Goal: Task Accomplishment & Management: Use online tool/utility

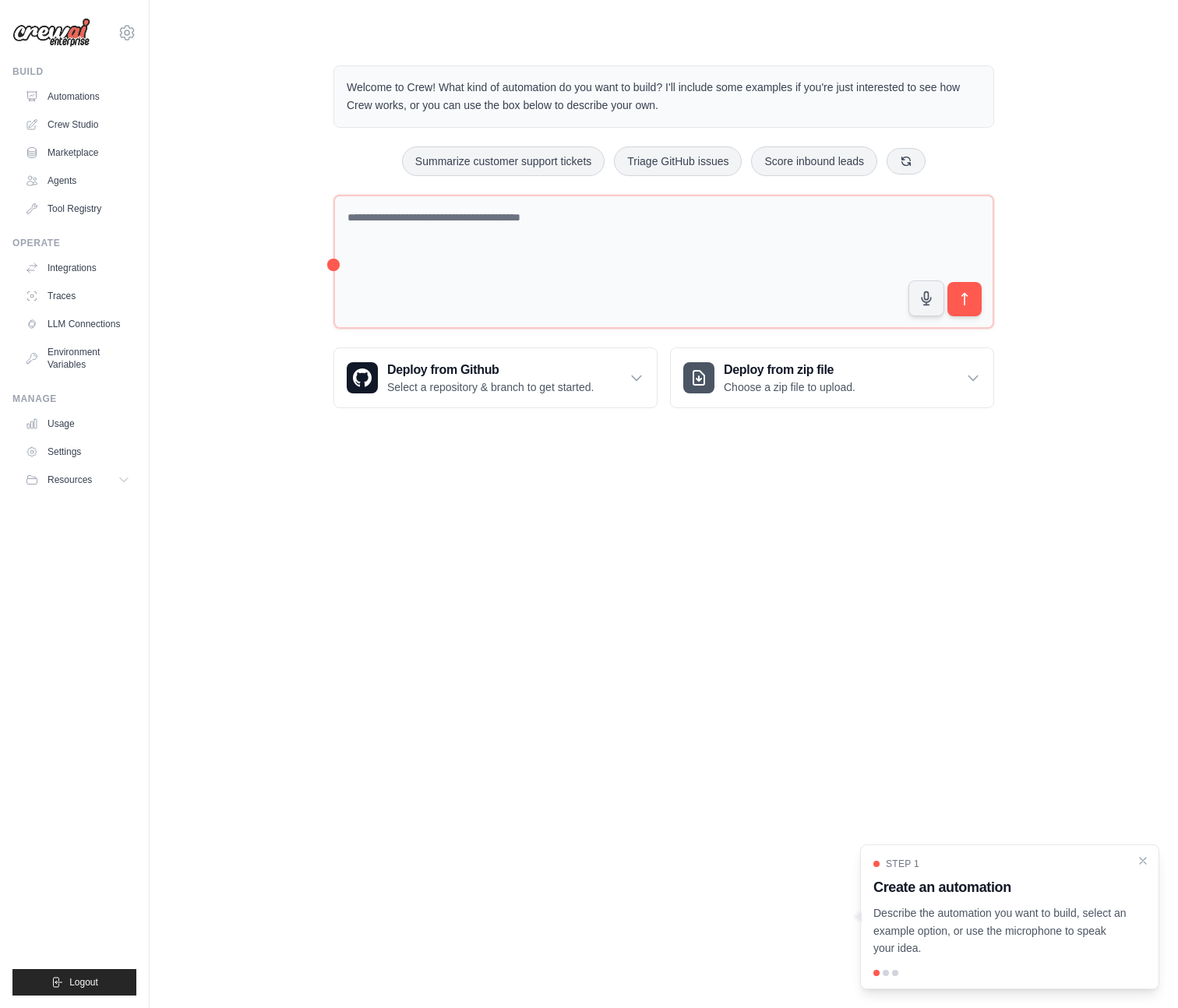
click at [696, 529] on body "[PERSON_NAME][EMAIL_ADDRESS][DOMAIN_NAME] Settings Build Automations Crew Studio" at bounding box center [589, 504] width 1178 height 1008
click at [226, 429] on div "Welcome to Crew! What kind of automation do you want to build? I'll include som…" at bounding box center [664, 237] width 979 height 393
click at [1149, 857] on icon "Close walkthrough" at bounding box center [1142, 860] width 14 height 14
click at [810, 624] on body "l.simoes@cliqdigital.com Settings Build Automations Crew Studio" at bounding box center [589, 504] width 1178 height 1008
click at [597, 748] on body "l.simoes@cliqdigital.com Settings Build Automations Crew Studio" at bounding box center [589, 504] width 1178 height 1008
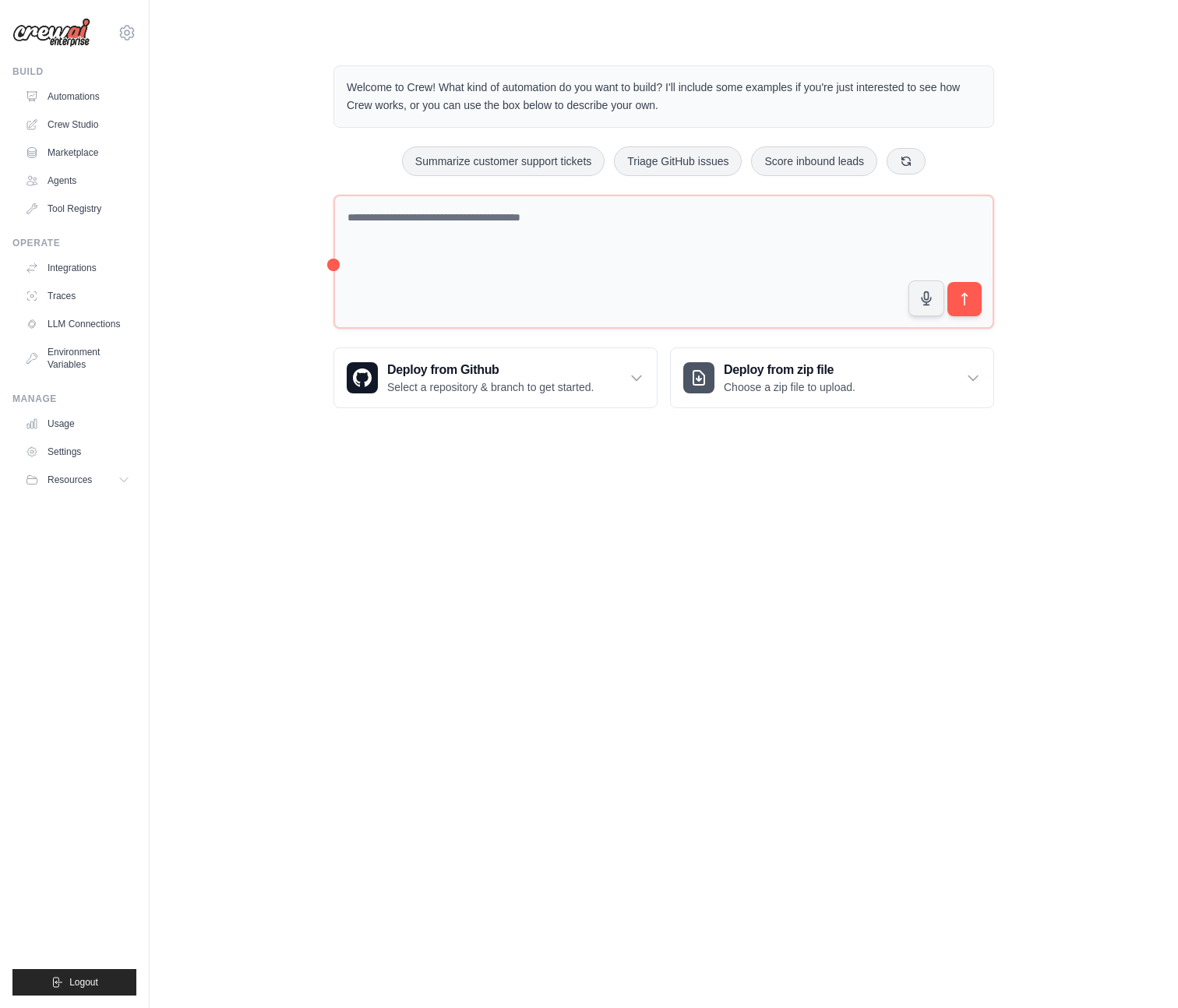
click at [599, 475] on body "l.simoes@cliqdigital.com Settings Build Automations Crew Studio" at bounding box center [589, 504] width 1178 height 1008
click at [494, 564] on body "l.simoes@cliqdigital.com Settings Build Automations Crew Studio" at bounding box center [589, 504] width 1178 height 1008
click at [72, 126] on link "Crew Studio" at bounding box center [79, 124] width 117 height 25
click at [125, 479] on icon at bounding box center [125, 479] width 12 height 12
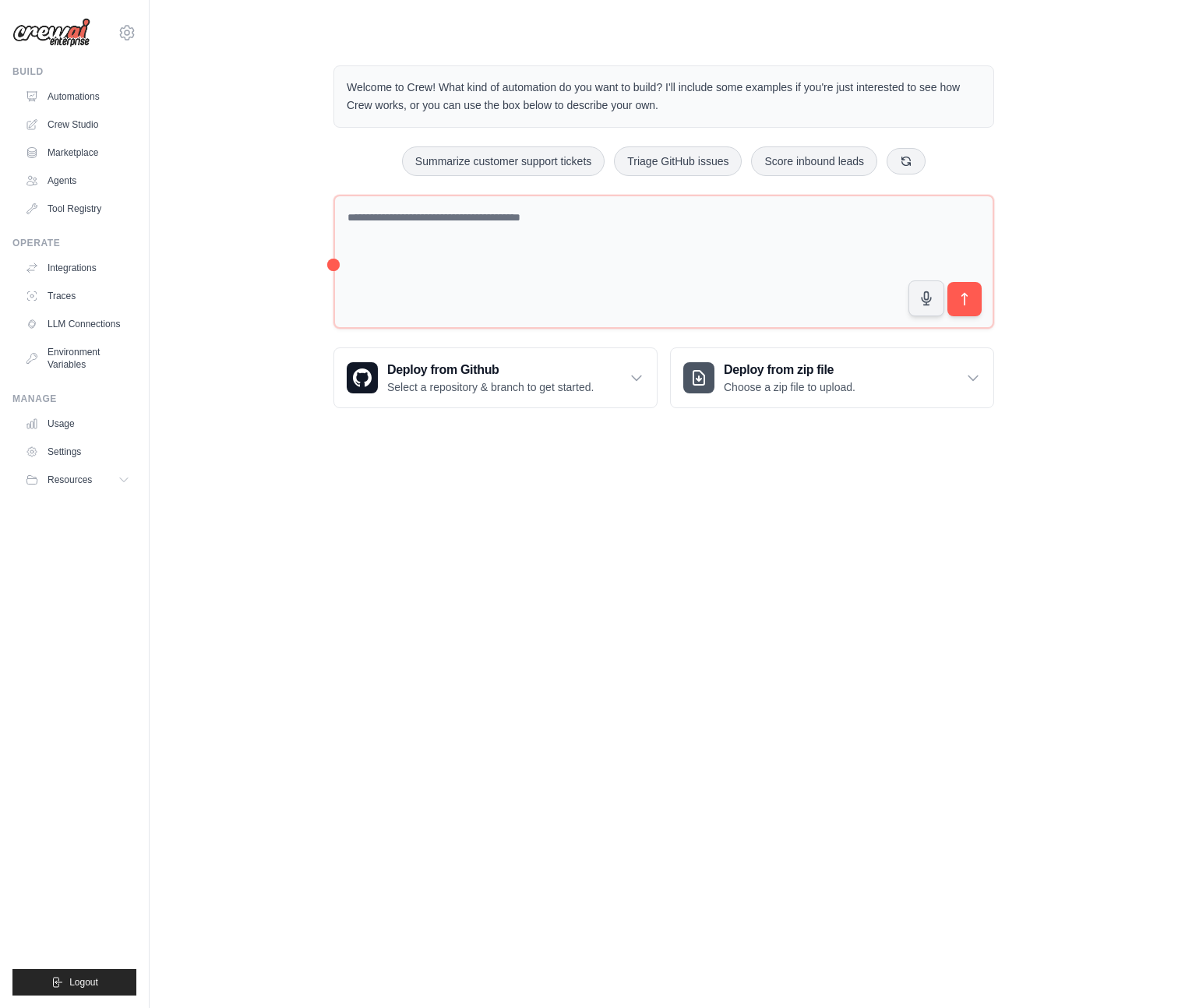
click at [276, 476] on body "l.simoes@cliqdigital.com Settings Build Automations Crew Studio" at bounding box center [589, 504] width 1178 height 1008
click at [610, 674] on body "l.simoes@cliqdigital.com Settings Build Automations Crew Studio" at bounding box center [589, 504] width 1178 height 1008
click at [485, 613] on body "l.simoes@cliqdigital.com Settings Build Automations Crew Studio" at bounding box center [589, 504] width 1178 height 1008
click at [386, 544] on body "l.simoes@cliqdigital.com Settings Build Automations Crew Studio" at bounding box center [589, 504] width 1178 height 1008
click at [541, 605] on body "l.simoes@cliqdigital.com Settings Build Automations Crew Studio" at bounding box center [589, 504] width 1178 height 1008
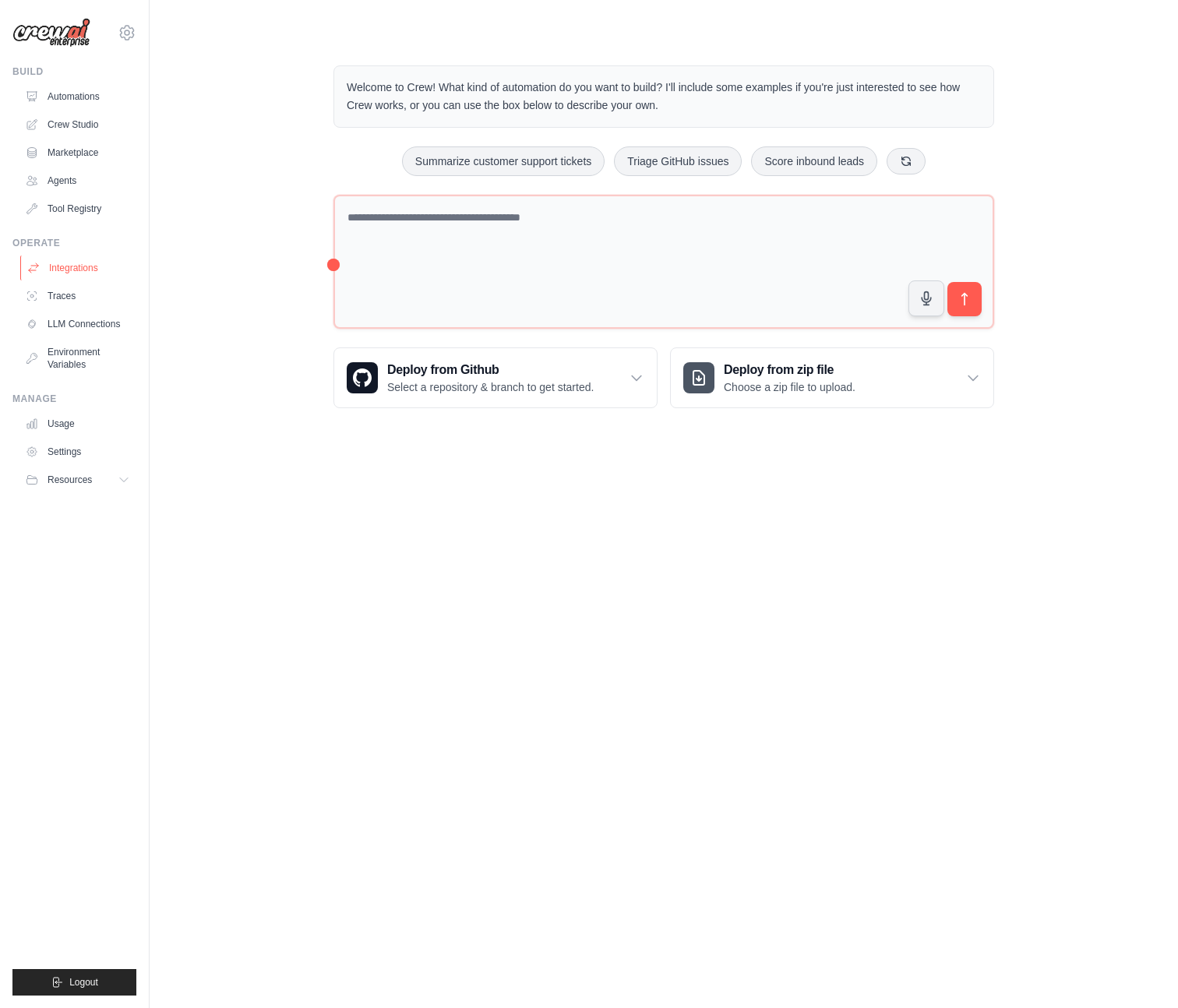
click at [91, 260] on link "Integrations" at bounding box center [79, 268] width 117 height 25
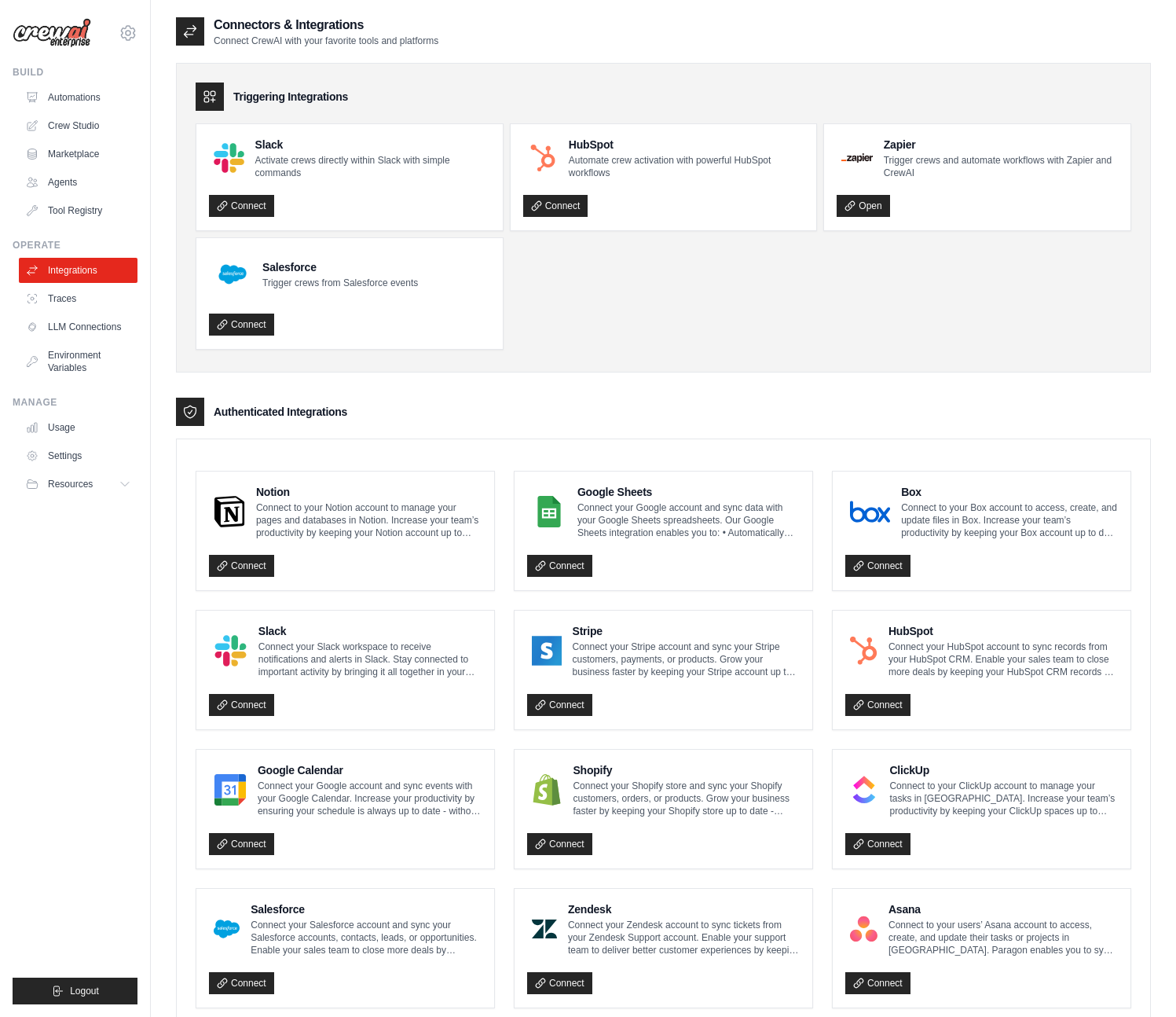
click at [930, 375] on div "Triggering Integrations Slack Activate crews directly within Slack with simple …" at bounding box center [663, 743] width 975 height 1392
click at [681, 401] on div "Authenticated Integrations" at bounding box center [663, 412] width 975 height 28
click at [642, 368] on div "Triggering Integrations Slack Activate crews directly within Slack with simple …" at bounding box center [663, 217] width 975 height 310
click at [63, 118] on link "Crew Studio" at bounding box center [80, 125] width 118 height 26
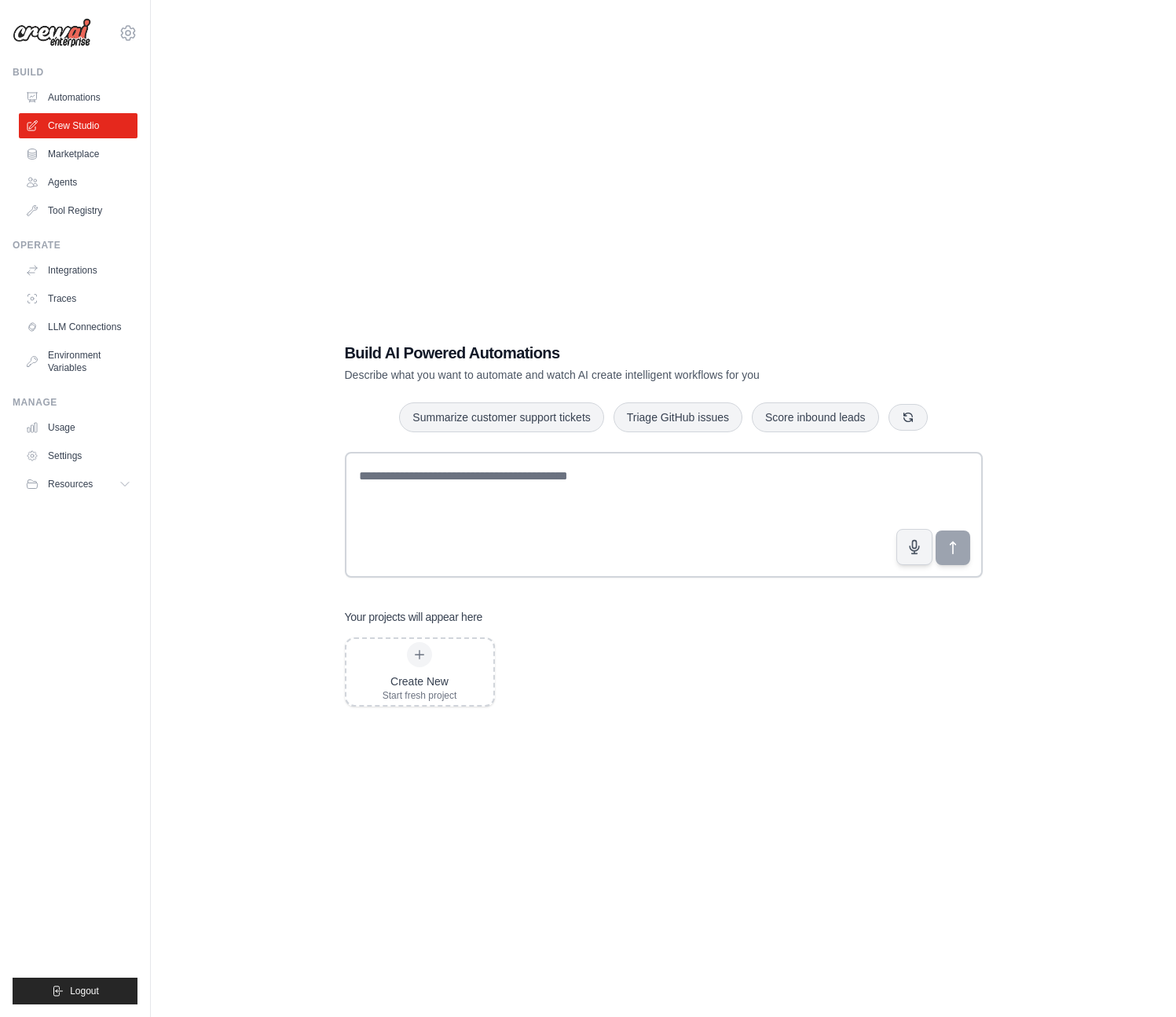
click at [520, 753] on div "Build AI Powered Automations Describe what you want to automate and watch AI cr…" at bounding box center [663, 524] width 975 height 1017
click at [748, 68] on div "Build AI Powered Automations Describe what you want to automate and watch AI cr…" at bounding box center [663, 524] width 975 height 1017
click at [335, 134] on div "Build AI Powered Automations Describe what you want to automate and watch AI cr…" at bounding box center [663, 524] width 975 height 1017
click at [553, 835] on div "Build AI Powered Automations Describe what you want to automate and watch AI cr…" at bounding box center [663, 524] width 975 height 1017
click at [652, 740] on div "Build AI Powered Automations Describe what you want to automate and watch AI cr…" at bounding box center [663, 524] width 975 height 1017
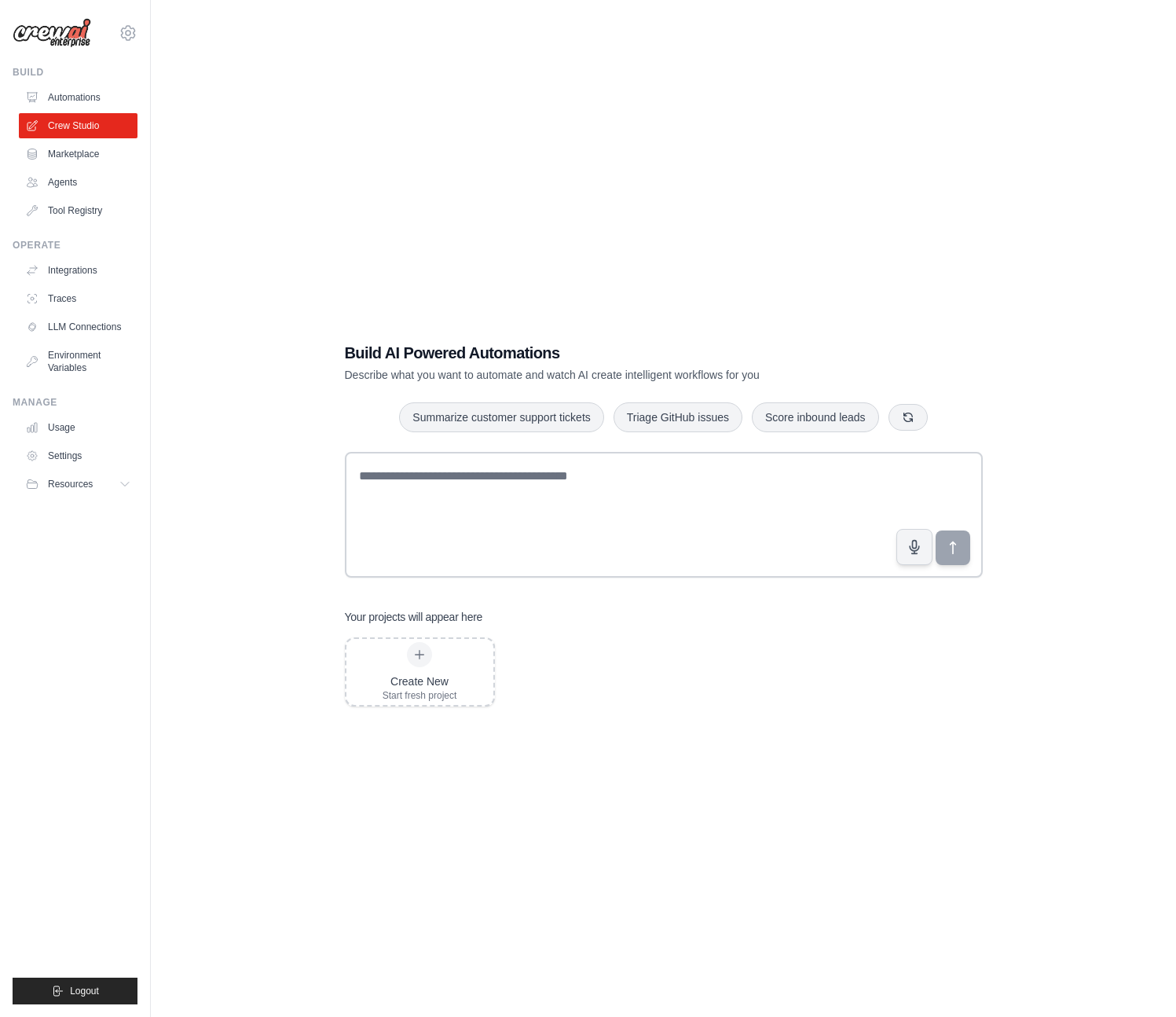
click at [835, 647] on div "Create New Start fresh project" at bounding box center [663, 672] width 638 height 69
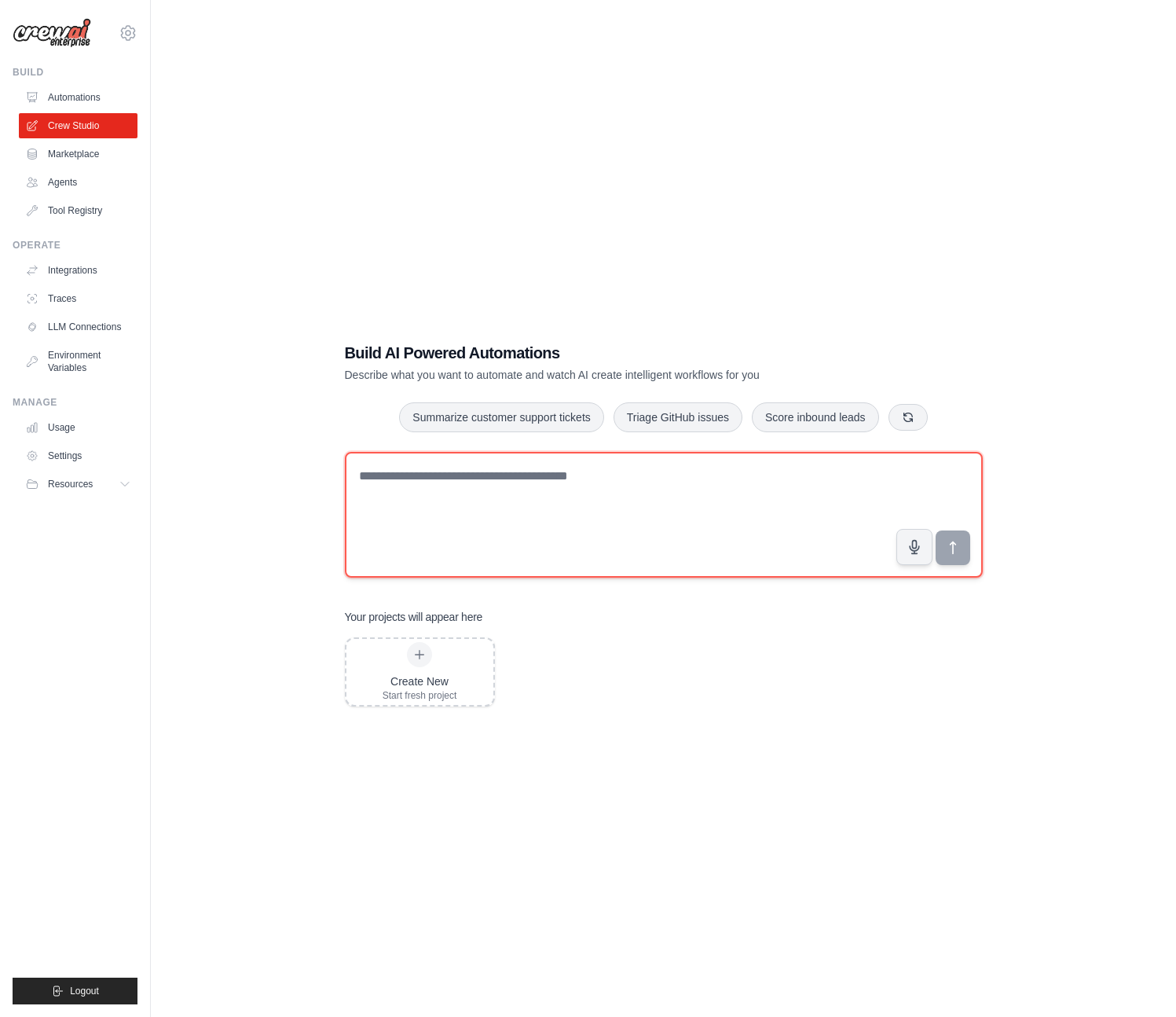
click at [570, 466] on textarea at bounding box center [663, 515] width 638 height 126
paste textarea "**********"
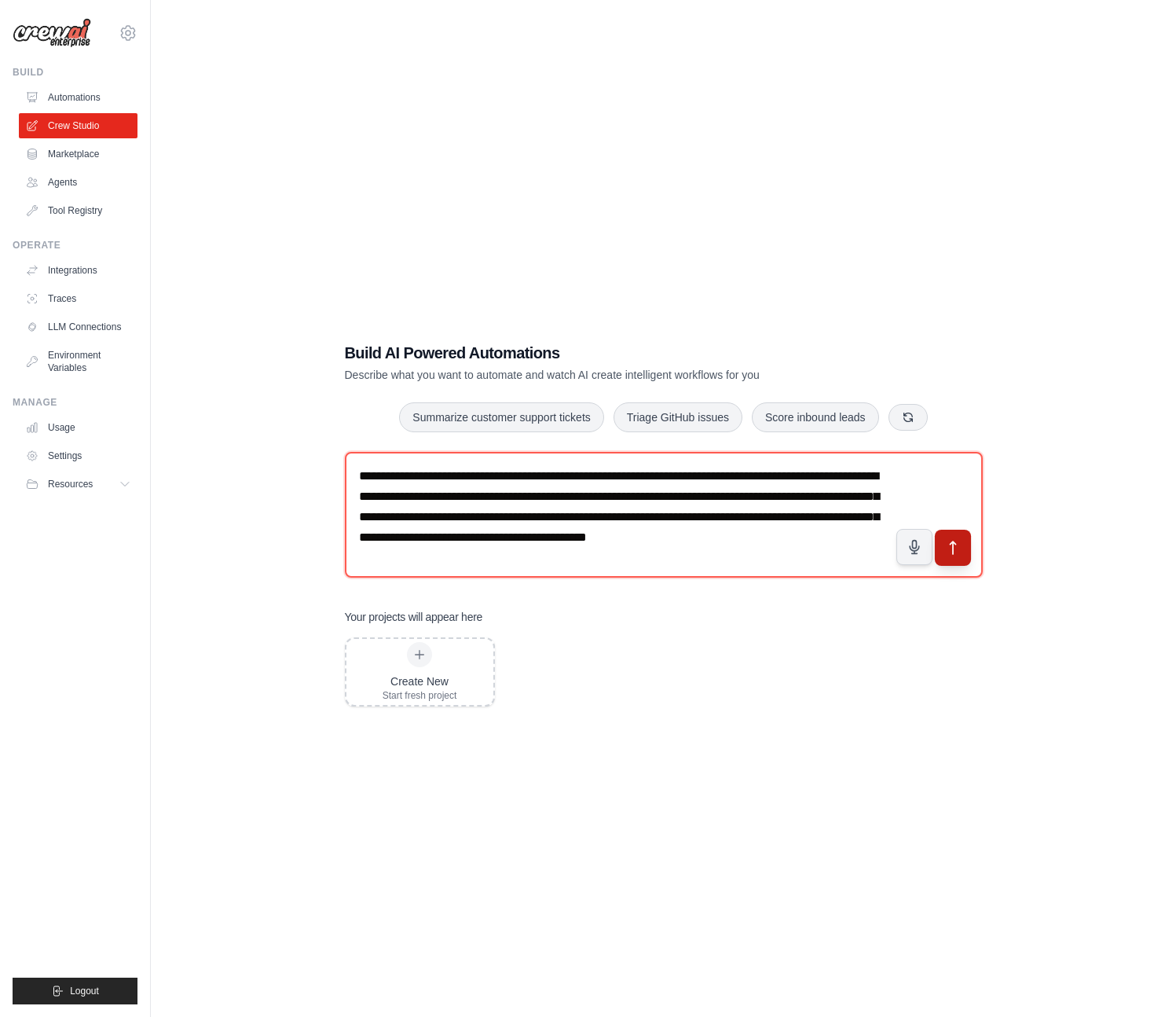
type textarea "**********"
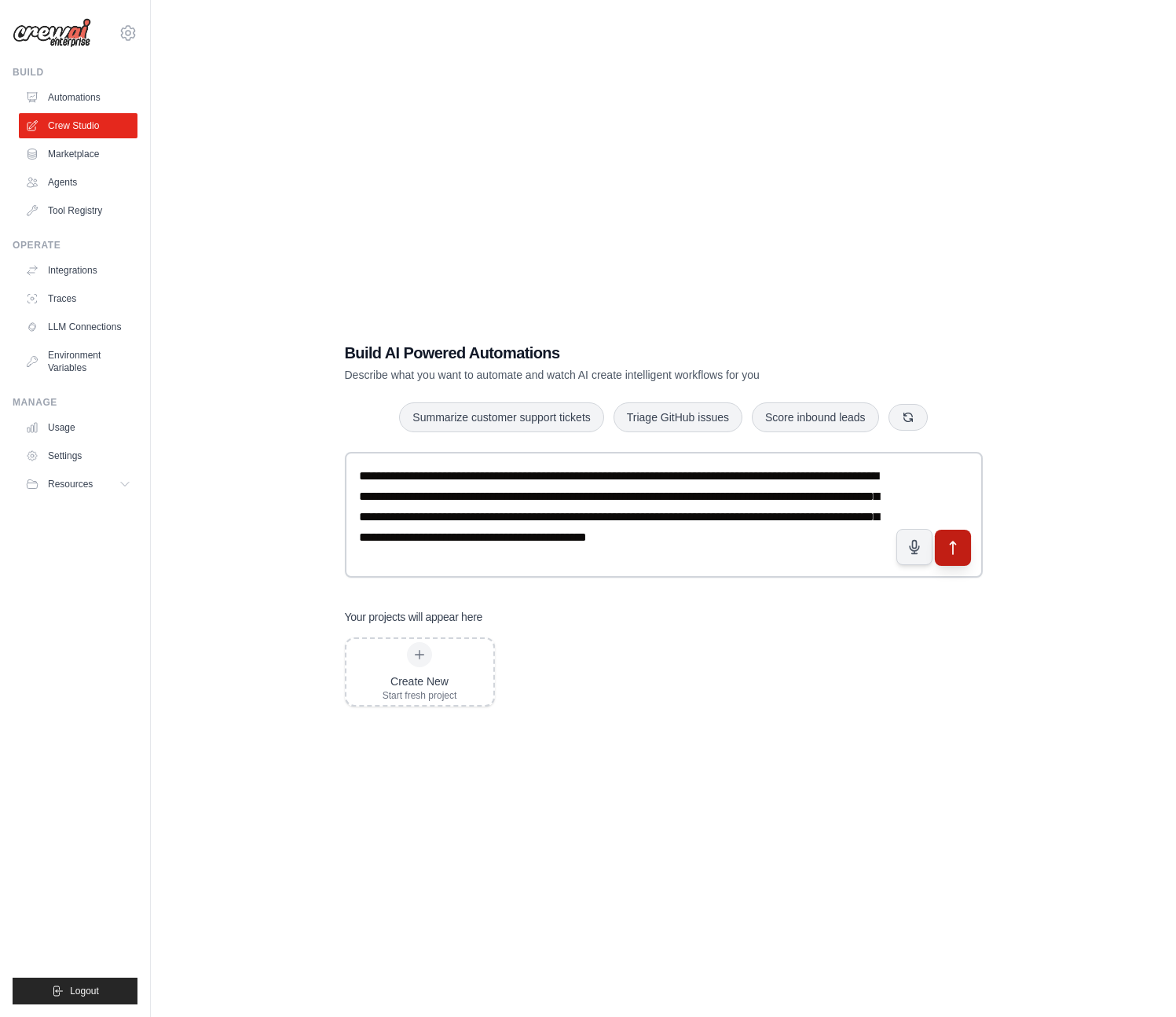
click at [946, 532] on button "submit" at bounding box center [952, 548] width 36 height 36
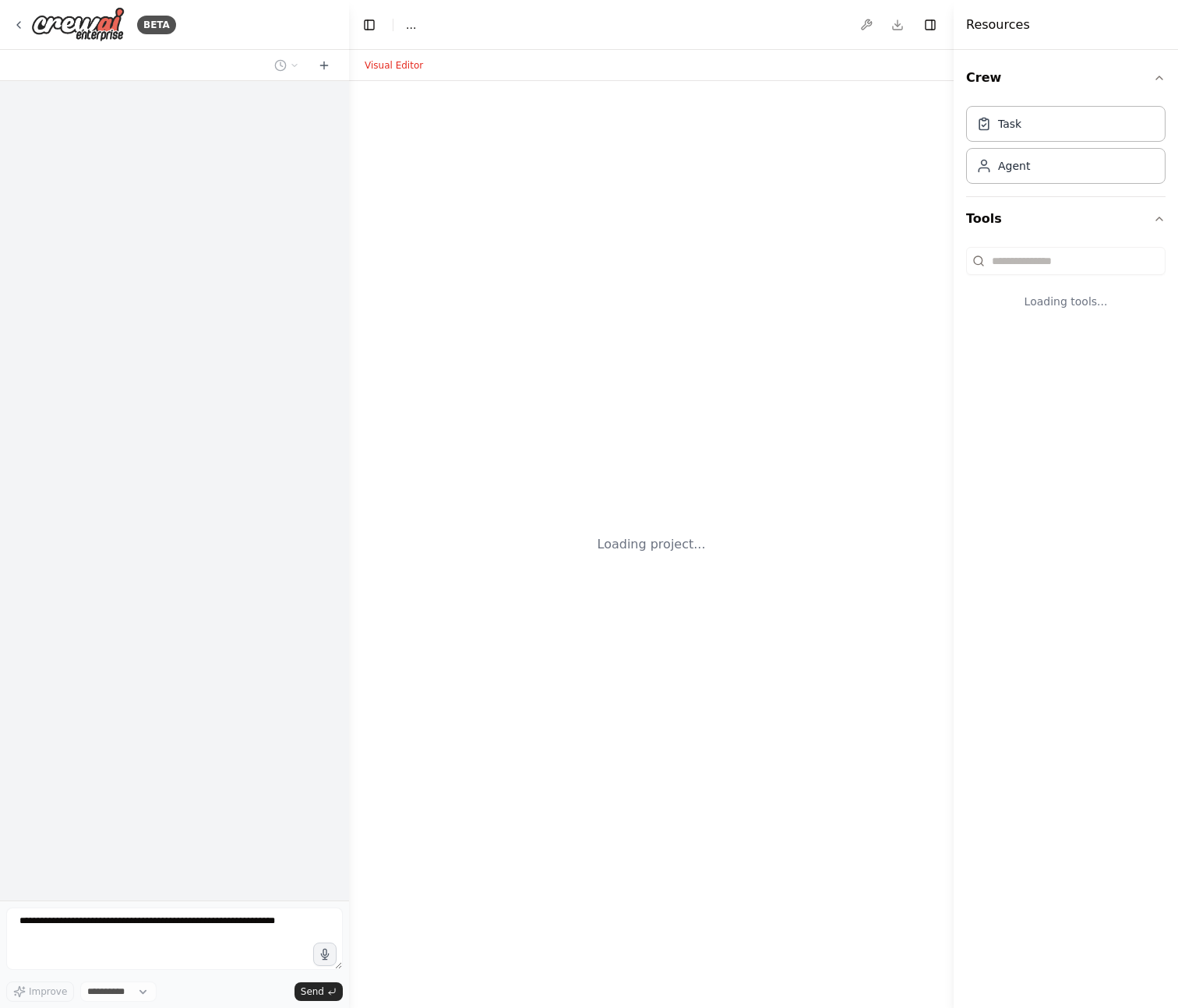
select select "****"
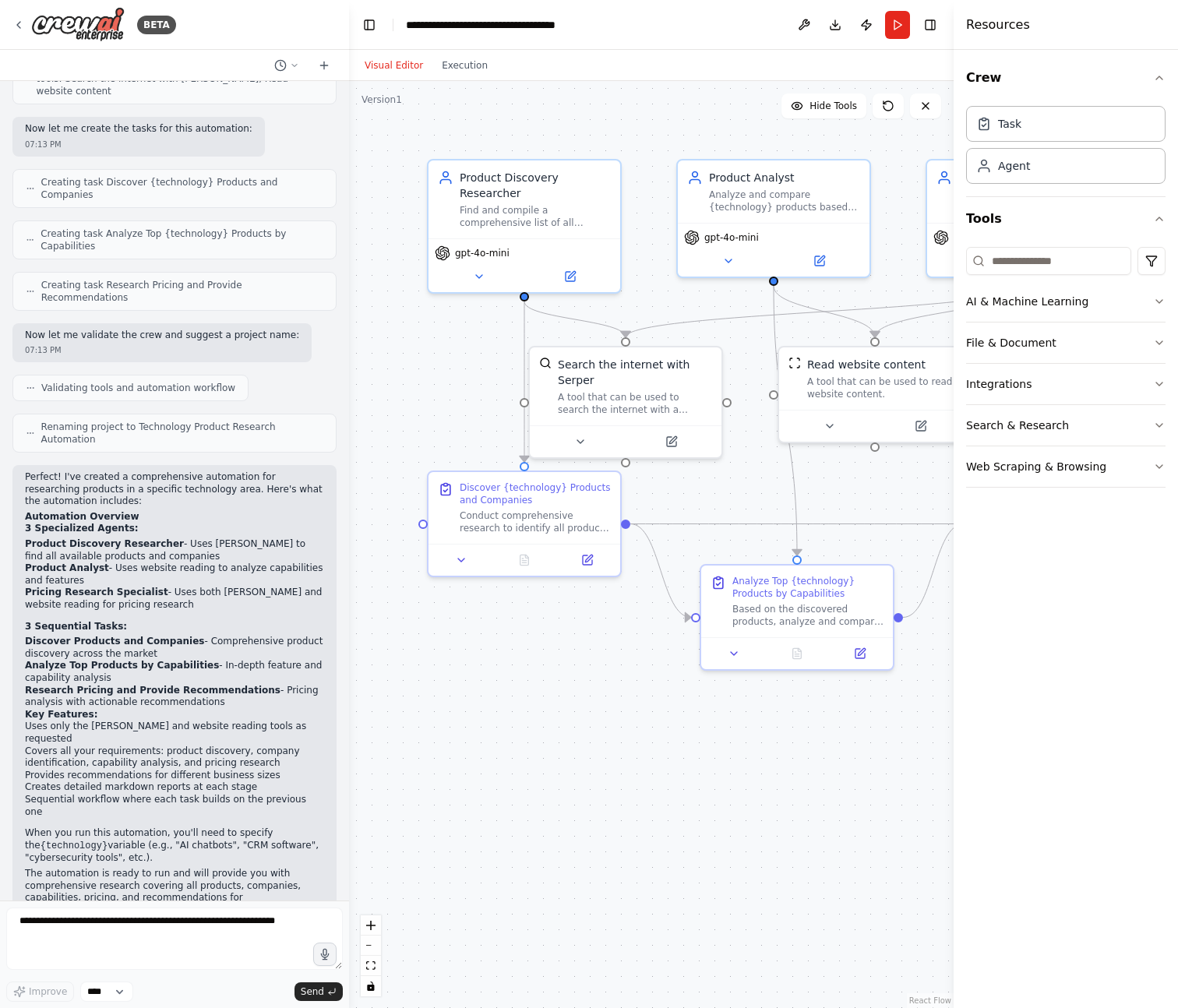
scroll to position [602, 0]
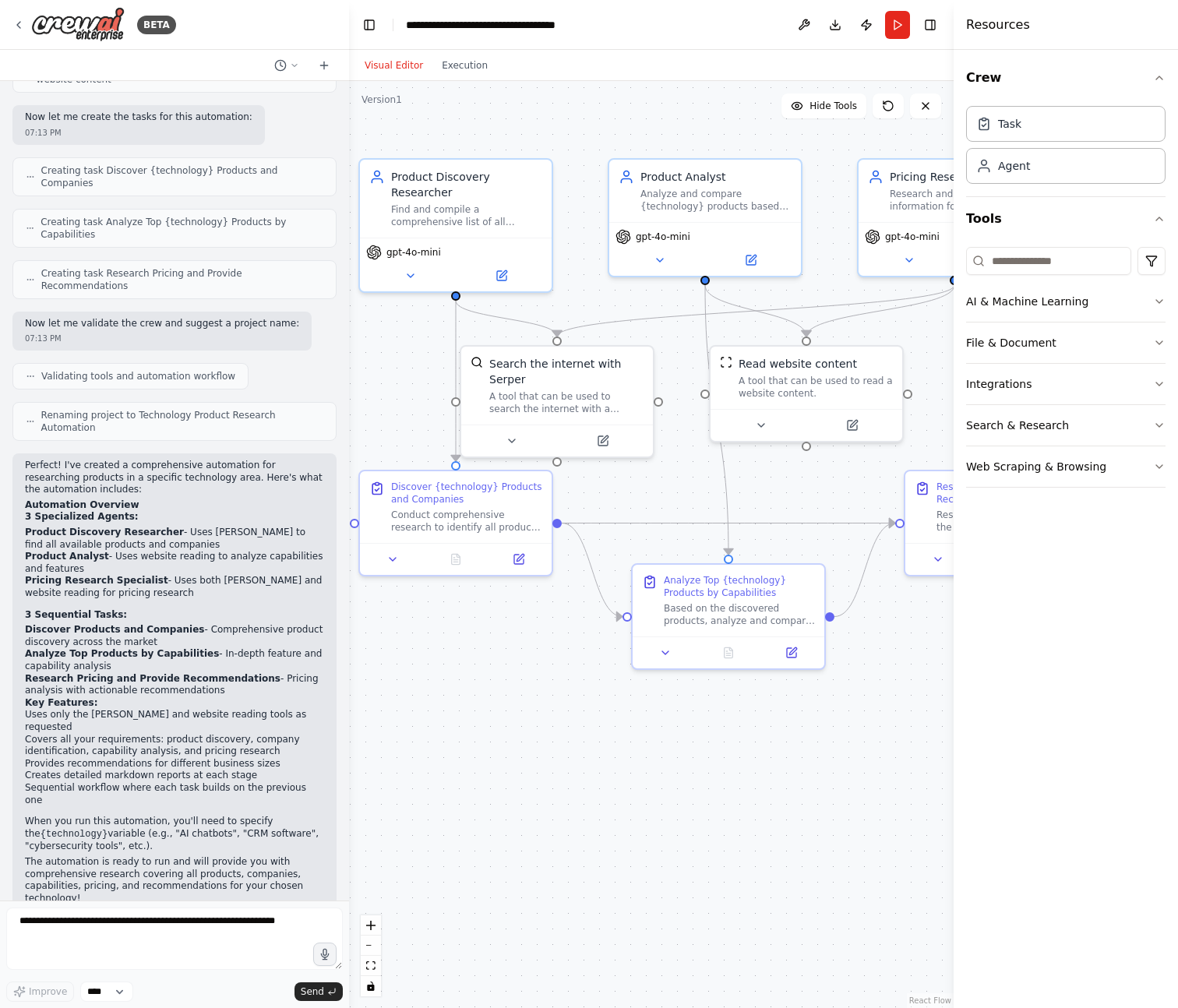
drag, startPoint x: 564, startPoint y: 726, endPoint x: 580, endPoint y: 722, distance: 16.5
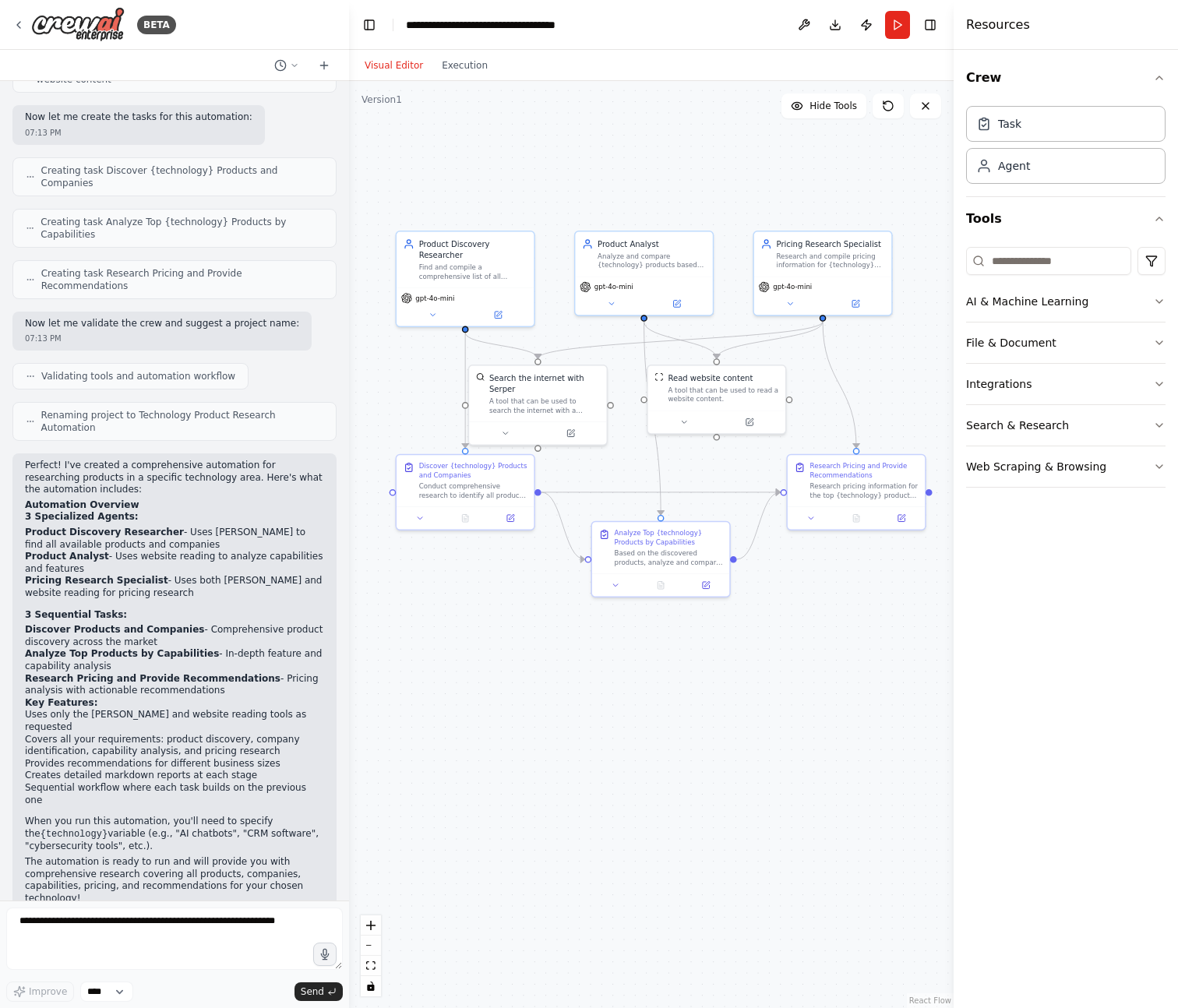
drag, startPoint x: 849, startPoint y: 295, endPoint x: 755, endPoint y: 222, distance: 119.0
click at [765, 685] on div ".deletable-edge-delete-btn { width: 20px; height: 20px; border: 0px solid #ffff…" at bounding box center [652, 544] width 605 height 927
click at [700, 707] on div ".deletable-edge-delete-btn { width: 20px; height: 20px; border: 0px solid #ffff…" at bounding box center [652, 544] width 605 height 927
click at [695, 667] on div ".deletable-edge-delete-btn { width: 20px; height: 20px; border: 0px solid #ffff…" at bounding box center [652, 544] width 605 height 927
click at [348, 35] on div at bounding box center [346, 504] width 7 height 1008
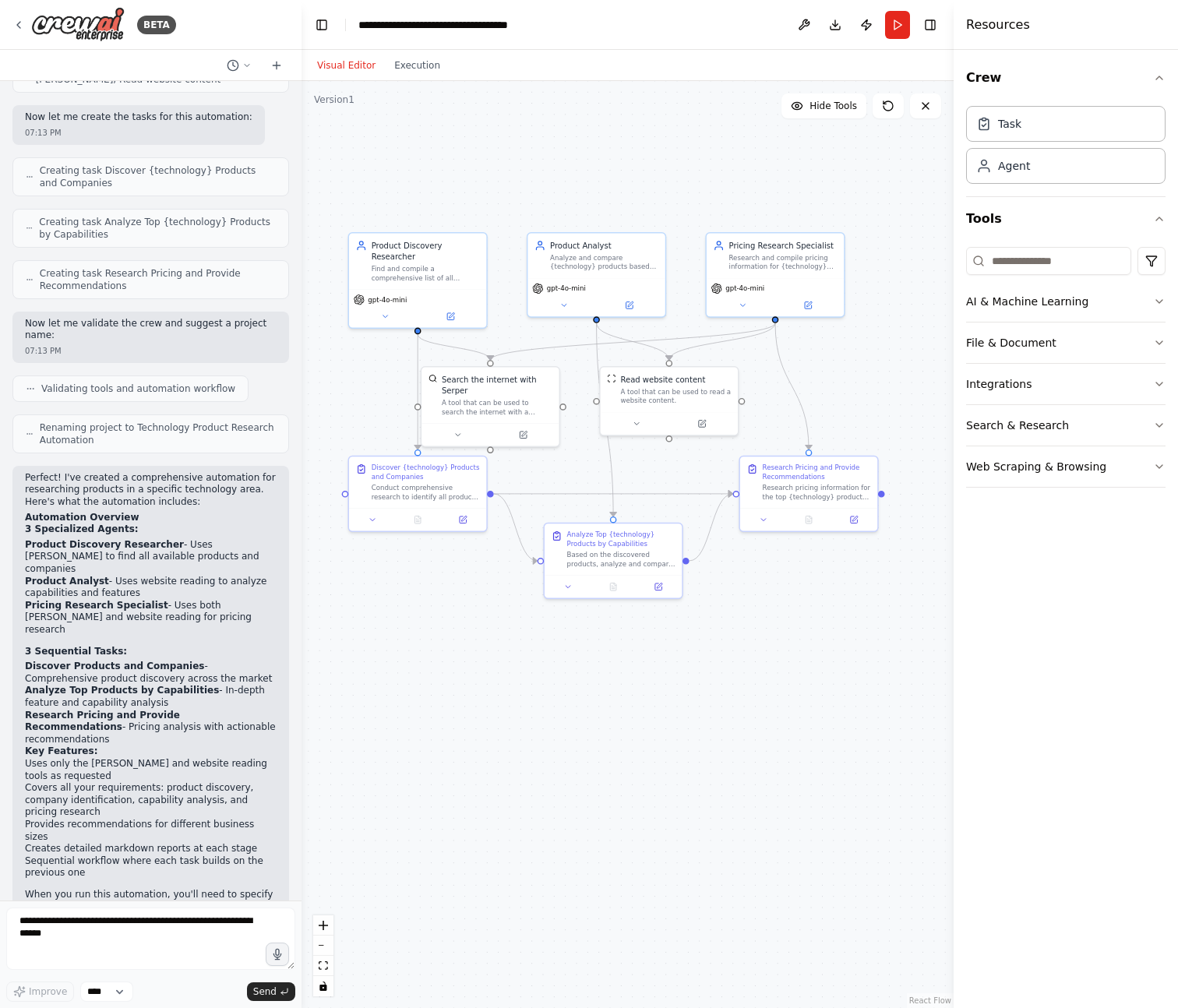
scroll to position [651, 0]
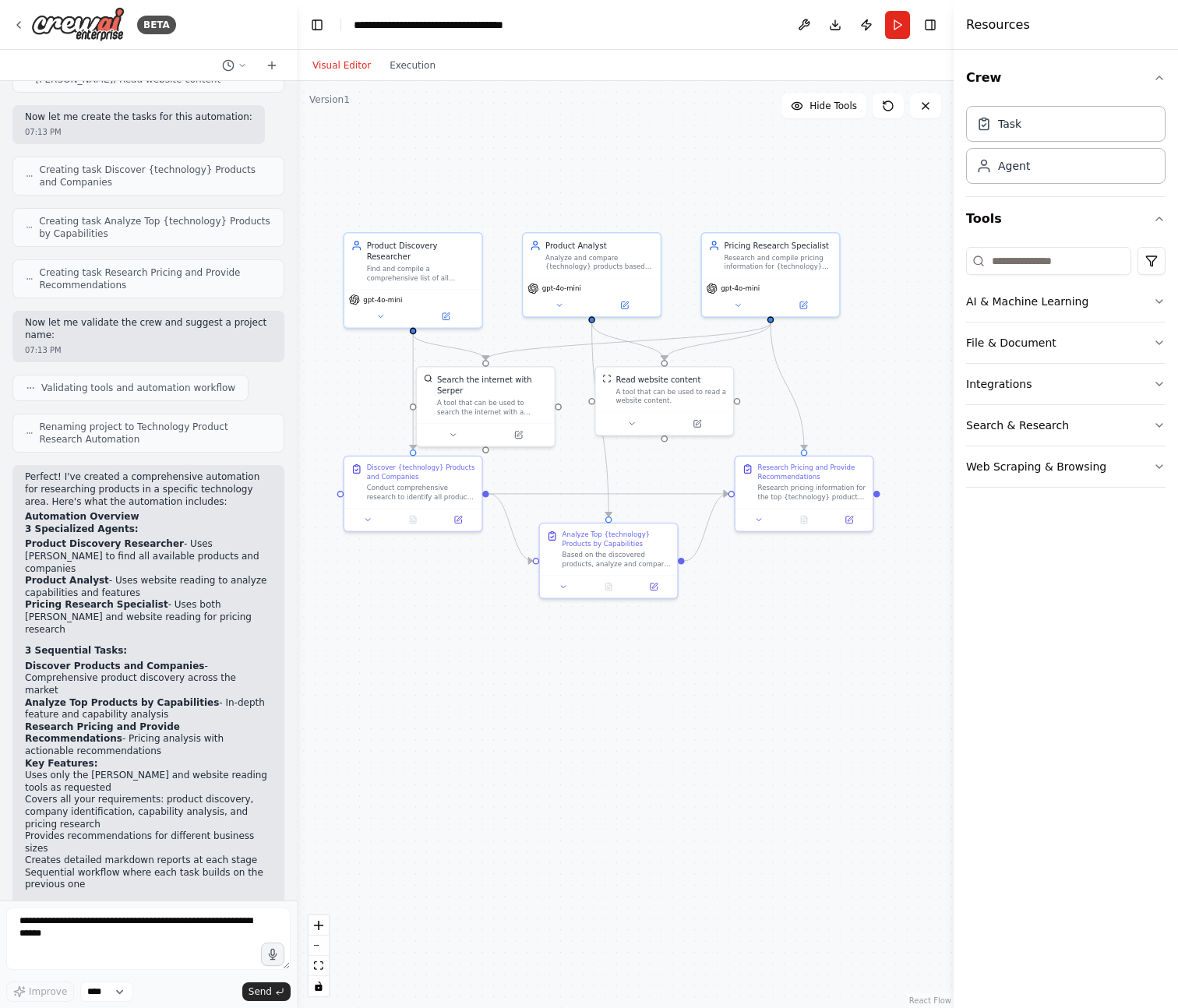
drag, startPoint x: 348, startPoint y: 35, endPoint x: 297, endPoint y: 39, distance: 51.2
click at [297, 39] on div "BETA I want to research all of the product available for a specific technology.…" at bounding box center [589, 504] width 1178 height 1008
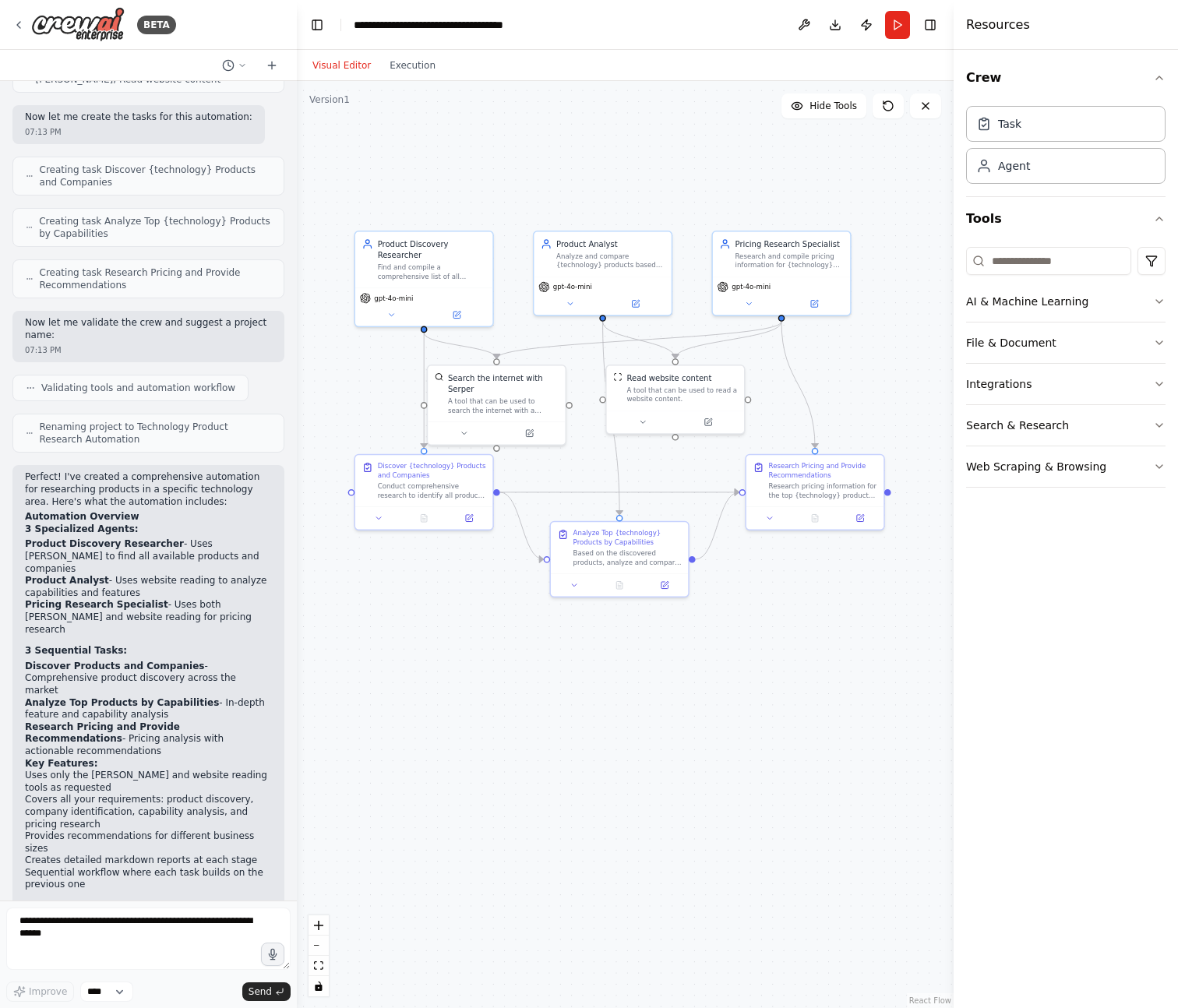
drag, startPoint x: 632, startPoint y: 146, endPoint x: 643, endPoint y: 144, distance: 11.2
click at [643, 144] on div ".deletable-edge-delete-btn { width: 20px; height: 20px; border: 0px solid #ffff…" at bounding box center [625, 544] width 657 height 927
drag, startPoint x: 518, startPoint y: 396, endPoint x: 536, endPoint y: 395, distance: 18.0
click at [536, 395] on div "A tool that can be used to search the internet with a search_query. Supports di…" at bounding box center [520, 403] width 111 height 18
drag, startPoint x: 708, startPoint y: 397, endPoint x: 733, endPoint y: 404, distance: 26.0
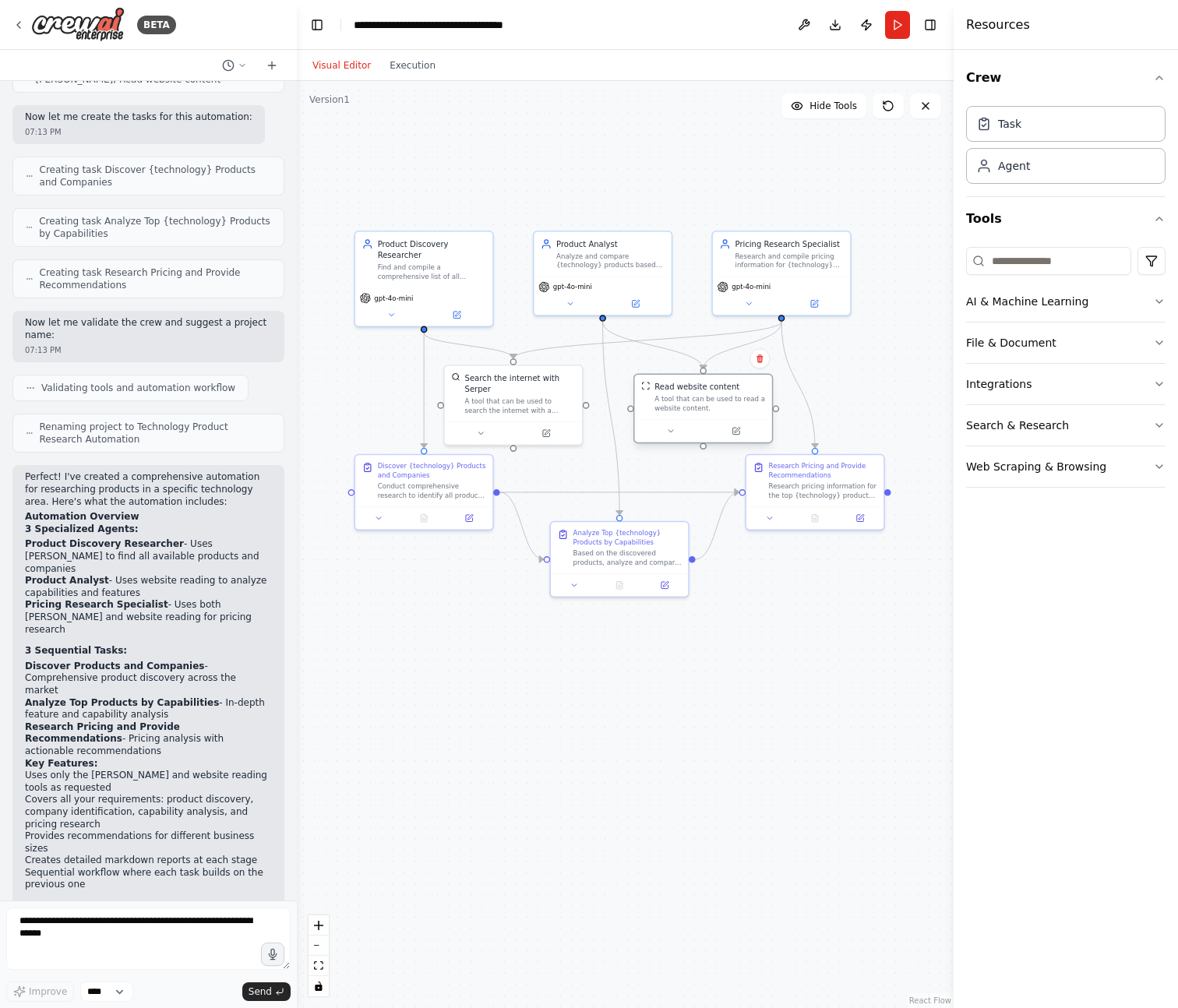
click at [733, 404] on div "A tool that can be used to read a website content." at bounding box center [710, 403] width 111 height 18
click at [739, 687] on div ".deletable-edge-delete-btn { width: 20px; height: 20px; border: 0px solid #ffff…" at bounding box center [625, 544] width 657 height 927
click at [937, 6] on header "**********" at bounding box center [625, 24] width 657 height 50
click at [901, 27] on button "Run" at bounding box center [897, 25] width 25 height 28
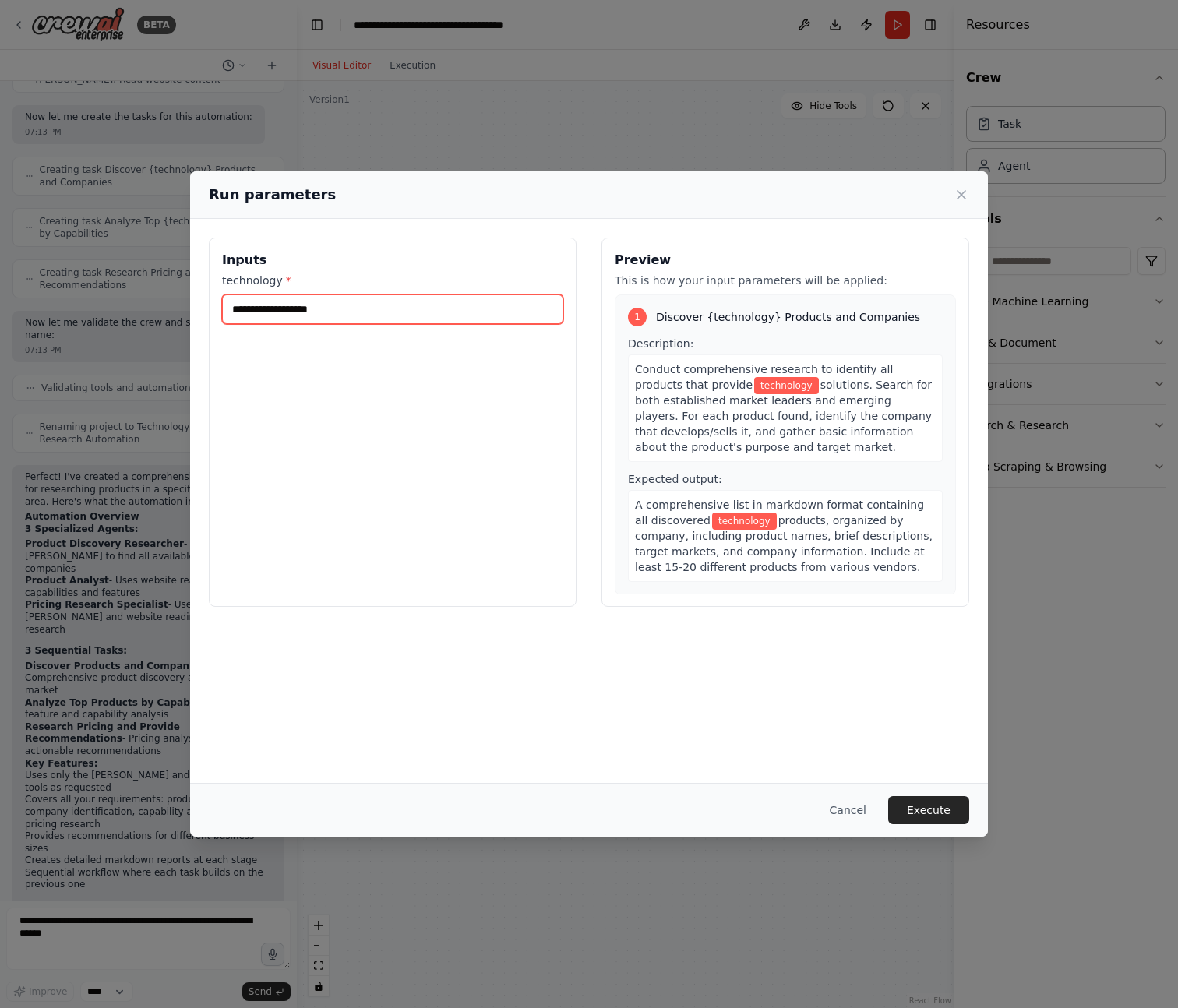
click at [367, 318] on input "technology *" at bounding box center [392, 309] width 341 height 30
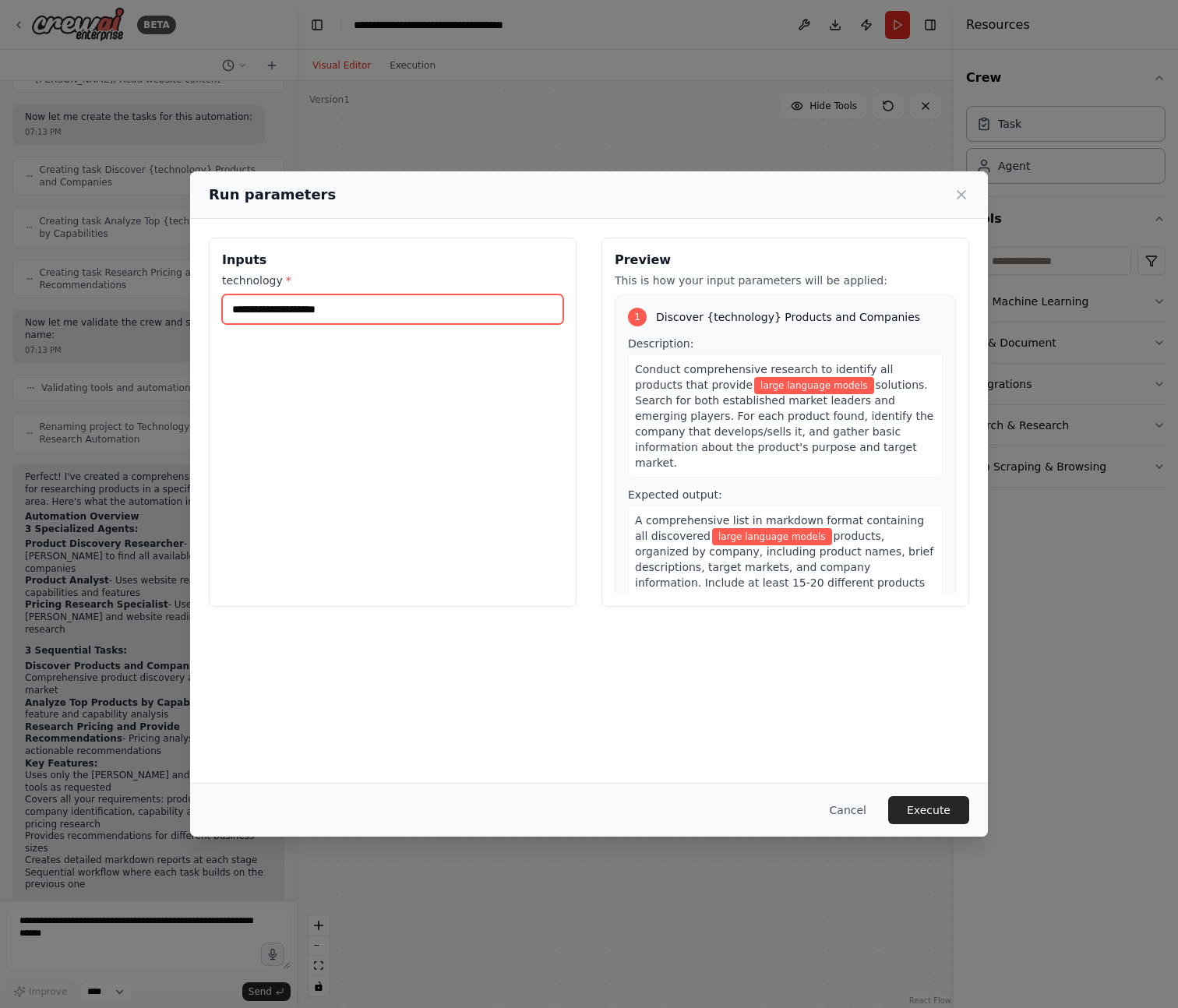
type input "**********"
click at [924, 814] on button "Execute" at bounding box center [928, 811] width 81 height 28
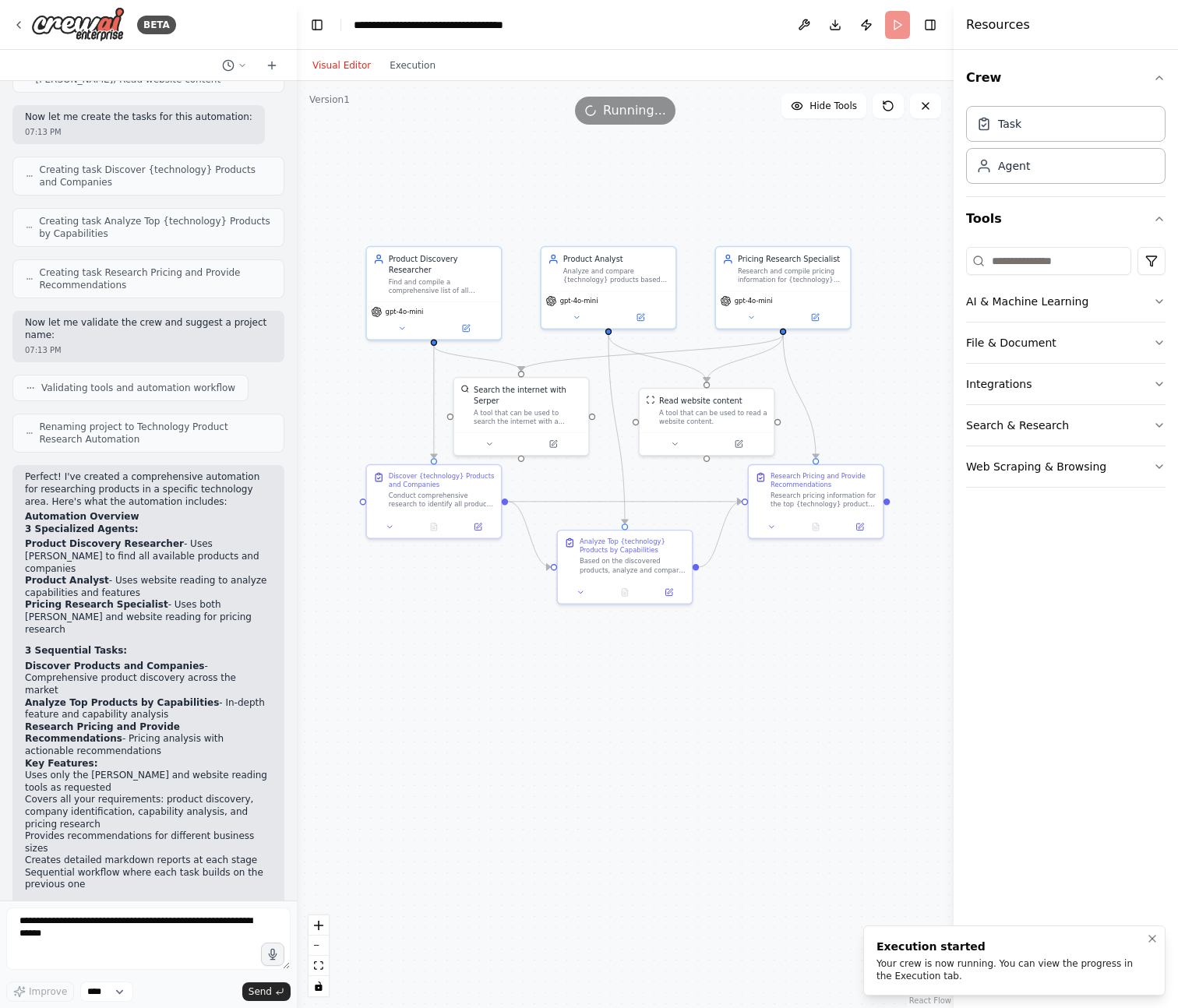
click at [953, 938] on div "Execution started" at bounding box center [1011, 946] width 270 height 16
click at [1152, 938] on icon "Notifications (F8)" at bounding box center [1152, 938] width 12 height 12
click at [631, 111] on span "Running..." at bounding box center [634, 111] width 63 height 19
click at [1059, 573] on div "Crew Task Agent Tools AI & Machine Learning File & Document Integrations Search…" at bounding box center [1065, 529] width 225 height 958
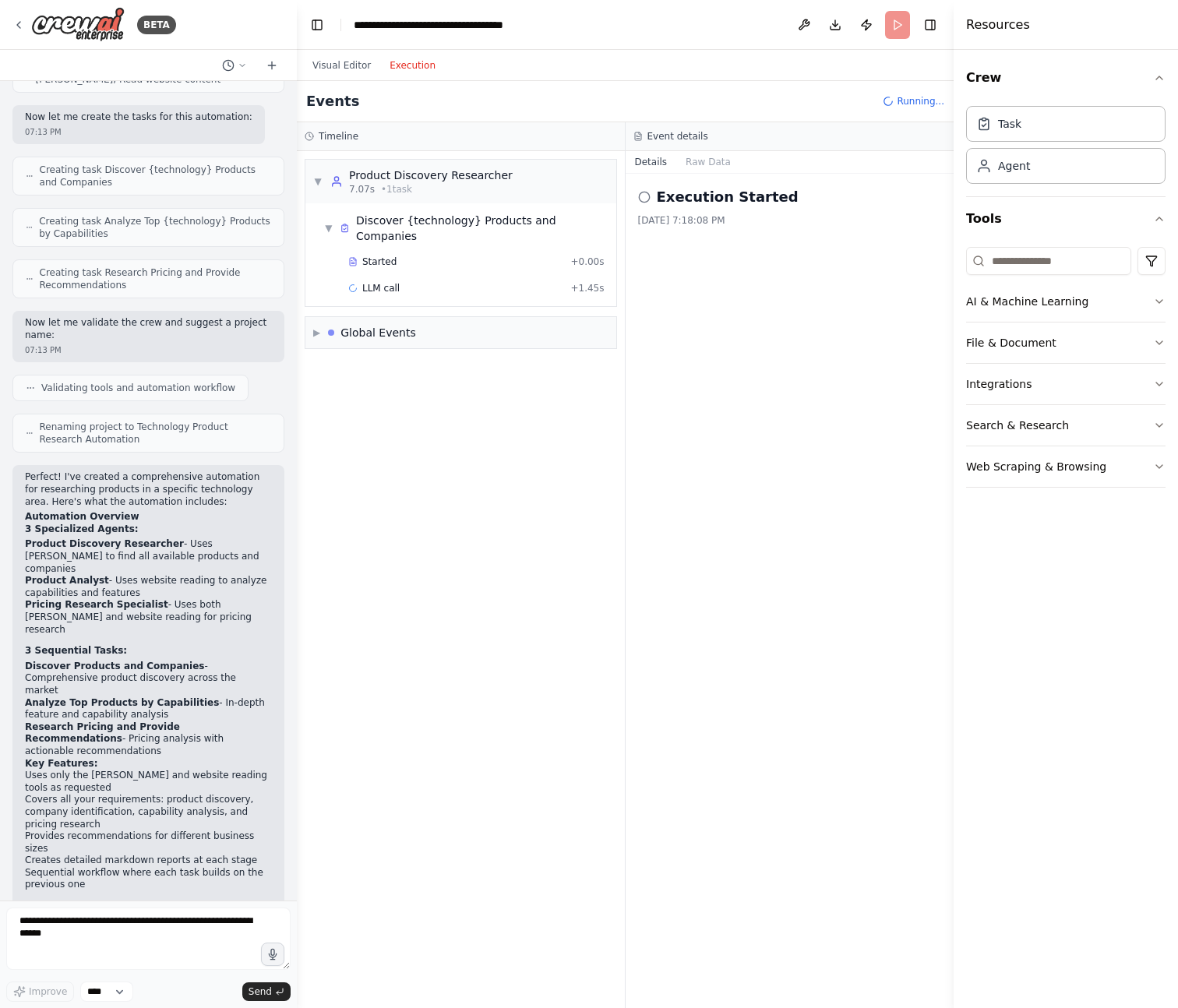
click at [413, 66] on button "Execution" at bounding box center [412, 66] width 65 height 19
click at [984, 612] on div "Crew Task Agent Tools AI & Machine Learning File & Document Integrations Search…" at bounding box center [1065, 529] width 225 height 958
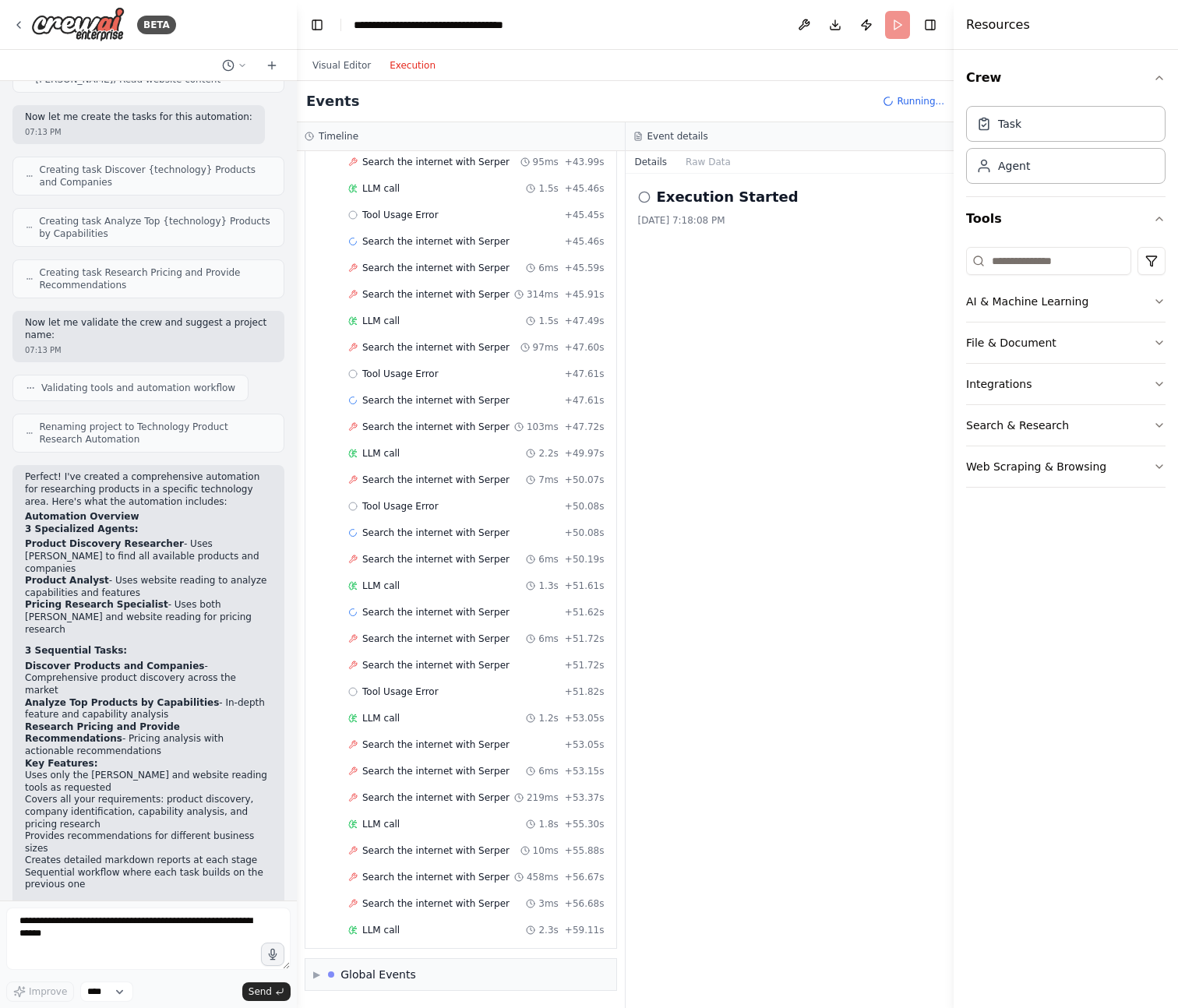
scroll to position [391, 0]
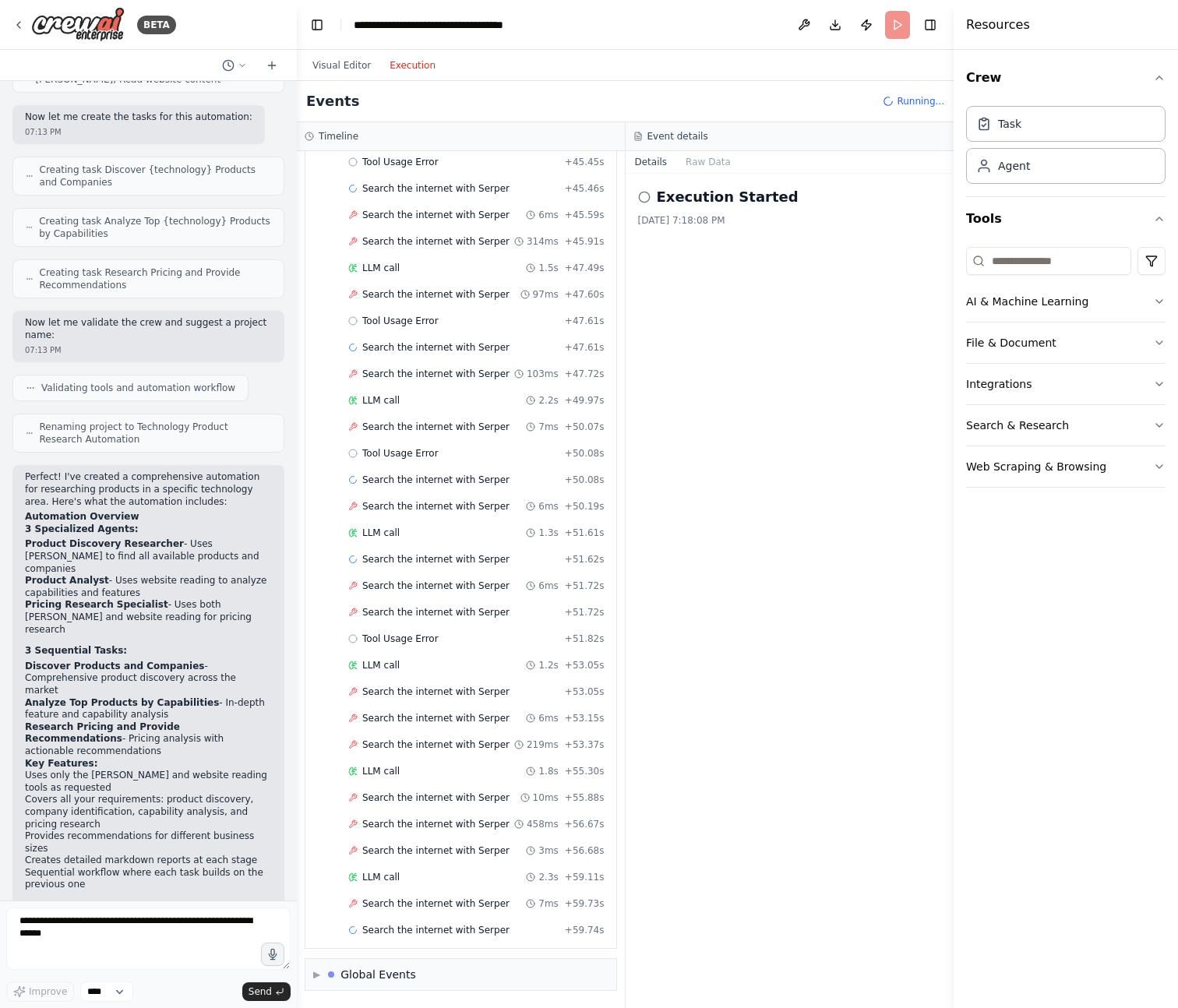
click at [352, 54] on div "Visual Editor Execution" at bounding box center [374, 65] width 142 height 31
click at [350, 59] on button "Visual Editor" at bounding box center [342, 66] width 77 height 19
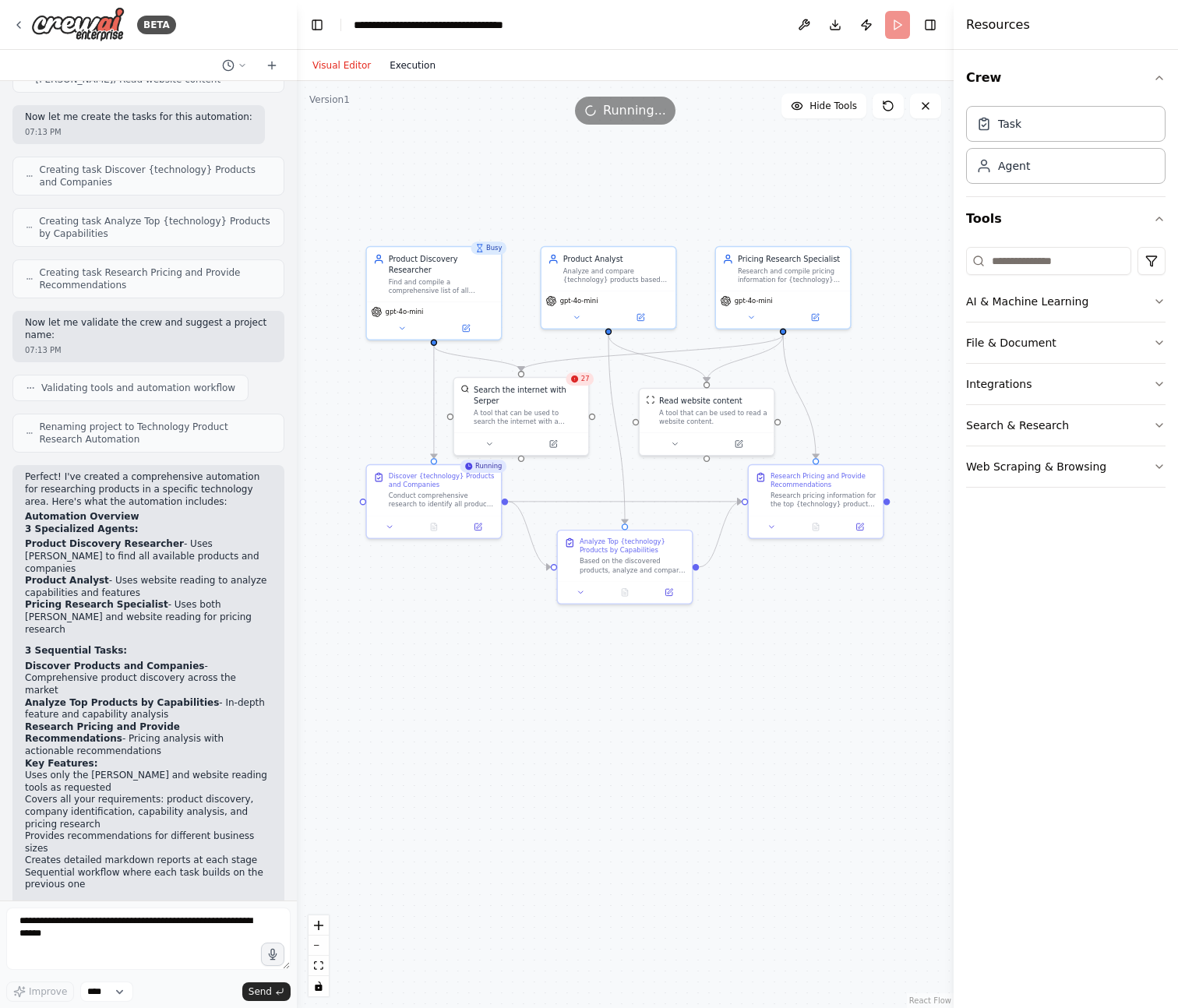
click at [427, 63] on button "Execution" at bounding box center [412, 66] width 65 height 19
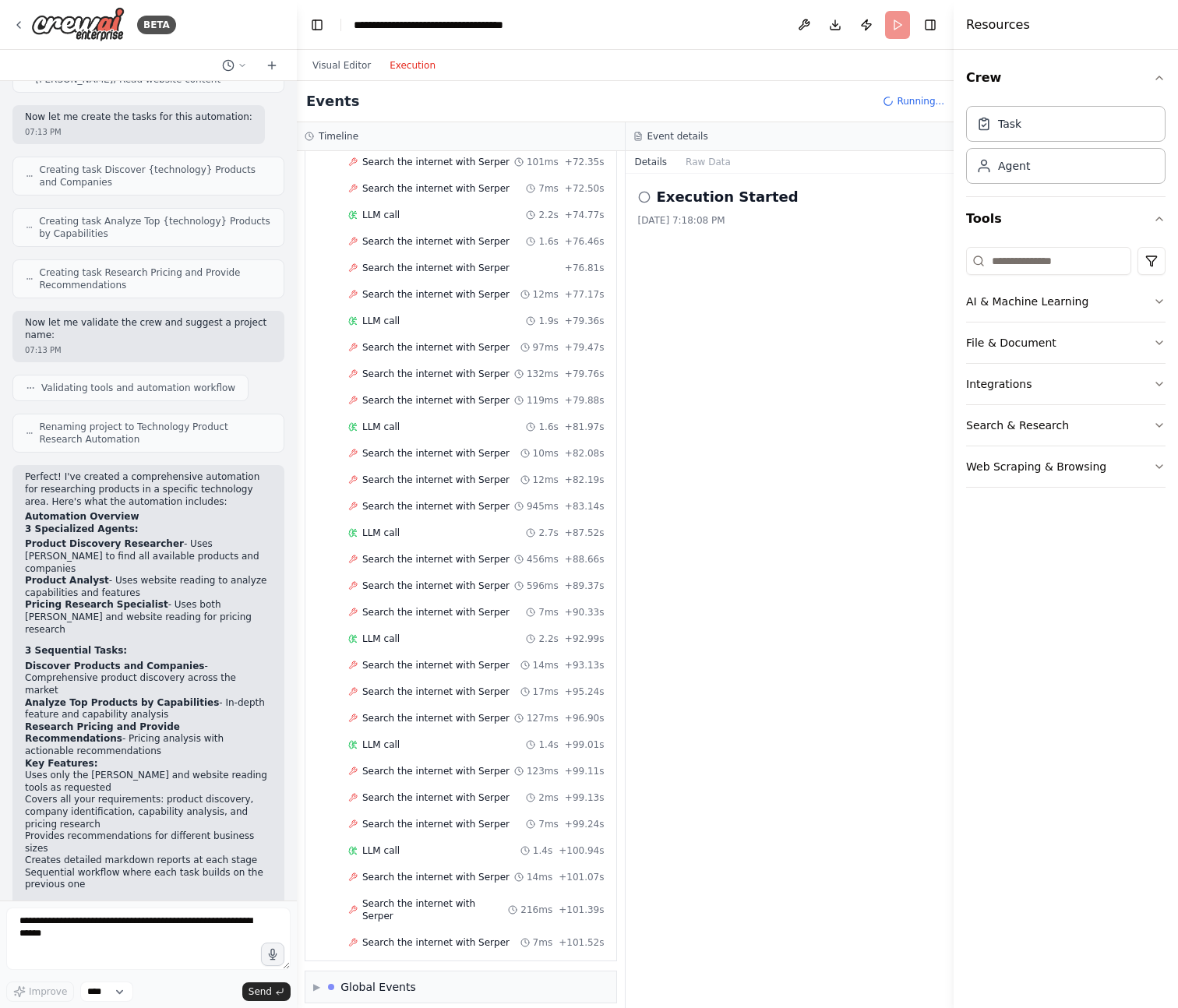
scroll to position [1504, 0]
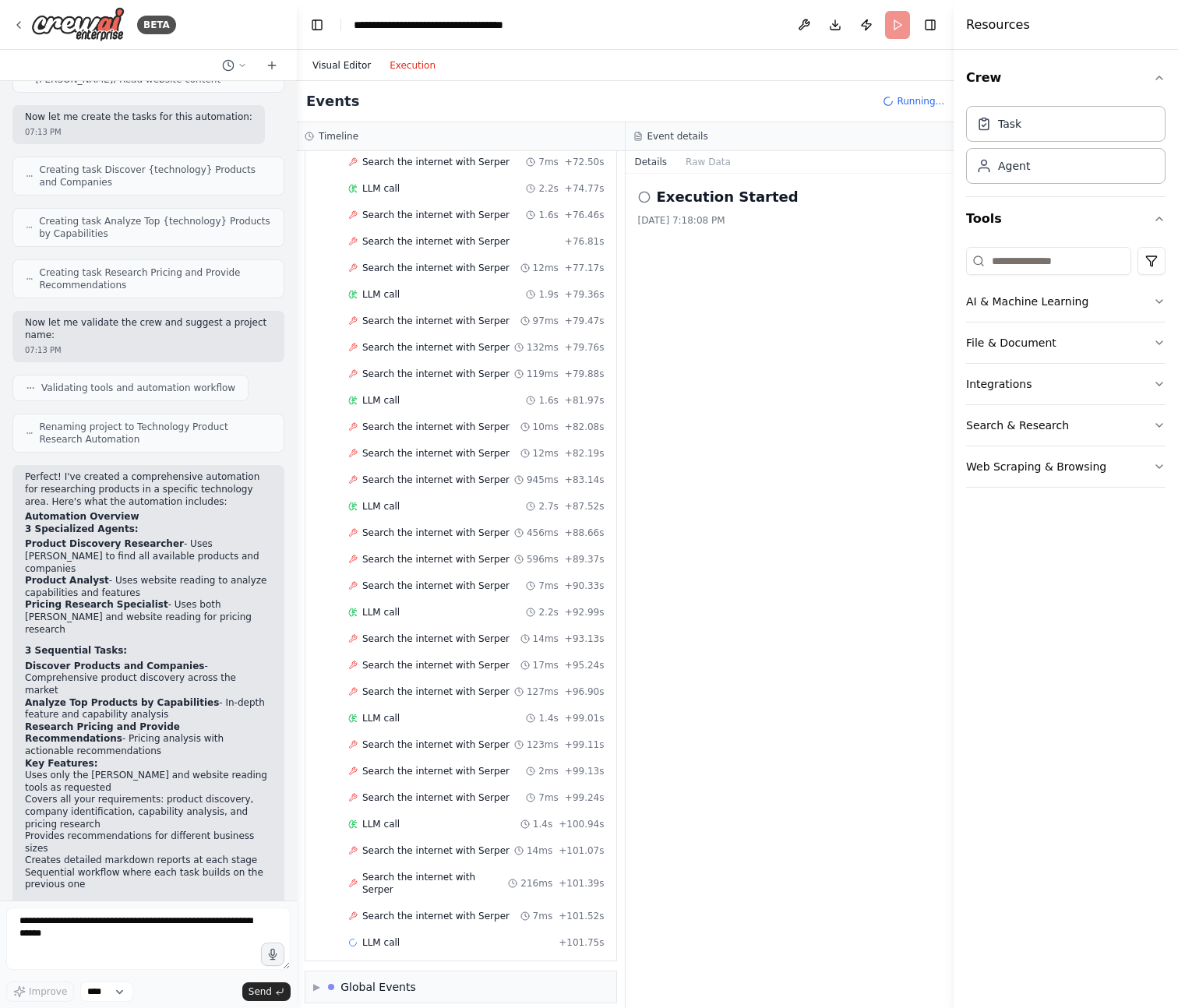
click at [350, 62] on button "Visual Editor" at bounding box center [342, 66] width 77 height 19
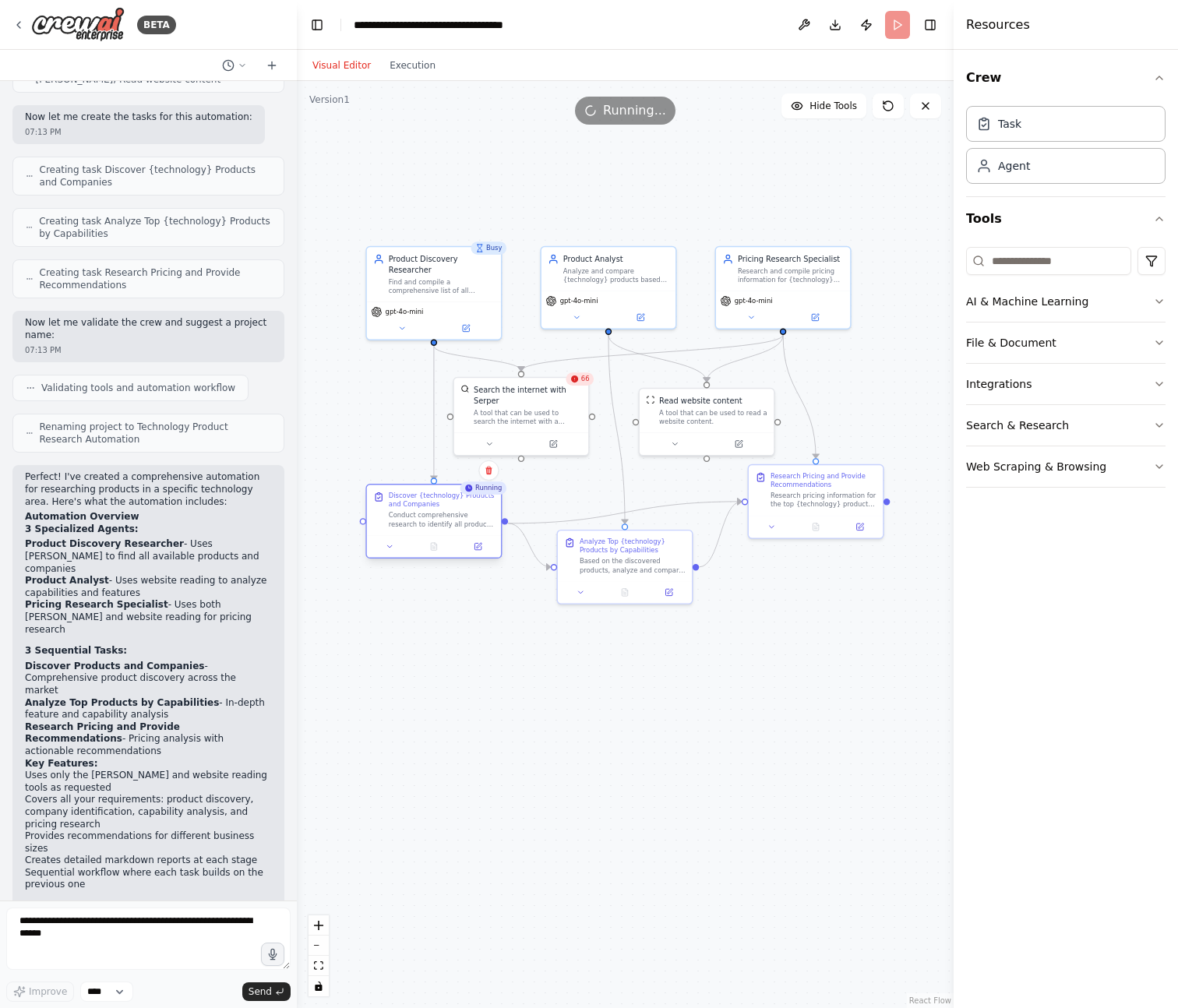
drag, startPoint x: 446, startPoint y: 482, endPoint x: 445, endPoint y: 499, distance: 17.0
click at [445, 499] on div "Discover {technology} Products and Companies" at bounding box center [442, 500] width 106 height 17
drag, startPoint x: 618, startPoint y: 542, endPoint x: 612, endPoint y: 632, distance: 90.2
click at [612, 632] on div "Analyze Top {technology} Products by Capabilities" at bounding box center [627, 631] width 106 height 17
drag, startPoint x: 823, startPoint y: 492, endPoint x: 817, endPoint y: 513, distance: 21.8
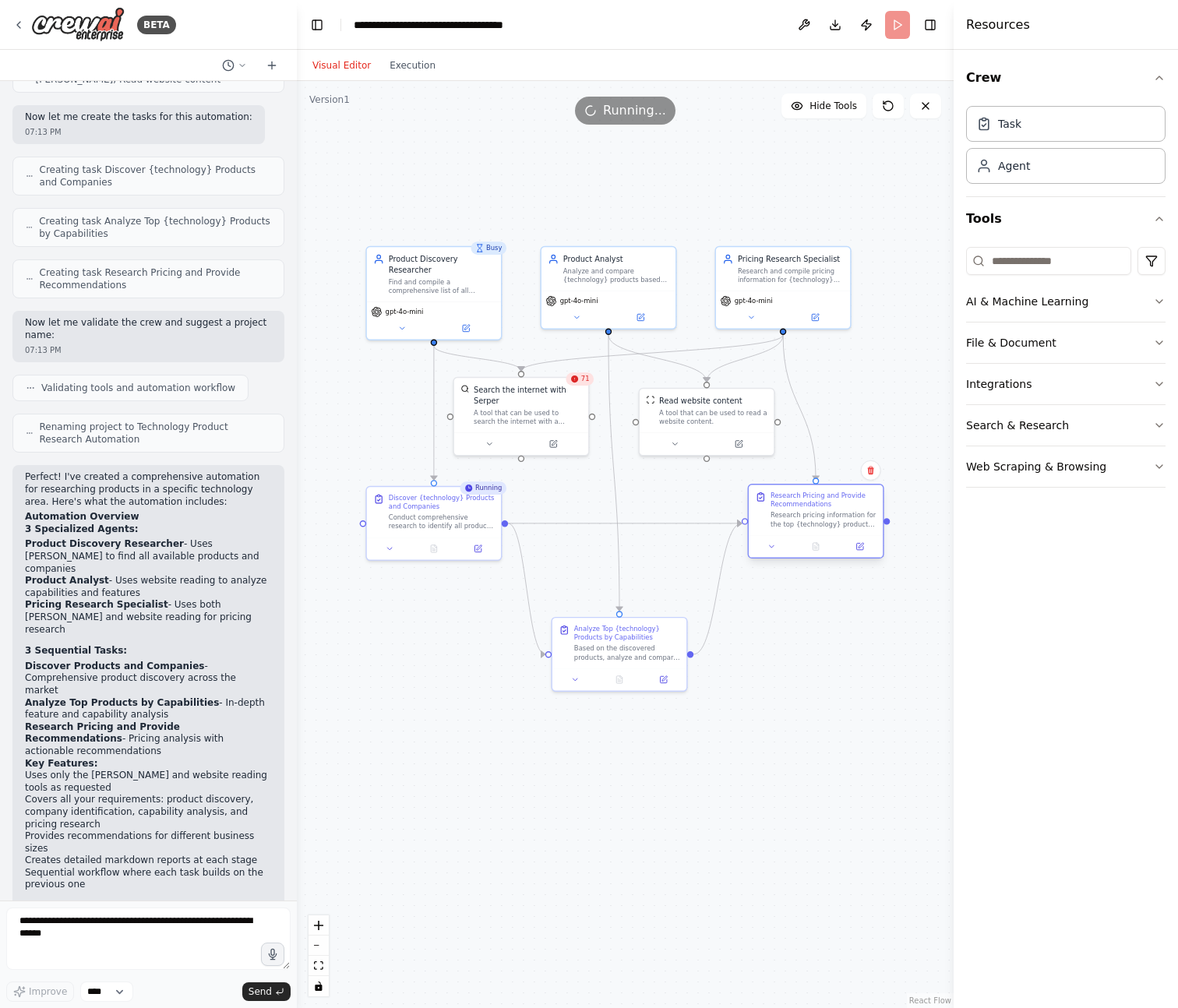
click at [817, 513] on div "Research pricing information for the top {technology} products identified in th…" at bounding box center [823, 520] width 106 height 17
click at [806, 719] on div ".deletable-edge-delete-btn { width: 20px; height: 20px; border: 0px solid #ffff…" at bounding box center [625, 544] width 657 height 927
click at [749, 746] on div ".deletable-edge-delete-btn { width: 20px; height: 20px; border: 0px solid #ffff…" at bounding box center [625, 544] width 657 height 927
click at [421, 62] on button "Execution" at bounding box center [412, 66] width 65 height 19
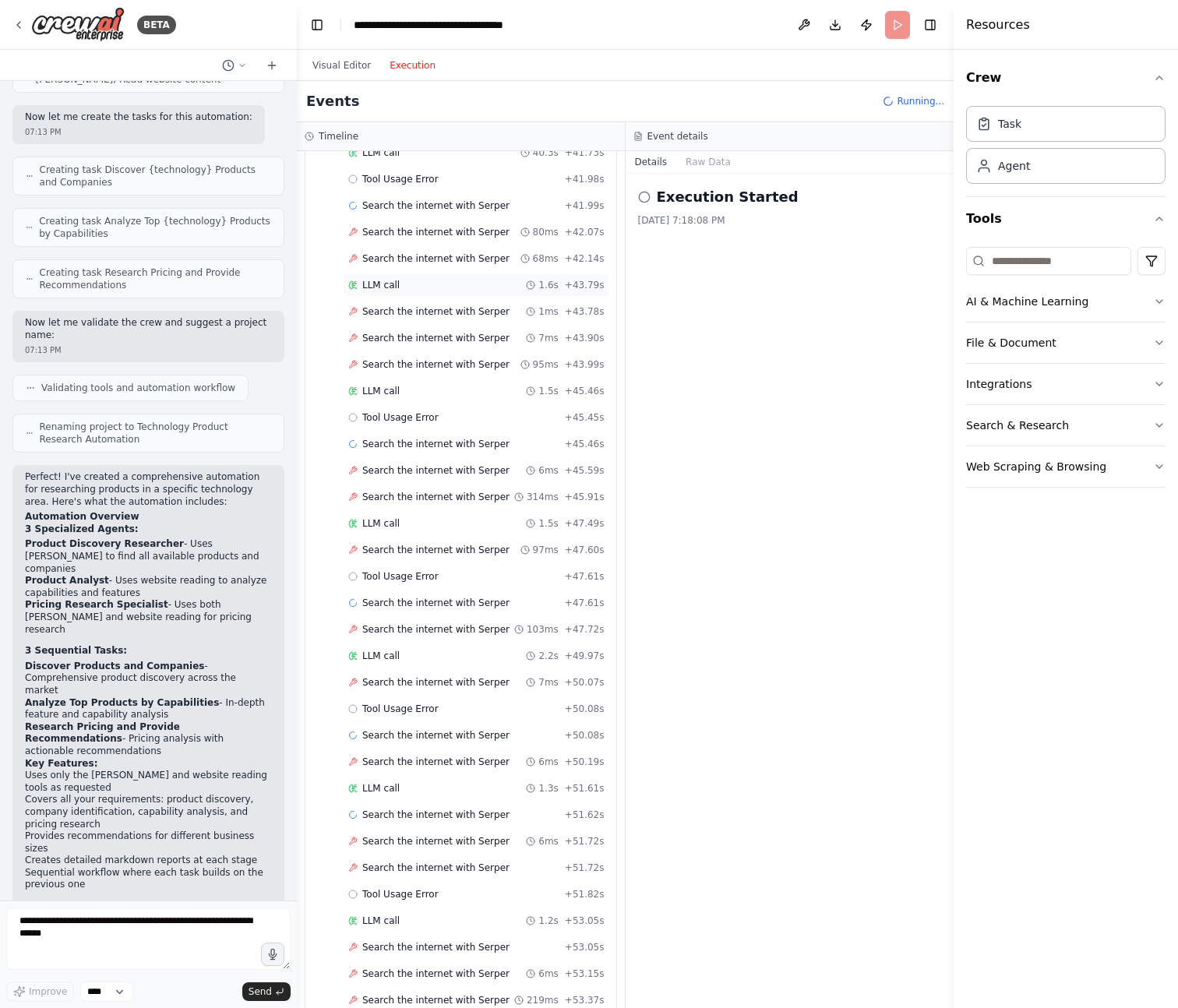
scroll to position [0, 0]
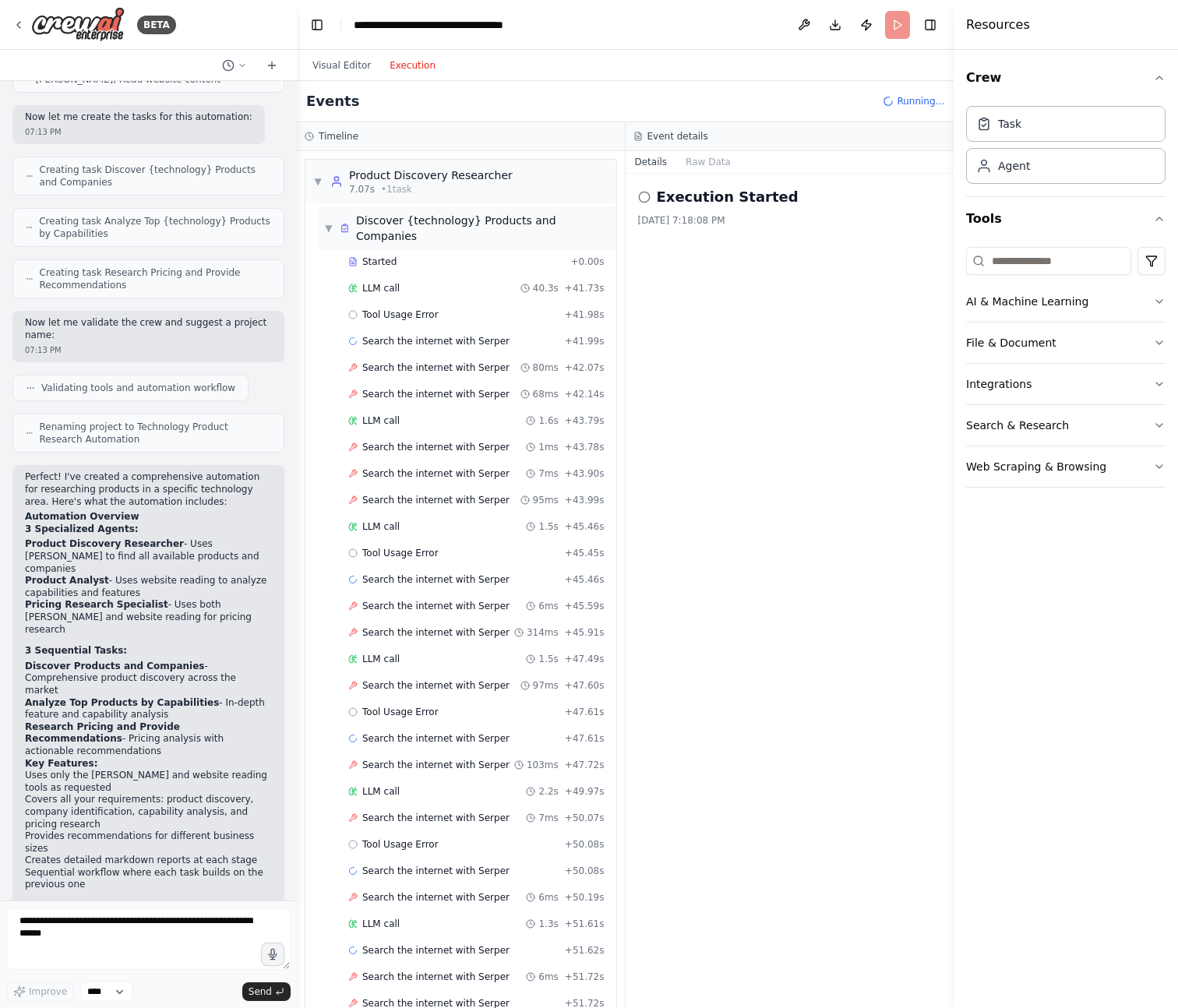
click at [337, 234] on div "▼ Discover {technology} Products and Companies" at bounding box center [467, 227] width 286 height 31
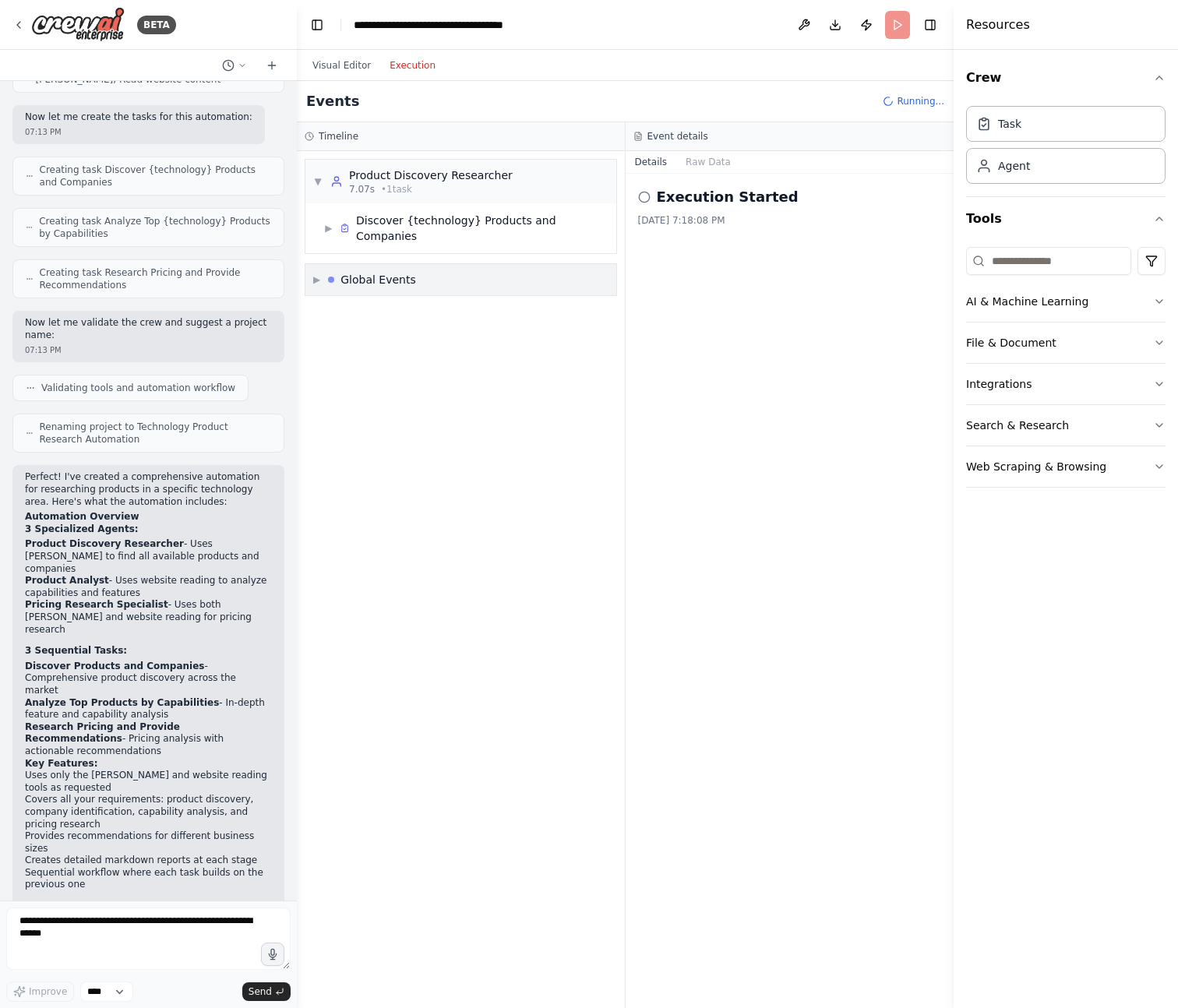
click at [377, 264] on div "▶ Global Events" at bounding box center [460, 279] width 311 height 31
click at [346, 333] on span "Crew Kickoff Started" at bounding box center [378, 339] width 95 height 12
click at [351, 307] on span "Execution Started" at bounding box center [372, 313] width 84 height 12
click at [357, 271] on div "Global Events" at bounding box center [378, 279] width 75 height 16
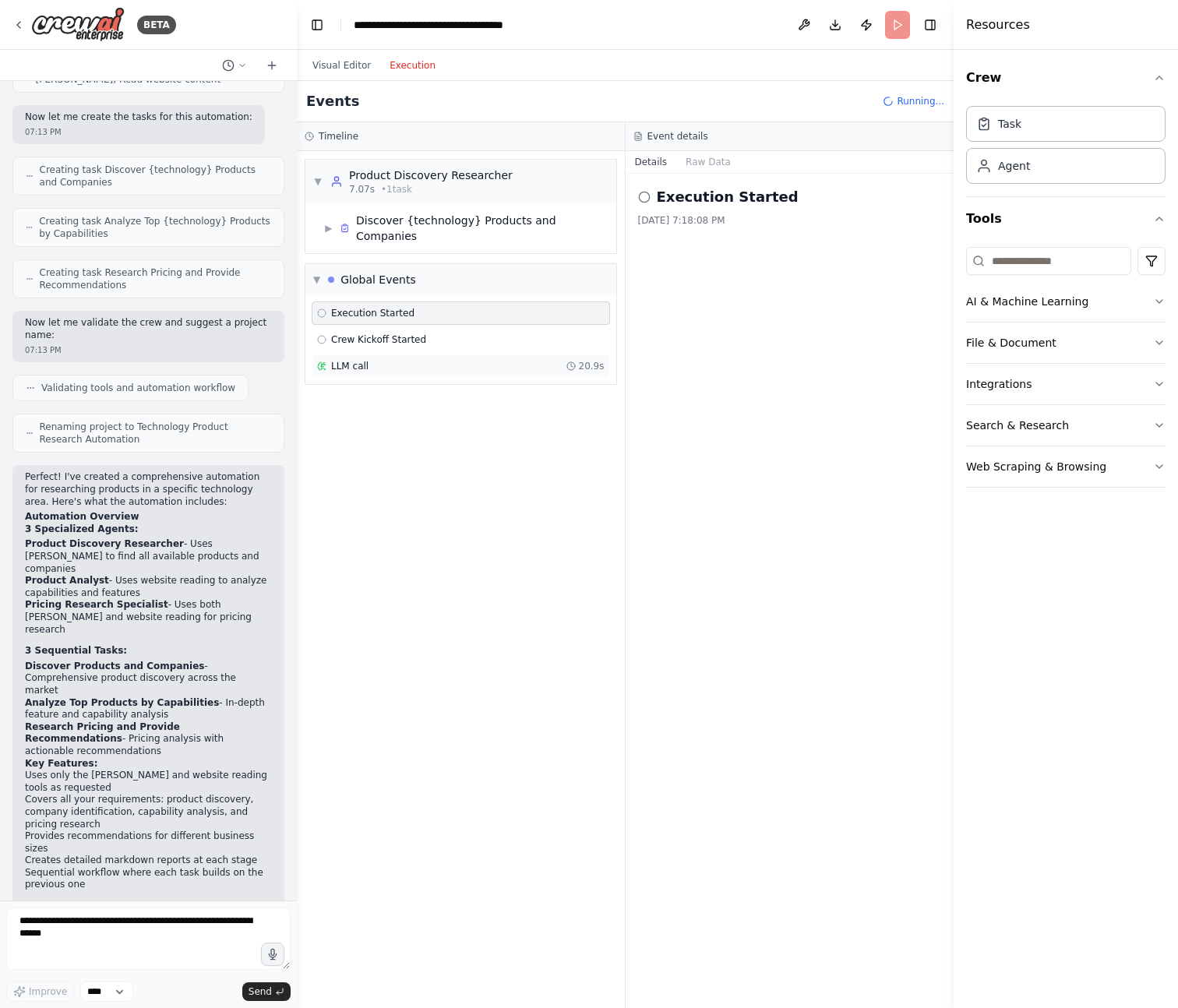
click at [345, 360] on span "LLM call" at bounding box center [349, 365] width 38 height 12
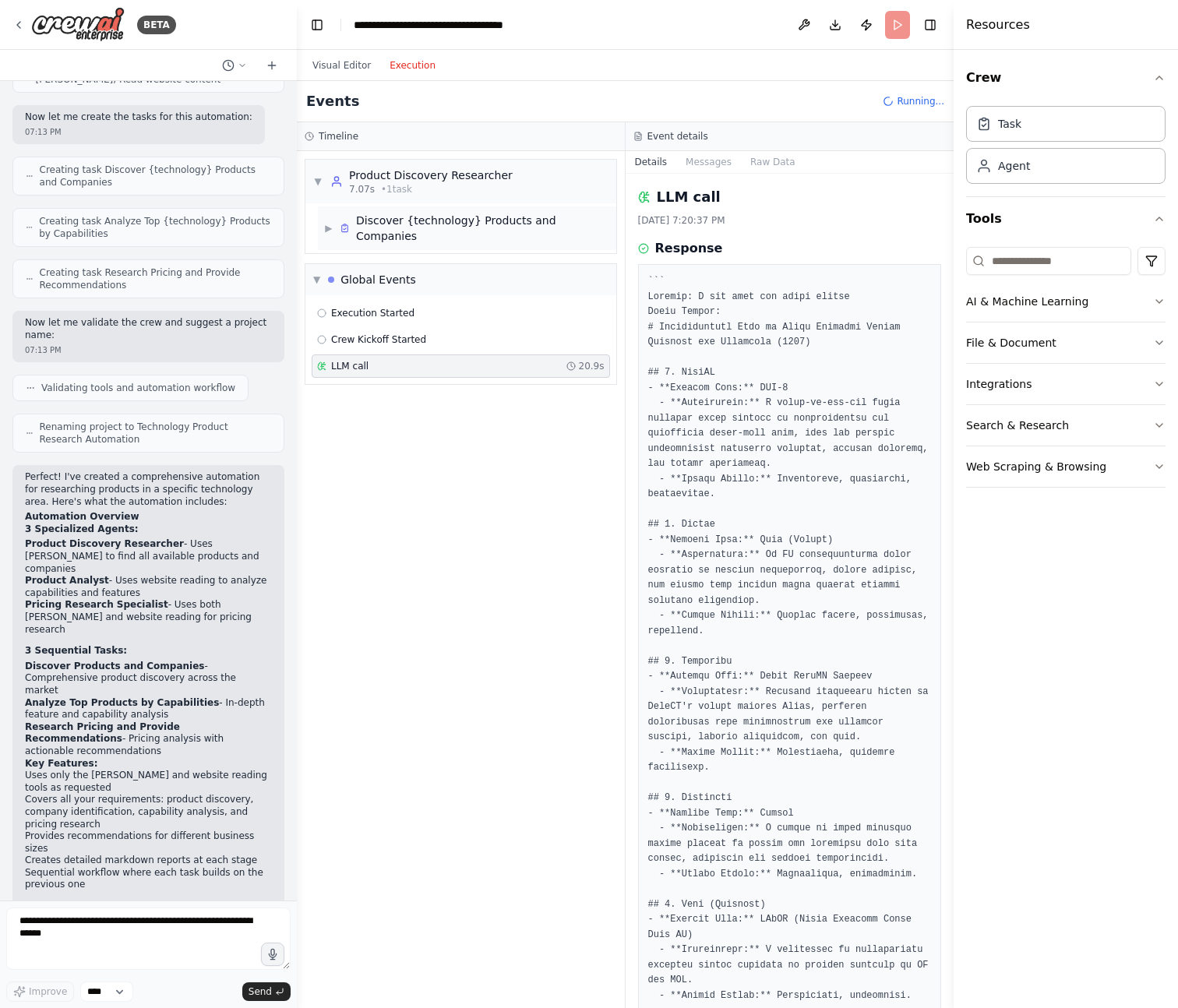
click at [356, 220] on div "Discover {technology} Products and Companies" at bounding box center [483, 227] width 254 height 31
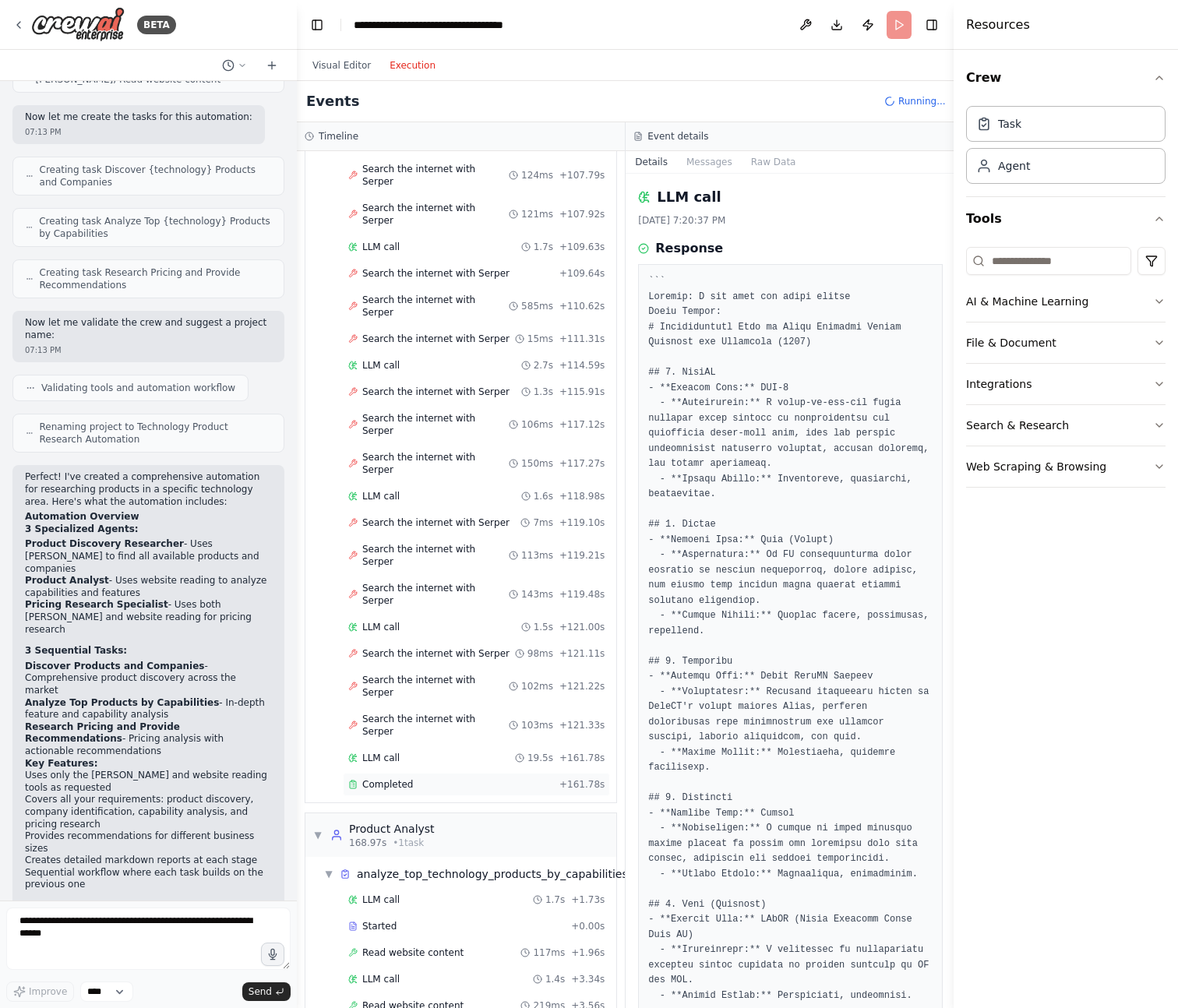
scroll to position [2567, 0]
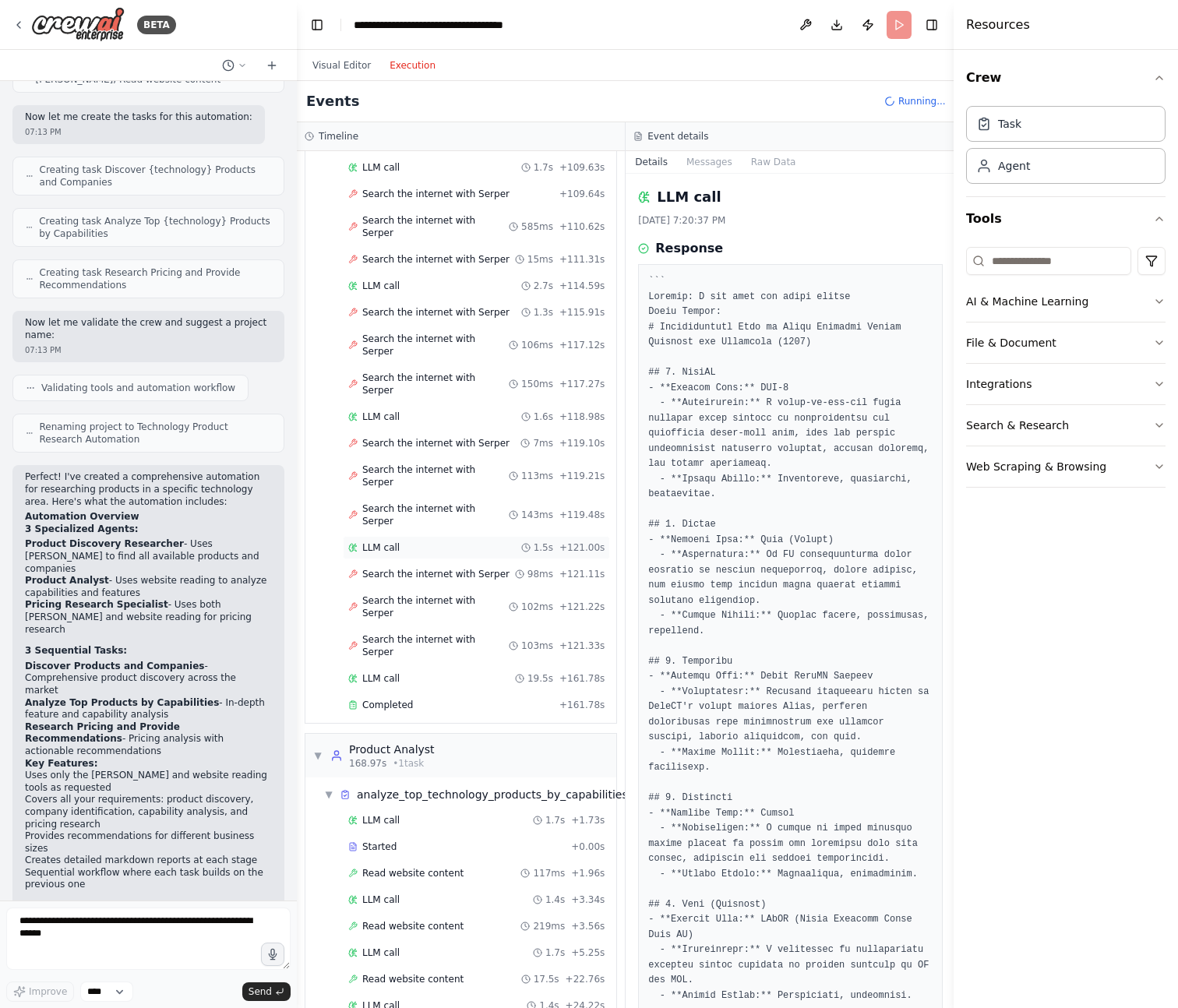
click at [458, 536] on div "LLM call 1.5s + 121.00s" at bounding box center [476, 548] width 267 height 23
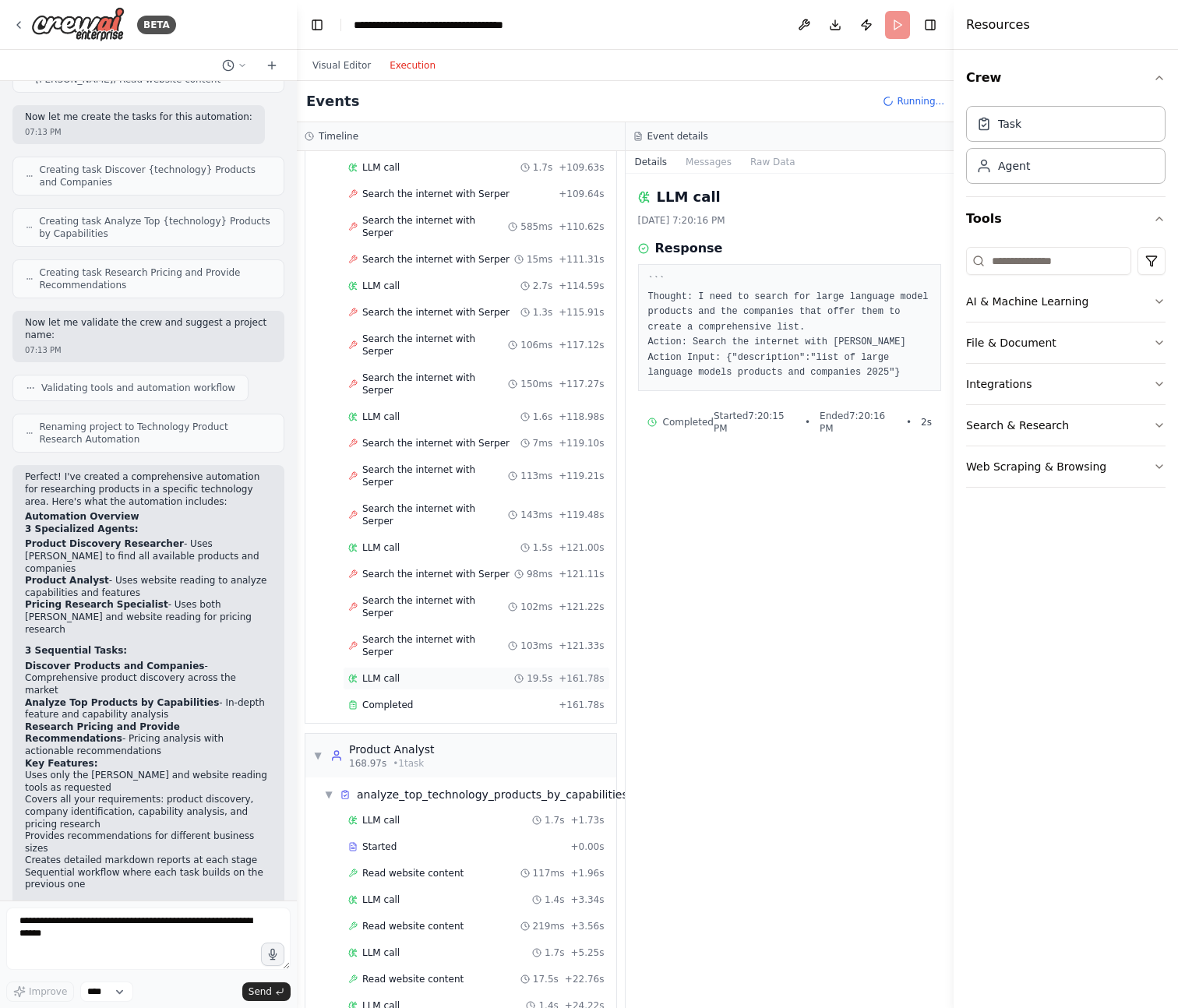
click at [490, 673] on div "LLM call 19.5s + 161.78s" at bounding box center [476, 678] width 256 height 12
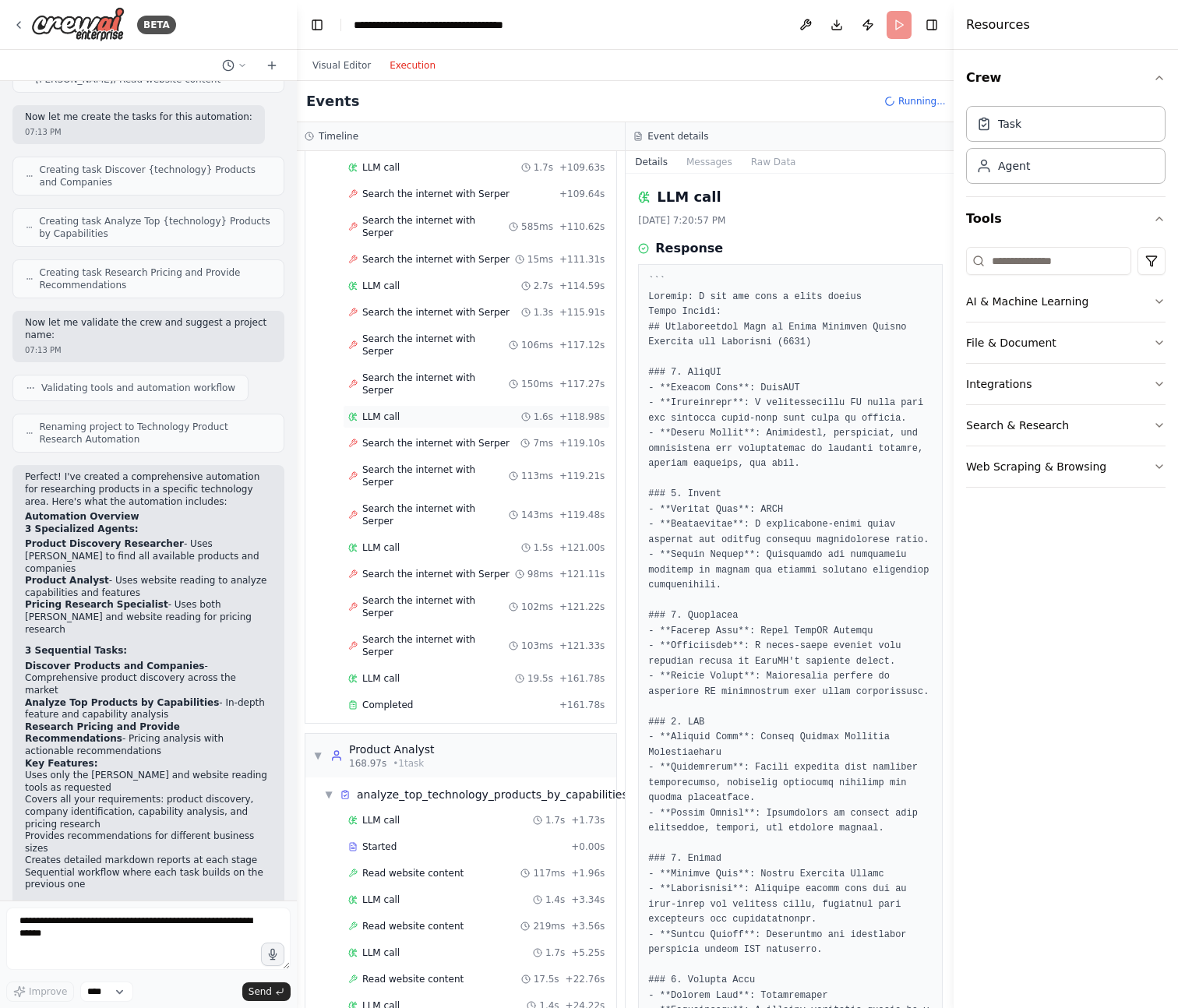
click at [485, 411] on div "LLM call 1.6s + 118.98s" at bounding box center [476, 416] width 256 height 12
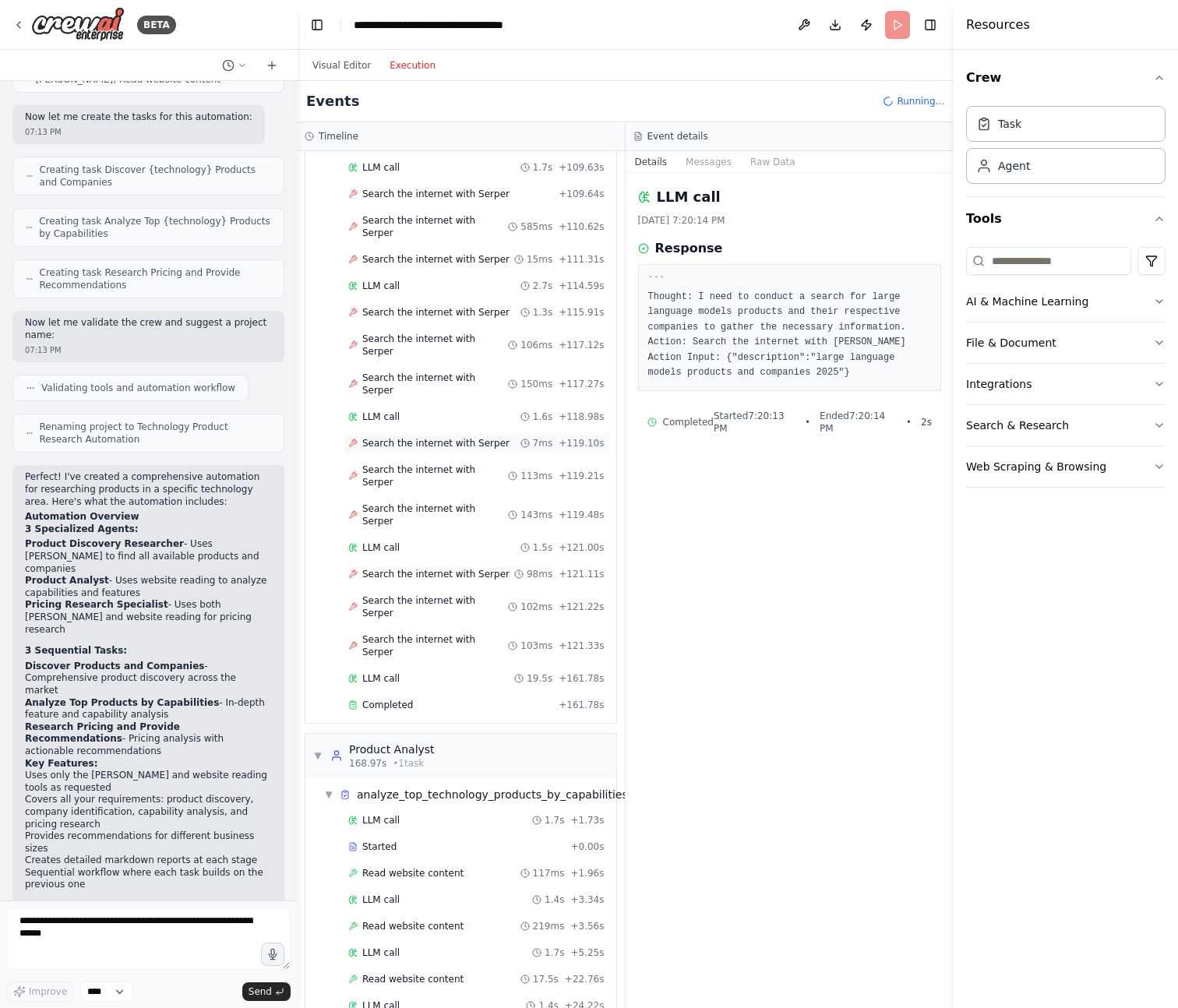
click at [473, 437] on span "Search the internet with Serper" at bounding box center [436, 442] width 147 height 12
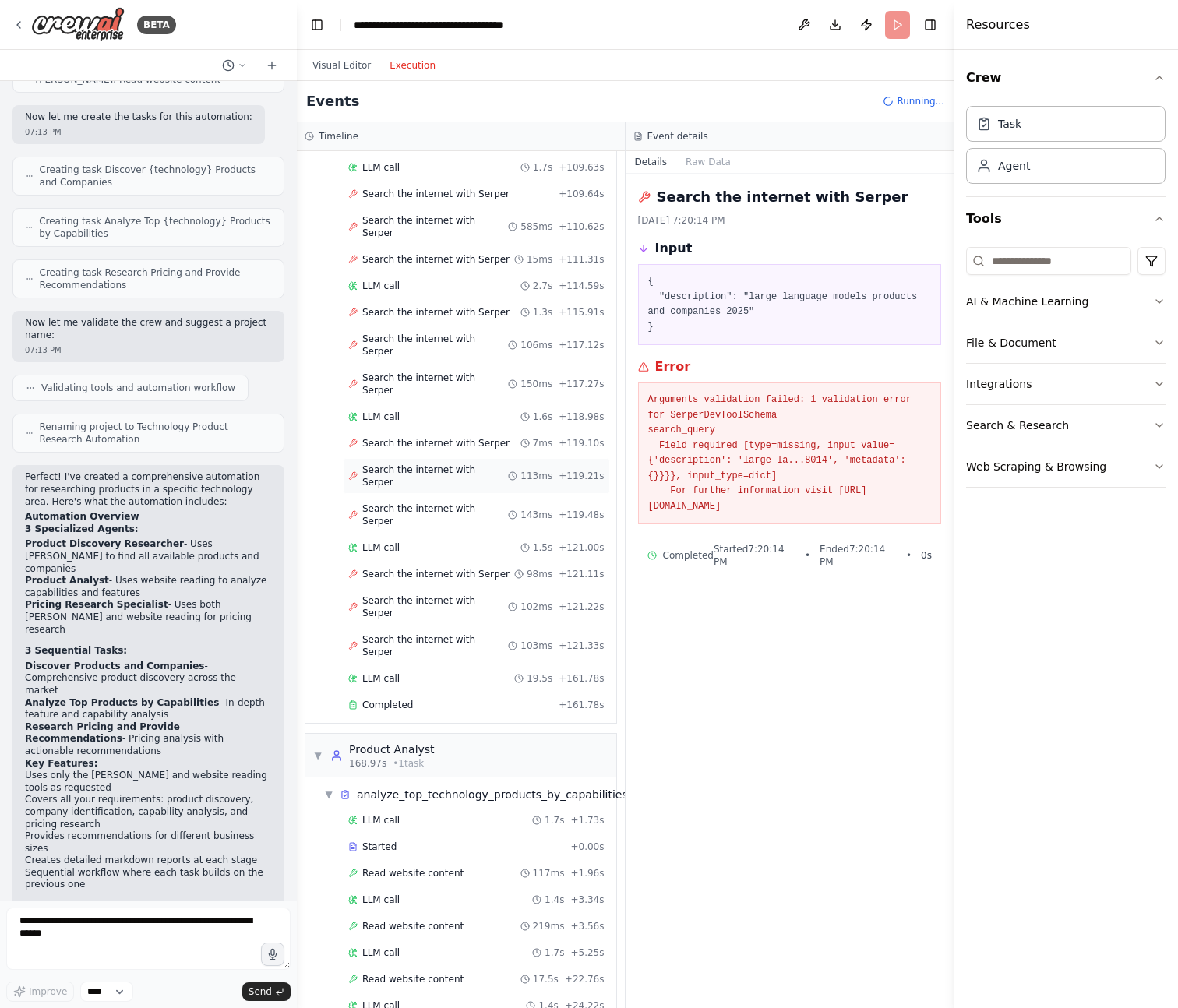
click at [473, 463] on span "Search the internet with Serper" at bounding box center [435, 475] width 146 height 25
click at [471, 458] on div "Search the internet with Serper 113ms + 119.21s" at bounding box center [476, 476] width 267 height 36
click at [471, 503] on span "Search the internet with Serper" at bounding box center [435, 515] width 146 height 25
click at [460, 568] on span "Search the internet with Serper" at bounding box center [436, 574] width 147 height 12
click at [461, 595] on span "Search the internet with Serper" at bounding box center [435, 607] width 146 height 25
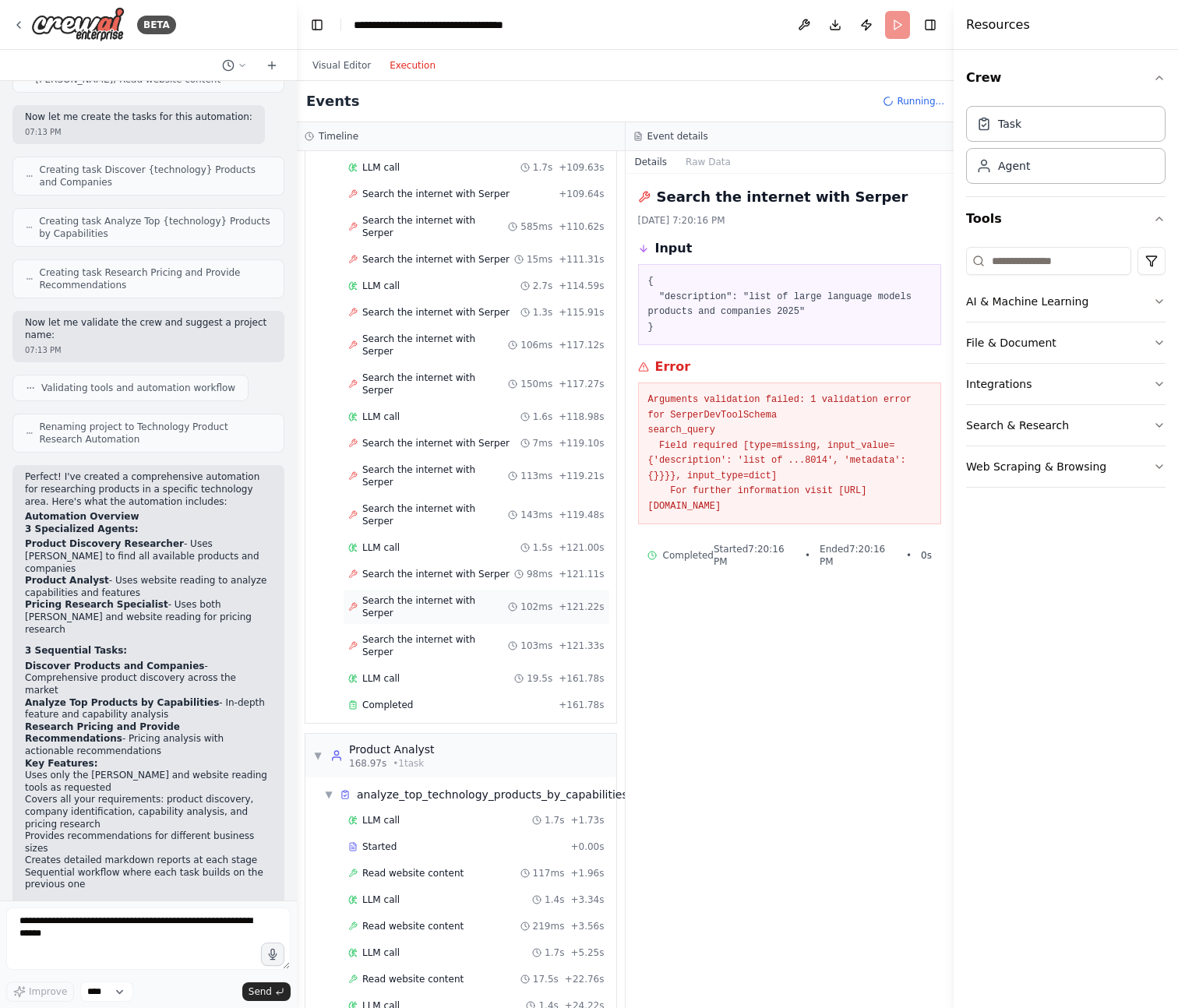
click at [460, 589] on div "Search the internet with Serper 102ms + 121.22s" at bounding box center [476, 607] width 267 height 36
click at [459, 628] on div "Search the internet with Serper 103ms + 121.33s" at bounding box center [476, 645] width 267 height 36
click at [454, 306] on span "Search the internet with Serper" at bounding box center [436, 312] width 147 height 12
click at [460, 327] on div "Search the internet with Serper 106ms + 117.12s" at bounding box center [476, 345] width 267 height 36
click at [458, 405] on div "LLM call 1.6s + 118.98s" at bounding box center [476, 416] width 267 height 23
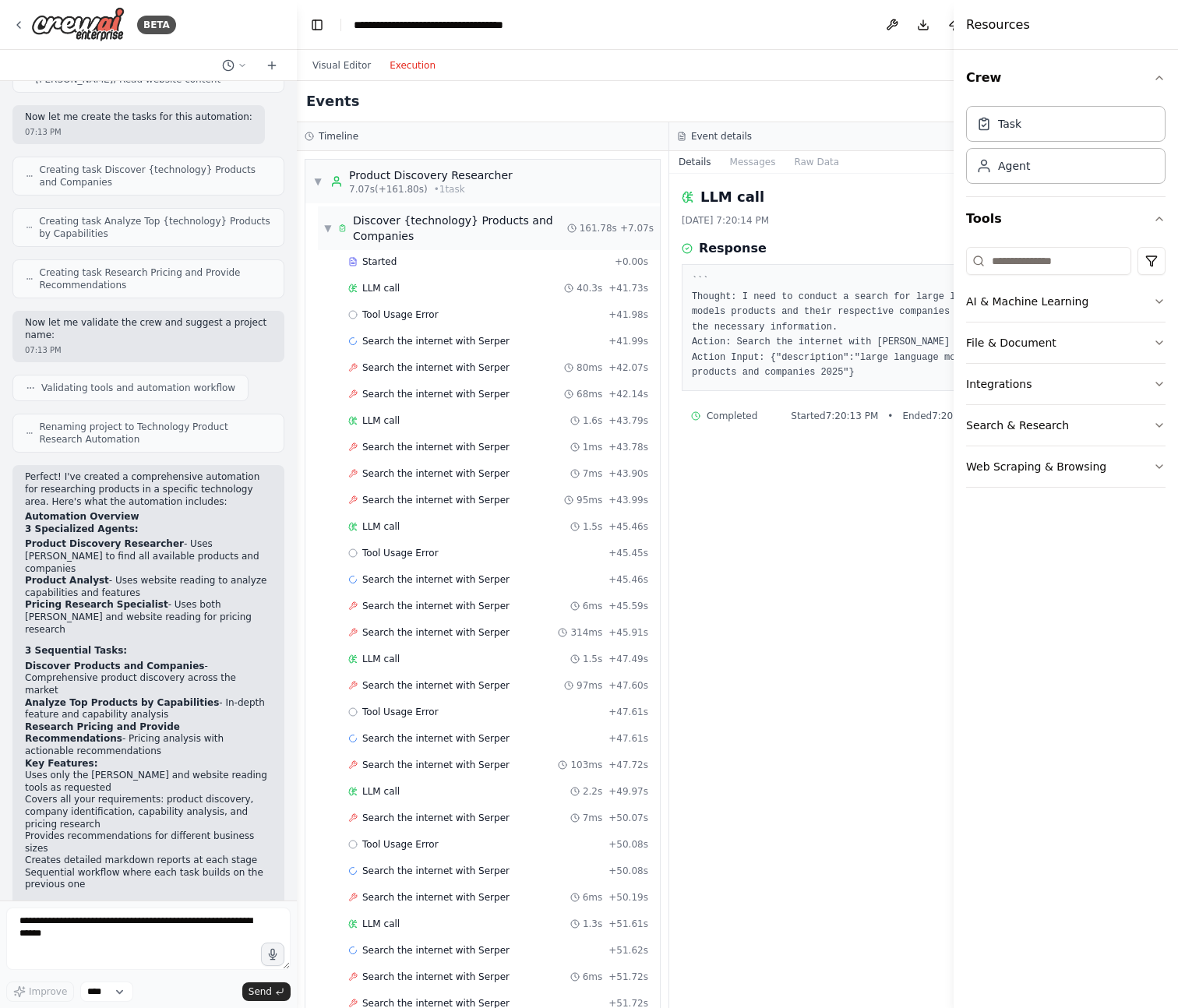
scroll to position [9, 0]
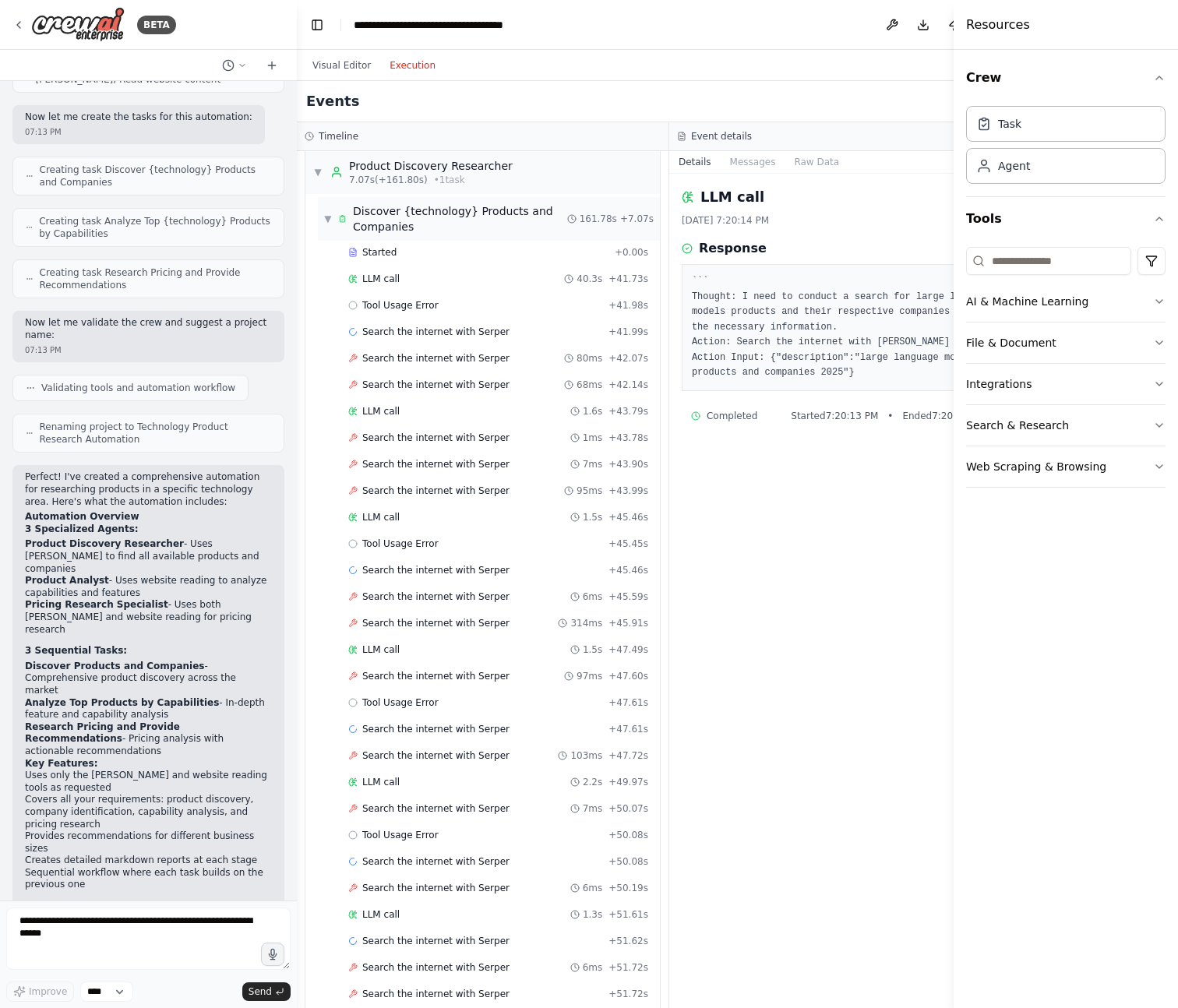
click at [373, 207] on div "Discover {technology} Products and Companies" at bounding box center [460, 218] width 214 height 31
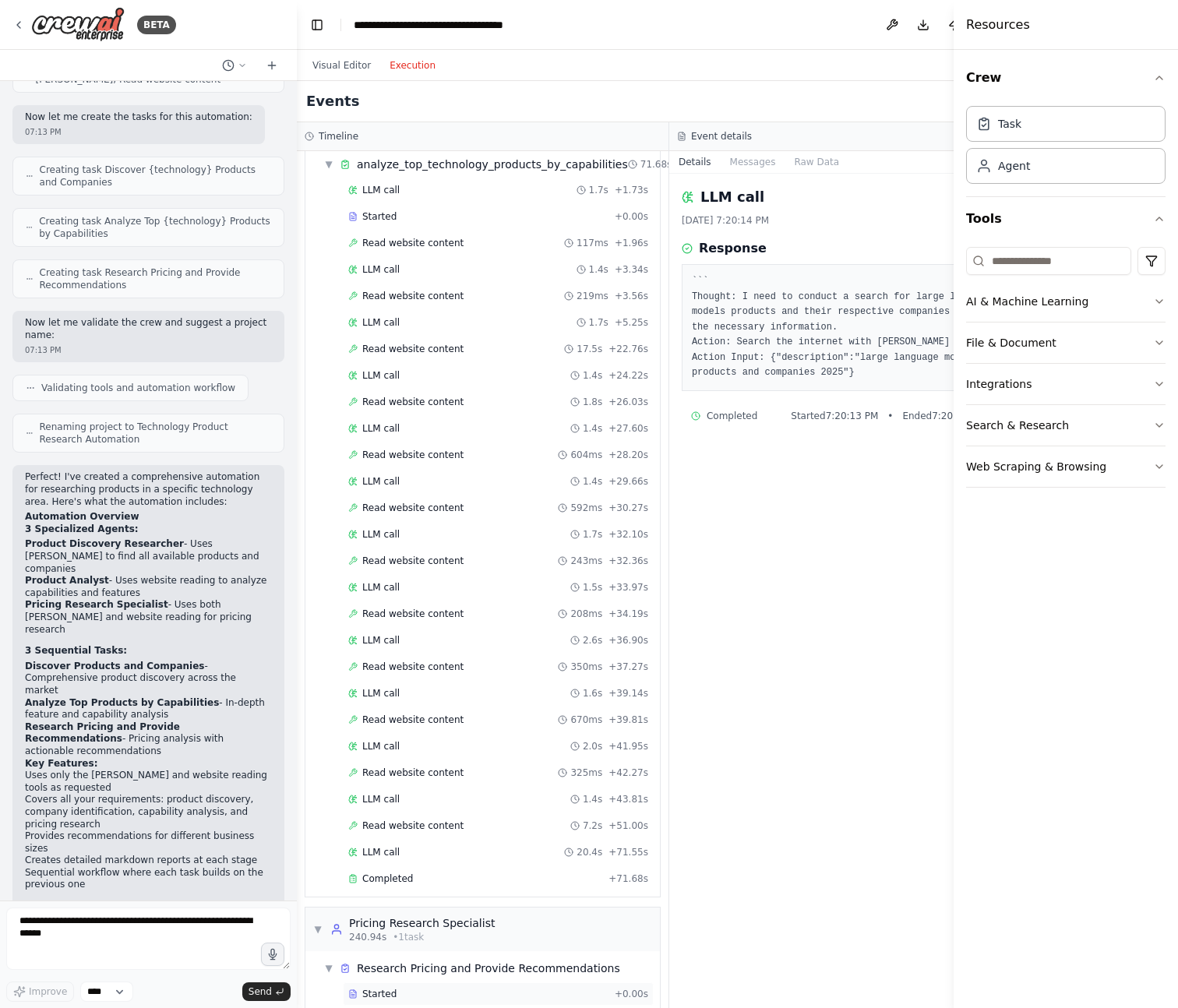
scroll to position [0, 0]
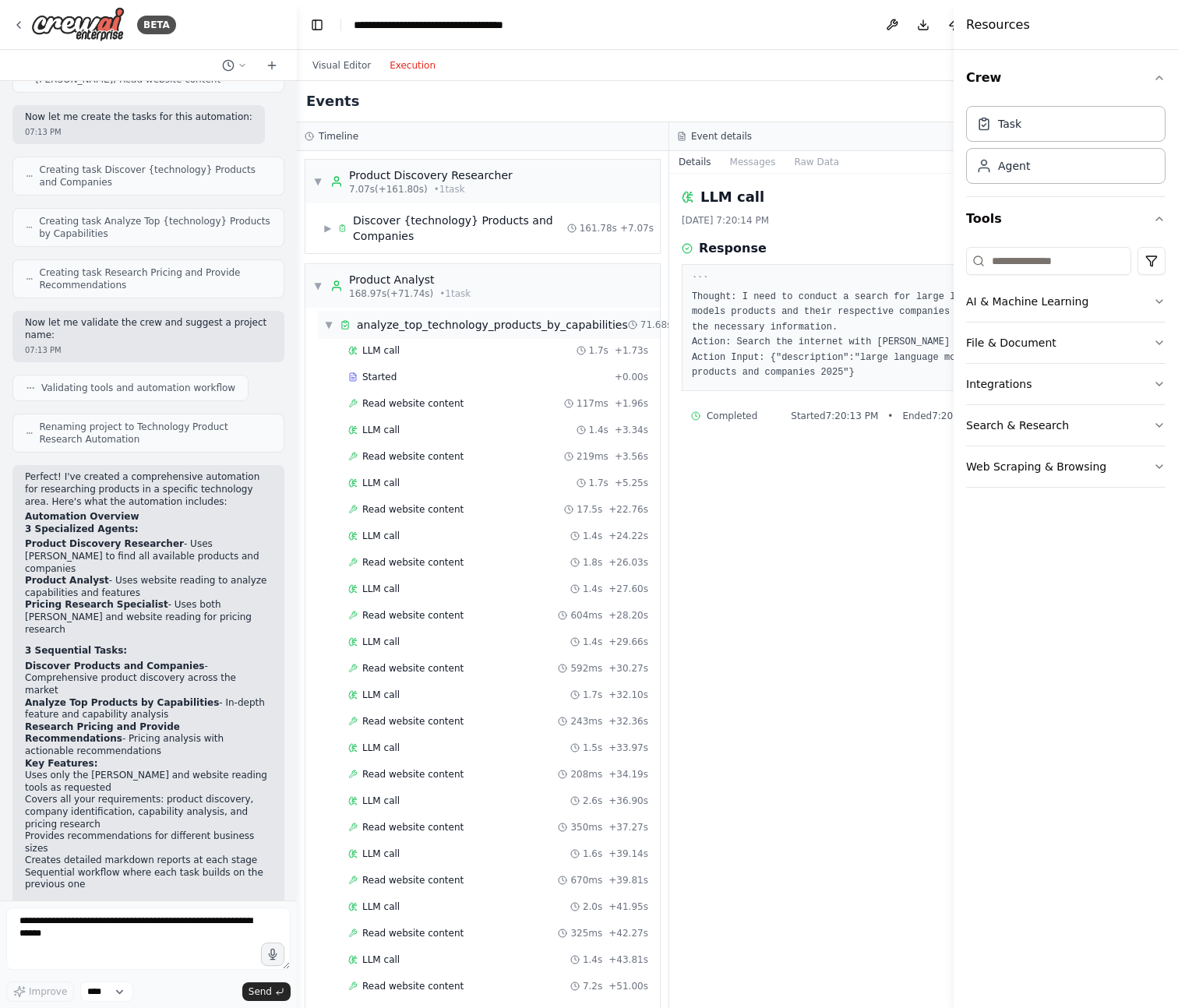
click at [406, 331] on div "analyze_top_technology_products_by_capabilities" at bounding box center [492, 325] width 271 height 16
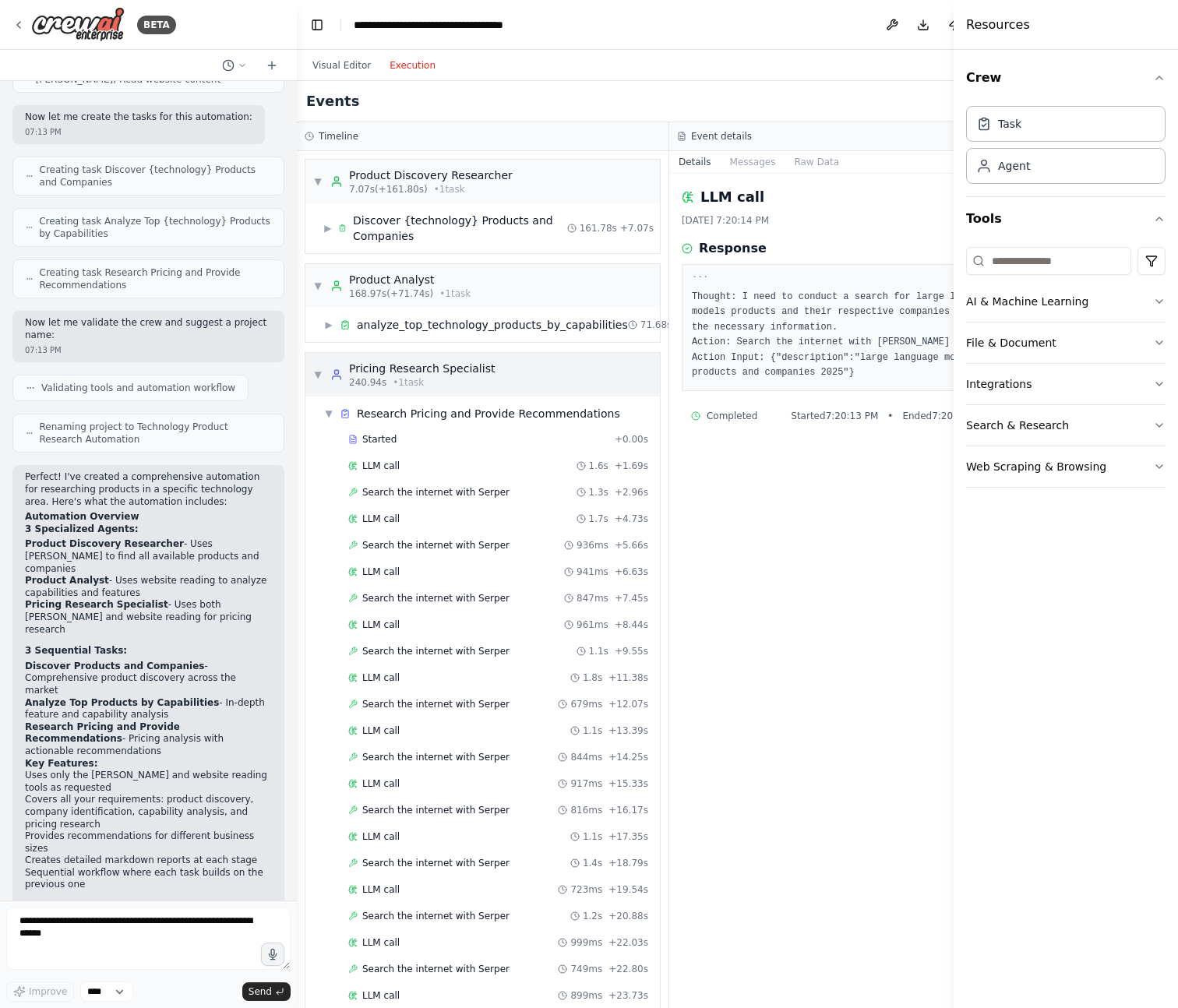
click at [434, 387] on div "240.94s • 1 task" at bounding box center [422, 382] width 146 height 12
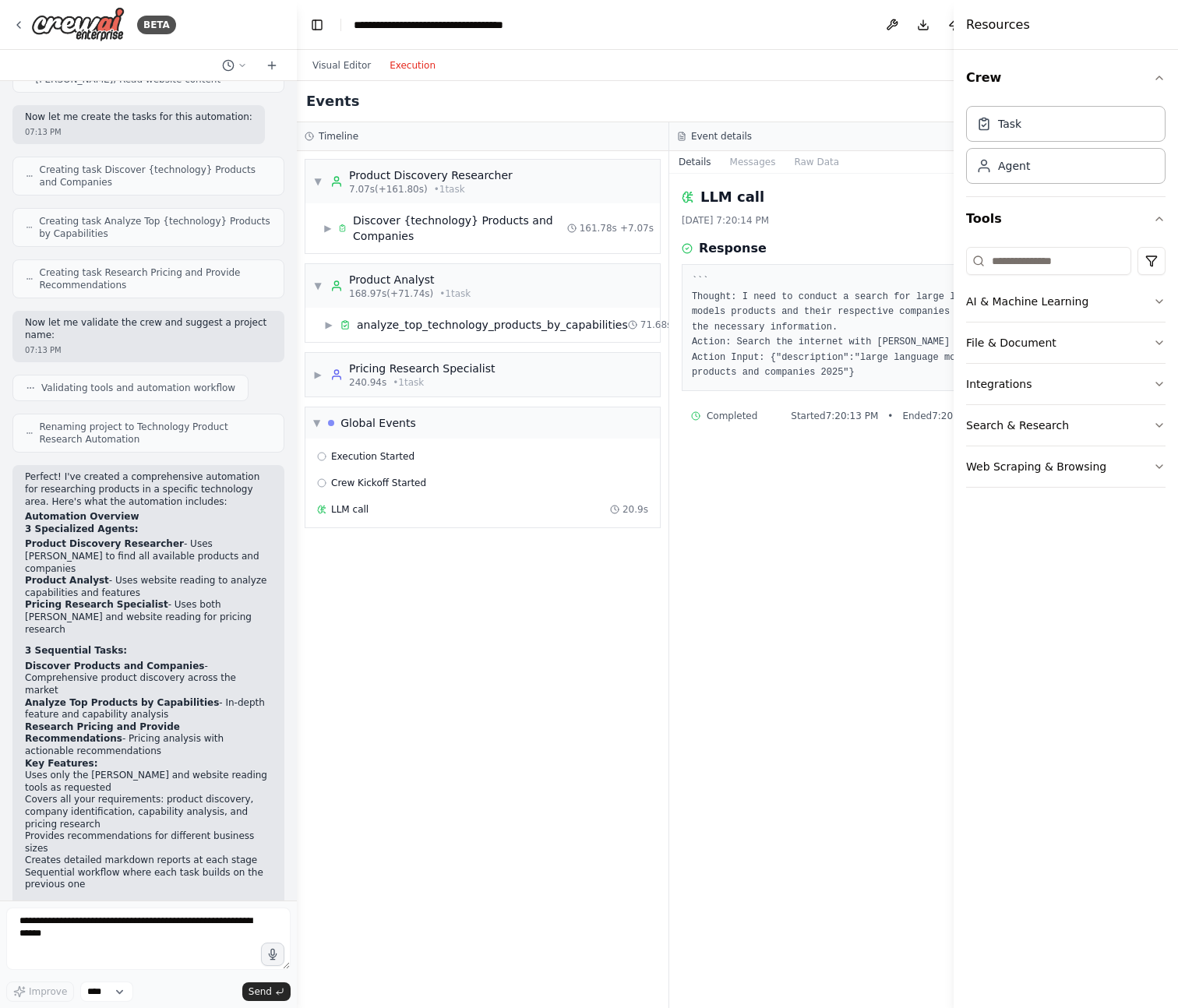
click at [851, 644] on div "LLM call 8/21/2025, 7:20:14 PM Response ``` Thought: I need to conduct a search…" at bounding box center [855, 591] width 372 height 834
click at [441, 368] on div "Pricing Research Specialist" at bounding box center [422, 368] width 146 height 16
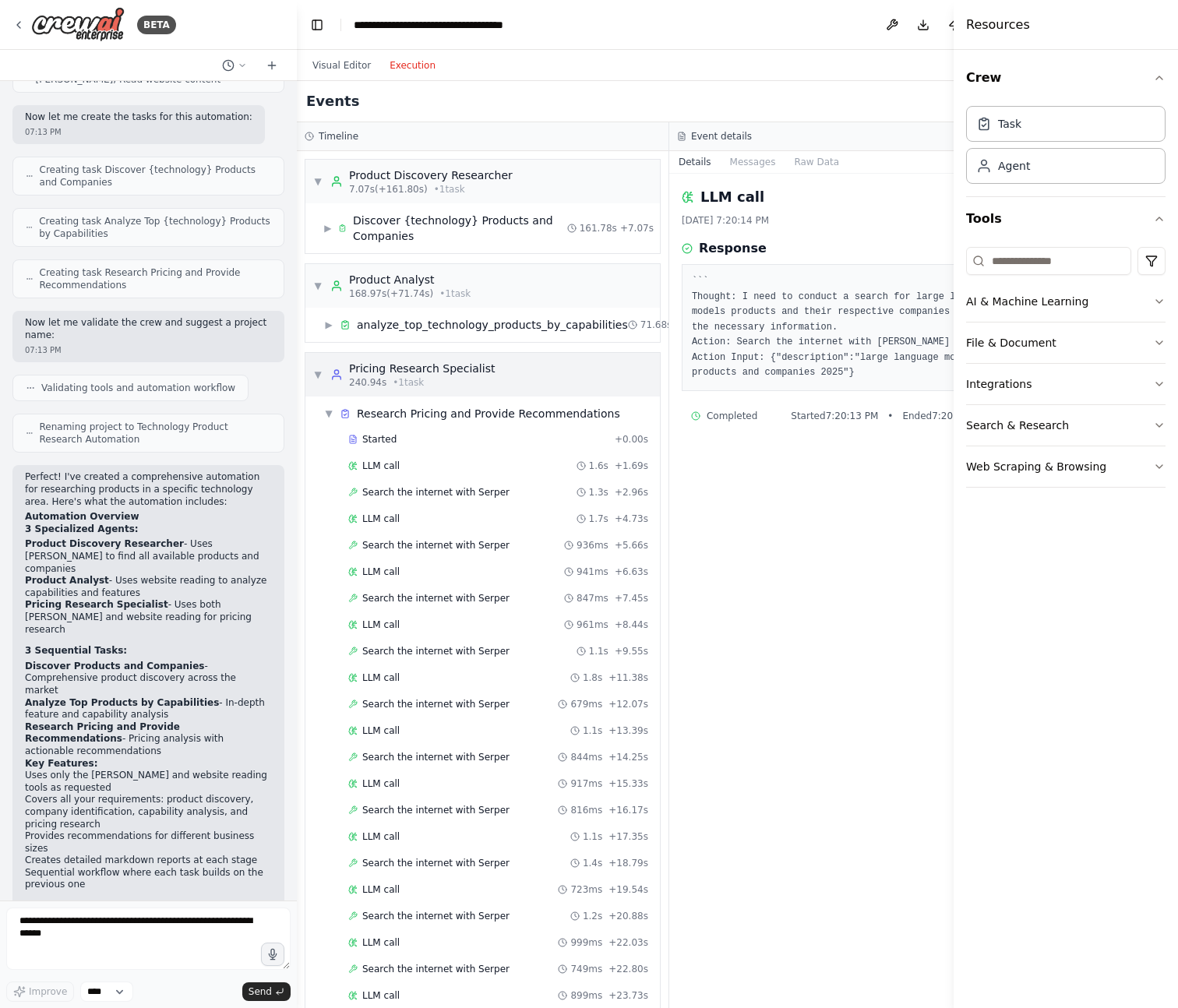
click at [441, 368] on div "Pricing Research Specialist" at bounding box center [422, 368] width 146 height 16
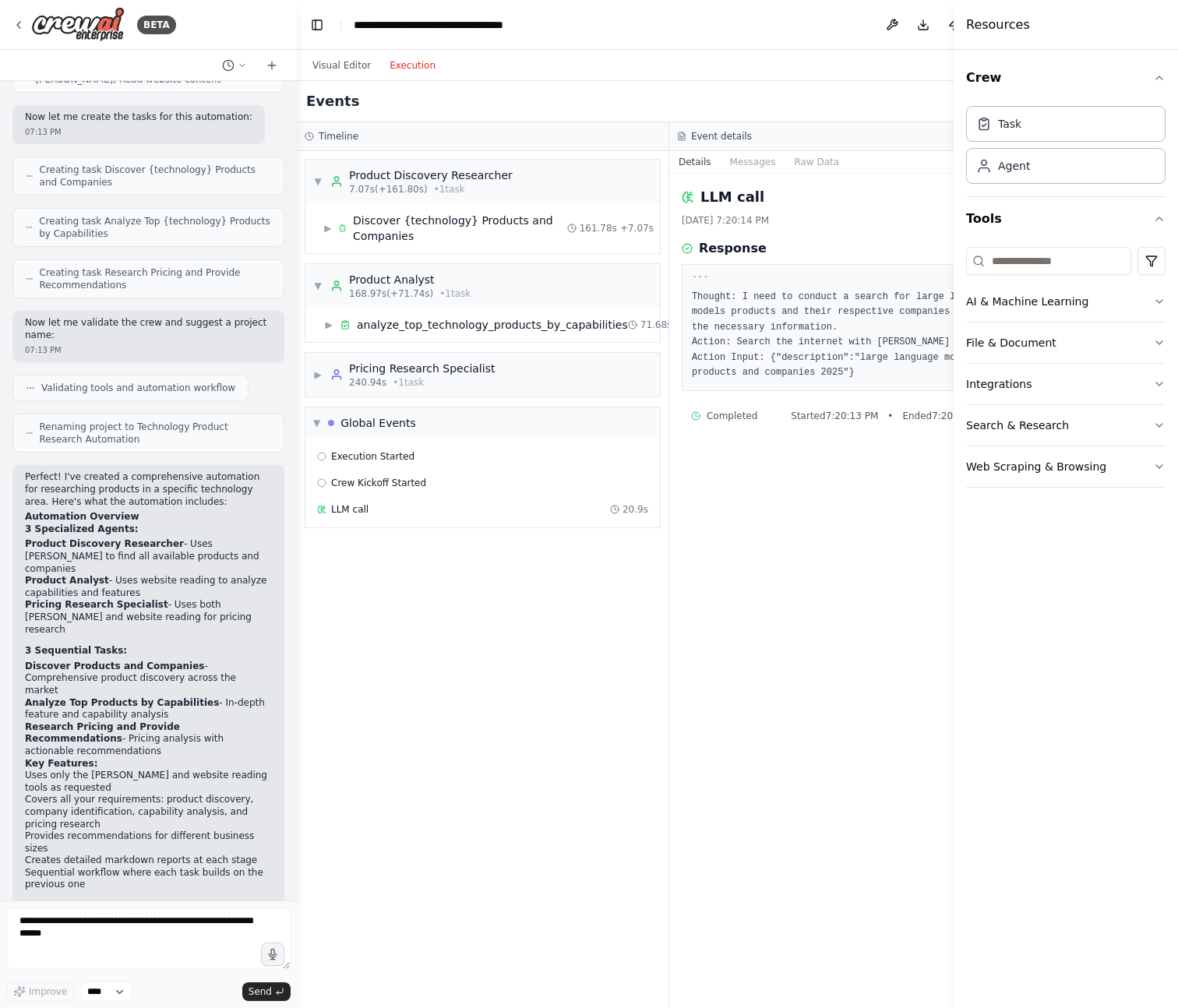
click at [352, 75] on div "Visual Editor Execution" at bounding box center [374, 65] width 142 height 31
click at [348, 64] on button "Visual Editor" at bounding box center [342, 66] width 77 height 19
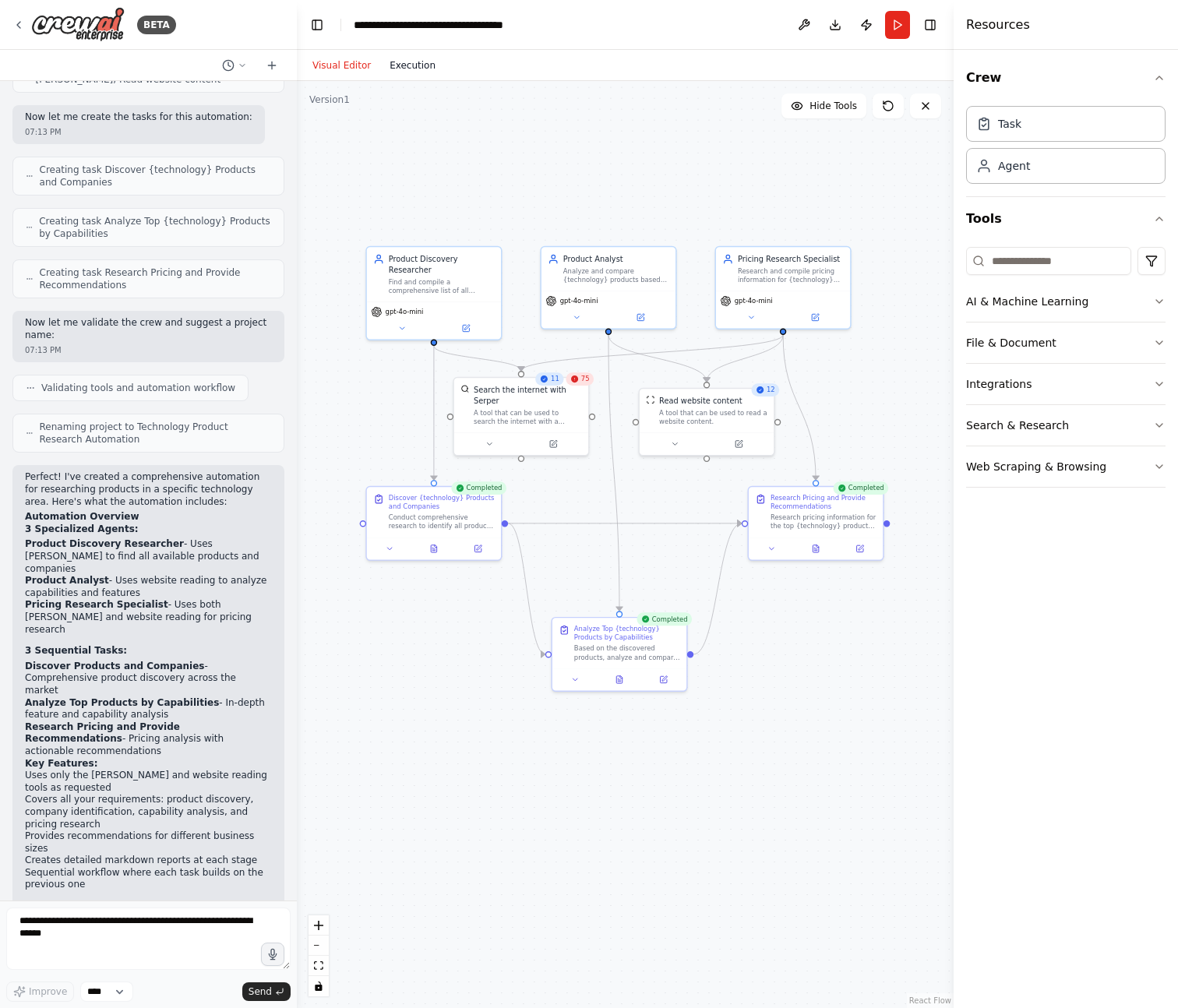
click at [404, 59] on button "Execution" at bounding box center [412, 66] width 65 height 19
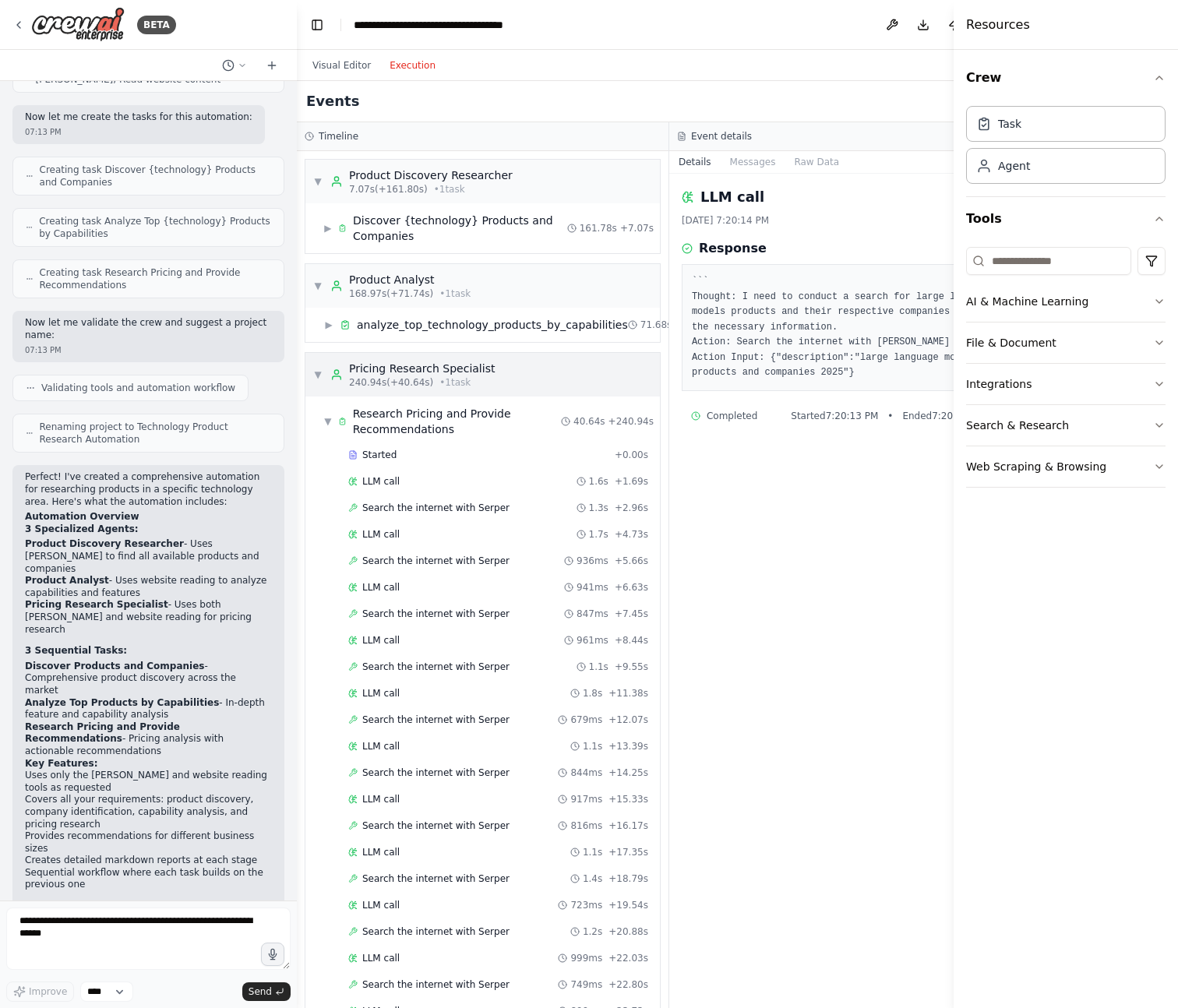
click at [444, 353] on div "▼ Pricing Research Specialist 240.94s (+40.64s) • 1 task" at bounding box center [482, 375] width 354 height 43
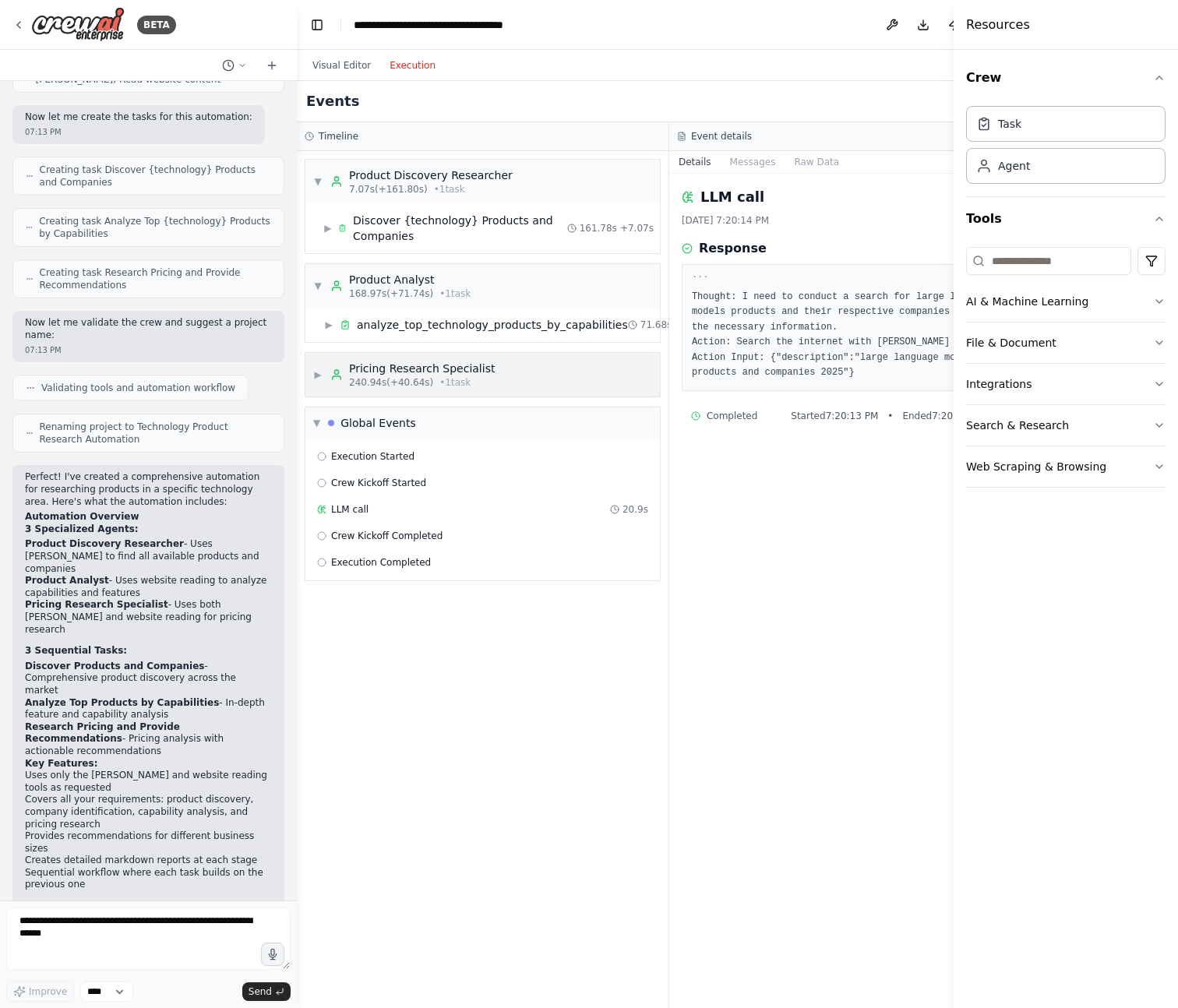
click at [448, 363] on div "Pricing Research Specialist" at bounding box center [422, 368] width 146 height 16
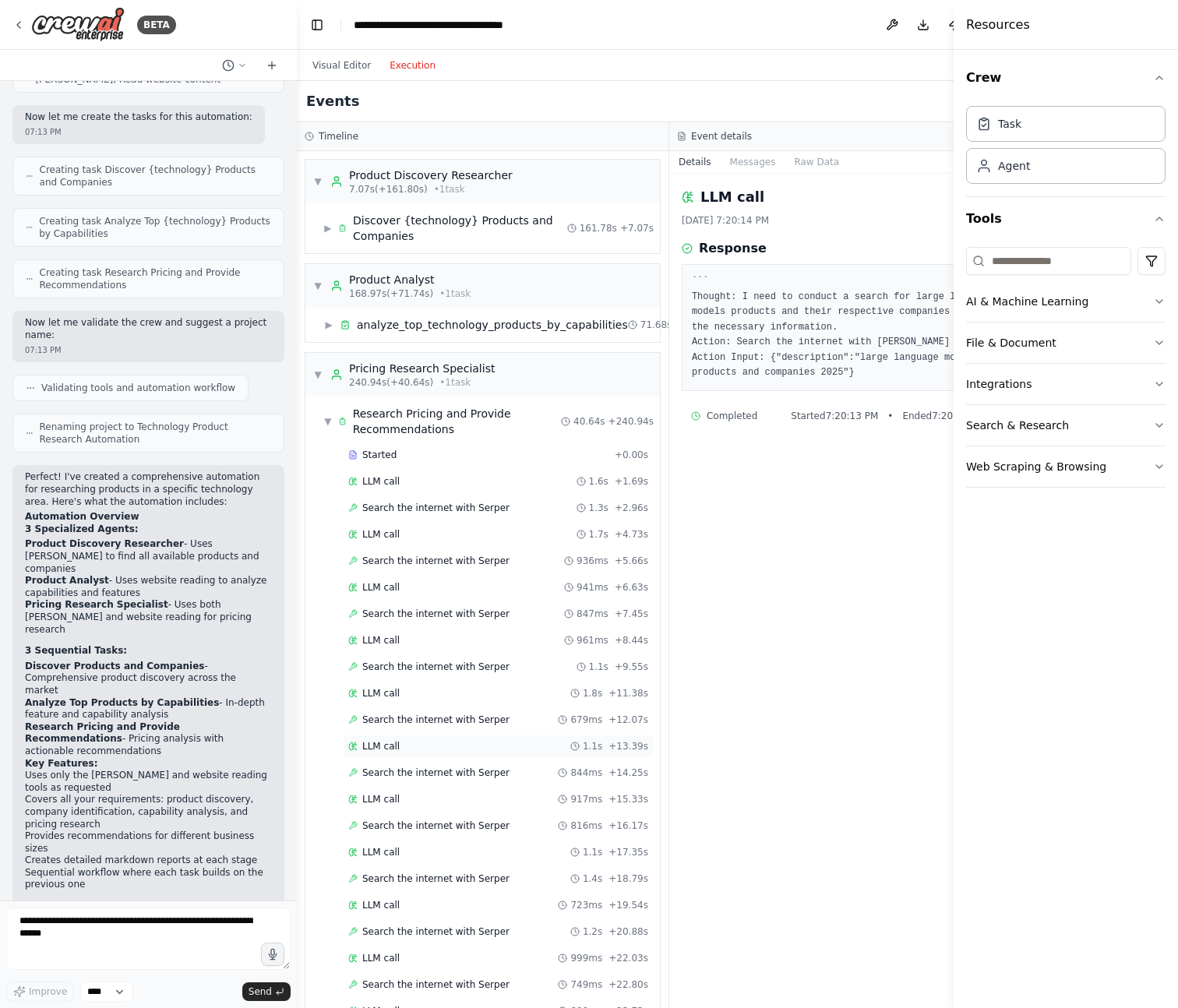
scroll to position [314, 0]
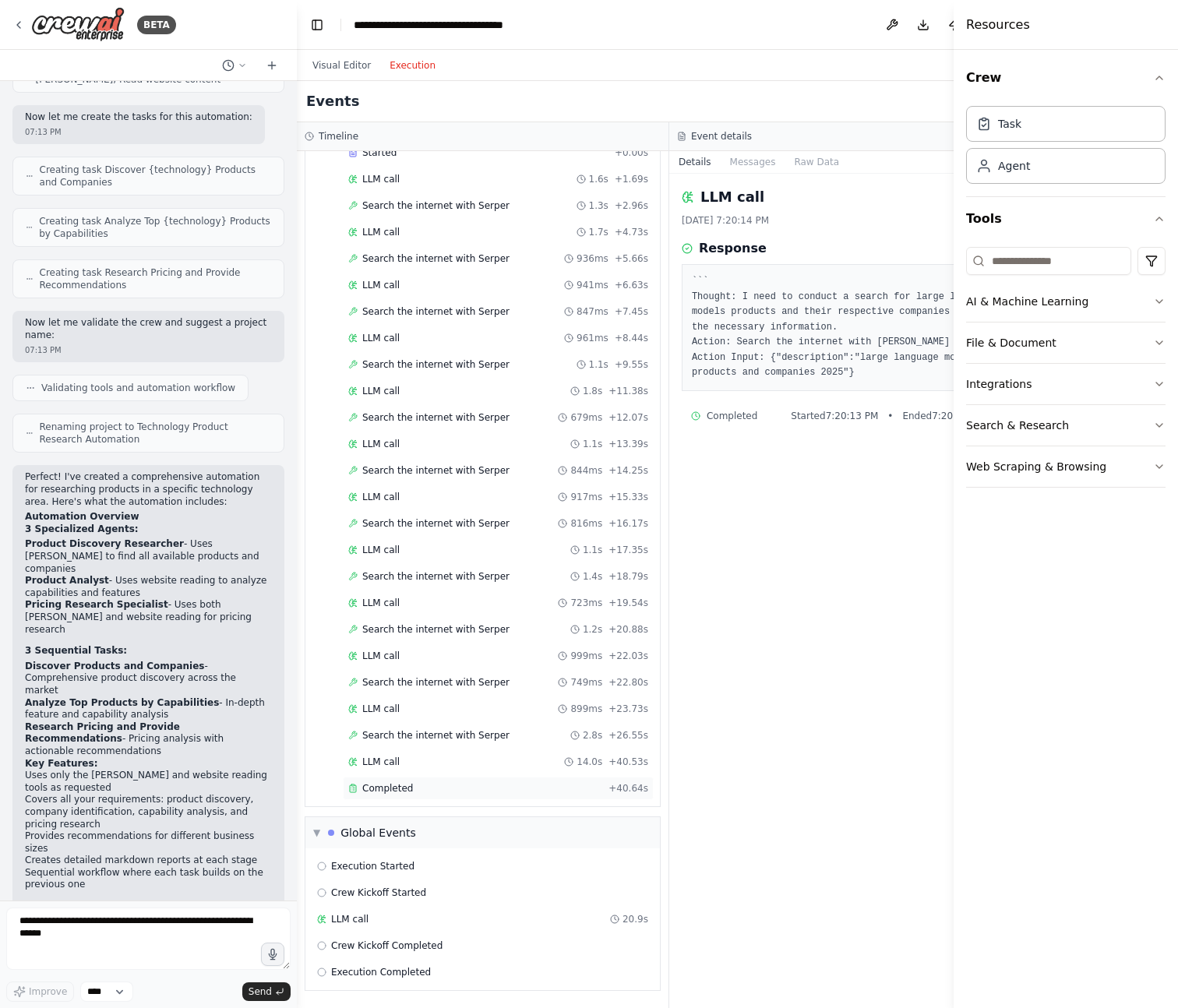
click at [418, 783] on div "Completed" at bounding box center [475, 788] width 254 height 12
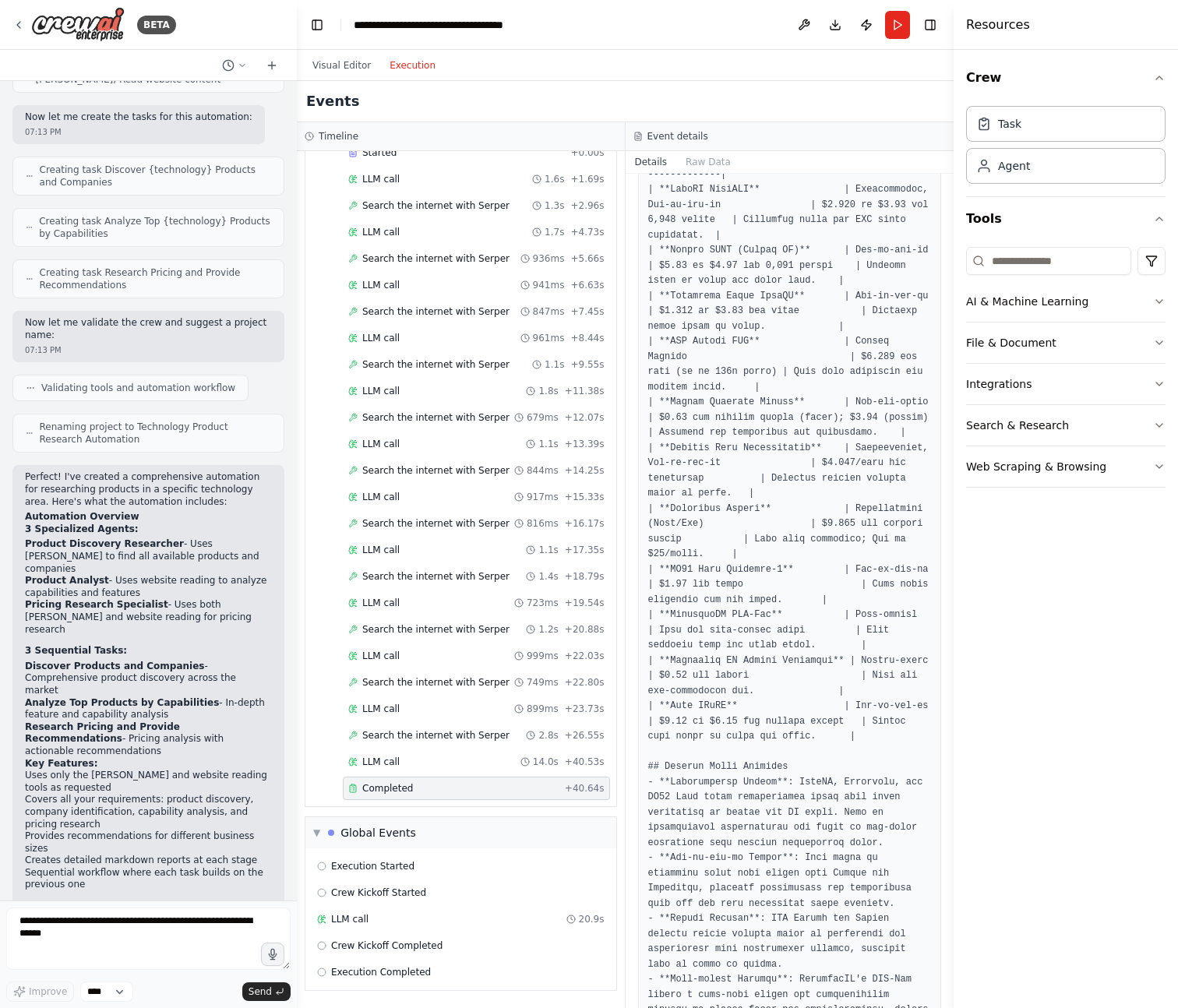
scroll to position [107, 0]
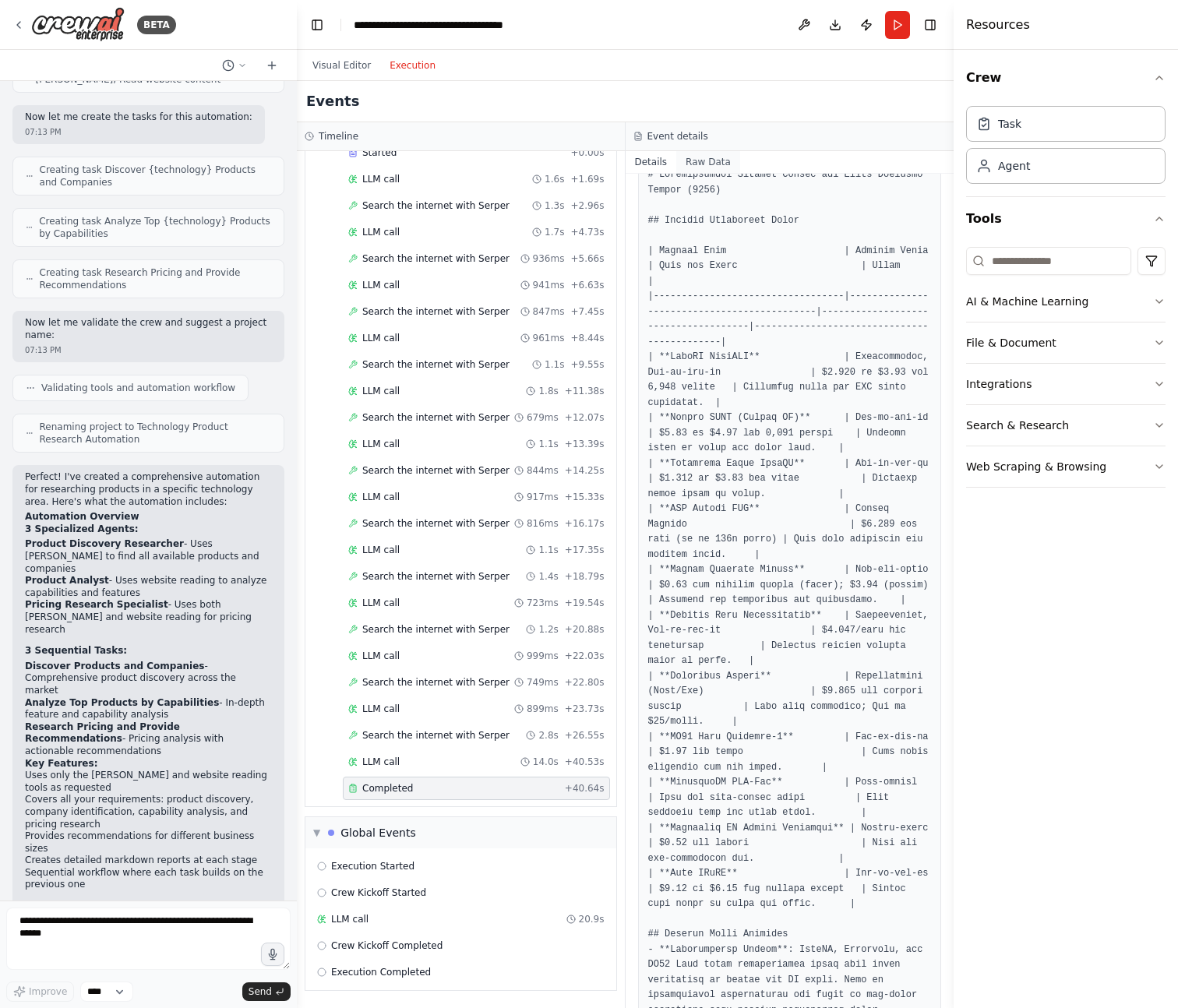
click at [724, 156] on button "Raw Data" at bounding box center [708, 162] width 64 height 22
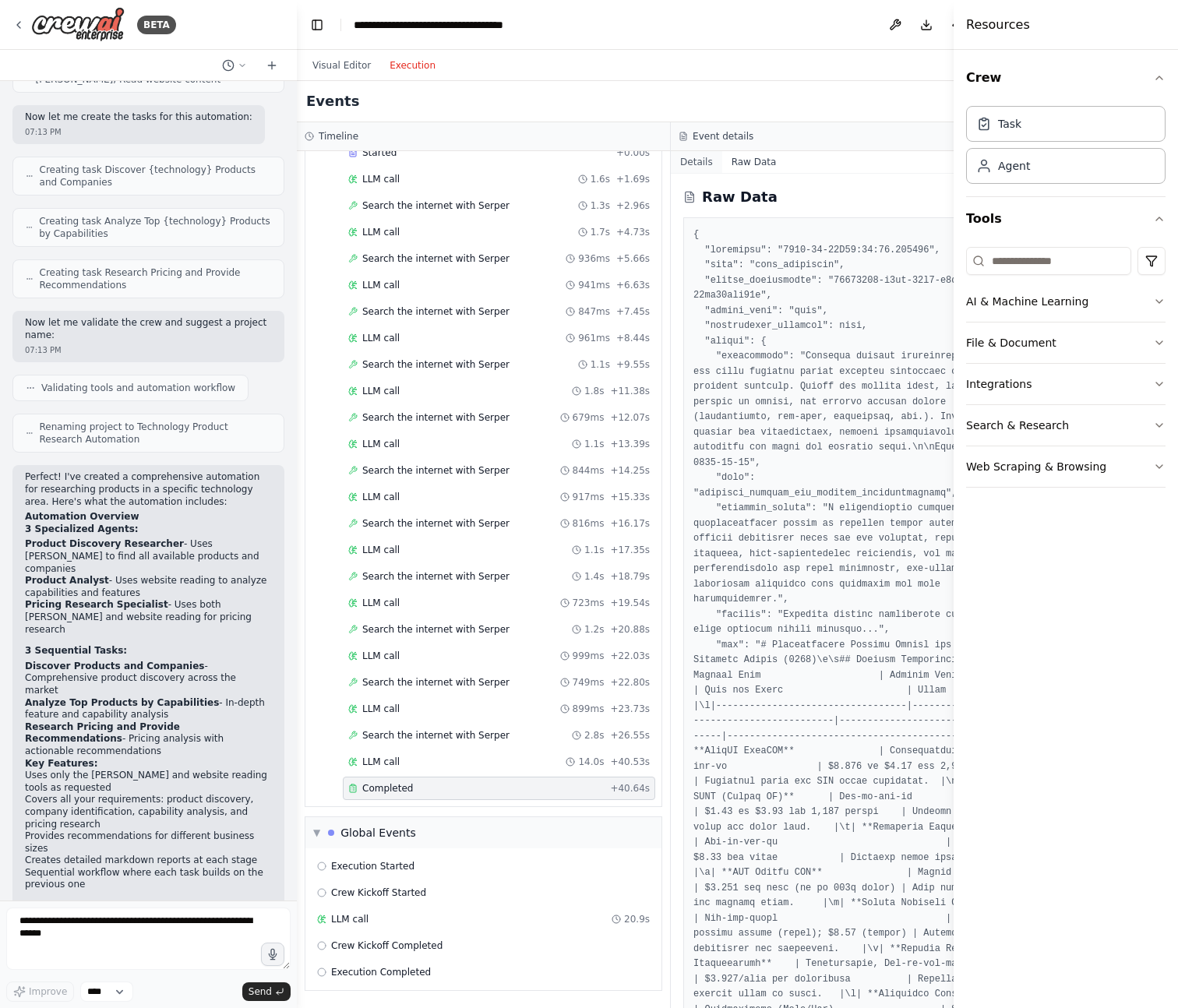
click at [704, 157] on button "Details" at bounding box center [696, 162] width 52 height 22
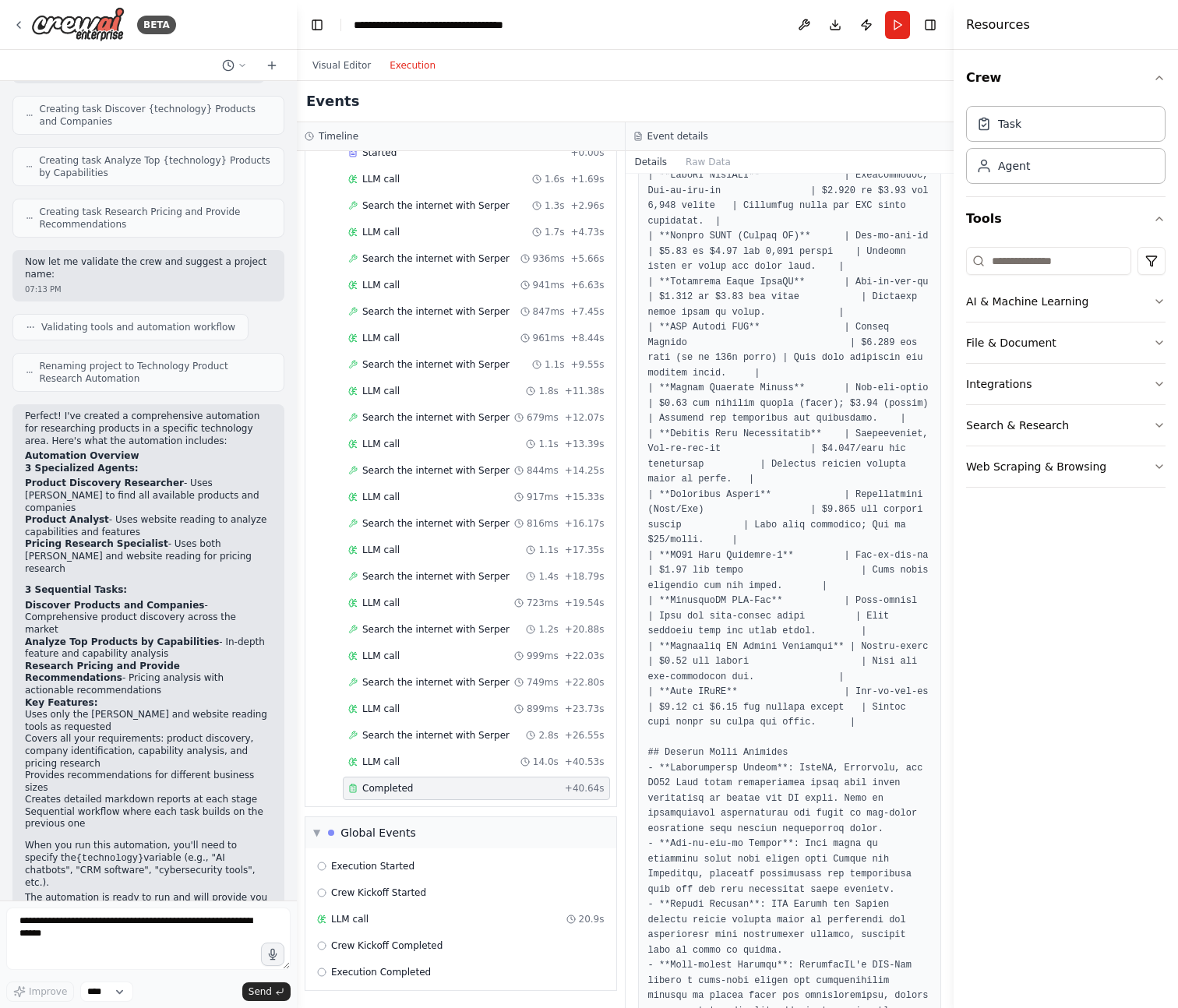
scroll to position [0, 0]
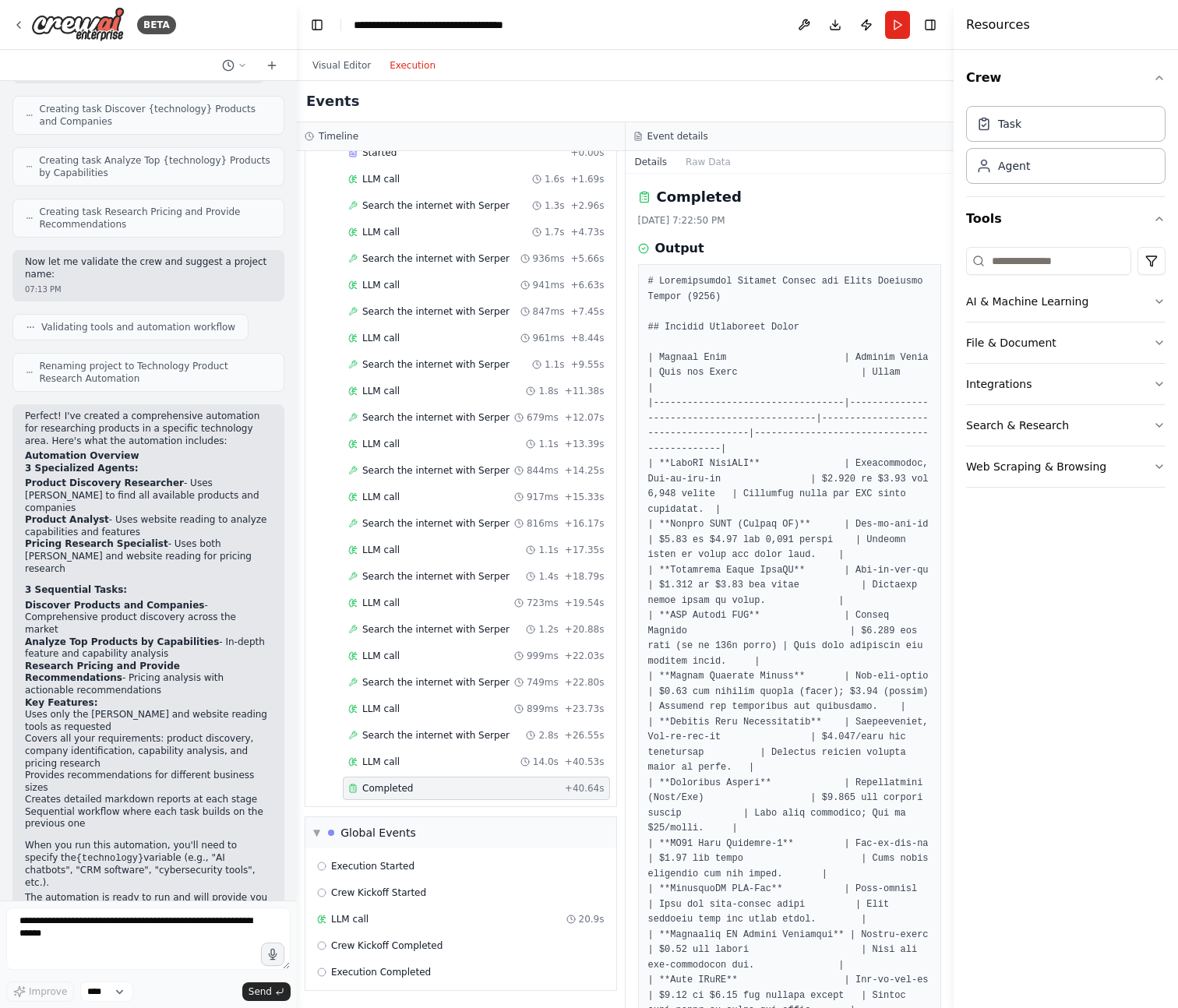
click at [1093, 632] on div "Crew Task Agent Tools AI & Machine Learning File & Document Integrations Search…" at bounding box center [1065, 529] width 225 height 958
click at [1160, 469] on icon "button" at bounding box center [1158, 466] width 12 height 12
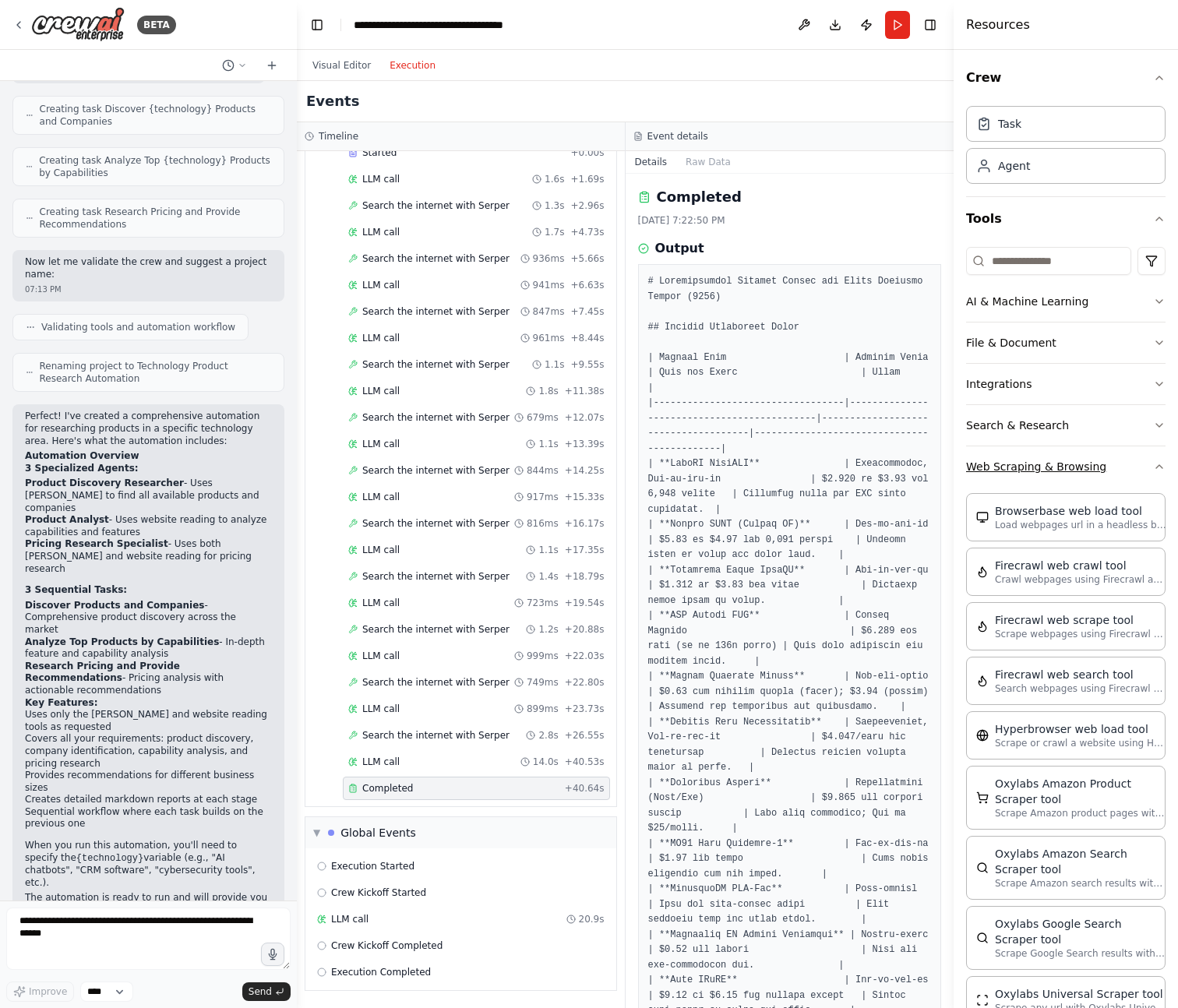
click at [1153, 465] on icon "button" at bounding box center [1158, 466] width 12 height 12
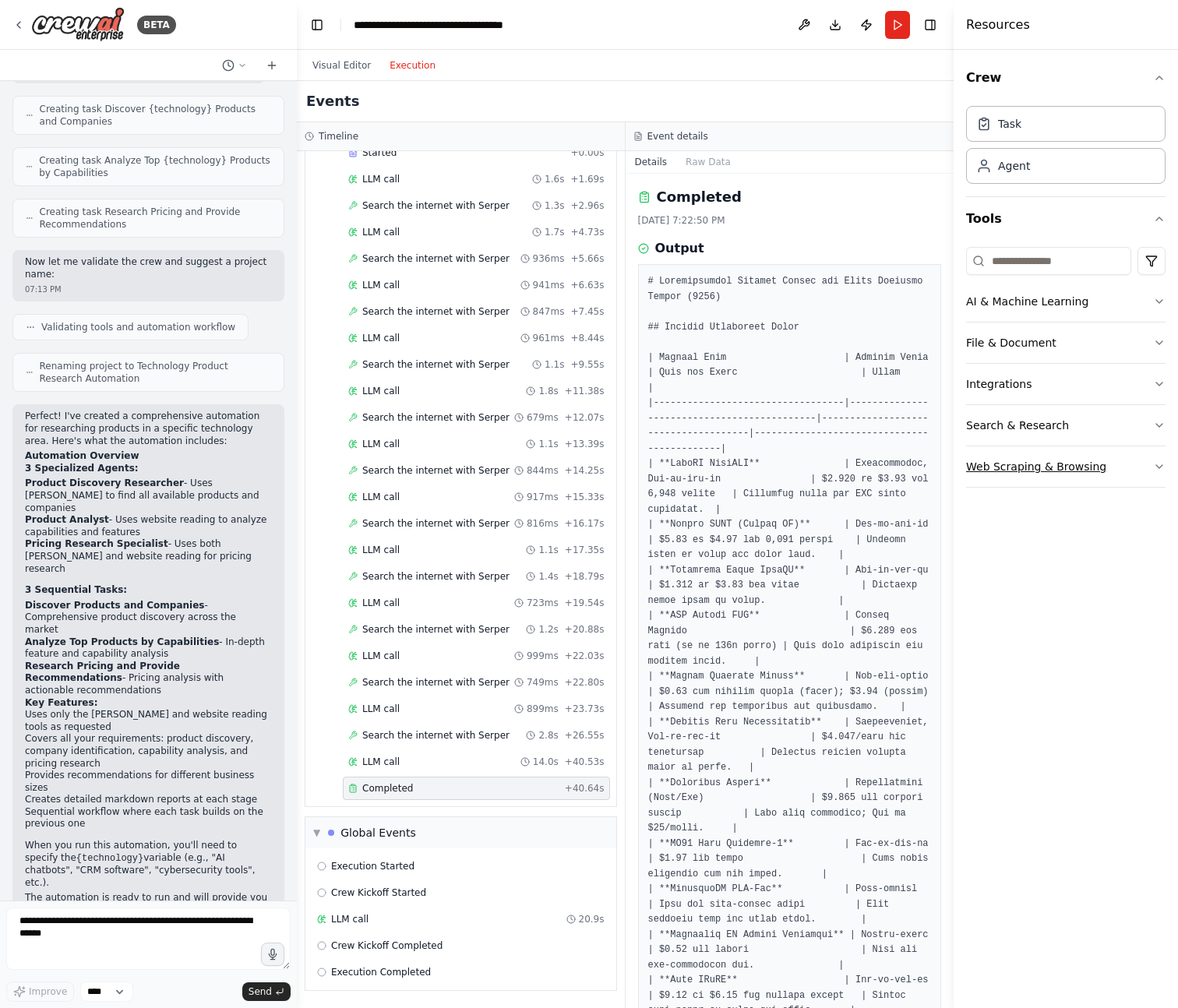
click at [1143, 465] on button "Web Scraping & Browsing" at bounding box center [1065, 466] width 199 height 40
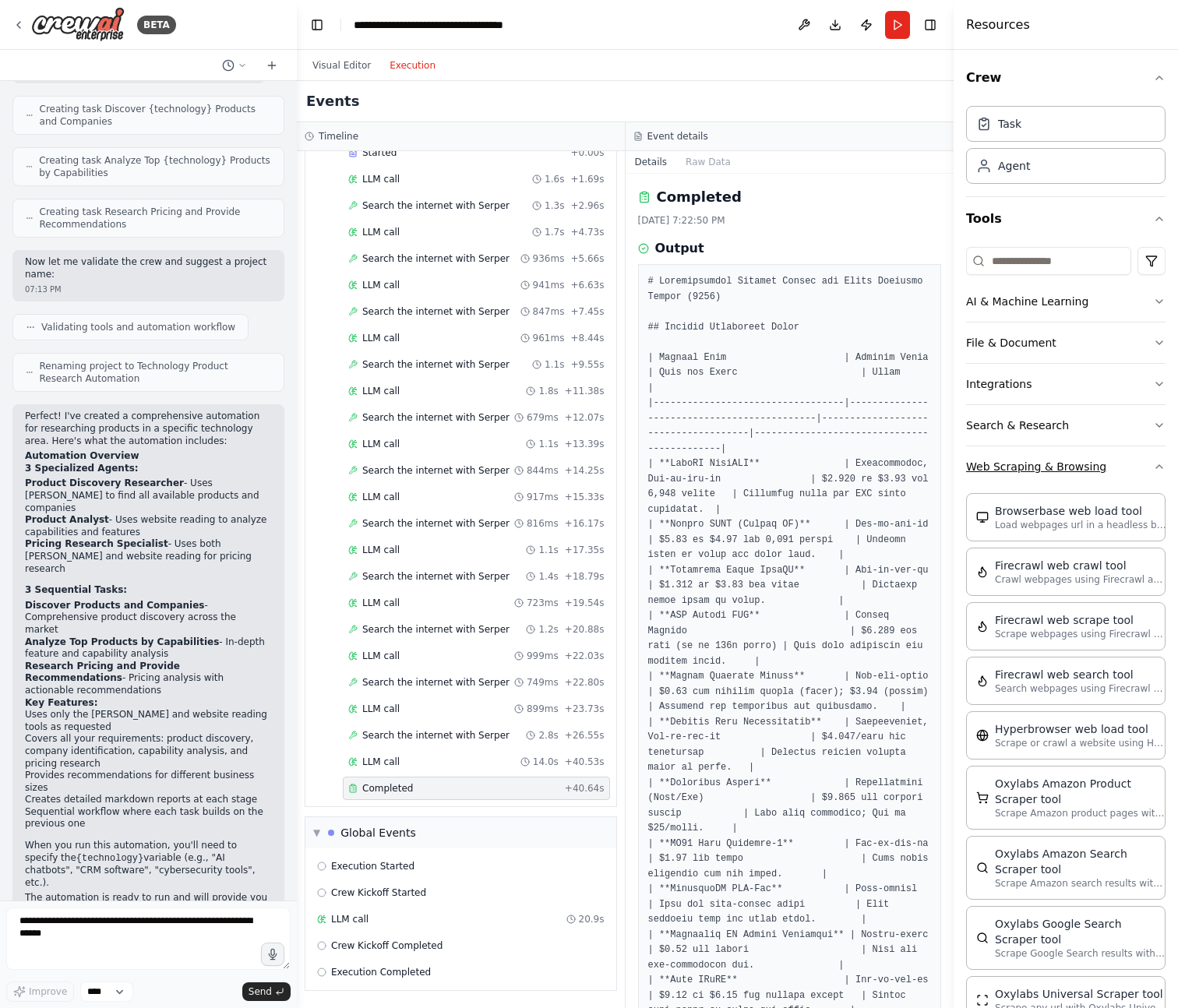
click at [1153, 465] on icon "button" at bounding box center [1158, 466] width 12 height 12
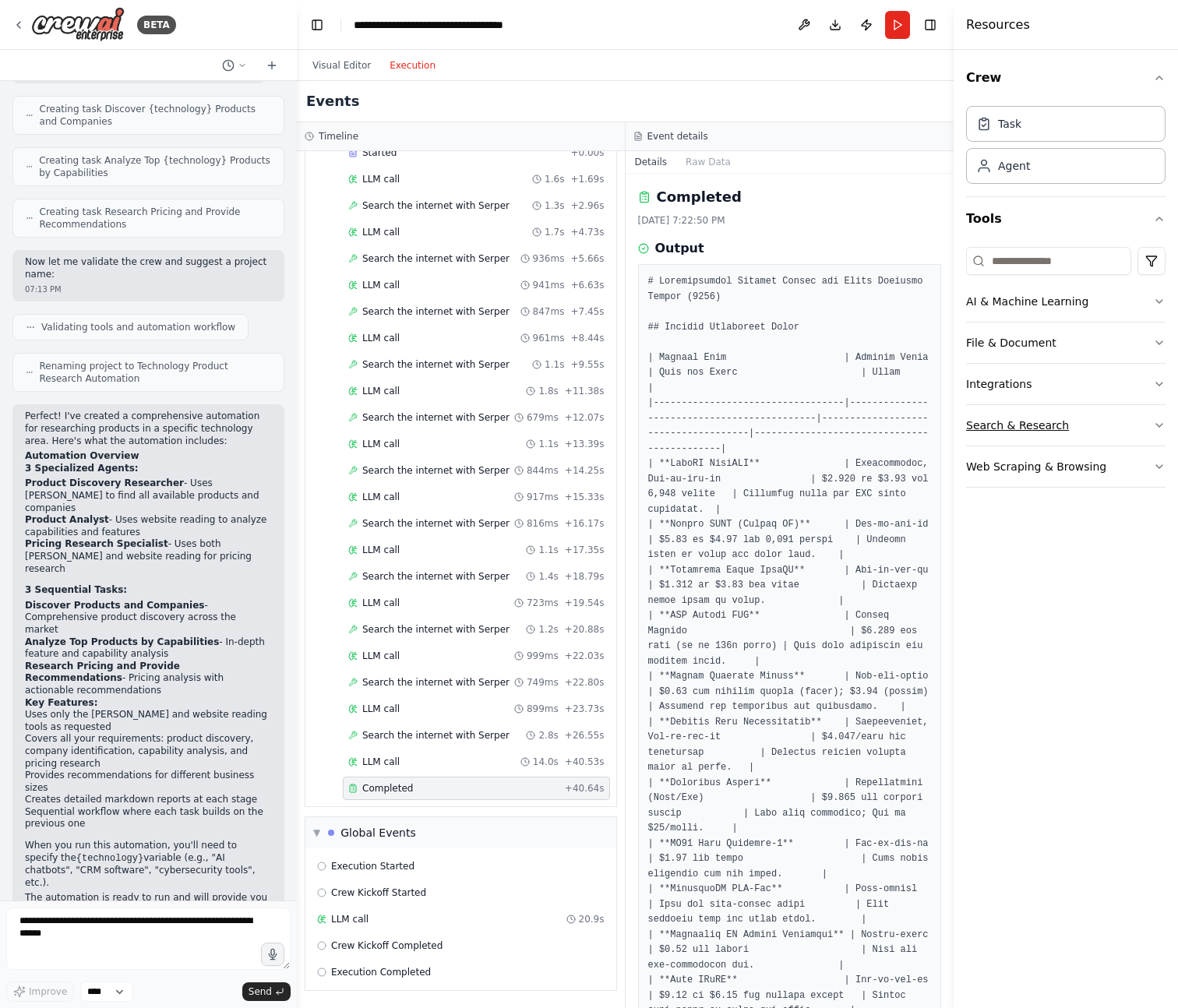
click at [1151, 436] on button "Search & Research" at bounding box center [1065, 425] width 199 height 40
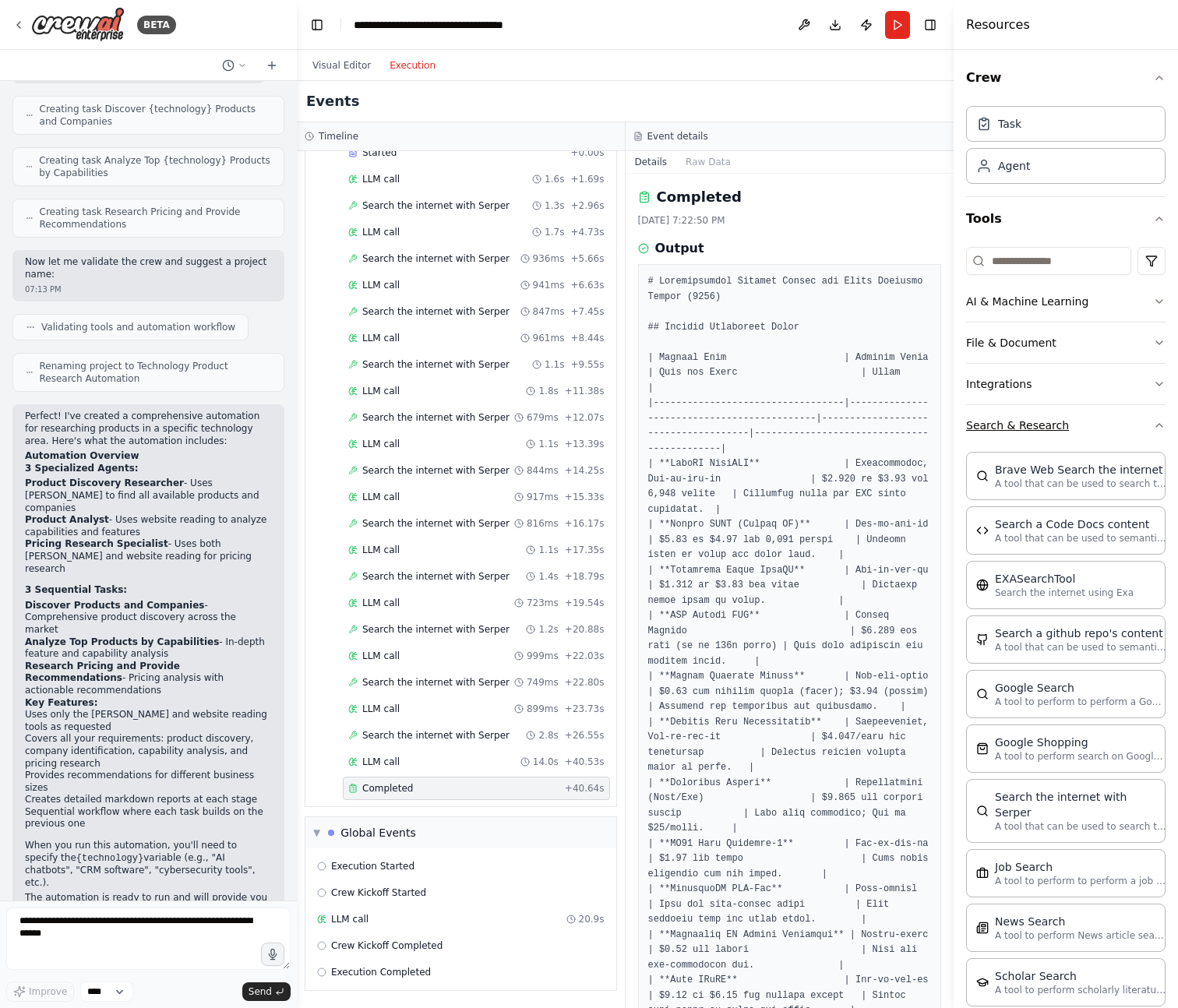
click at [1153, 428] on icon "button" at bounding box center [1158, 425] width 12 height 12
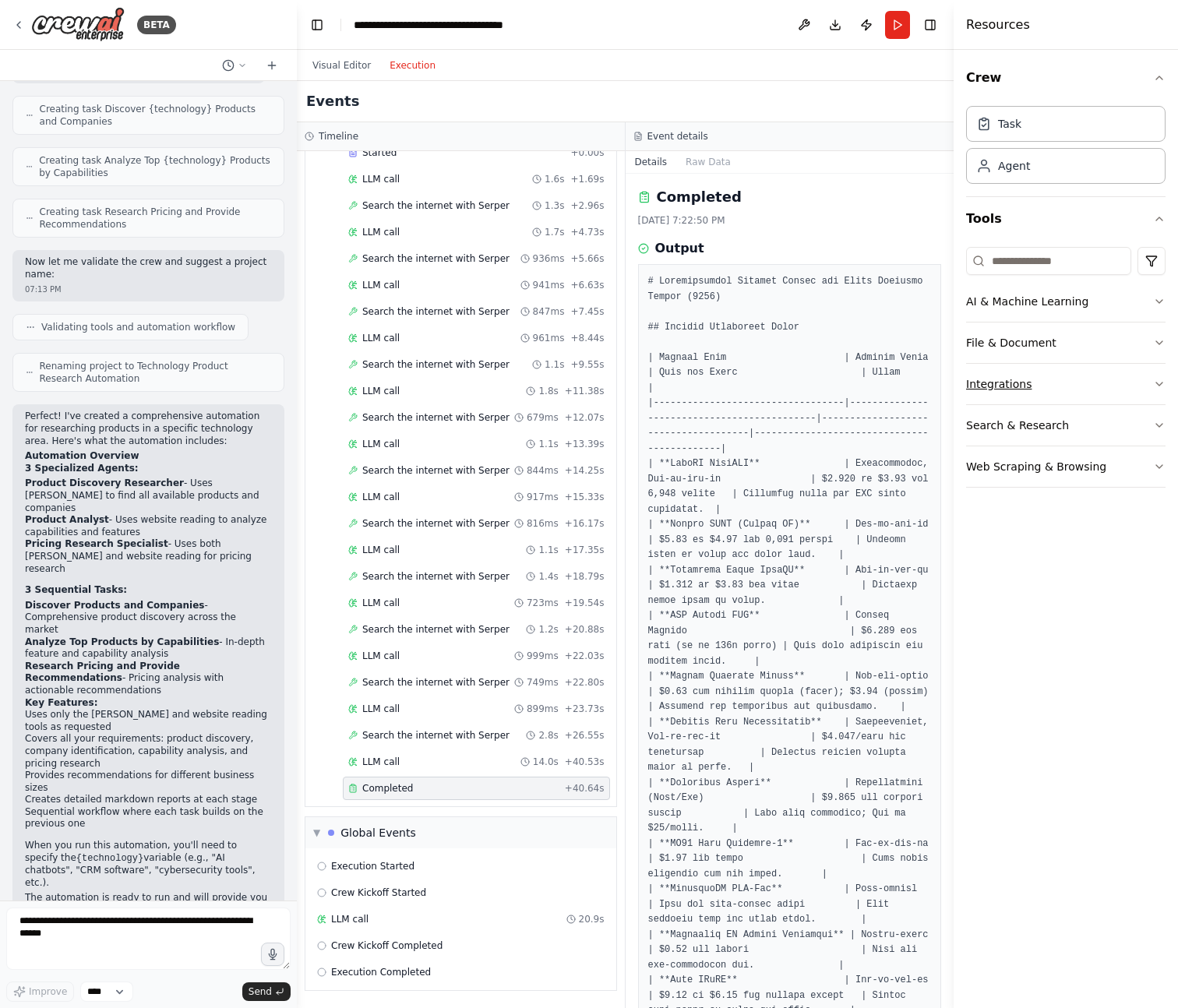
click at [1148, 389] on button "Integrations" at bounding box center [1065, 383] width 199 height 40
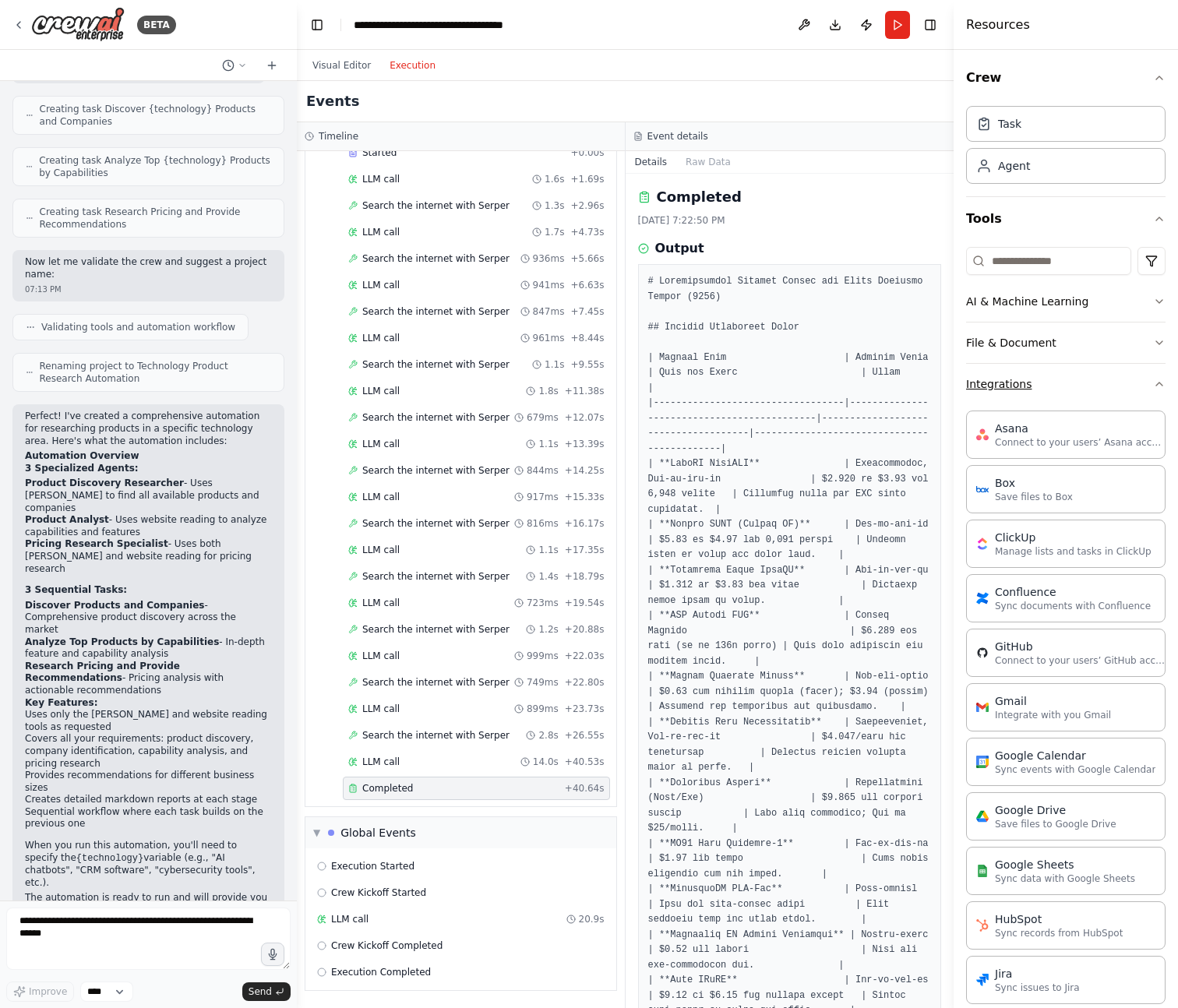
click at [1153, 389] on icon "button" at bounding box center [1158, 383] width 12 height 12
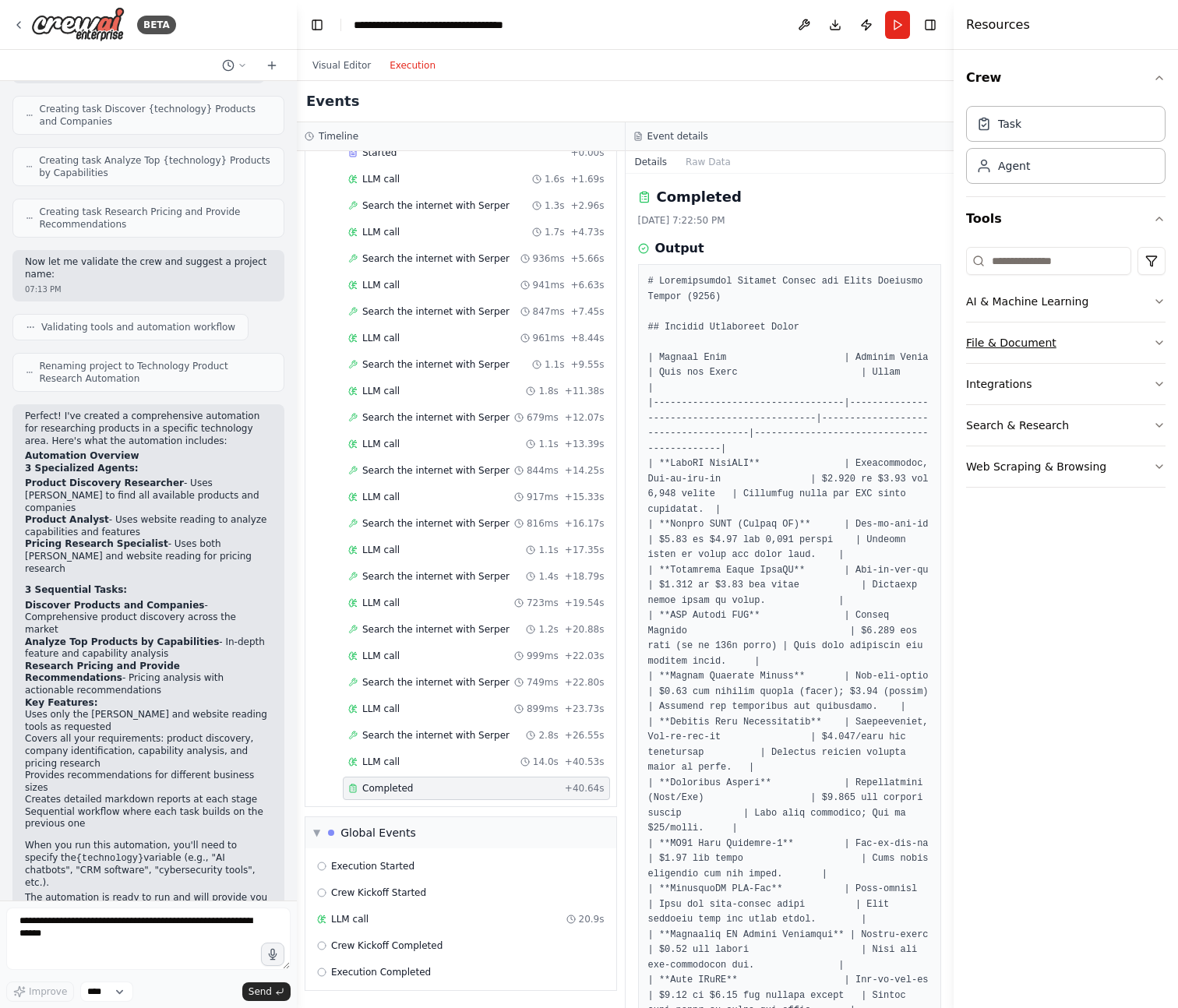
click at [1155, 354] on button "File & Document" at bounding box center [1065, 342] width 199 height 40
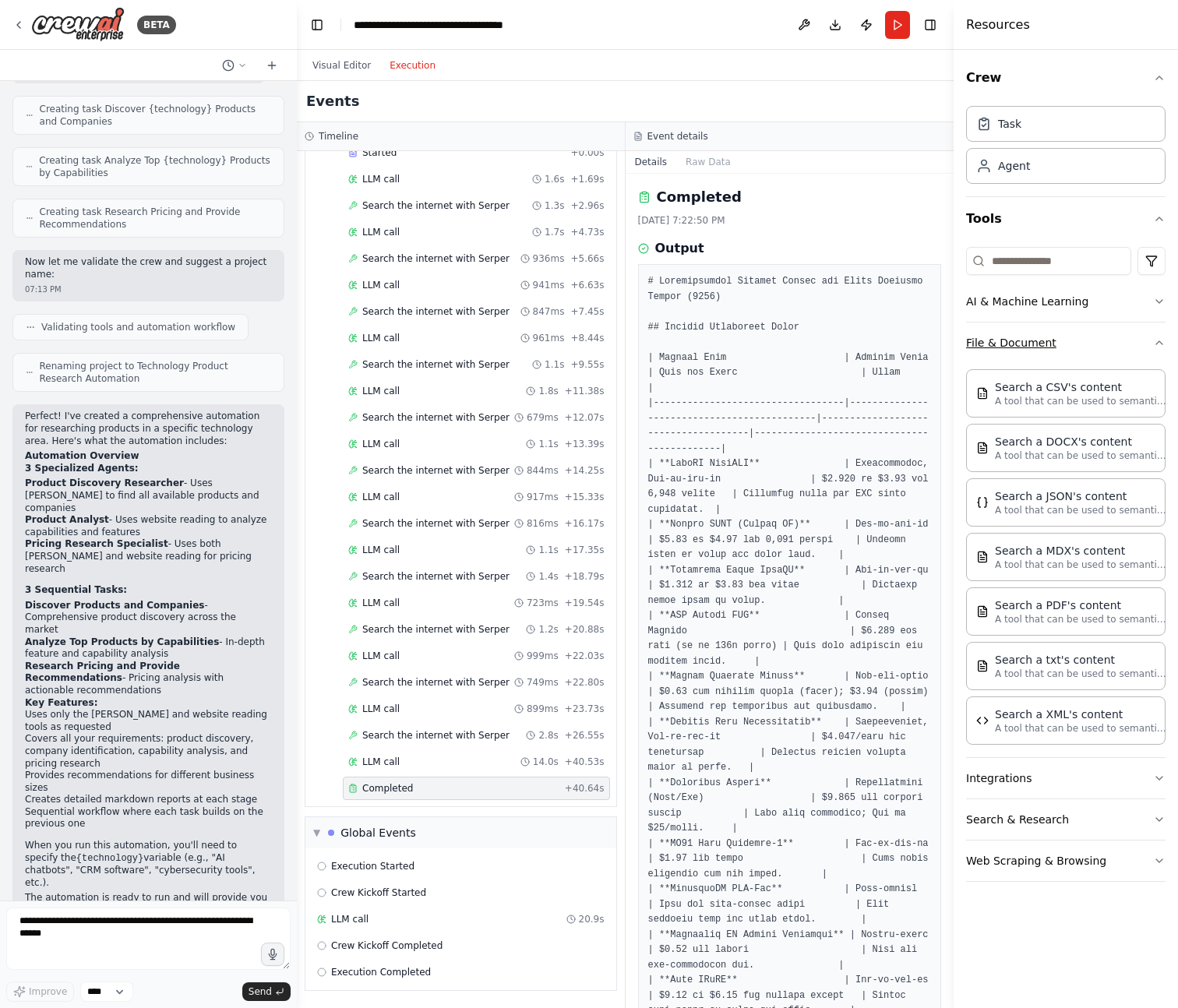
click at [1155, 354] on button "File & Document" at bounding box center [1065, 342] width 199 height 40
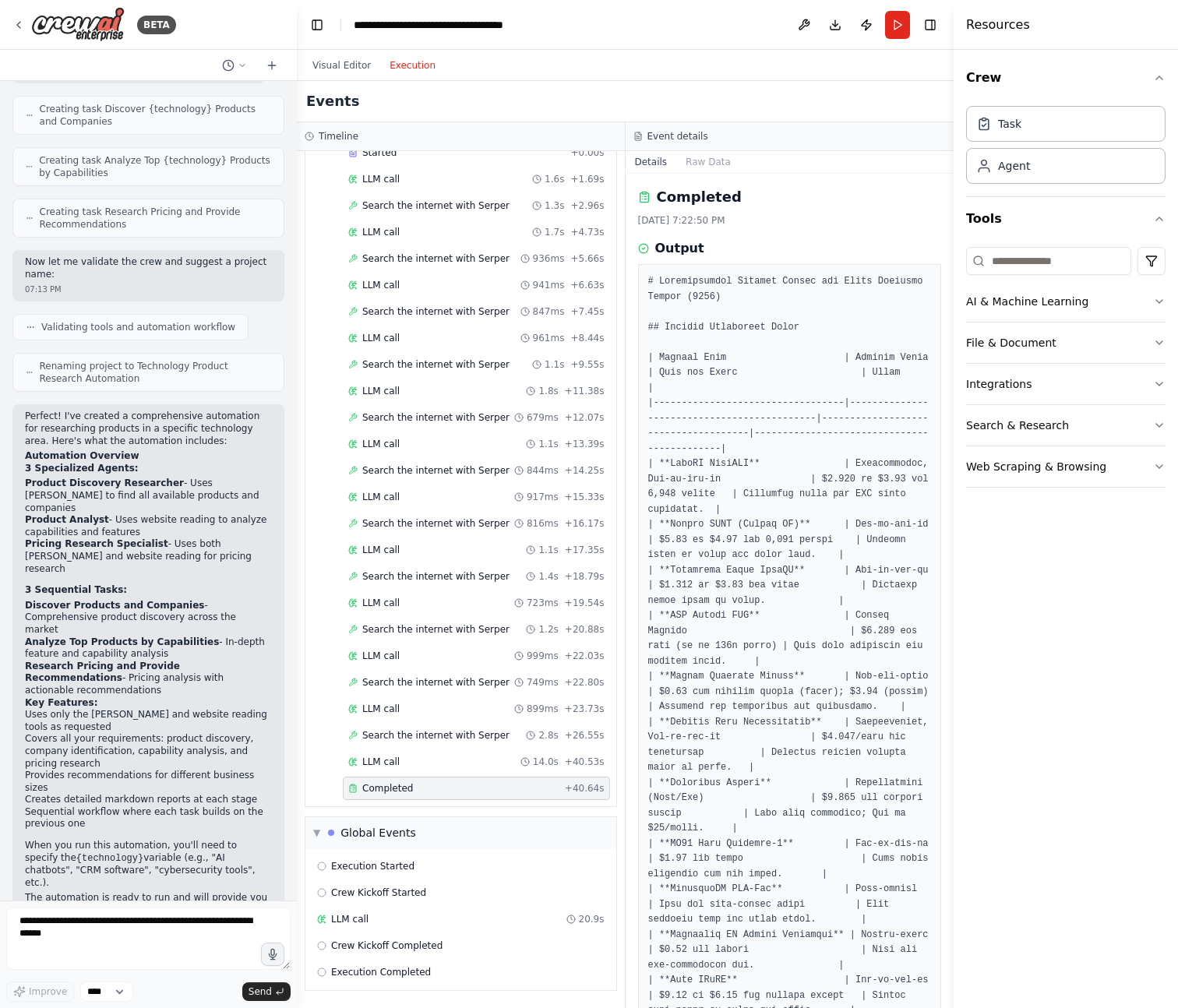
click at [1140, 276] on div "AI & Machine Learning File & Document Integrations Search & Research Web Scrapi…" at bounding box center [1065, 364] width 199 height 247
click at [1141, 284] on button "AI & Machine Learning" at bounding box center [1065, 301] width 199 height 40
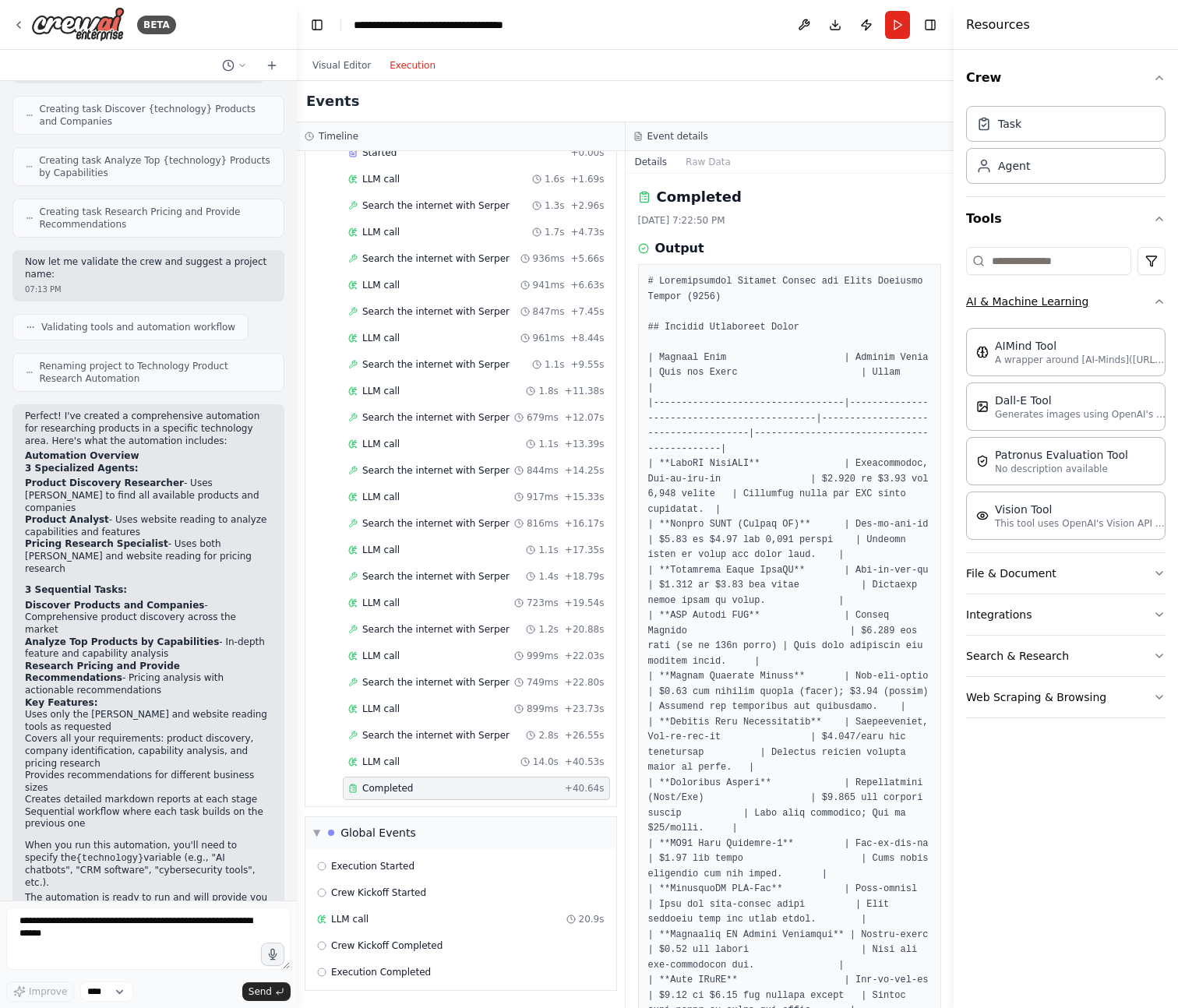
click at [1141, 284] on button "AI & Machine Learning" at bounding box center [1065, 301] width 199 height 40
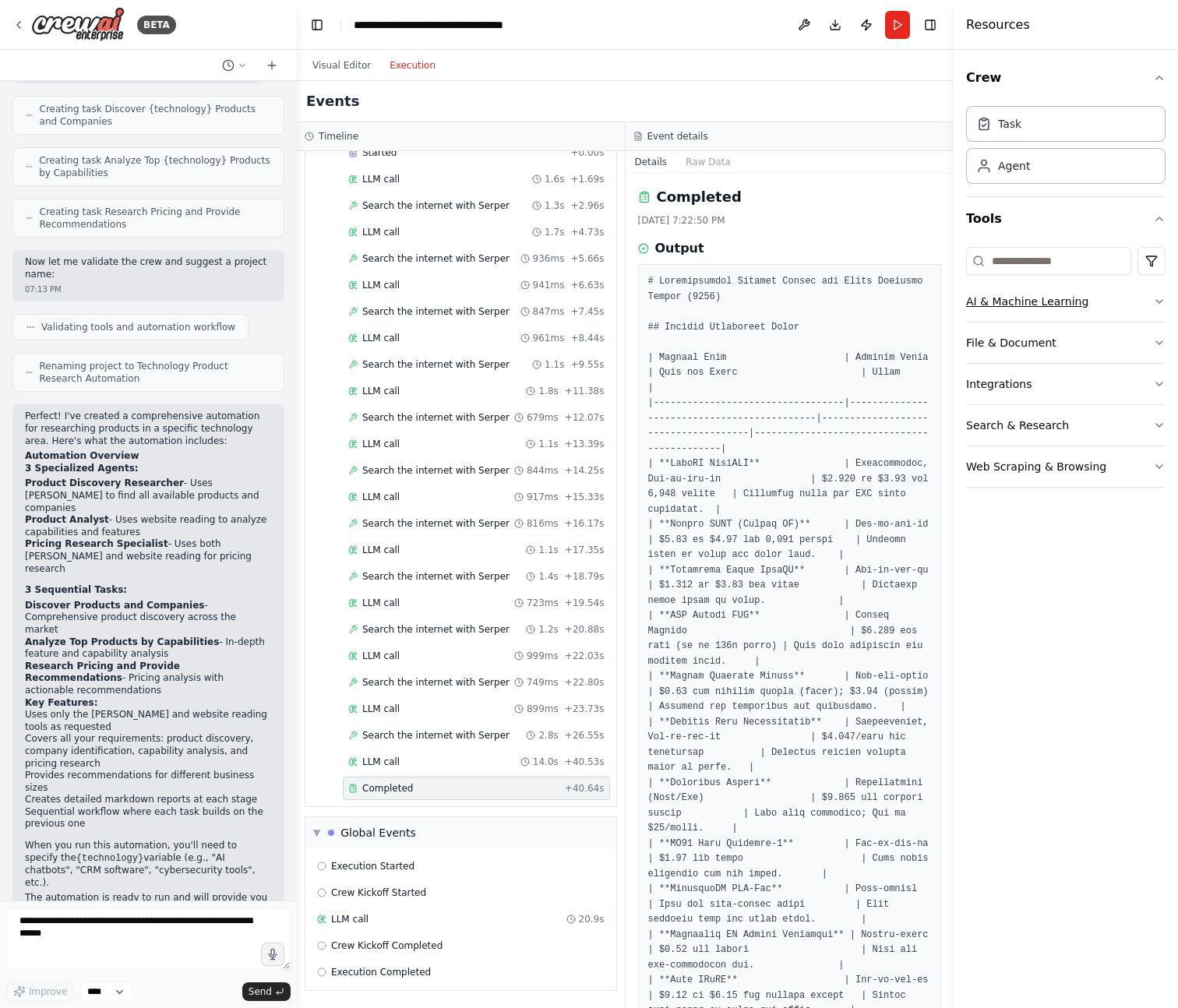
click at [1145, 291] on button "AI & Machine Learning" at bounding box center [1065, 301] width 199 height 40
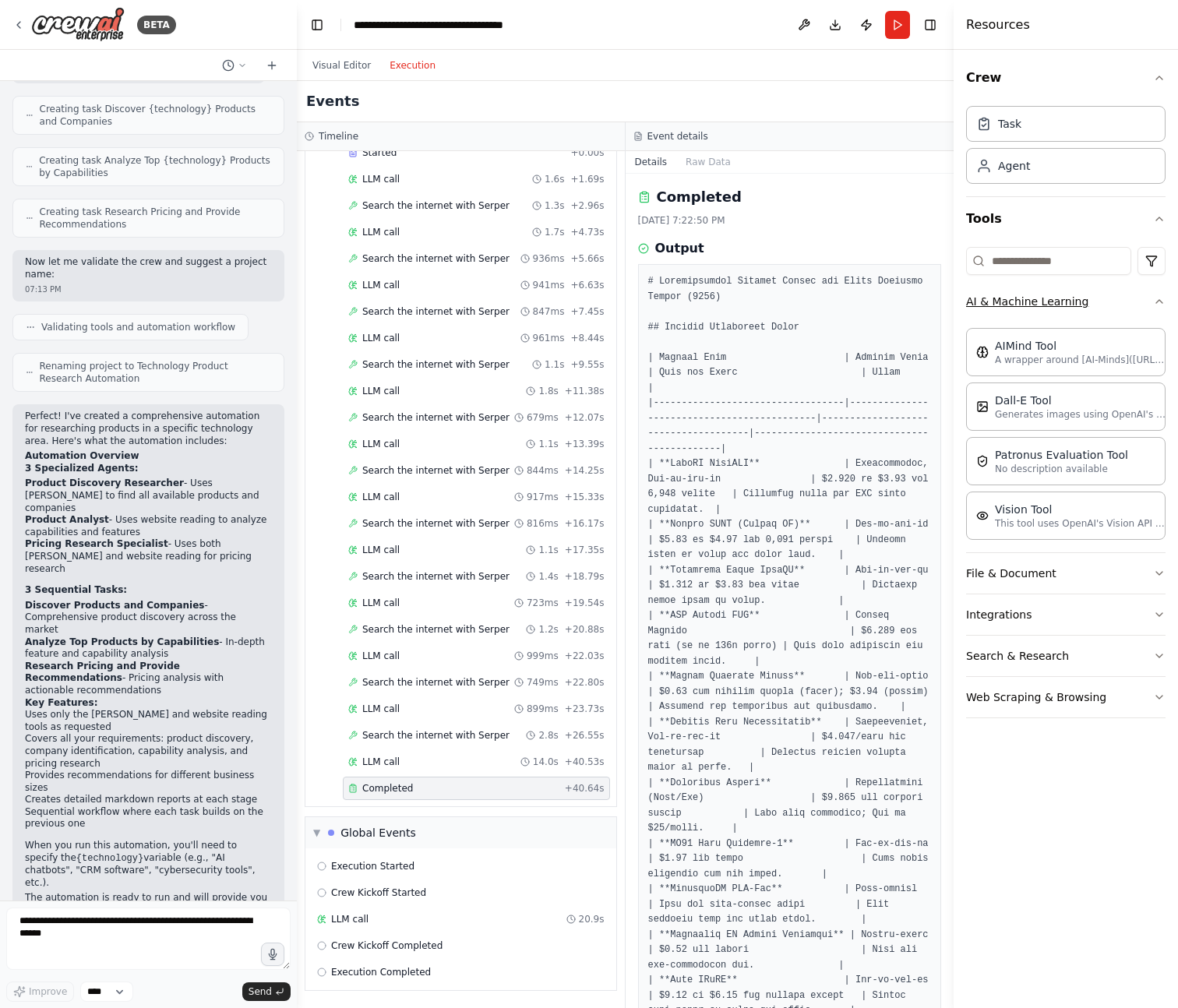
click at [1145, 291] on button "AI & Machine Learning" at bounding box center [1065, 301] width 199 height 40
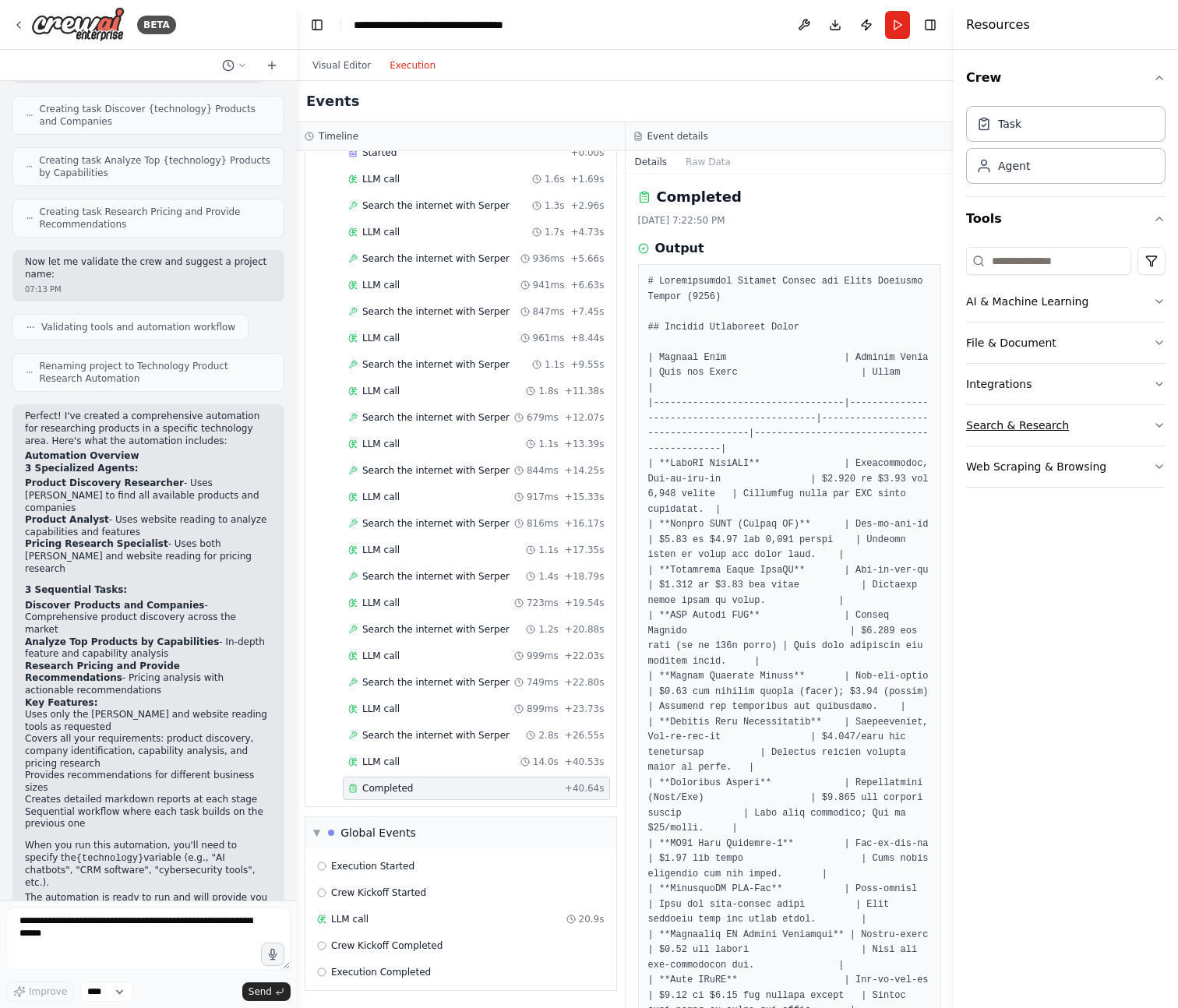
click at [1106, 431] on button "Search & Research" at bounding box center [1065, 425] width 199 height 40
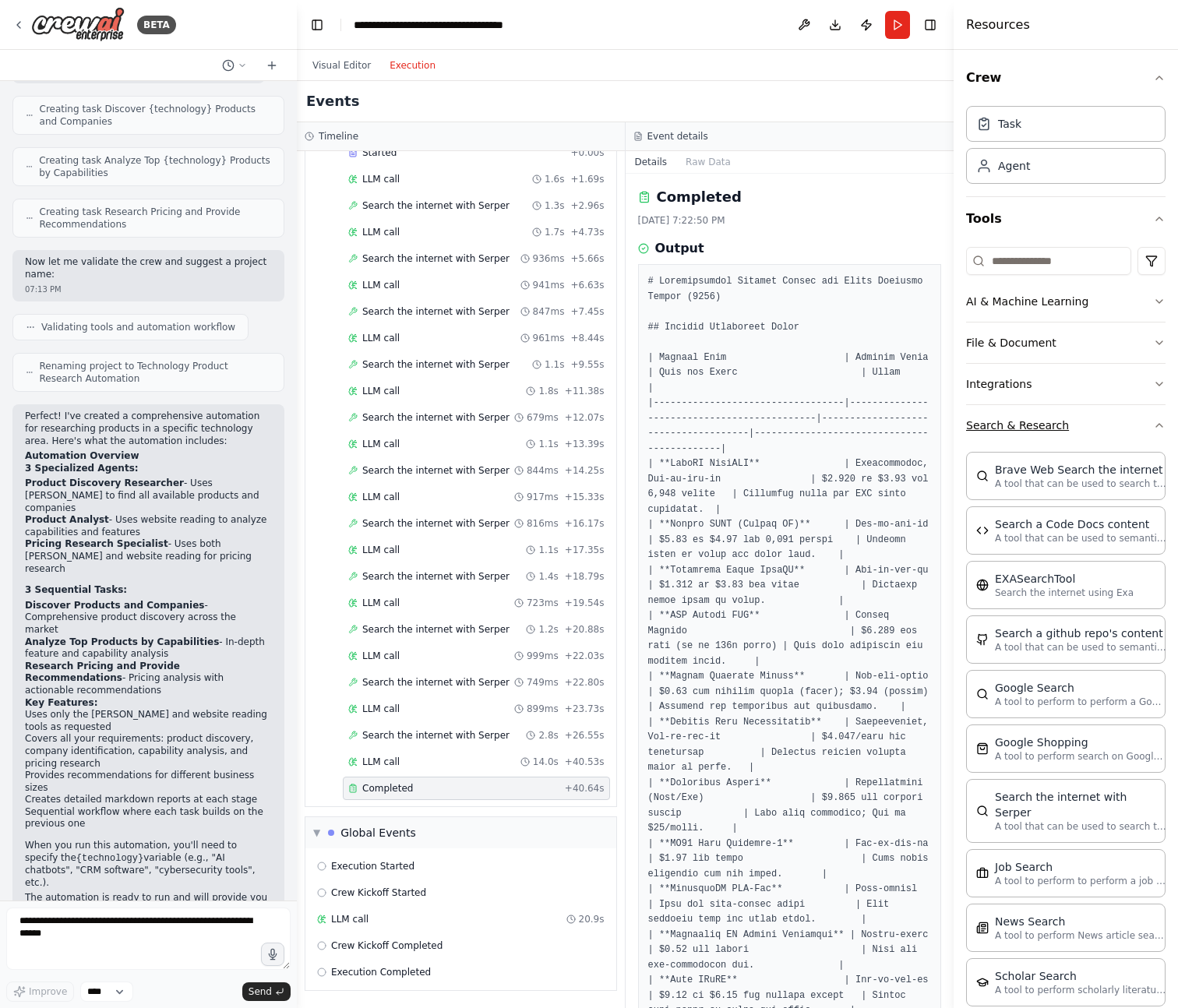
click at [1106, 431] on button "Search & Research" at bounding box center [1065, 425] width 199 height 40
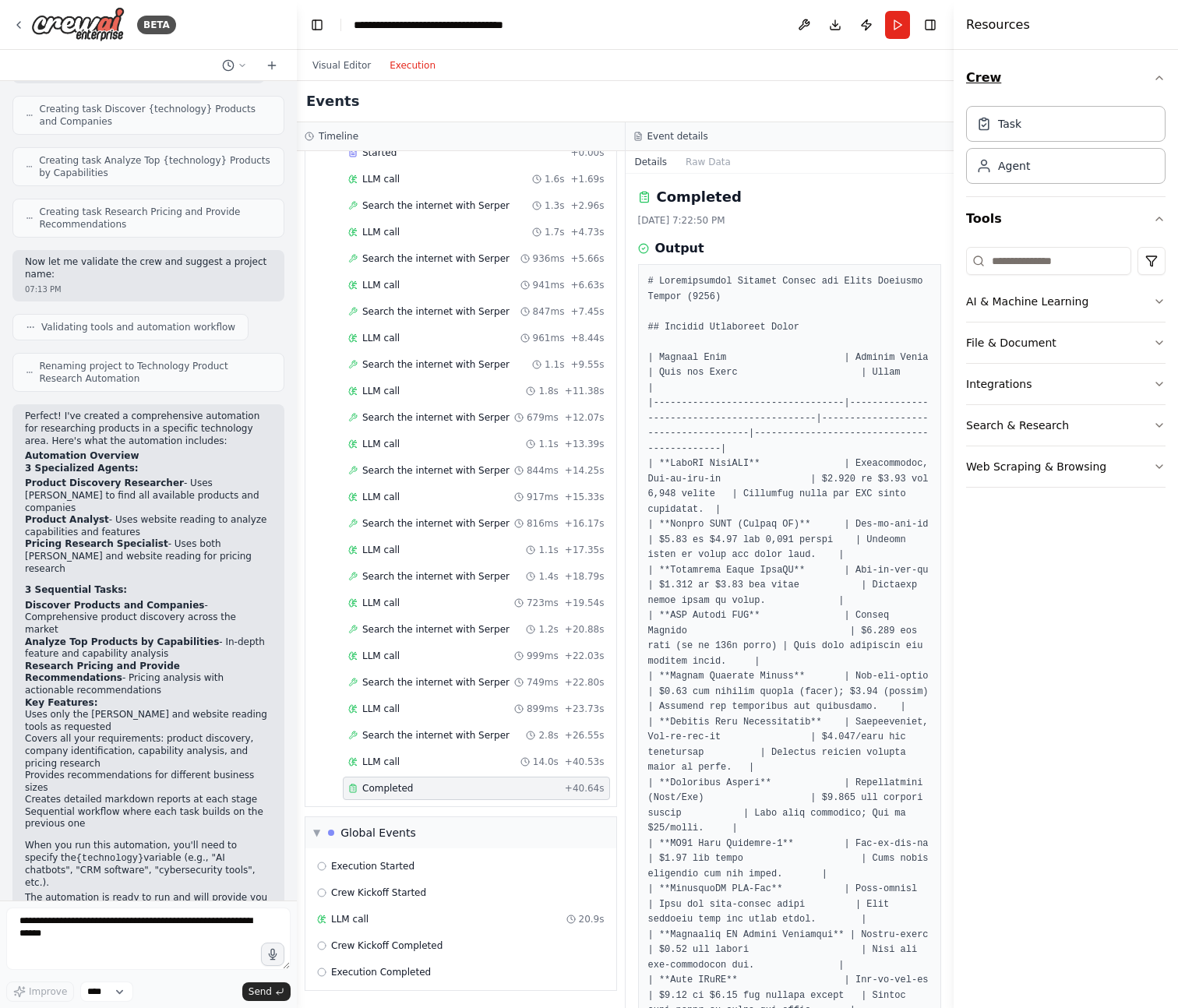
click at [1105, 65] on button "Crew" at bounding box center [1065, 78] width 199 height 43
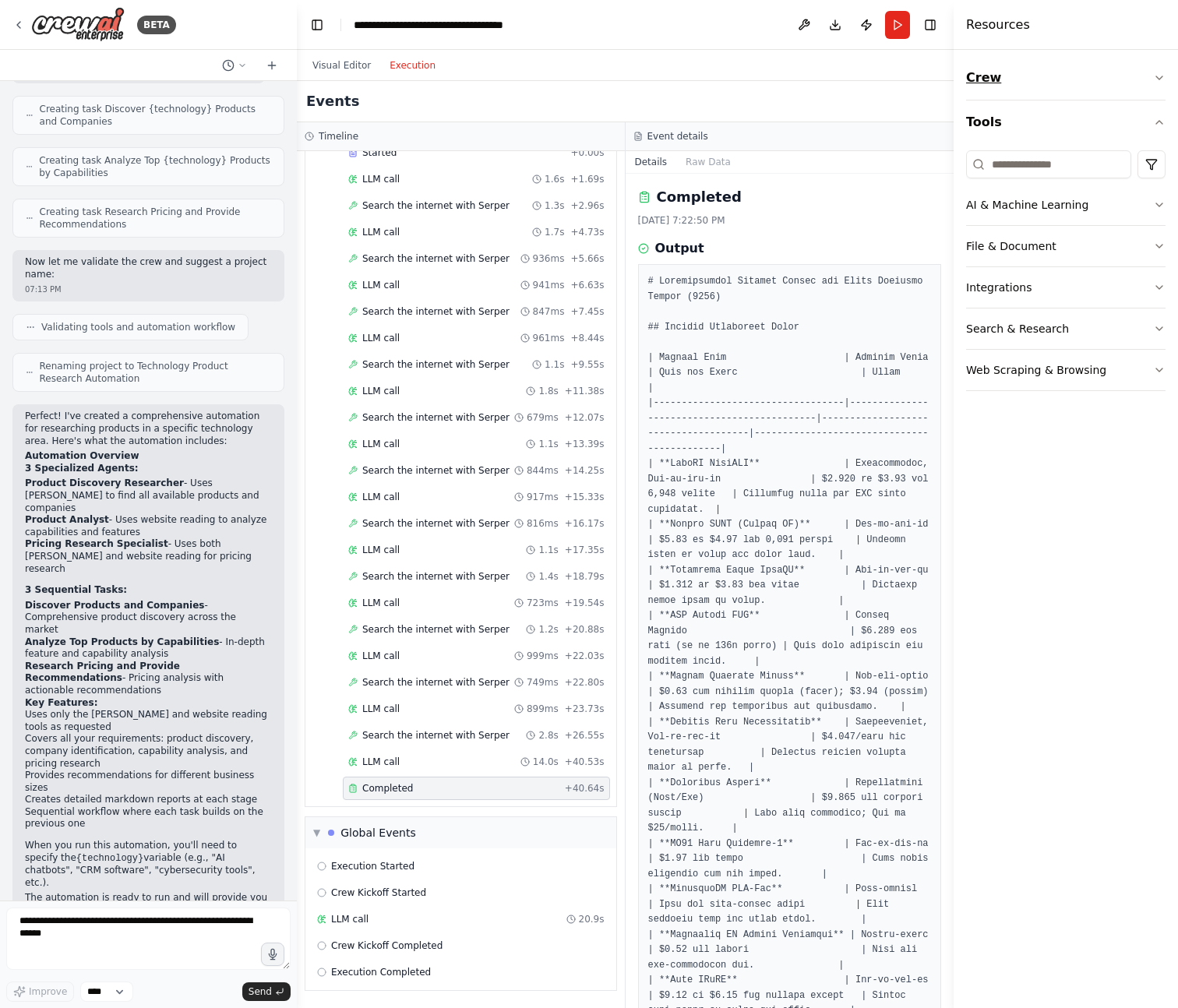
click at [1105, 65] on button "Crew" at bounding box center [1065, 78] width 199 height 43
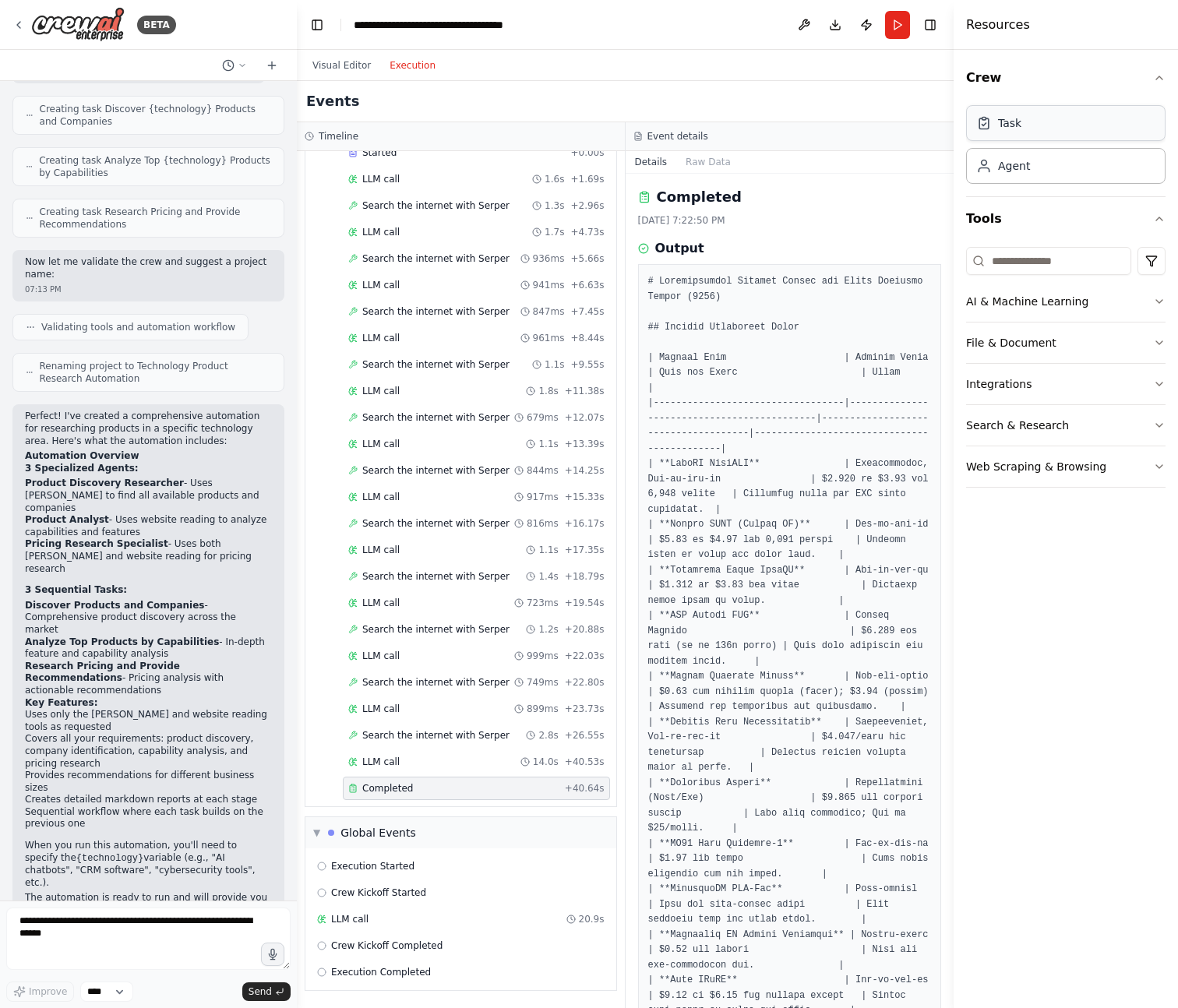
click at [1030, 126] on div "Task" at bounding box center [1065, 123] width 199 height 36
click at [336, 70] on button "Visual Editor" at bounding box center [342, 66] width 77 height 19
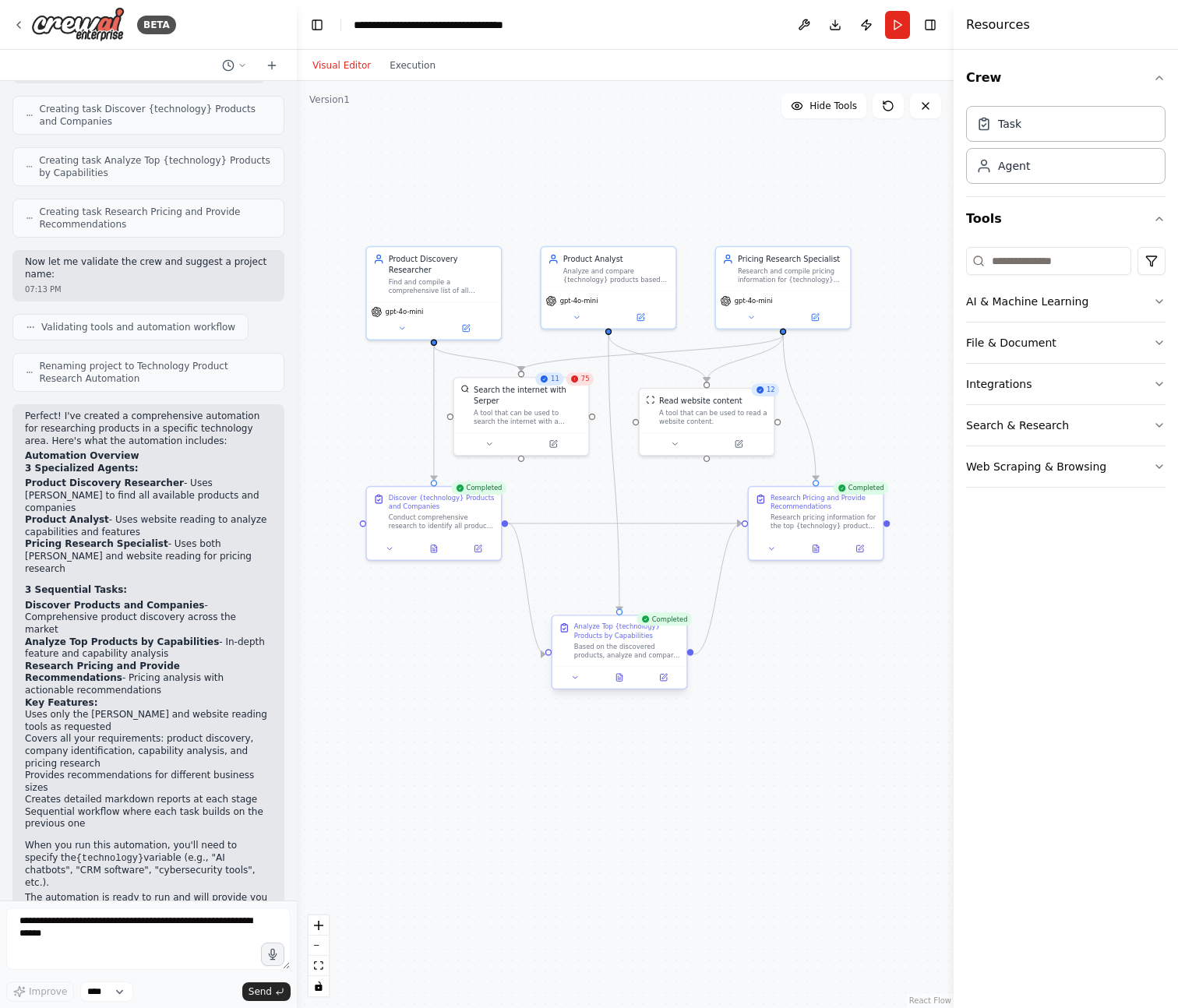
click at [627, 621] on div "Analyze Top {technology} Products by Capabilities Based on the discovered produ…" at bounding box center [619, 641] width 134 height 50
click at [566, 678] on button at bounding box center [575, 677] width 38 height 13
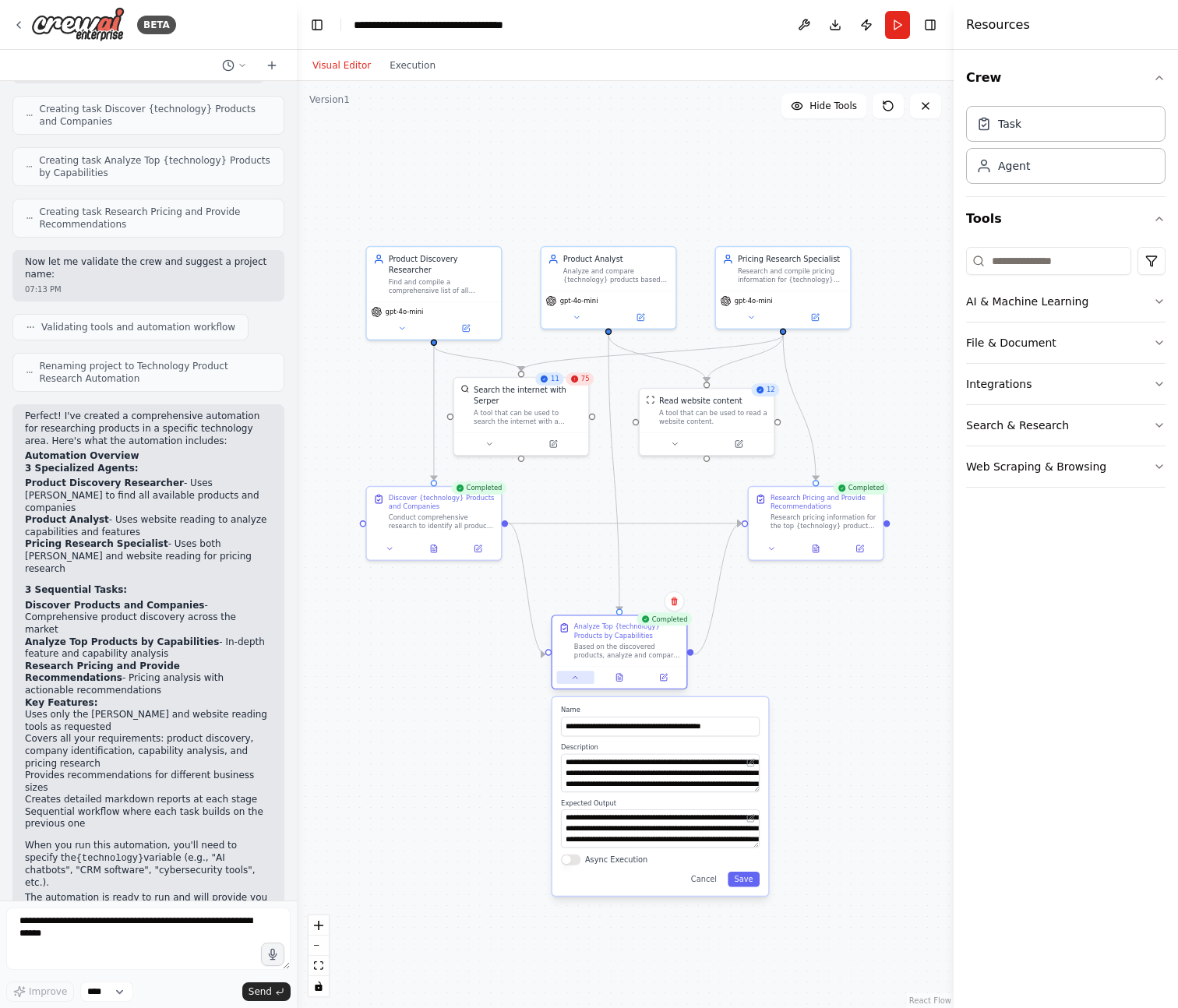
click at [566, 678] on button at bounding box center [575, 677] width 38 height 13
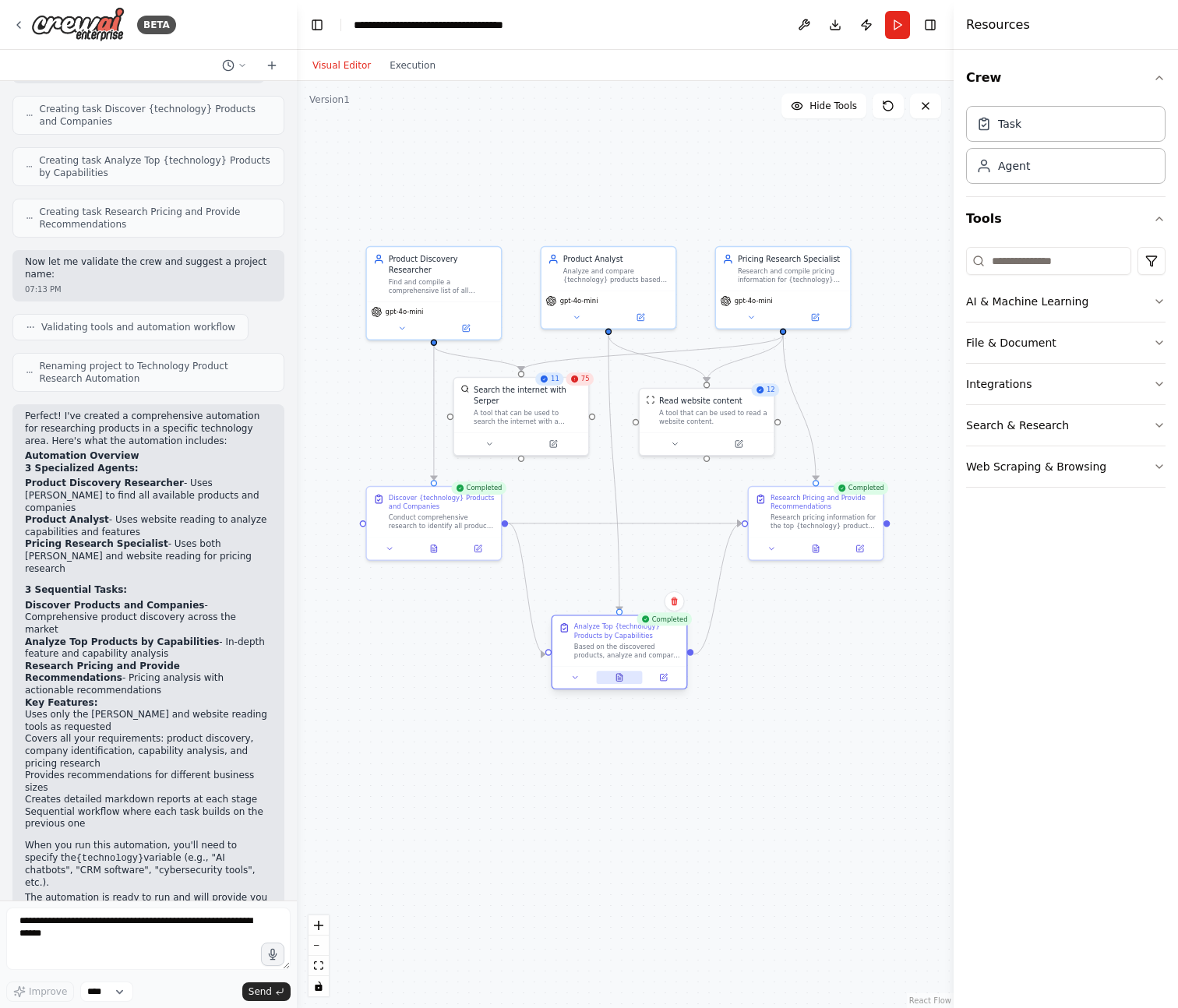
click at [625, 675] on button at bounding box center [618, 677] width 46 height 13
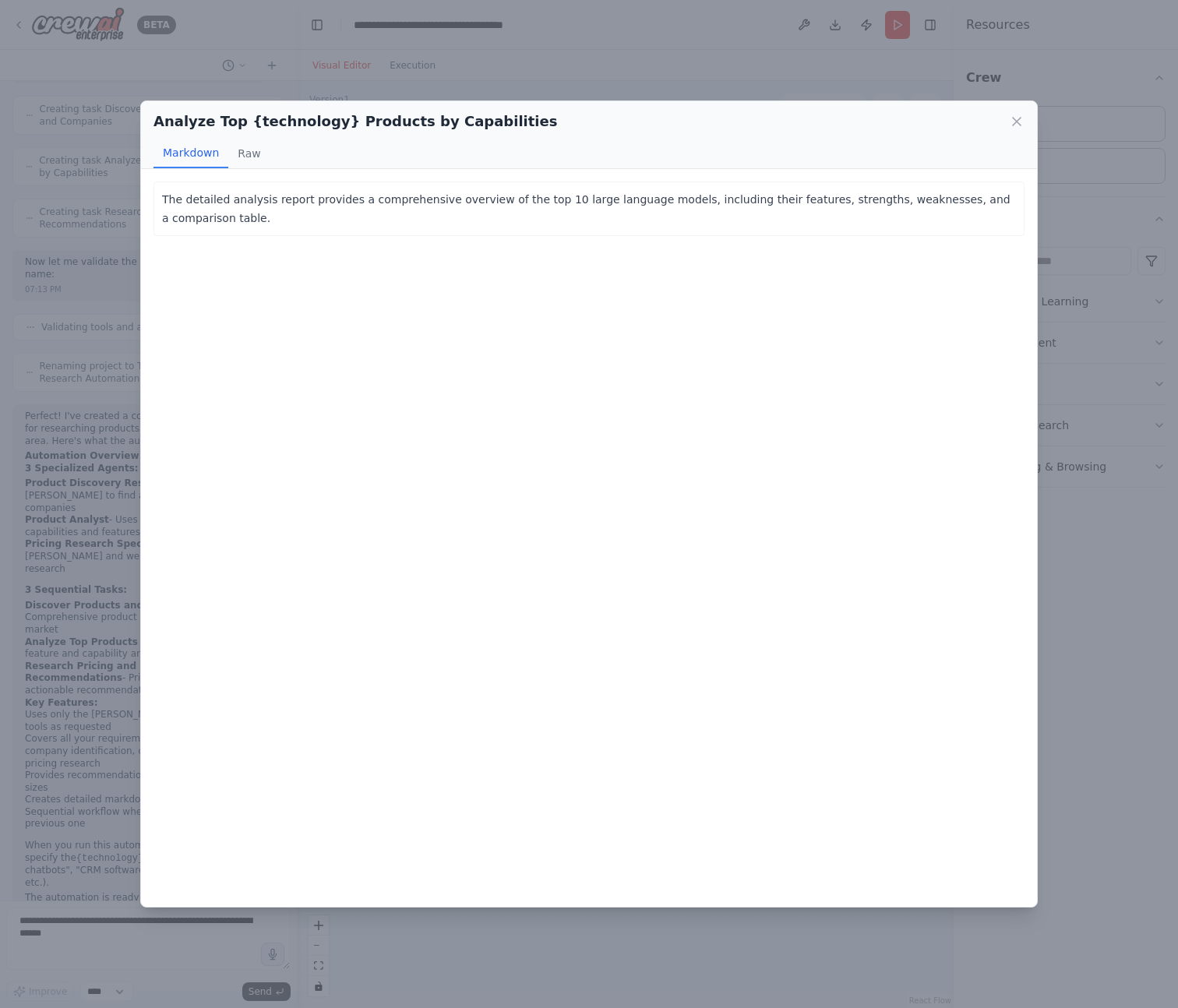
click at [1011, 131] on div "Analyze Top {technology} Products by Capabilities" at bounding box center [588, 121] width 871 height 22
click at [1014, 129] on icon at bounding box center [1016, 121] width 16 height 16
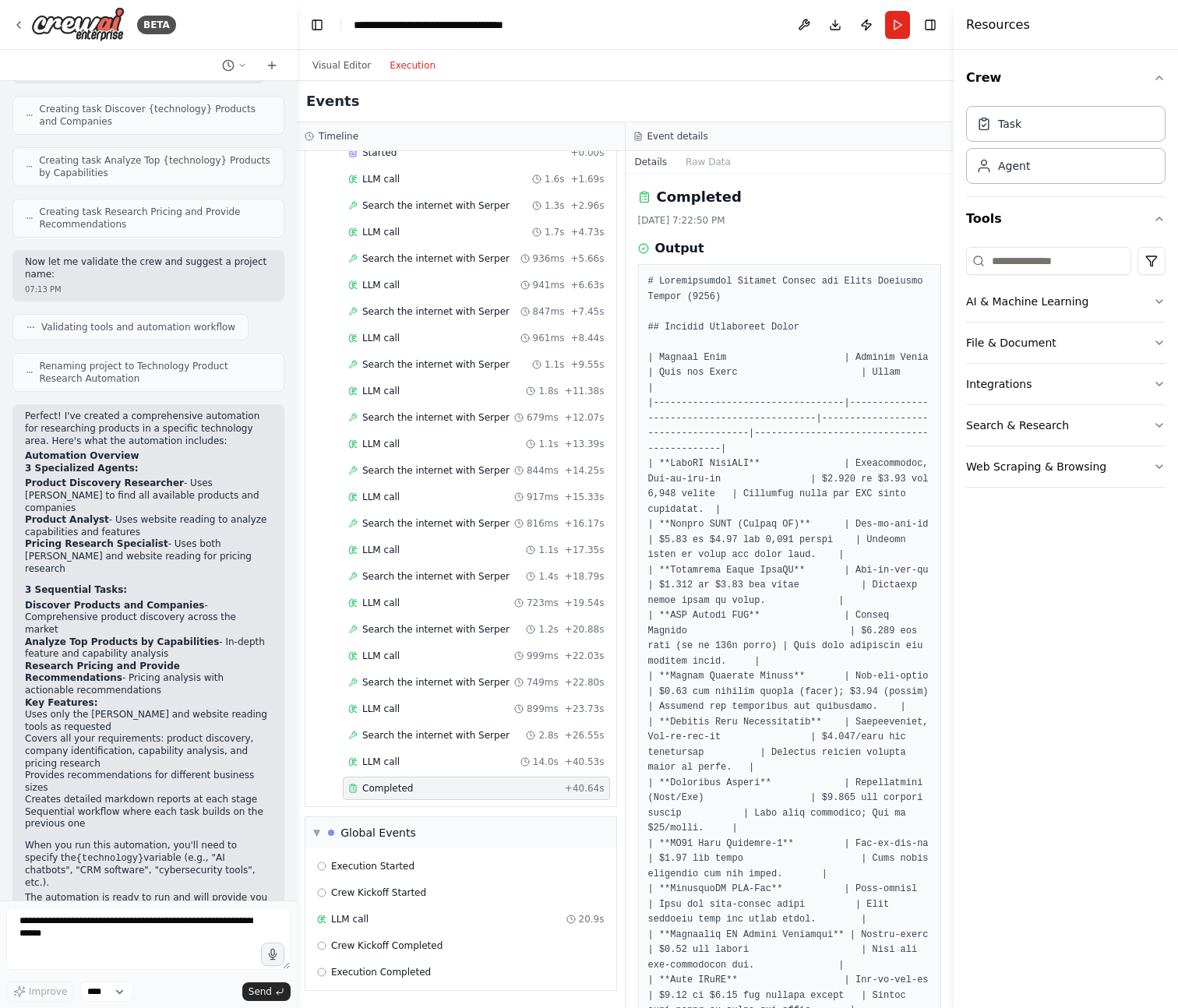
click at [415, 56] on button "Execution" at bounding box center [412, 66] width 65 height 19
click at [363, 54] on div "Visual Editor Execution" at bounding box center [374, 65] width 142 height 31
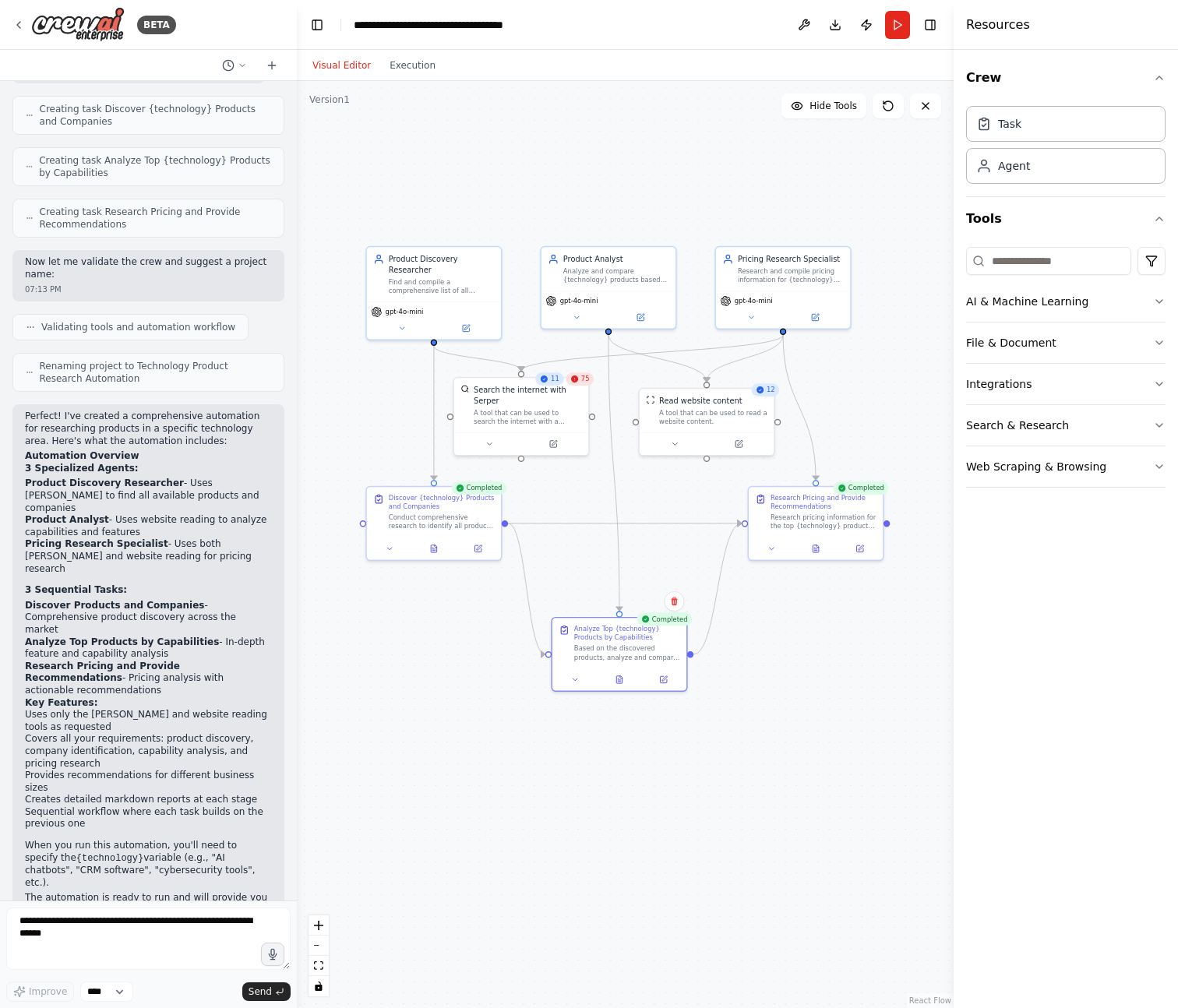
click at [358, 62] on button "Visual Editor" at bounding box center [342, 66] width 77 height 19
click at [1111, 742] on div "Crew Task Agent Tools AI & Machine Learning File & Document Integrations Search…" at bounding box center [1065, 529] width 225 height 958
click at [423, 70] on button "Execution" at bounding box center [412, 66] width 65 height 19
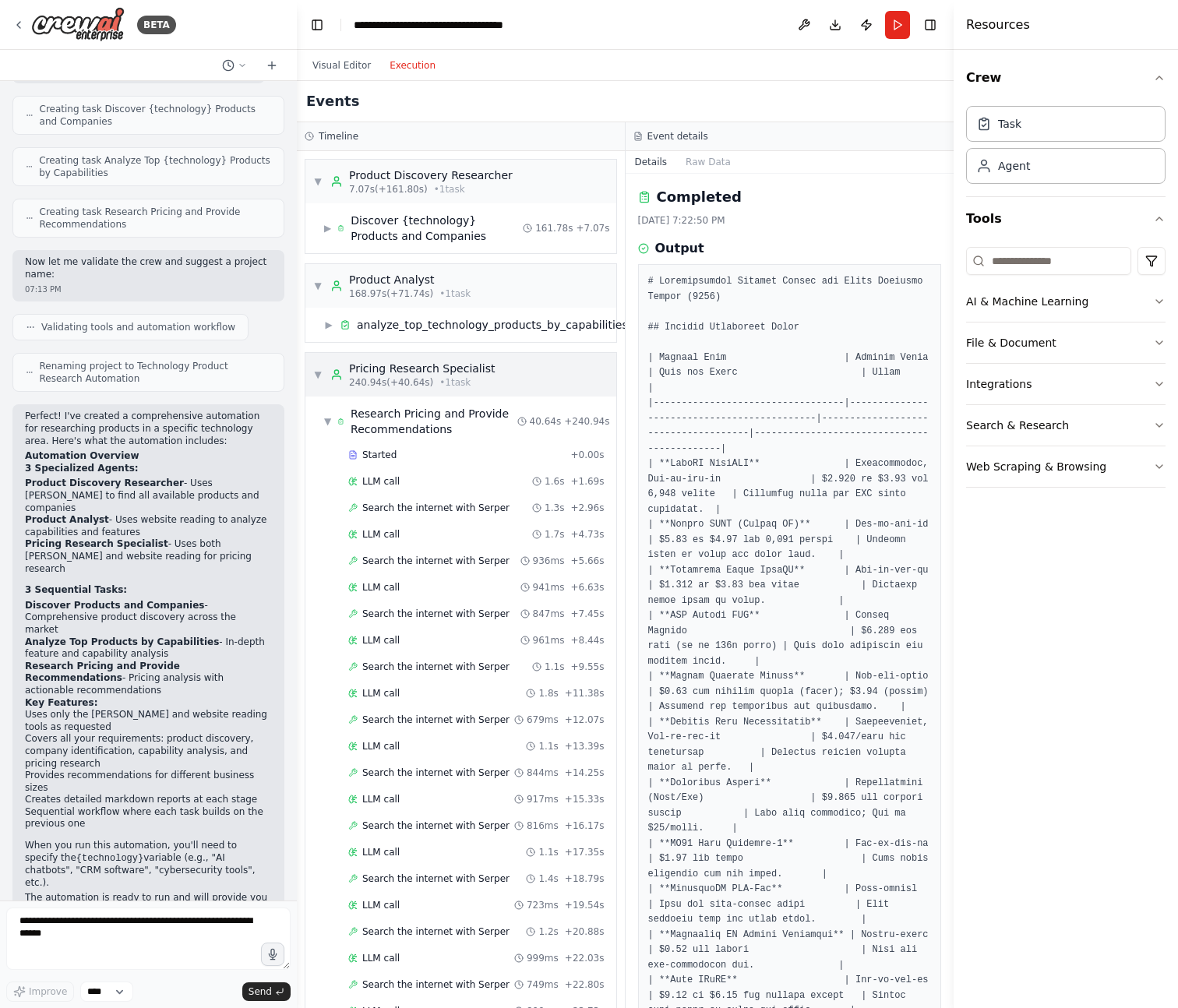
click at [323, 364] on div "▼ Pricing Research Specialist 240.94s (+40.64s) • 1 task" at bounding box center [403, 375] width 181 height 28
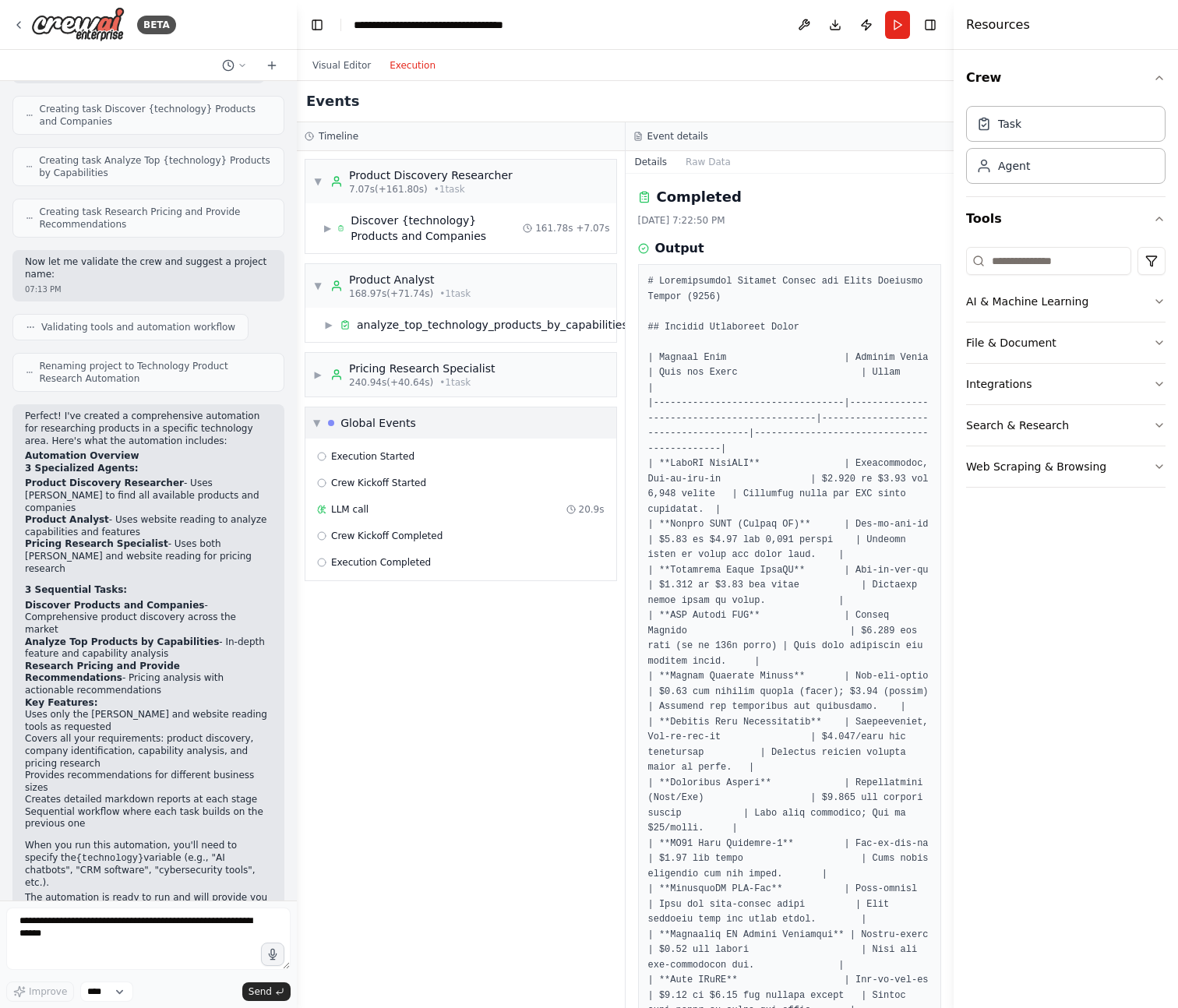
click at [340, 423] on div "Global Events" at bounding box center [378, 423] width 75 height 16
click at [367, 374] on div "Pricing Research Specialist" at bounding box center [422, 368] width 146 height 16
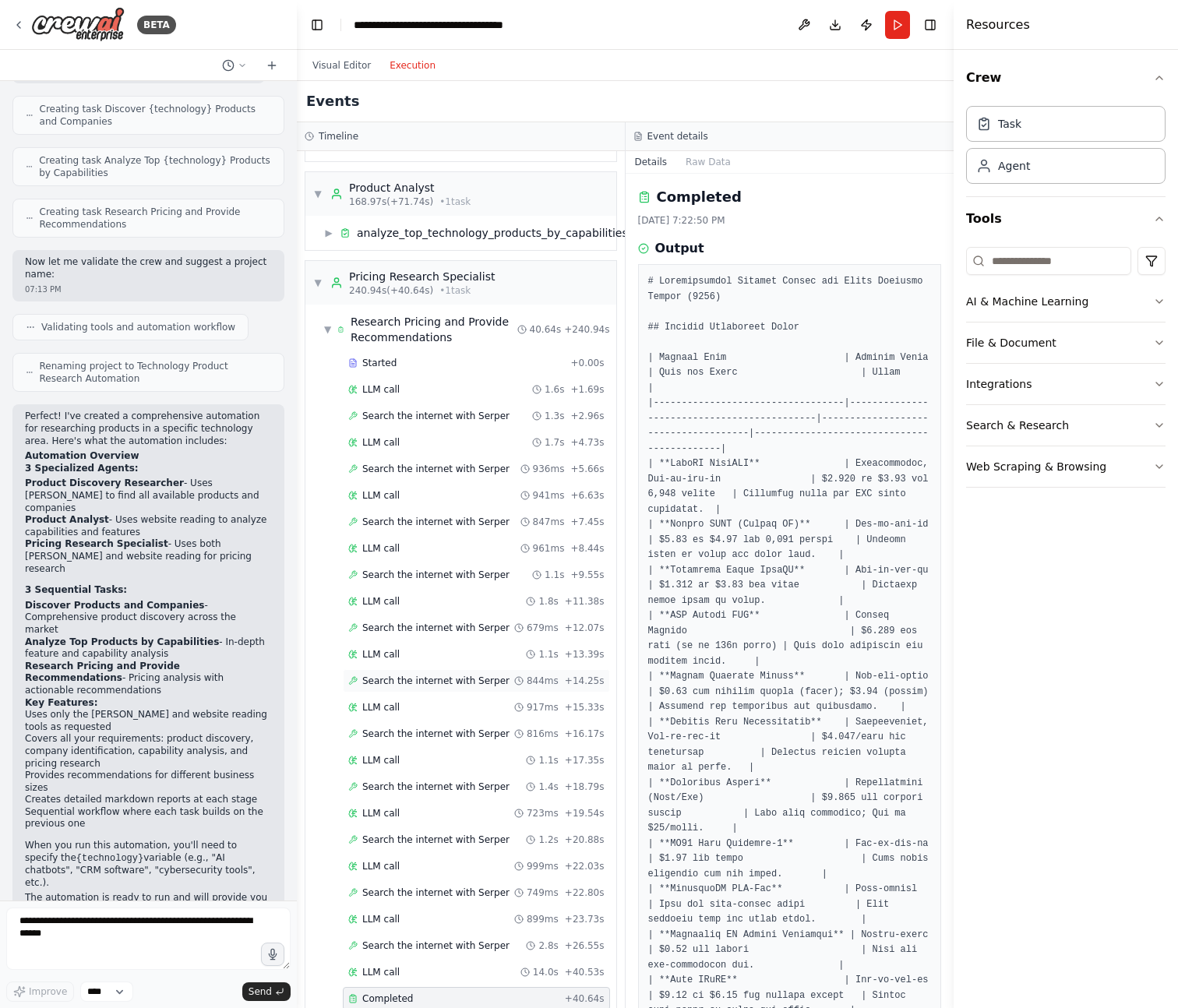
scroll to position [172, 0]
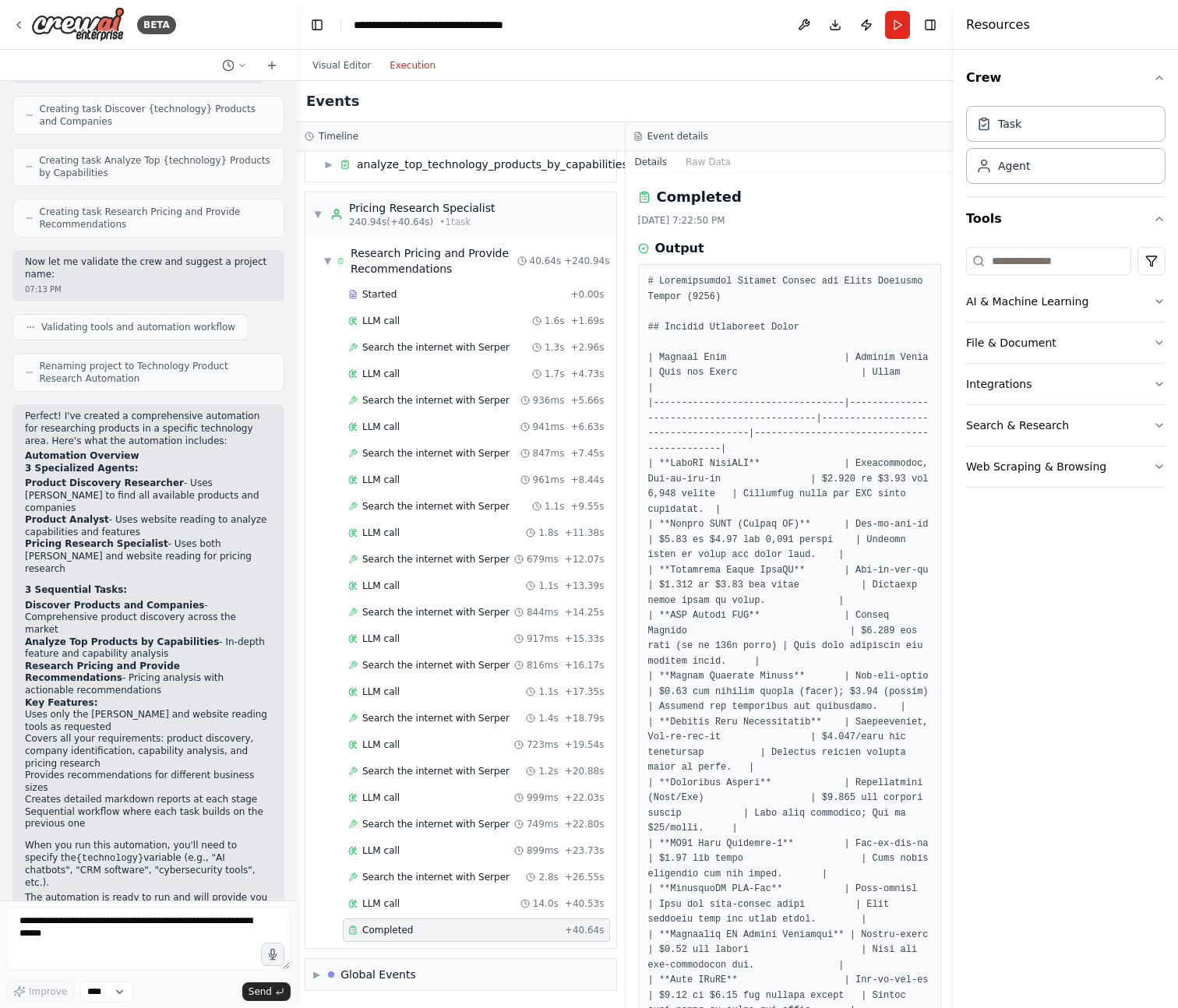
click at [1075, 722] on div "Crew Task Agent Tools AI & Machine Learning File & Document Integrations Search…" at bounding box center [1065, 529] width 225 height 958
click at [349, 69] on button "Visual Editor" at bounding box center [342, 66] width 77 height 19
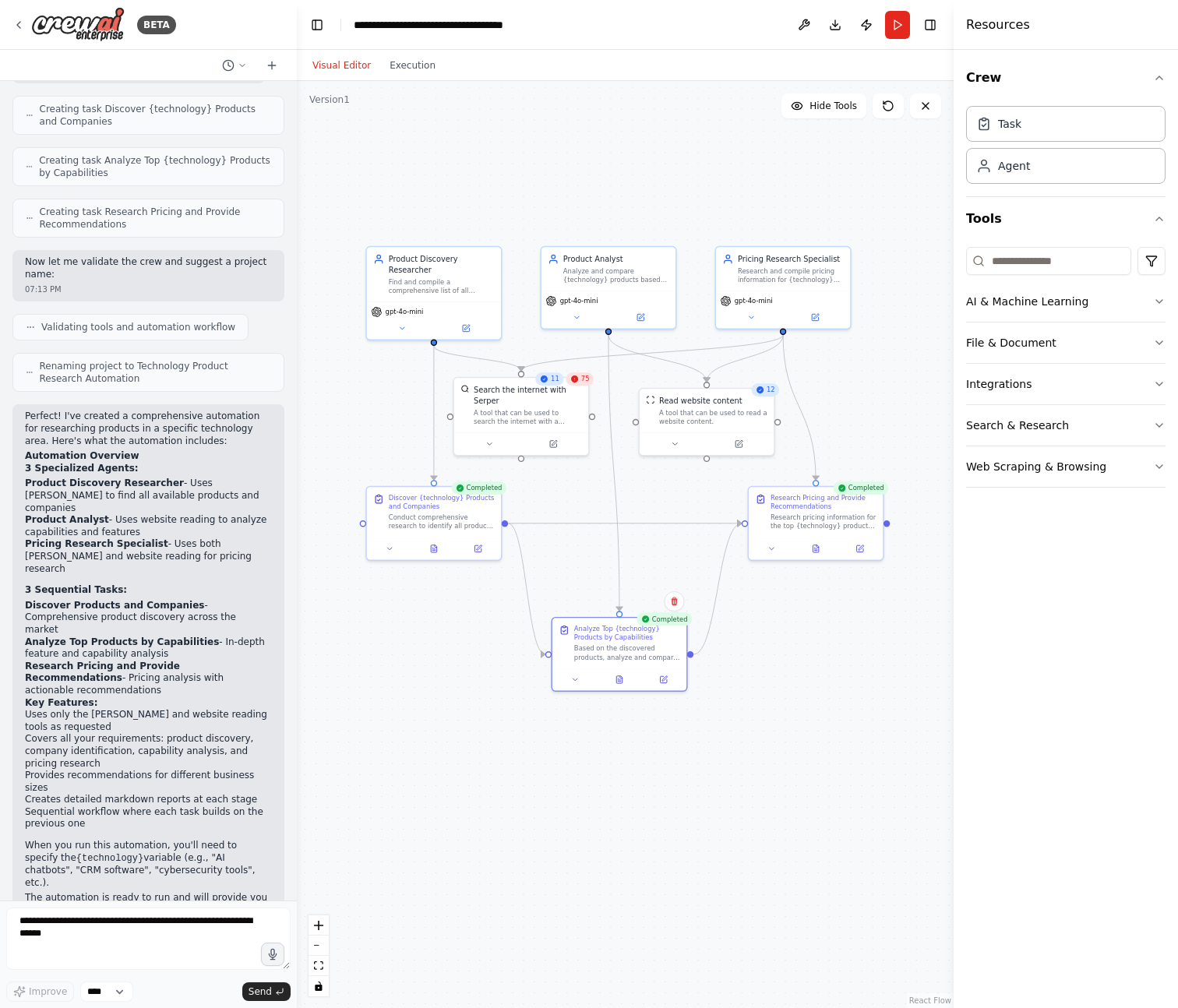
click at [999, 529] on div "Crew Task Agent Tools AI & Machine Learning File & Document Integrations Search…" at bounding box center [1065, 529] width 225 height 958
click at [799, 19] on button at bounding box center [804, 25] width 25 height 28
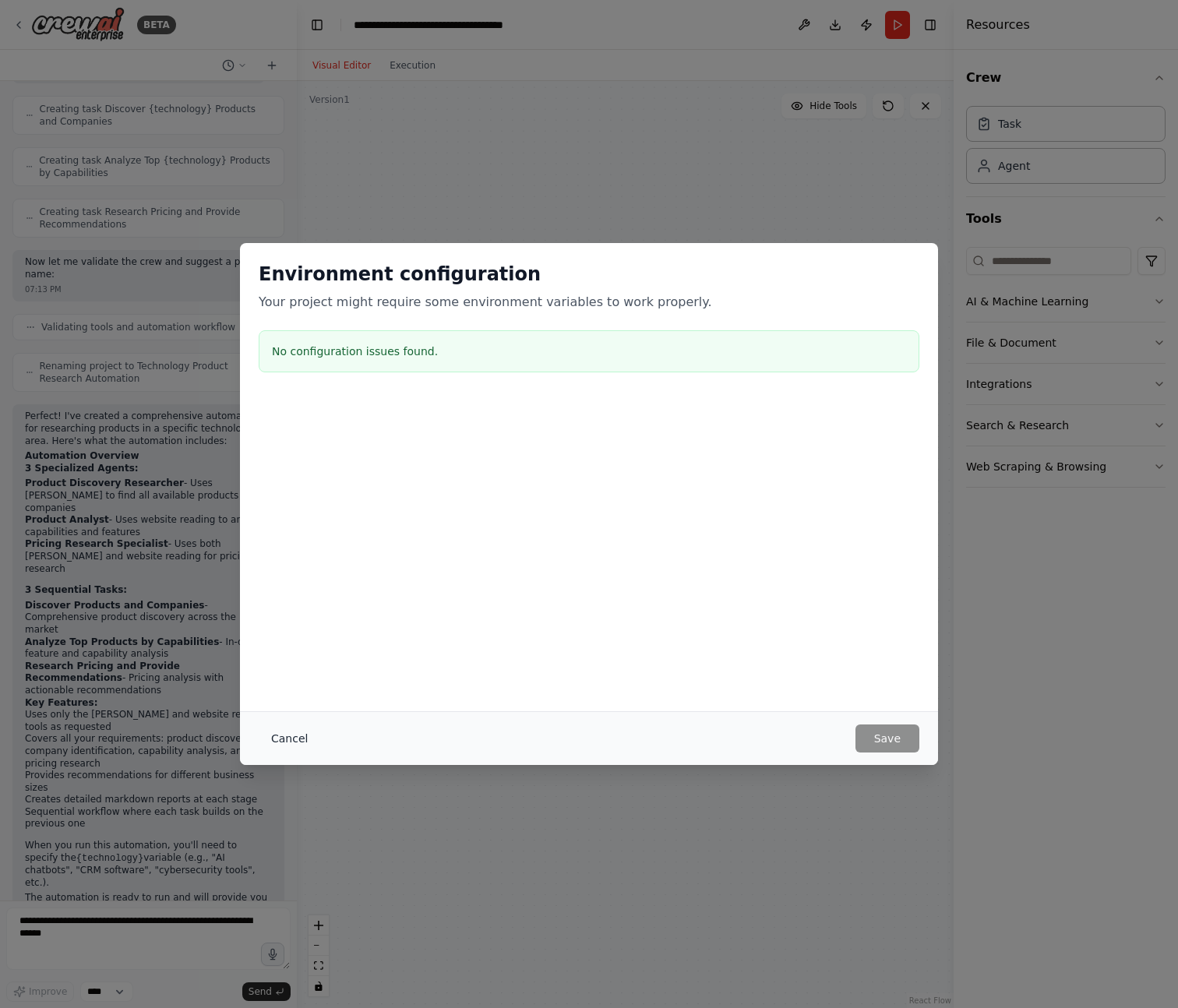
click at [302, 736] on button "Cancel" at bounding box center [289, 738] width 62 height 28
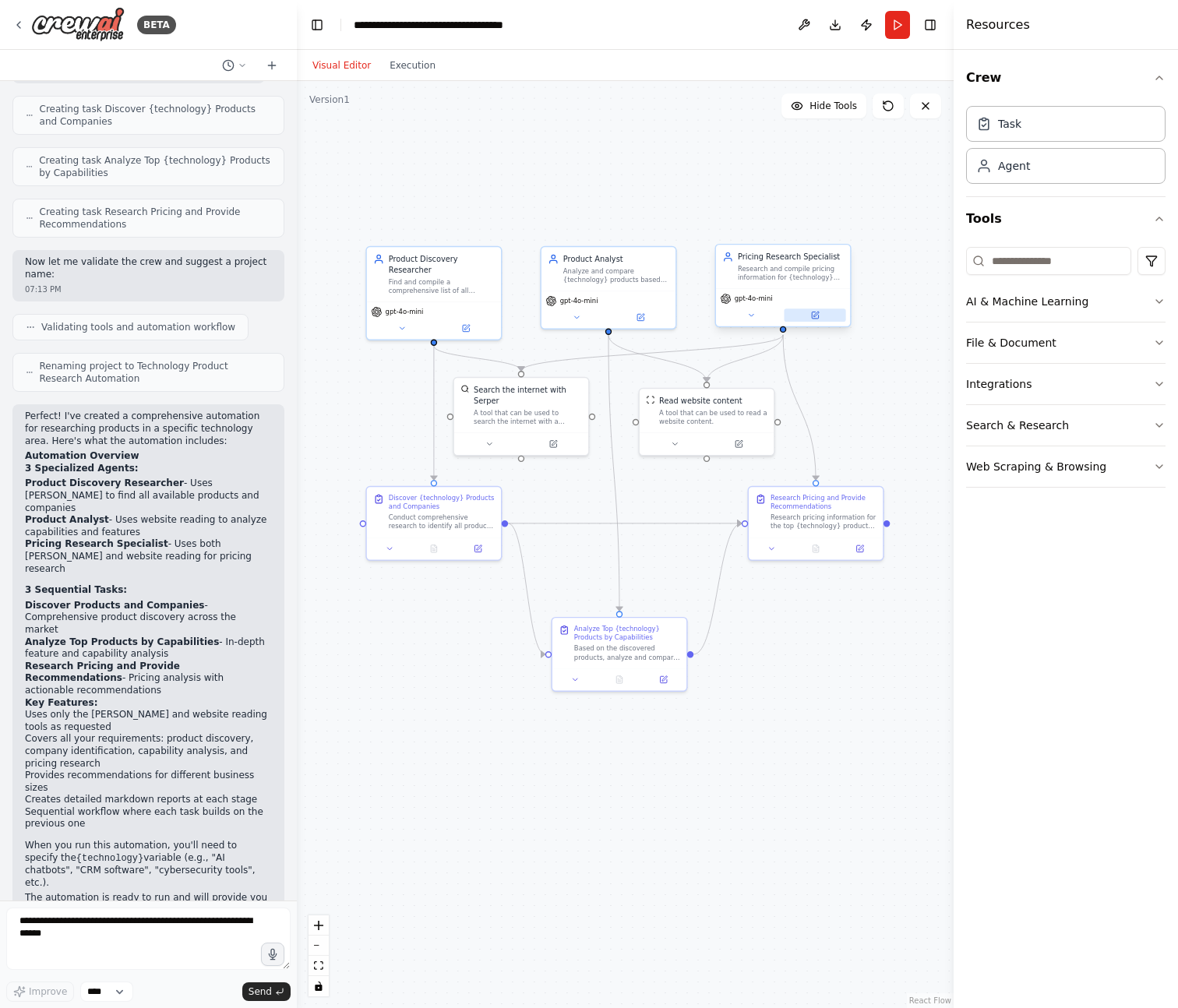
click at [811, 311] on icon at bounding box center [814, 315] width 8 height 8
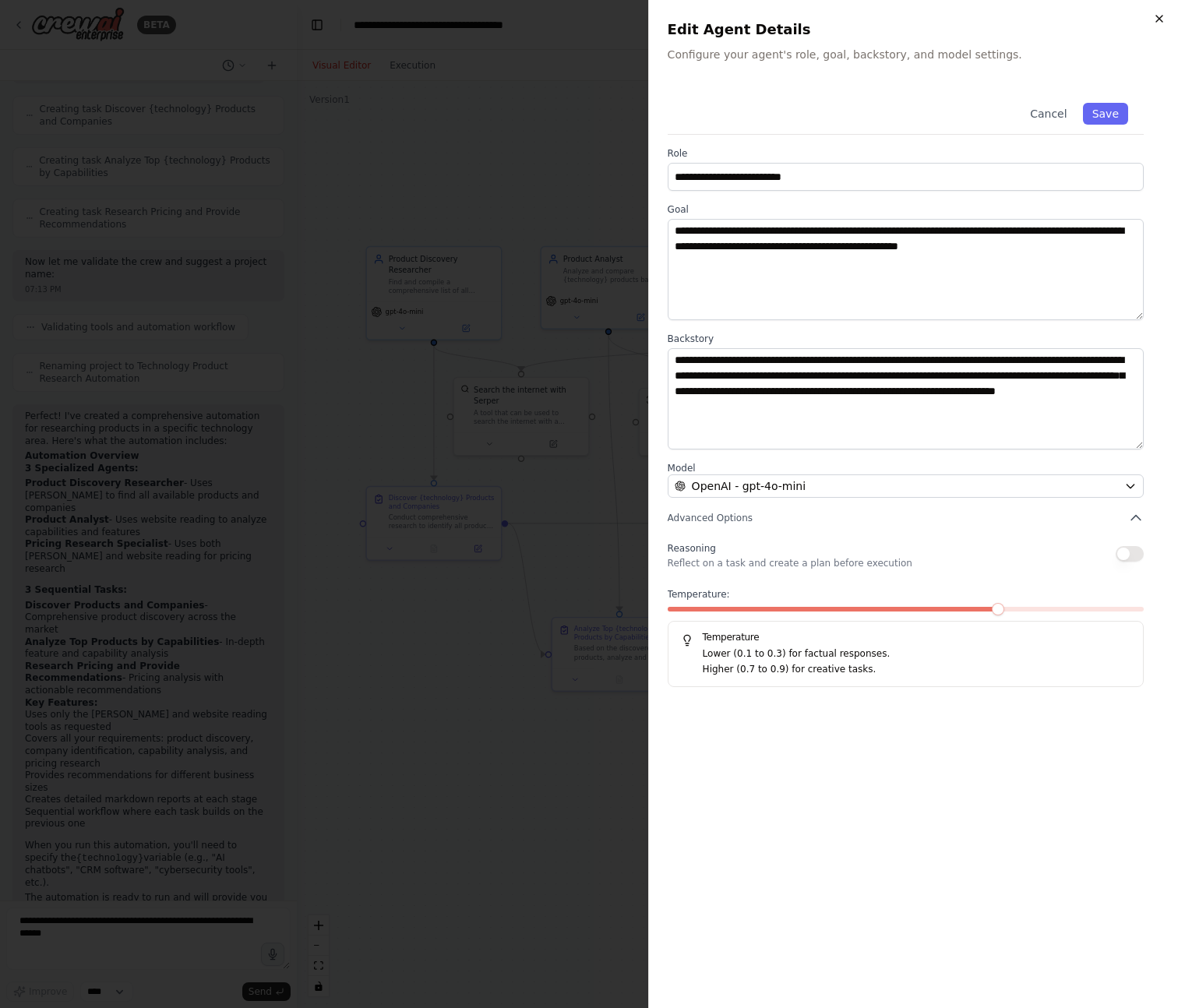
click at [1153, 21] on icon "button" at bounding box center [1158, 18] width 12 height 12
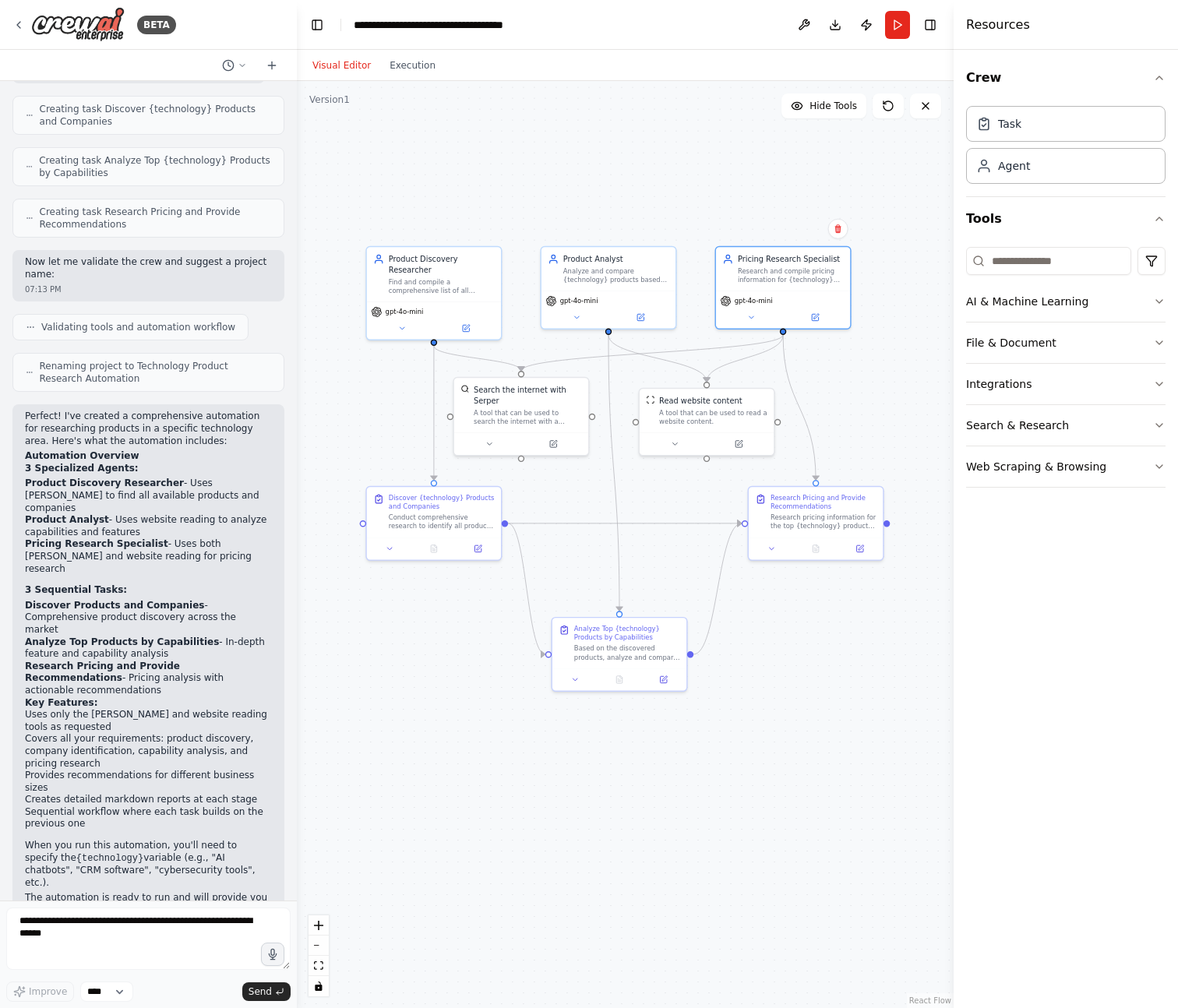
click at [657, 822] on div ".deletable-edge-delete-btn { width: 20px; height: 20px; border: 0px solid #ffff…" at bounding box center [625, 544] width 657 height 927
click at [420, 56] on button "Execution" at bounding box center [412, 66] width 65 height 19
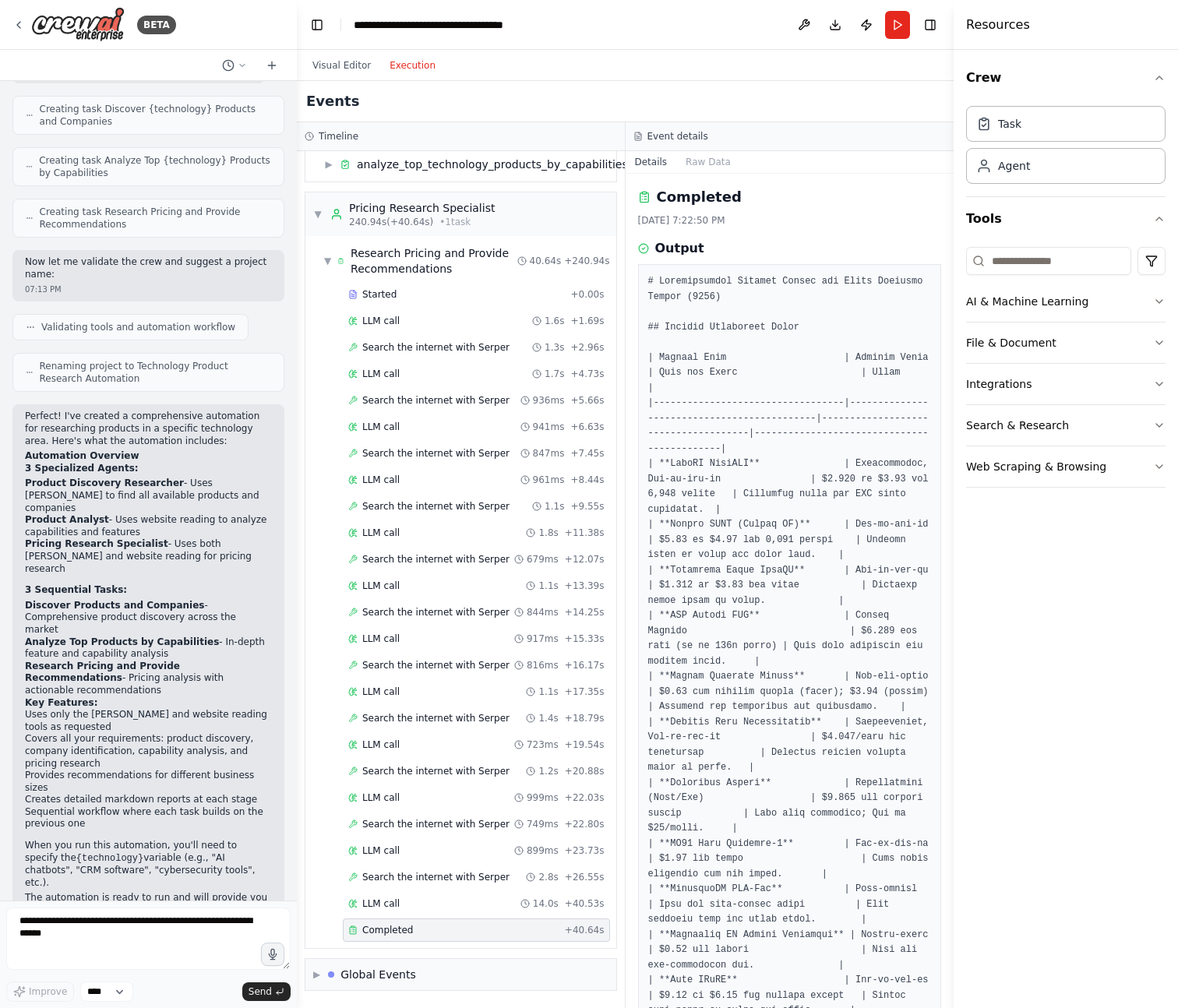
scroll to position [250, 0]
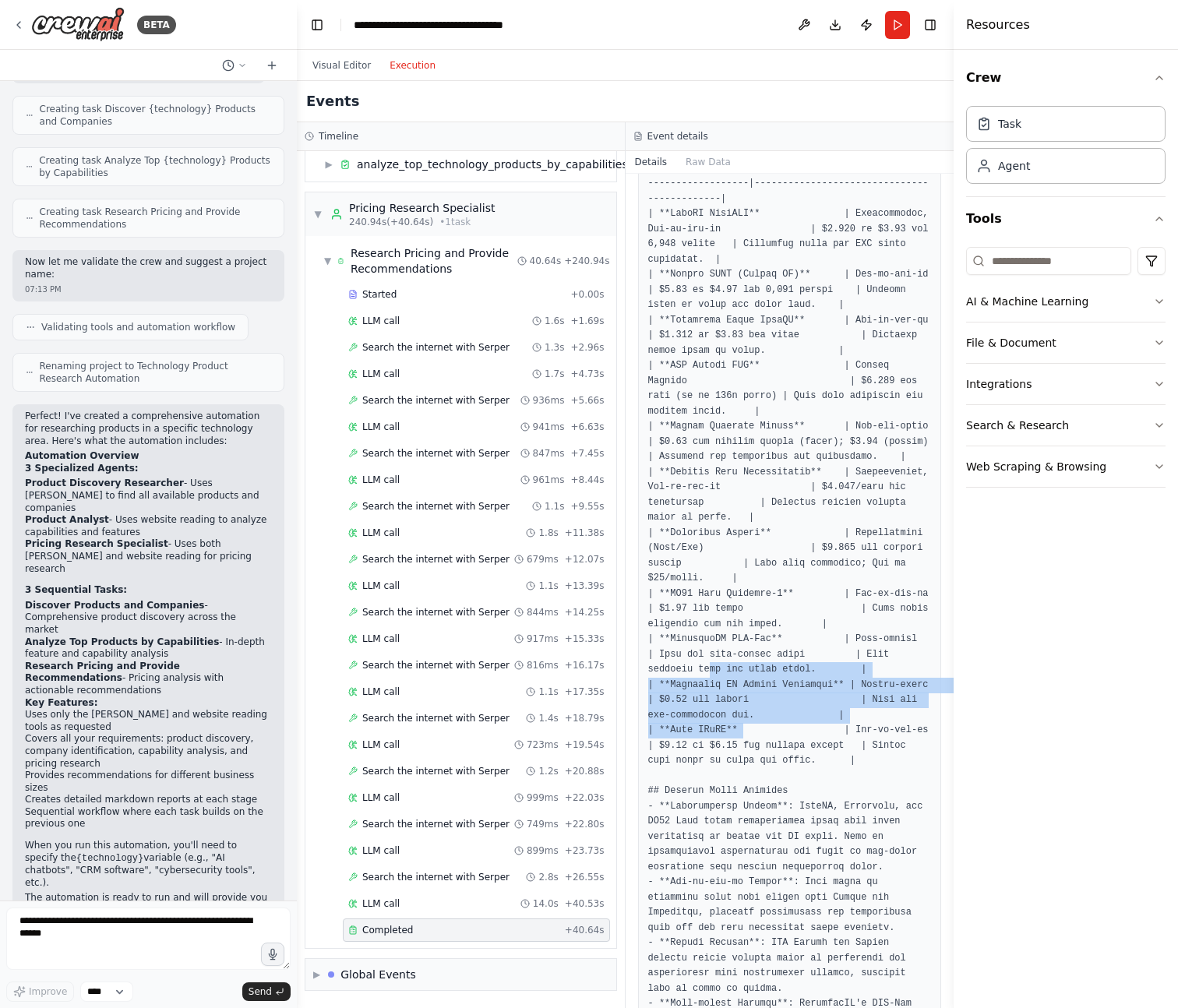
drag, startPoint x: 710, startPoint y: 749, endPoint x: 742, endPoint y: 829, distance: 86.2
click at [742, 829] on pre at bounding box center [790, 814] width 284 height 1580
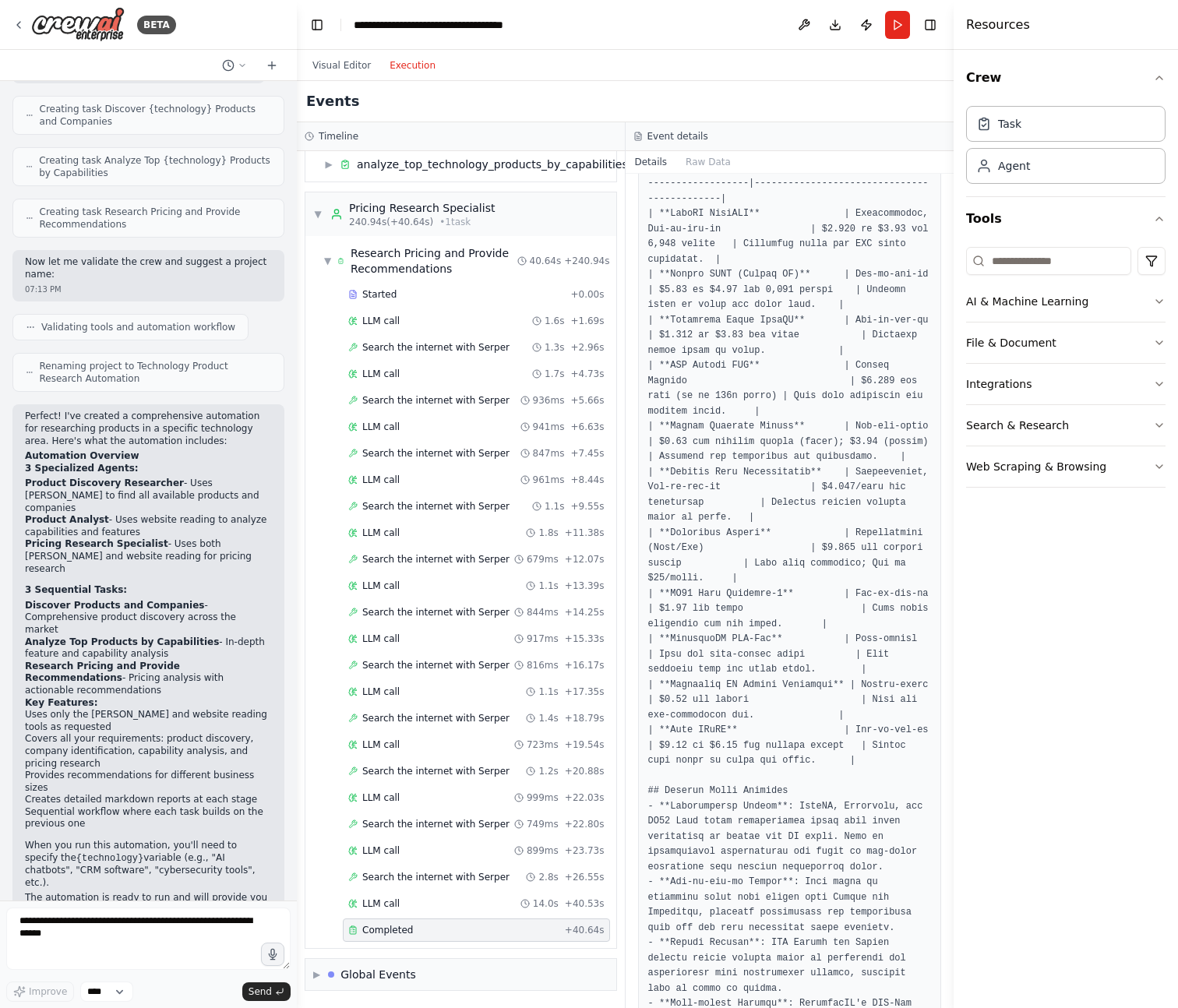
click at [750, 829] on pre at bounding box center [790, 814] width 284 height 1580
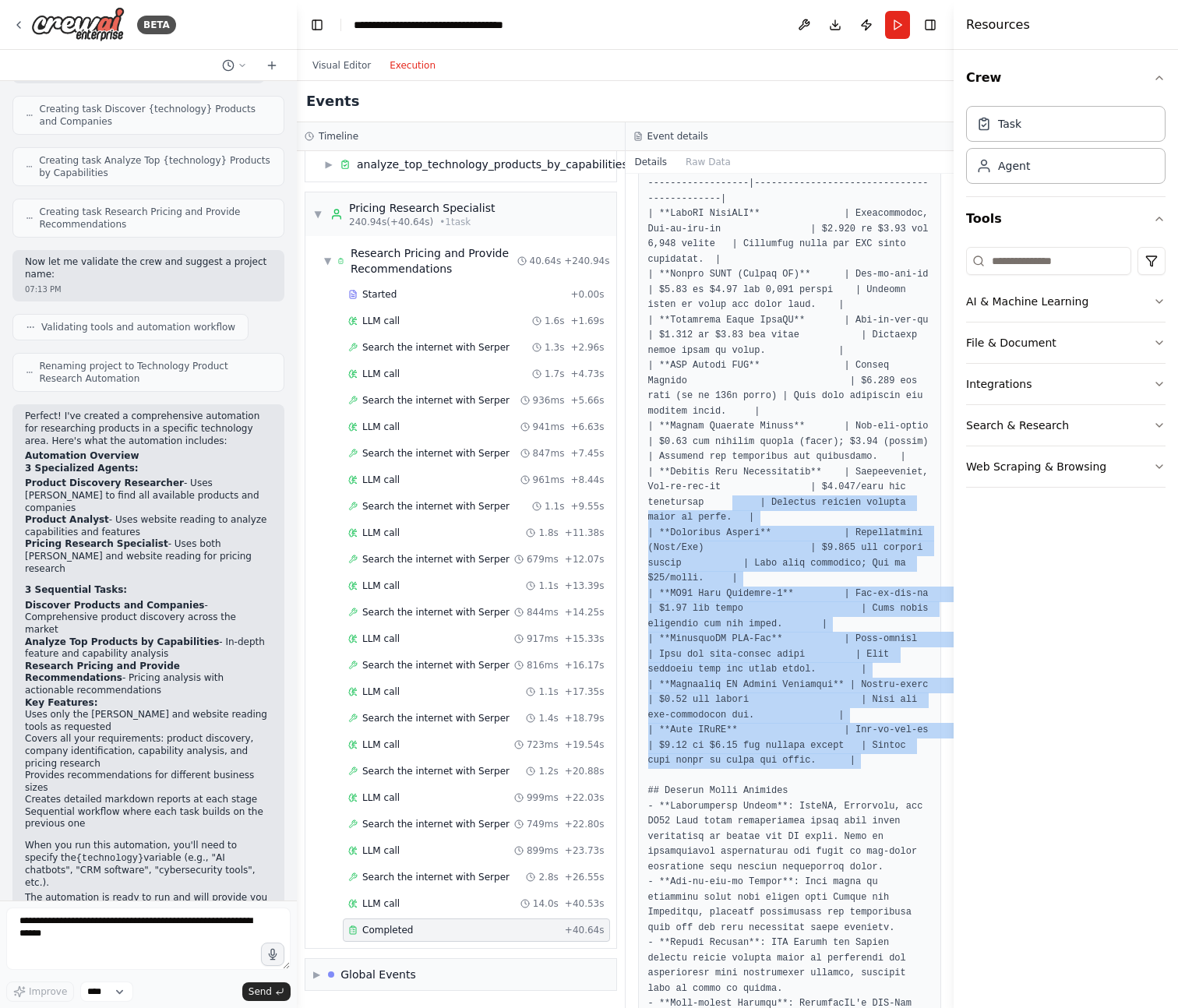
drag, startPoint x: 823, startPoint y: 557, endPoint x: 876, endPoint y: 884, distance: 331.3
click at [876, 884] on pre at bounding box center [790, 814] width 284 height 1580
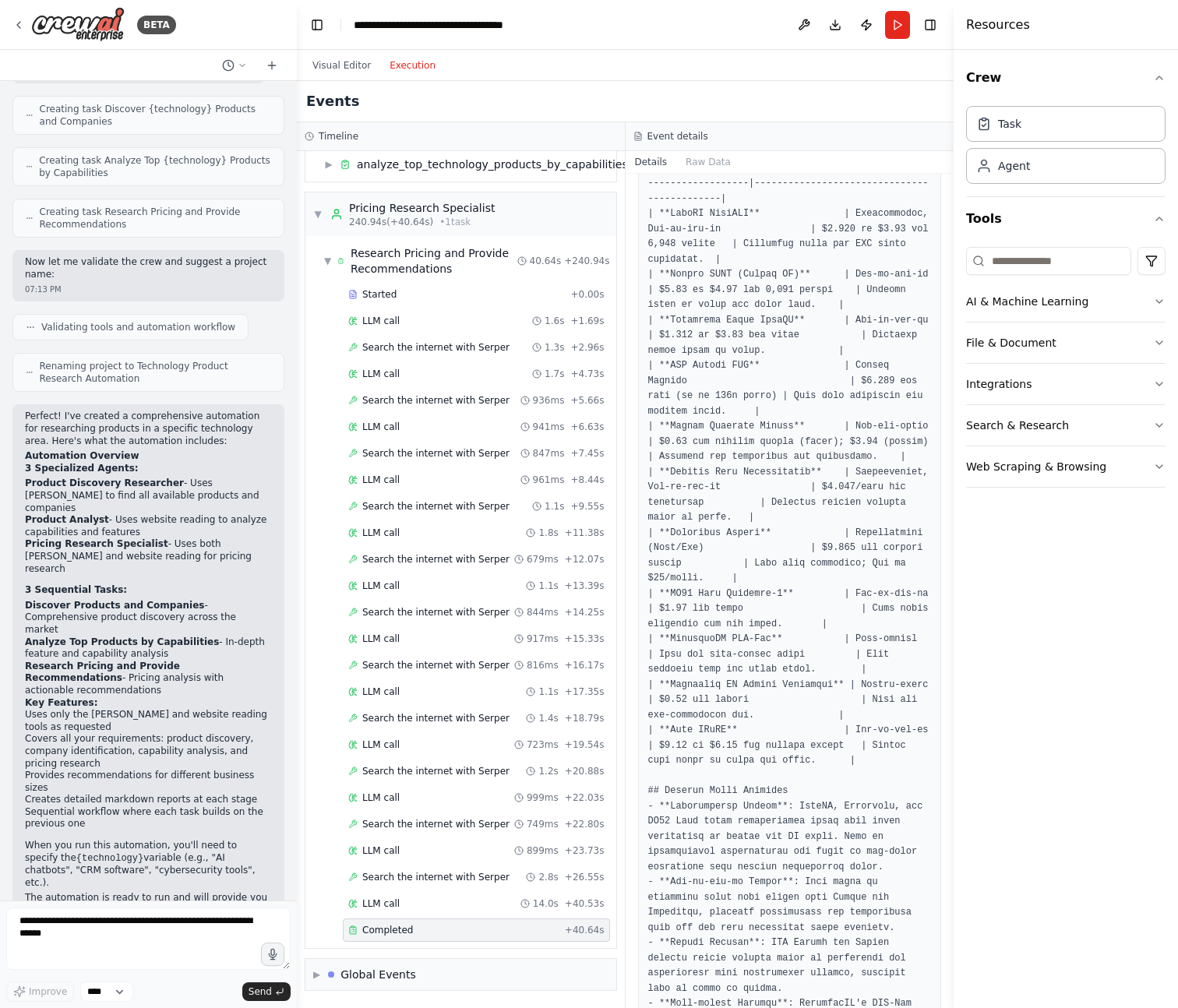
click at [881, 804] on pre at bounding box center [790, 814] width 284 height 1580
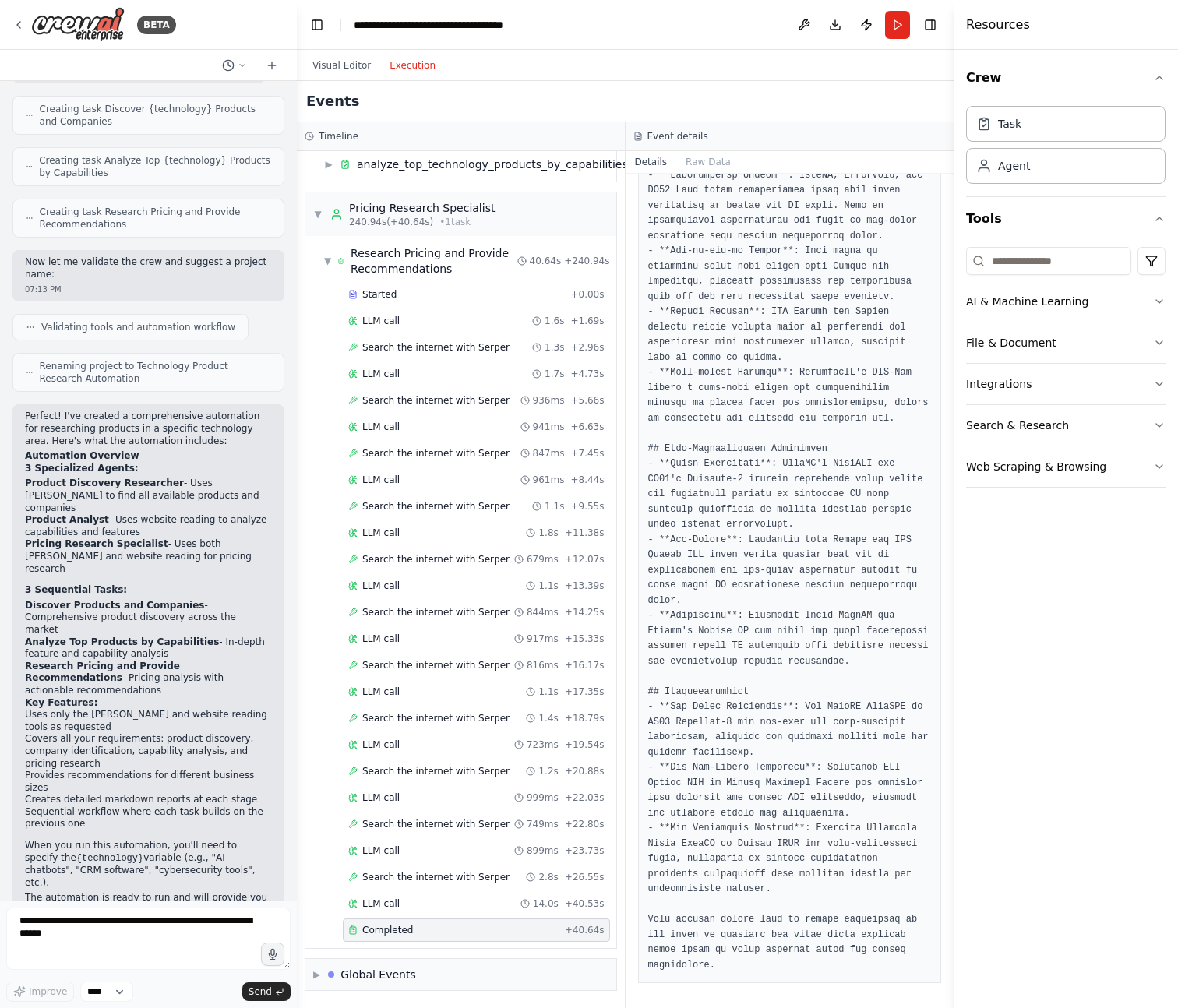
scroll to position [0, 0]
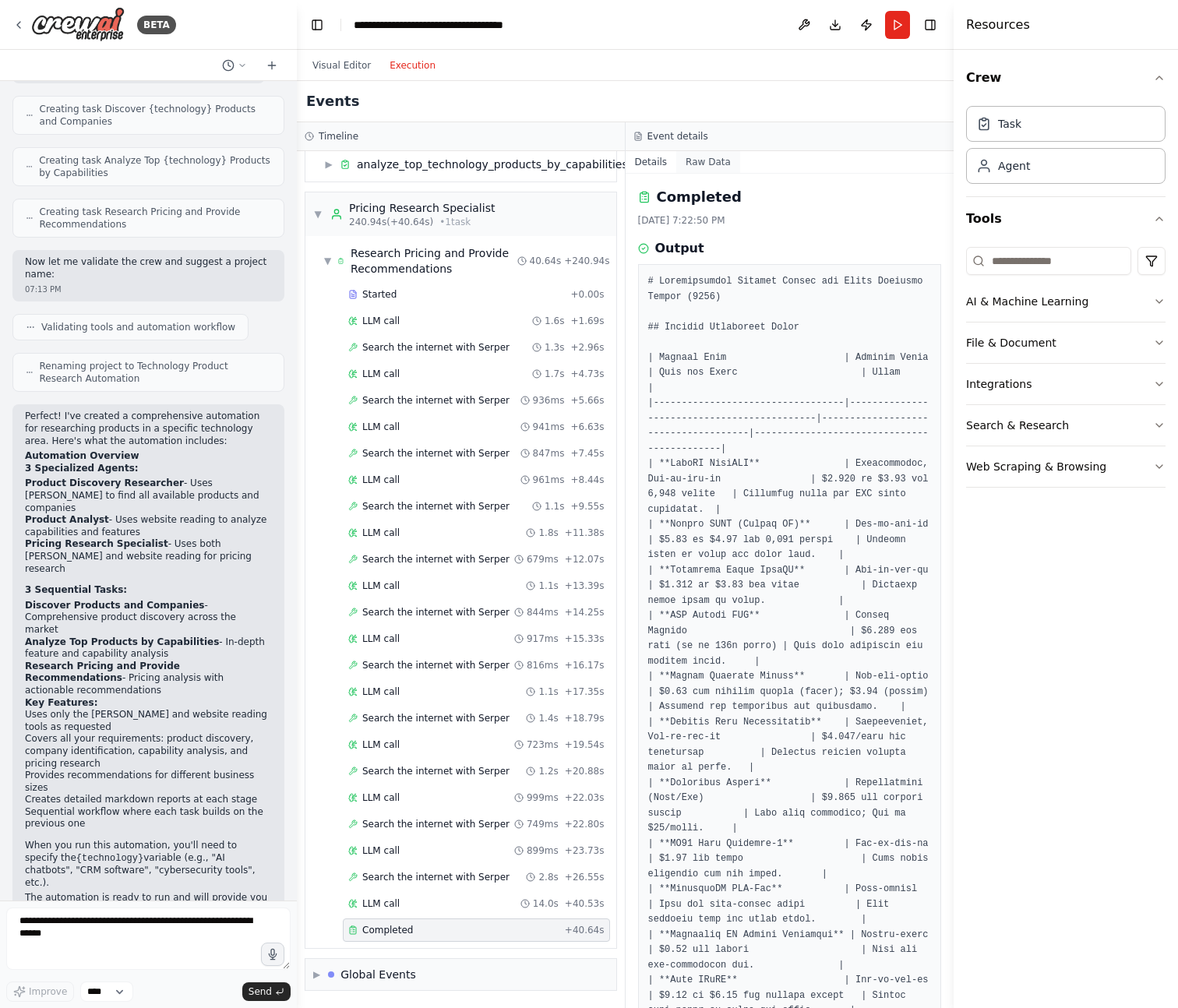
click at [719, 156] on button "Raw Data" at bounding box center [708, 162] width 64 height 22
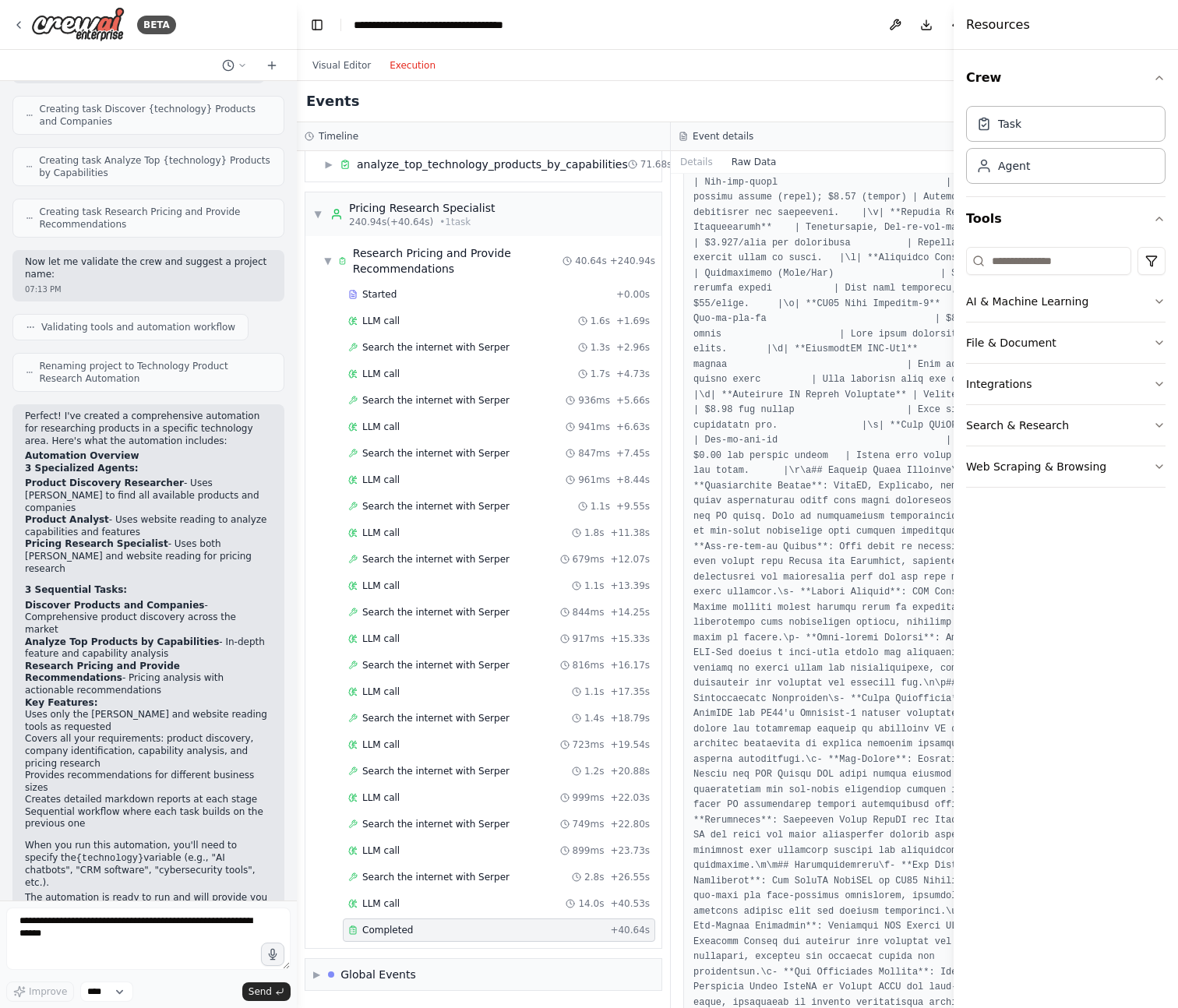
scroll to position [256, 0]
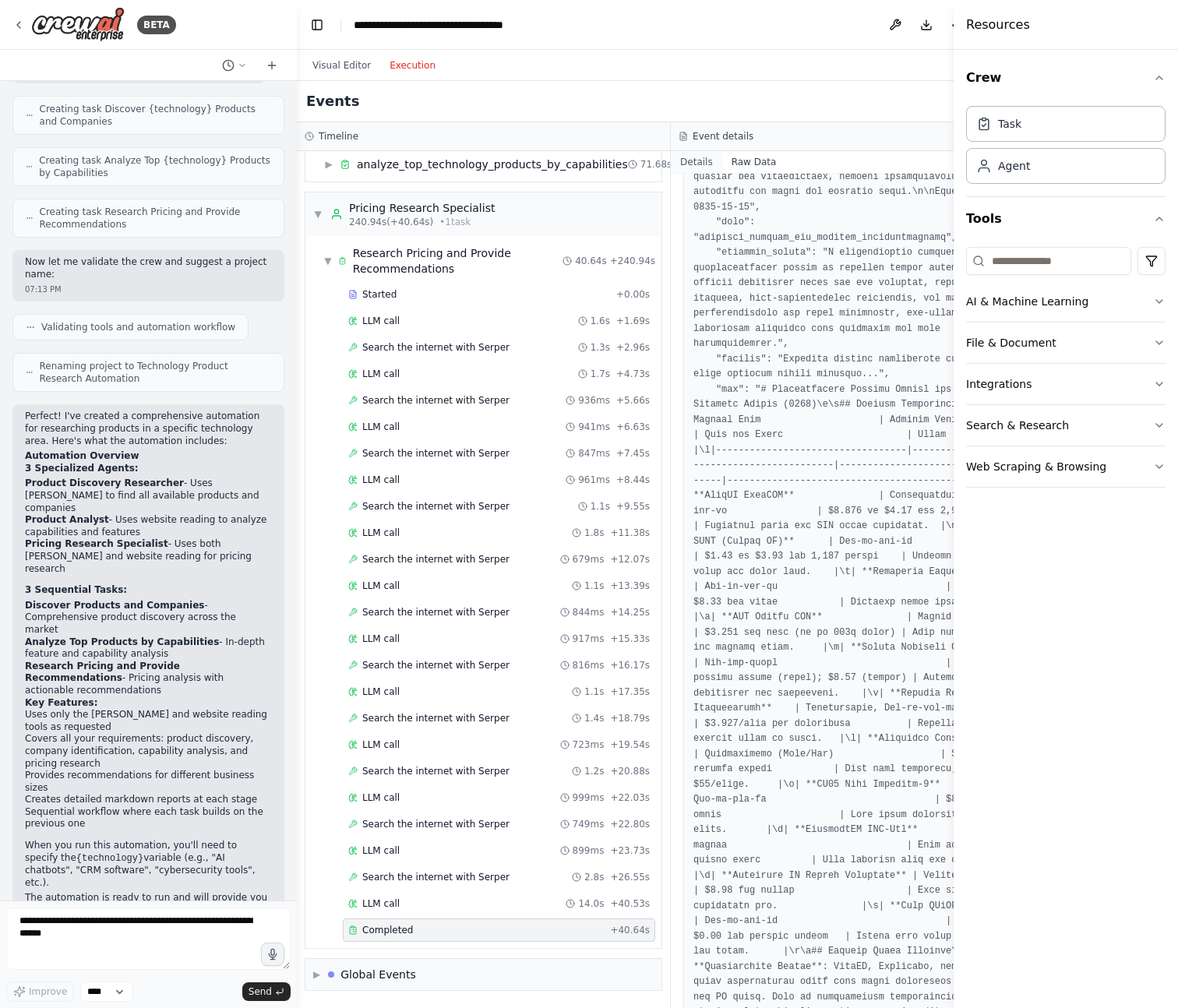
click at [708, 155] on button "Details" at bounding box center [696, 162] width 52 height 22
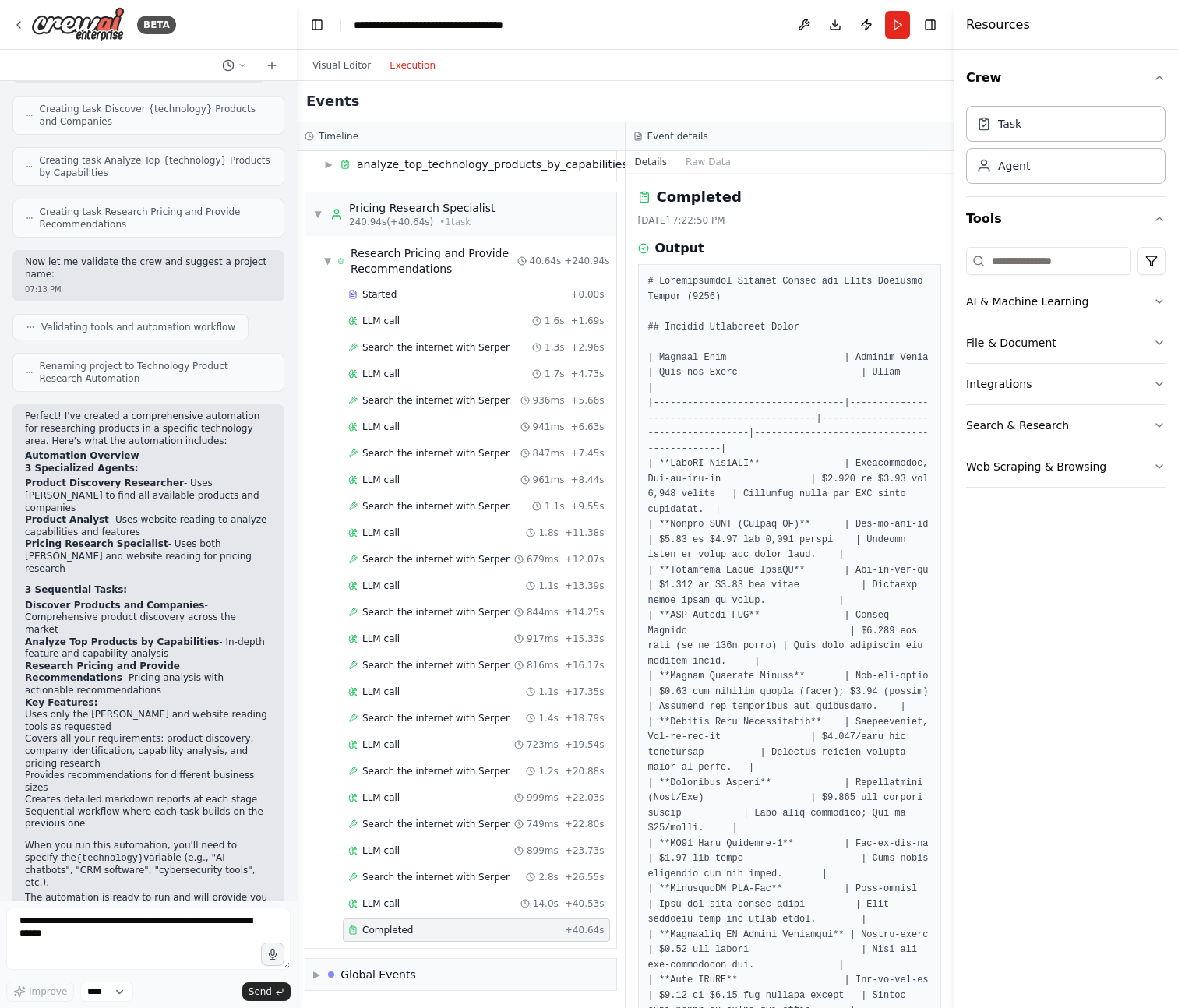
click at [934, 26] on button "Toggle Right Sidebar" at bounding box center [930, 24] width 22 height 22
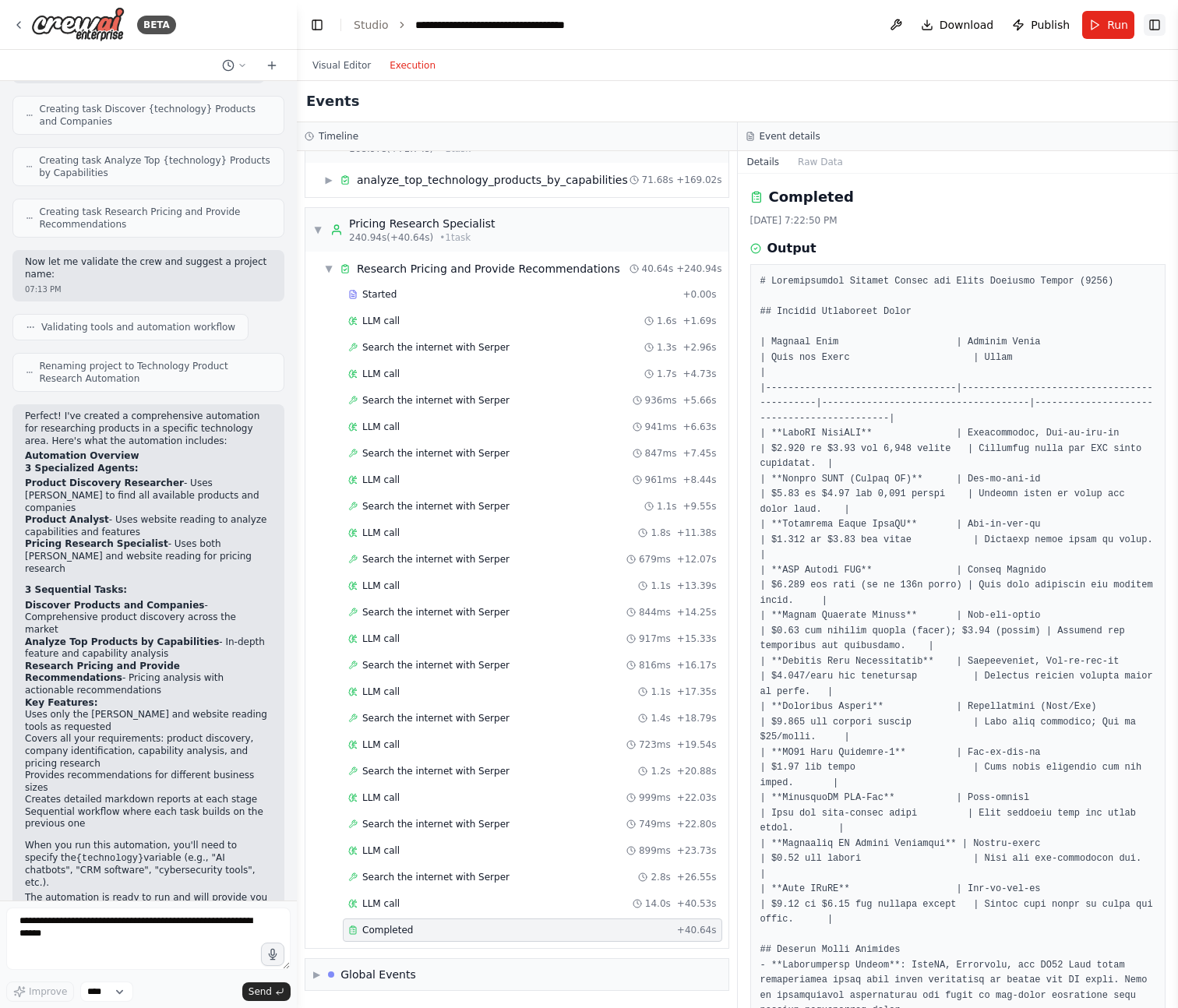
click at [1155, 16] on button "Toggle Right Sidebar" at bounding box center [1154, 24] width 22 height 22
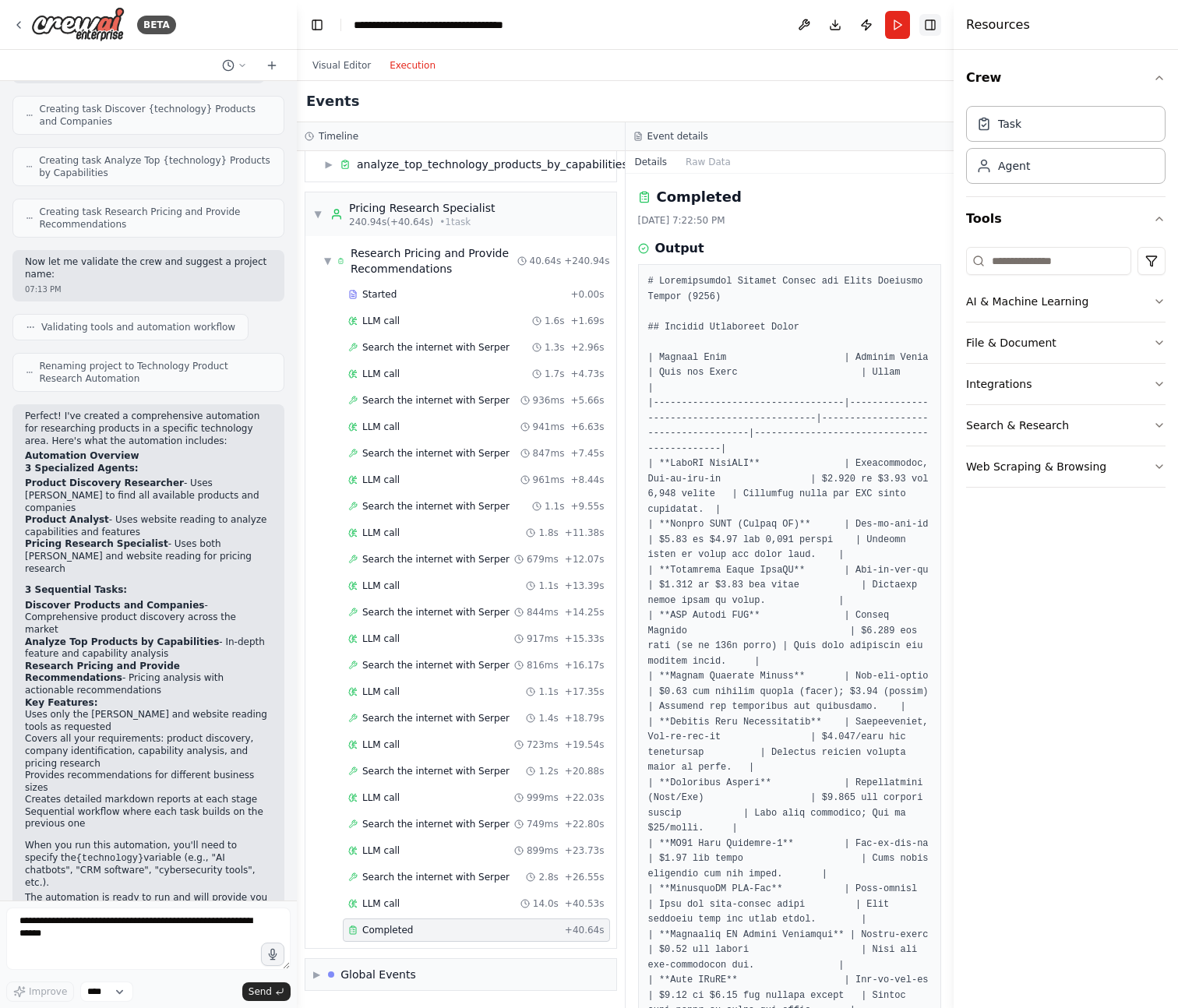
click at [938, 29] on button "Toggle Right Sidebar" at bounding box center [930, 24] width 22 height 22
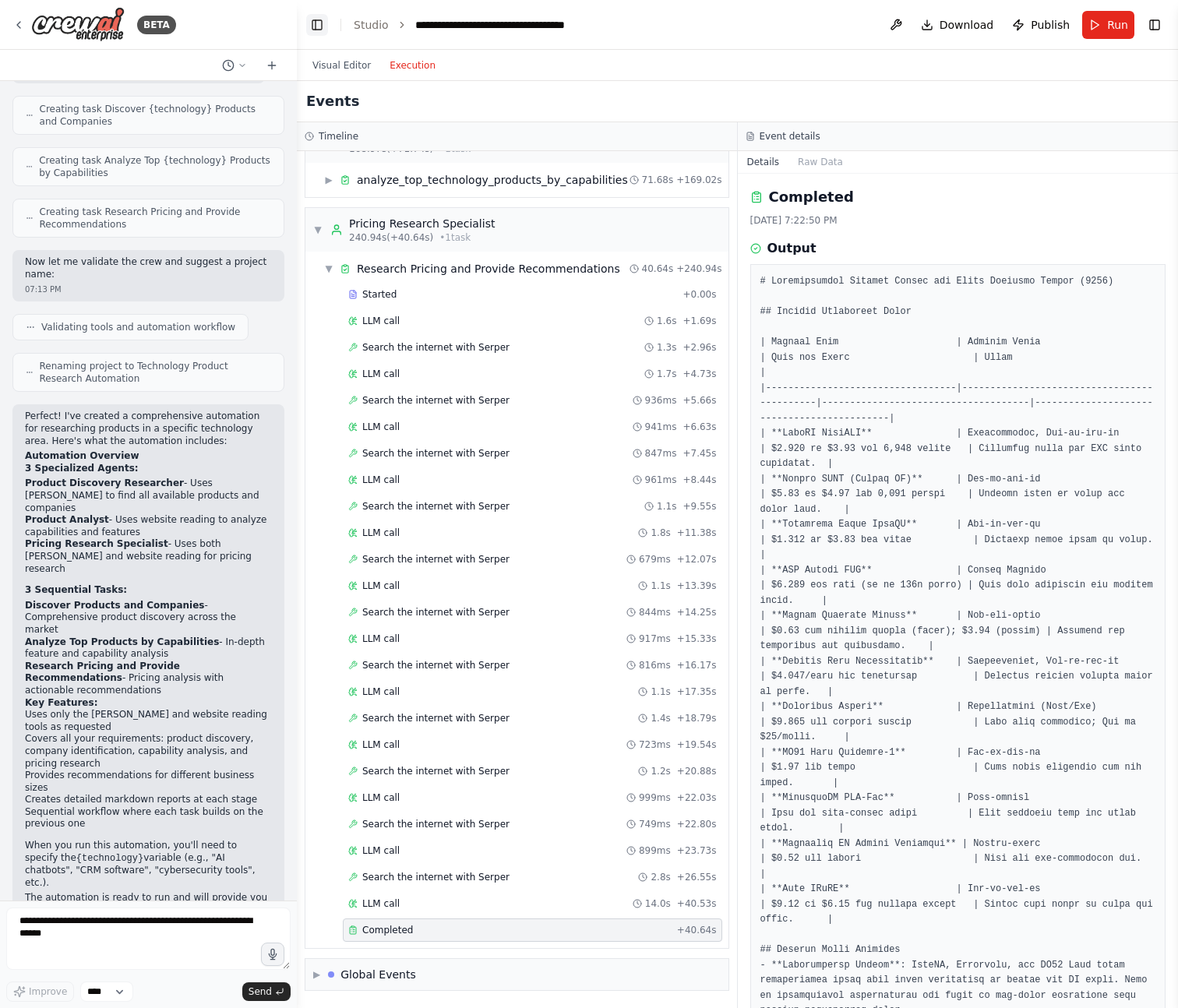
click at [312, 27] on button "Toggle Left Sidebar" at bounding box center [317, 24] width 22 height 22
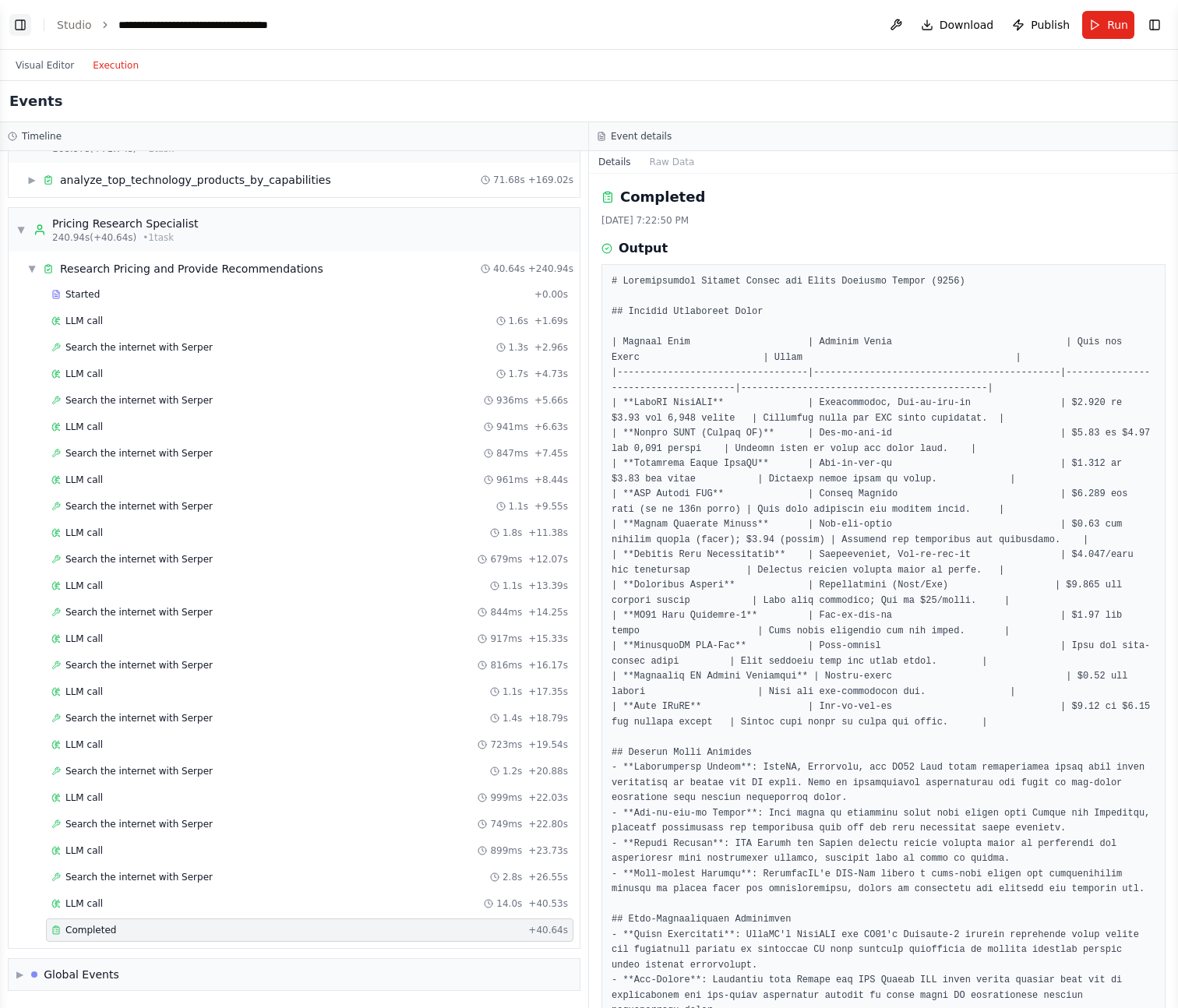
click at [11, 26] on button "Toggle Left Sidebar" at bounding box center [20, 24] width 22 height 22
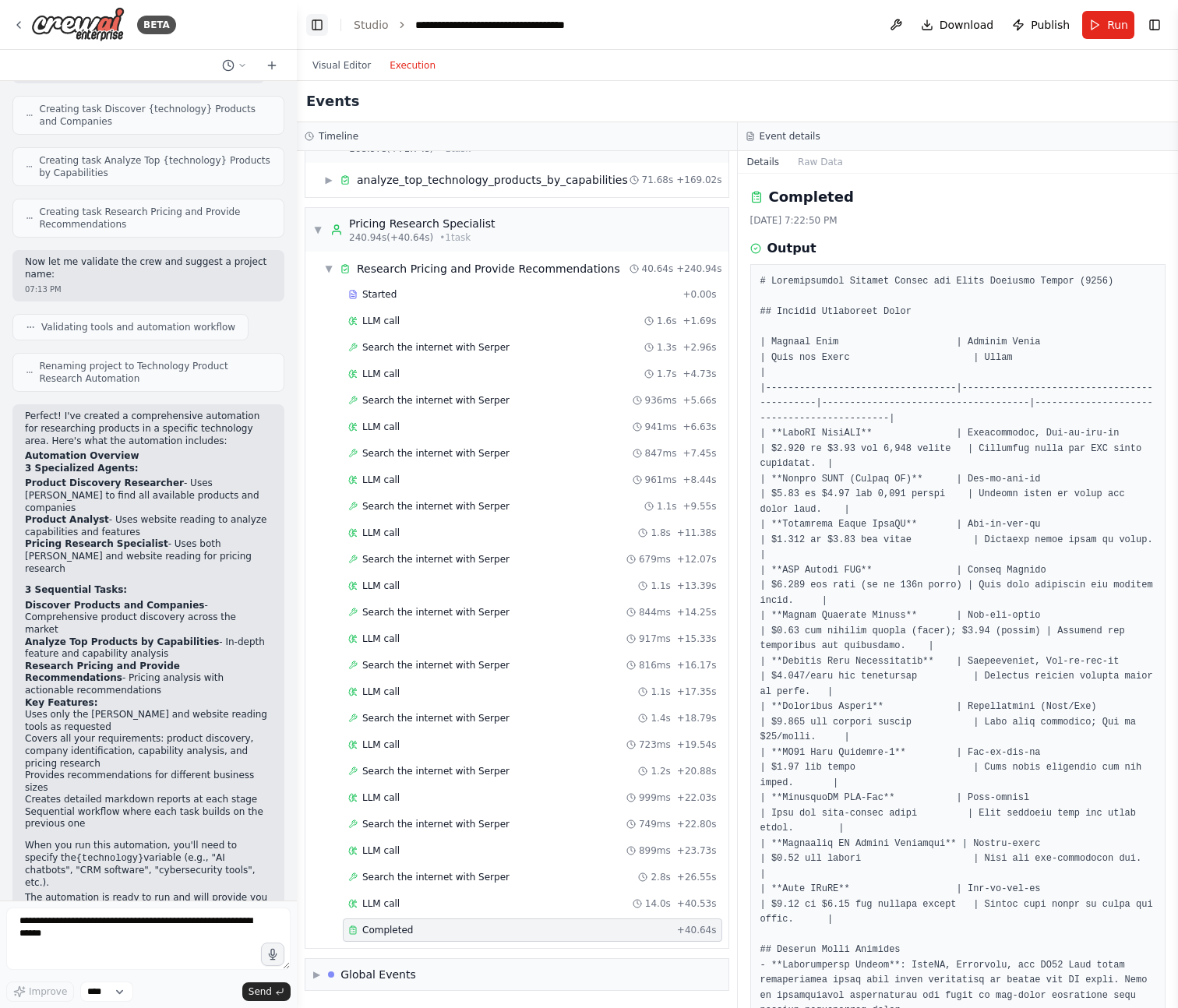
click at [12, 26] on icon at bounding box center [18, 24] width 12 height 12
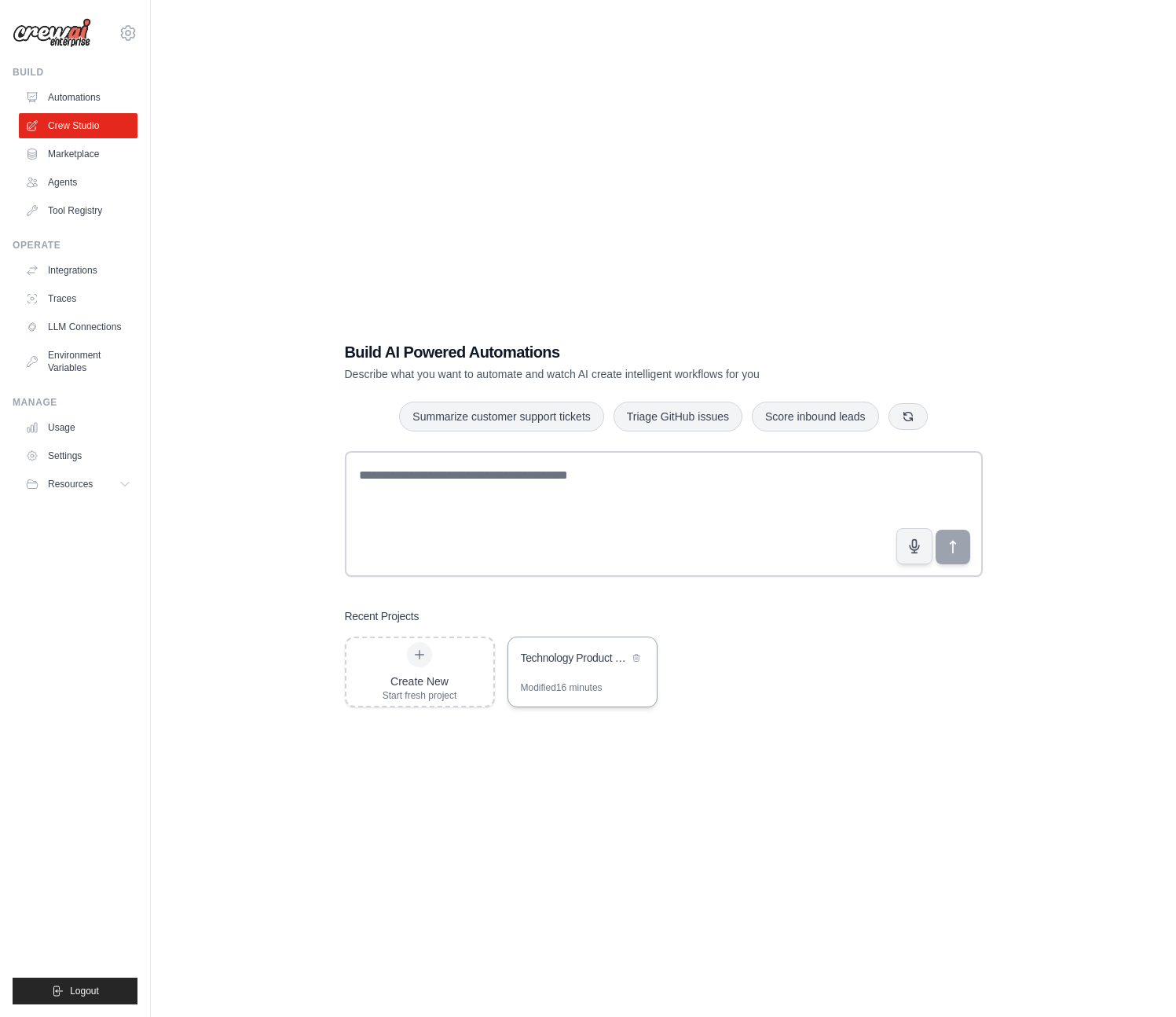
click at [600, 656] on div "Technology Product Research Automation" at bounding box center [575, 658] width 108 height 16
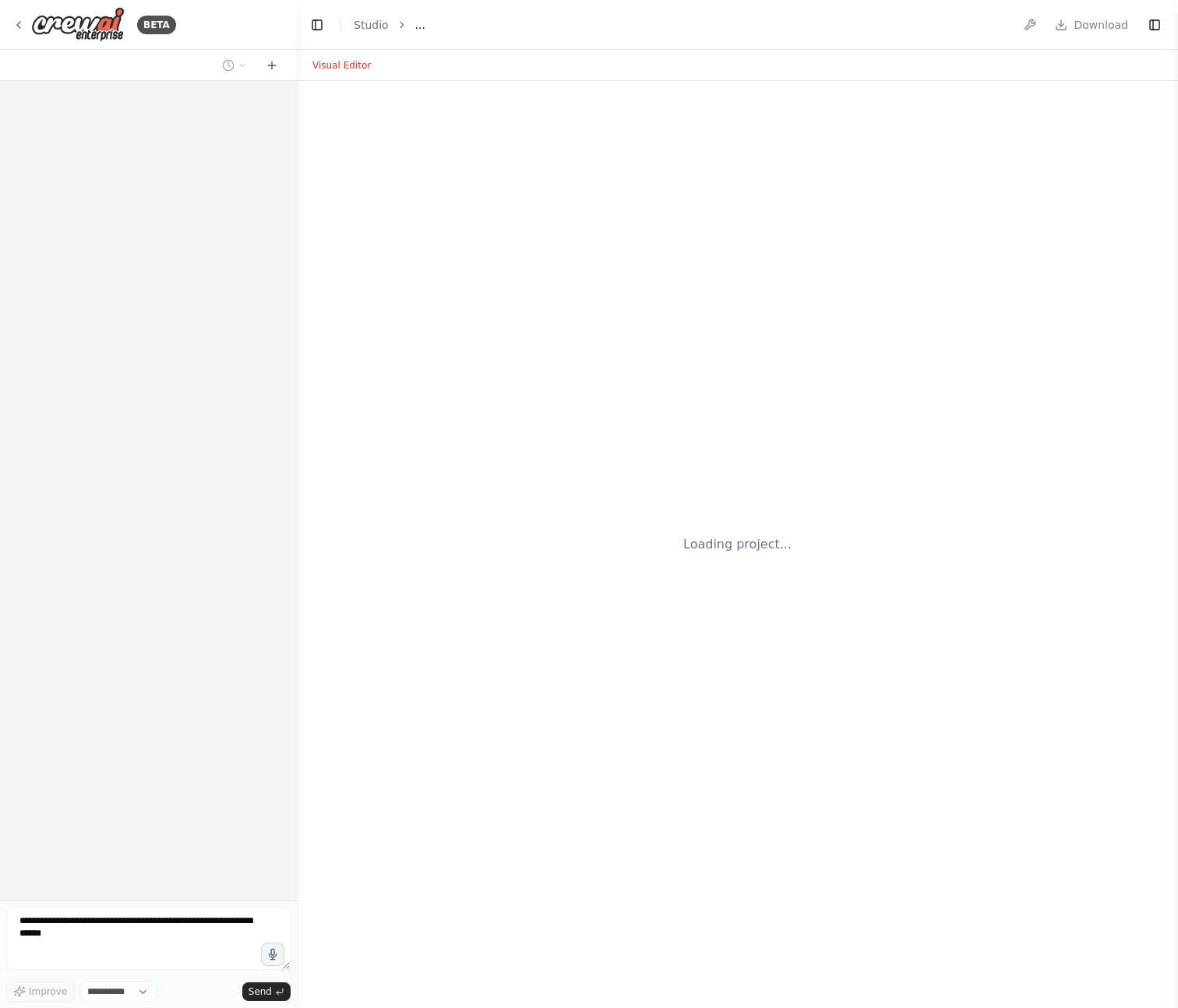
select select "****"
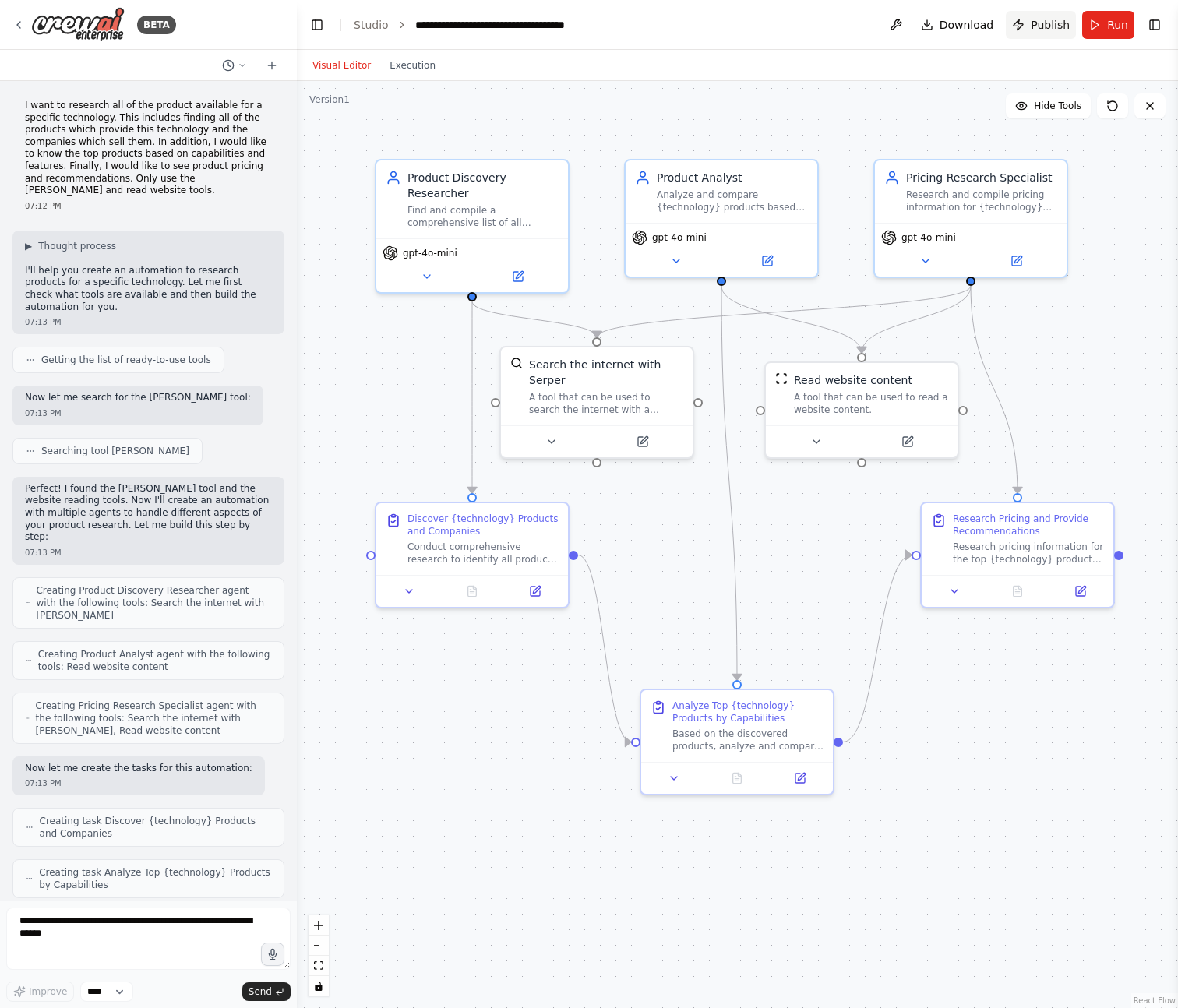
click at [1055, 26] on span "Publish" at bounding box center [1049, 24] width 39 height 16
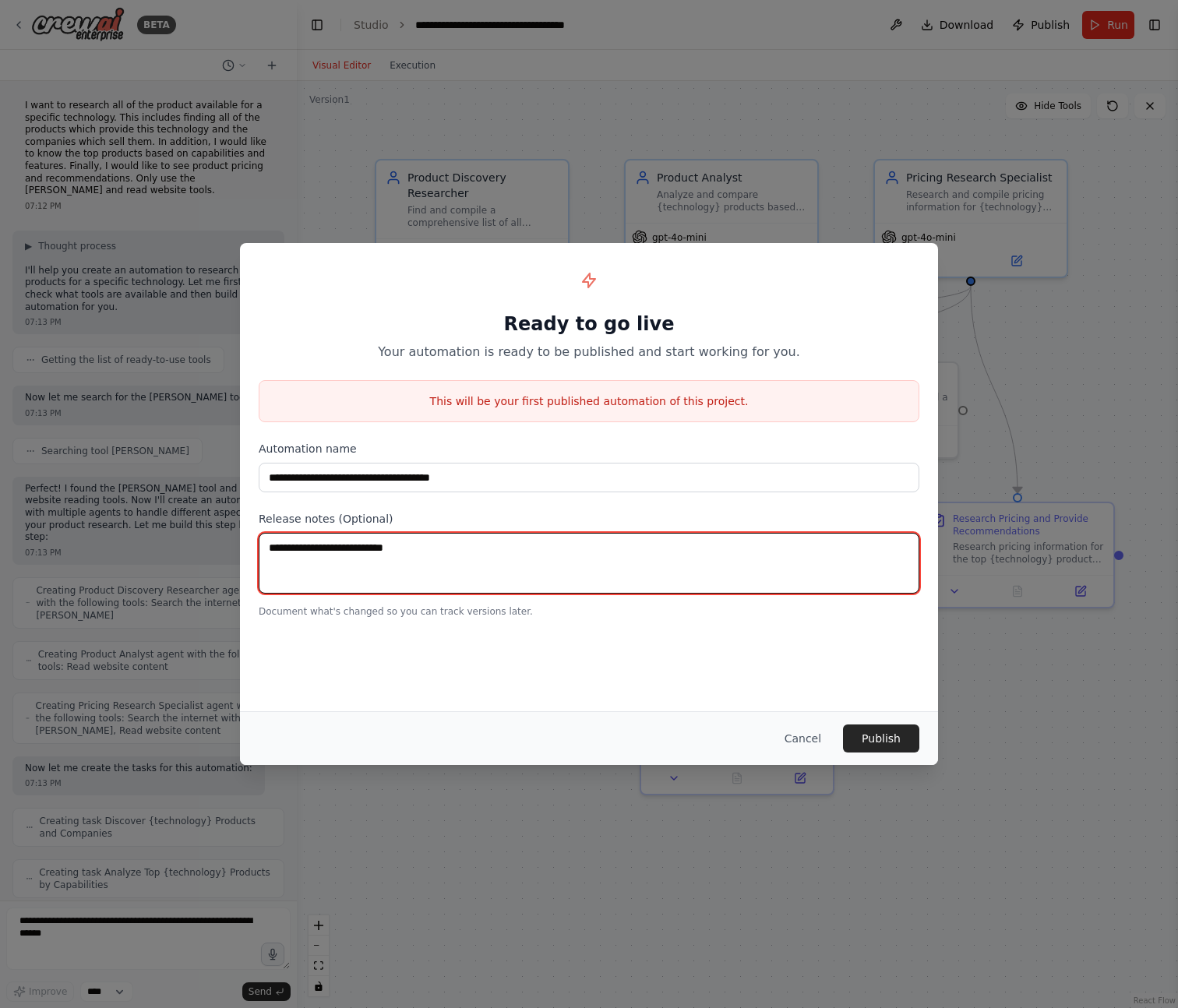
click at [377, 559] on textarea at bounding box center [588, 563] width 660 height 61
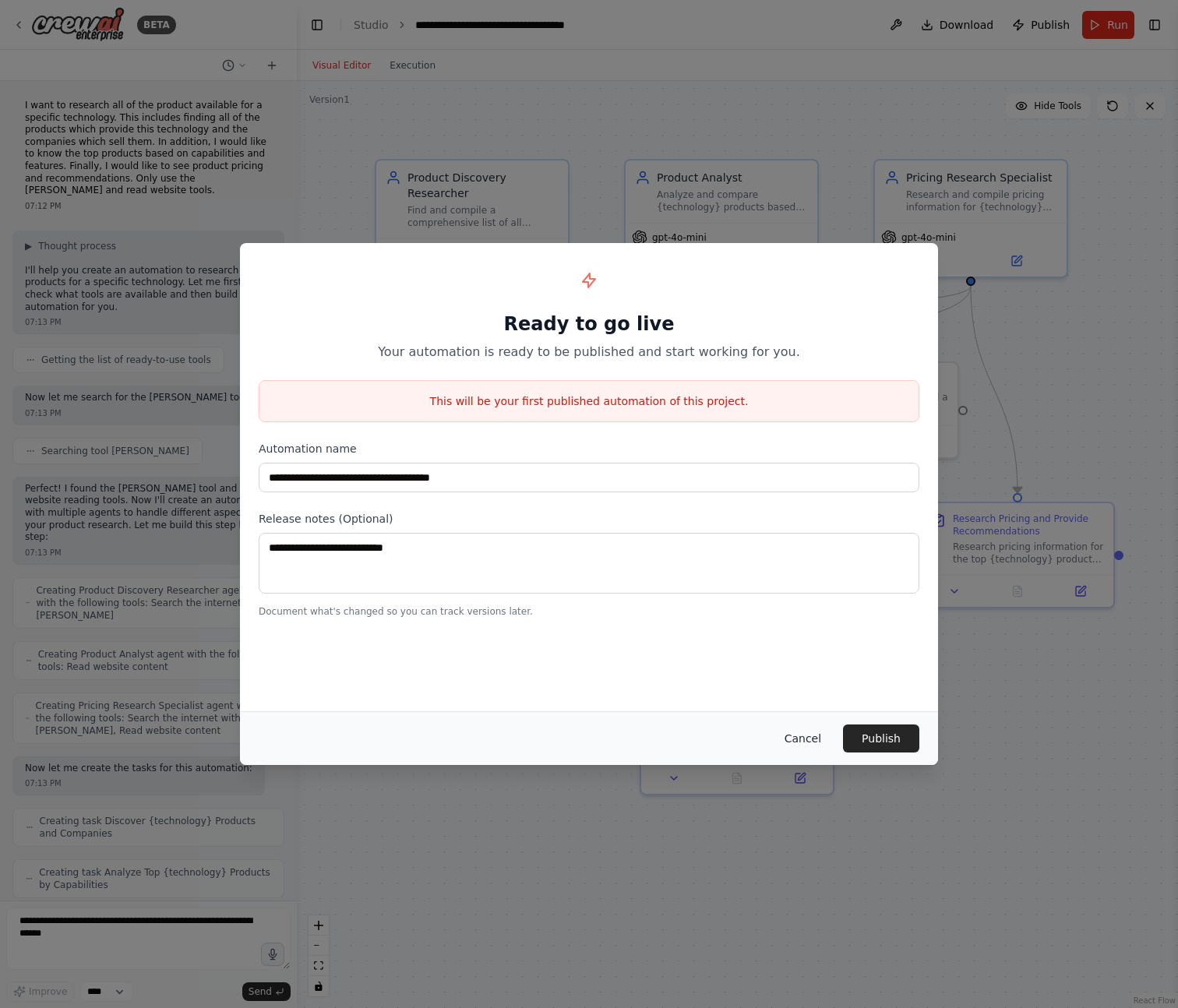
click at [815, 740] on button "Cancel" at bounding box center [803, 738] width 62 height 28
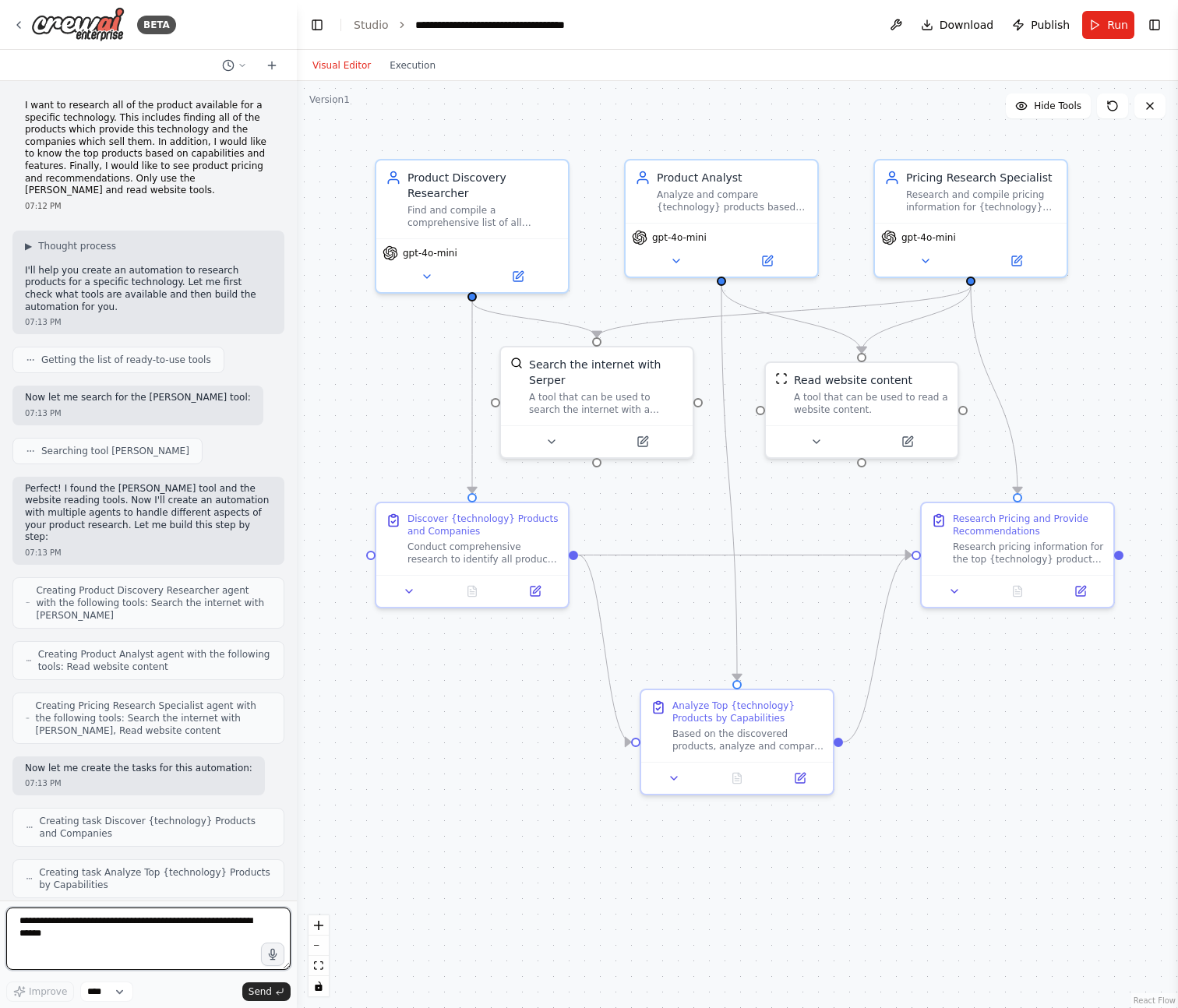
click at [107, 924] on textarea at bounding box center [148, 938] width 285 height 62
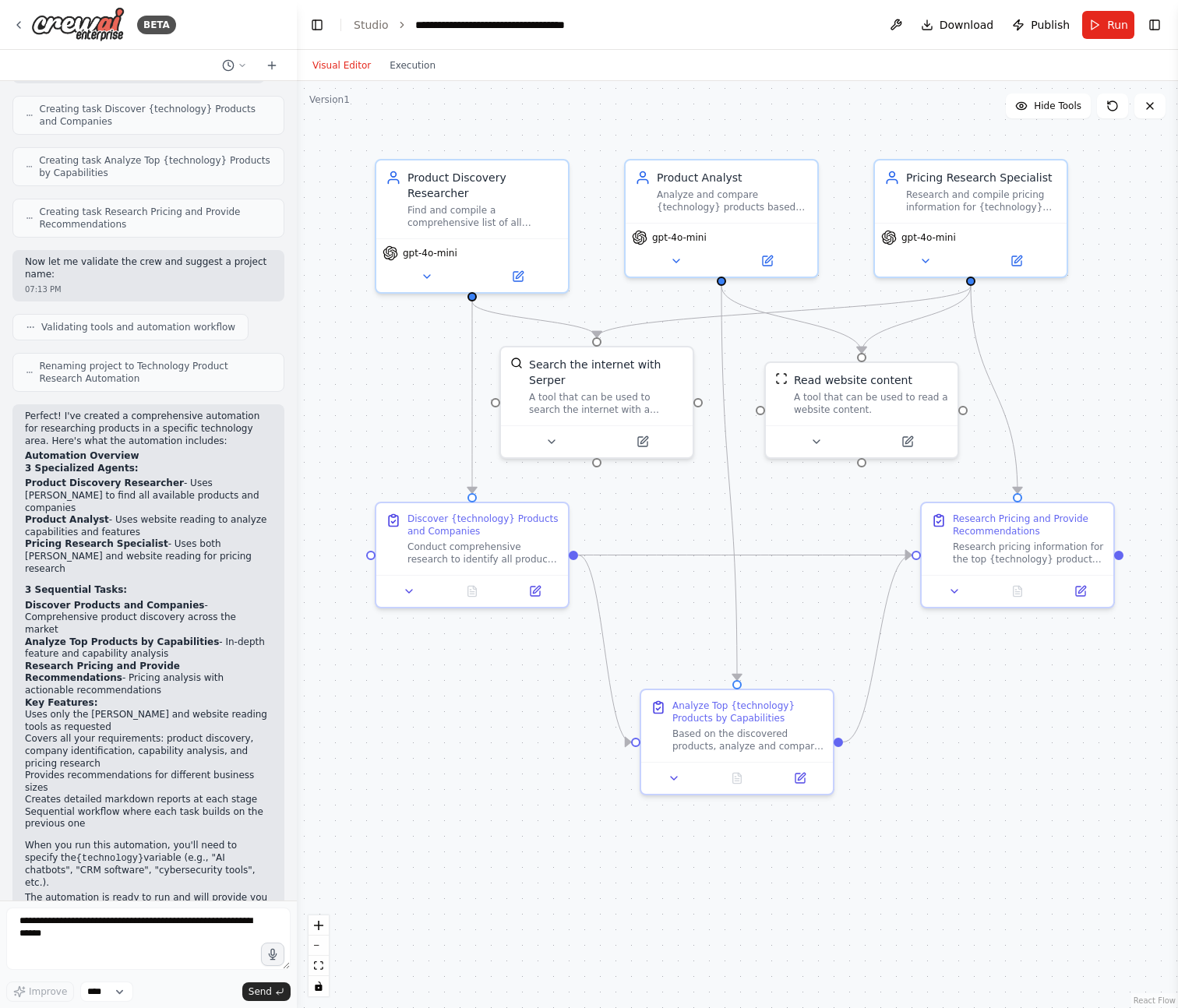
click at [732, 8] on header "**********" at bounding box center [737, 24] width 881 height 50
click at [631, 34] on header "**********" at bounding box center [737, 24] width 881 height 50
click at [242, 66] on icon at bounding box center [241, 65] width 5 height 2
click at [673, 21] on header "**********" at bounding box center [737, 24] width 881 height 50
click at [240, 64] on div at bounding box center [148, 504] width 297 height 1008
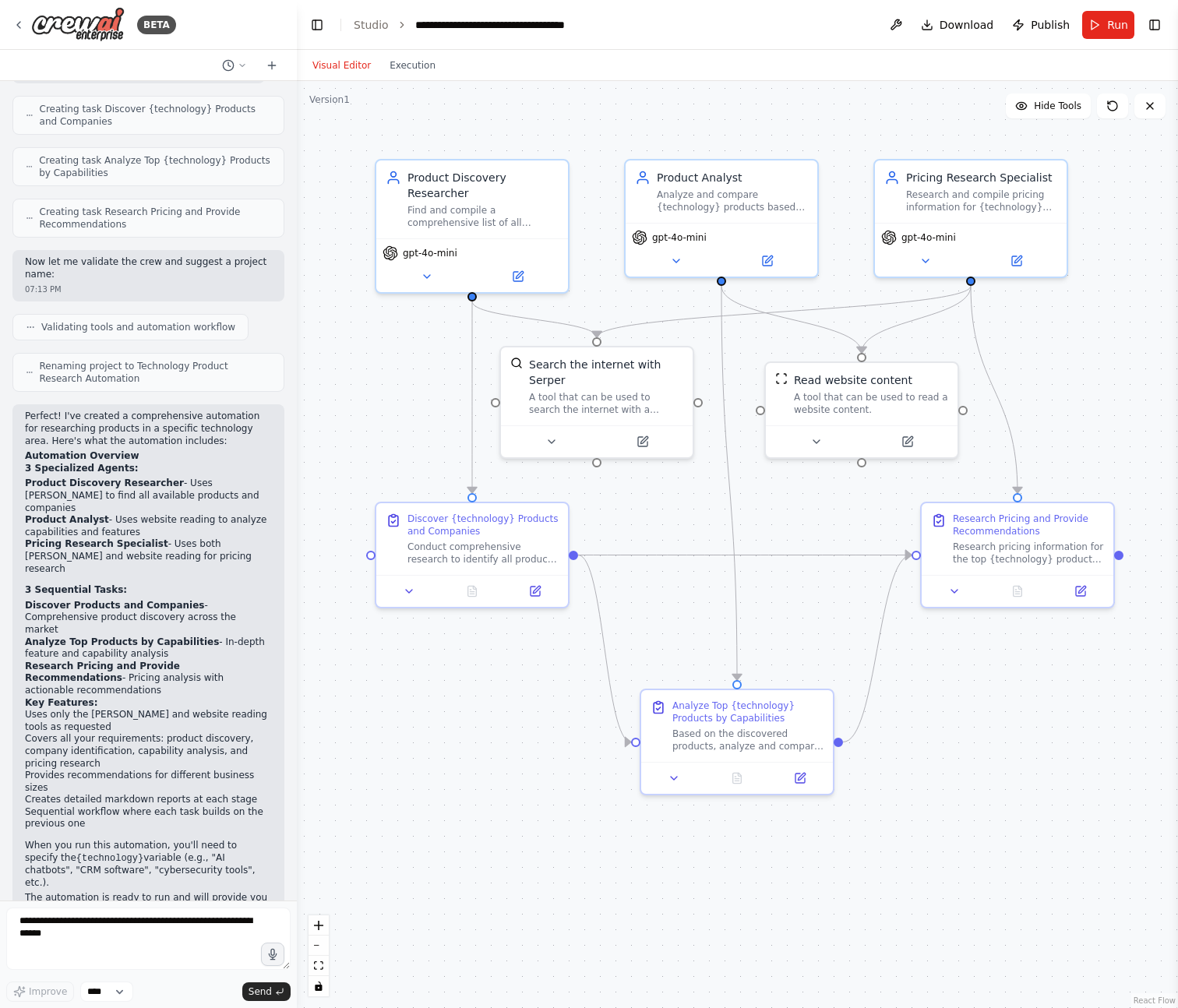
click at [674, 25] on header "**********" at bounding box center [737, 24] width 881 height 50
click at [655, 31] on header "**********" at bounding box center [737, 24] width 881 height 50
click at [721, 23] on header "**********" at bounding box center [737, 24] width 881 height 50
click at [788, 28] on header "**********" at bounding box center [737, 24] width 881 height 50
click at [1159, 23] on button "Toggle Right Sidebar" at bounding box center [1154, 24] width 22 height 22
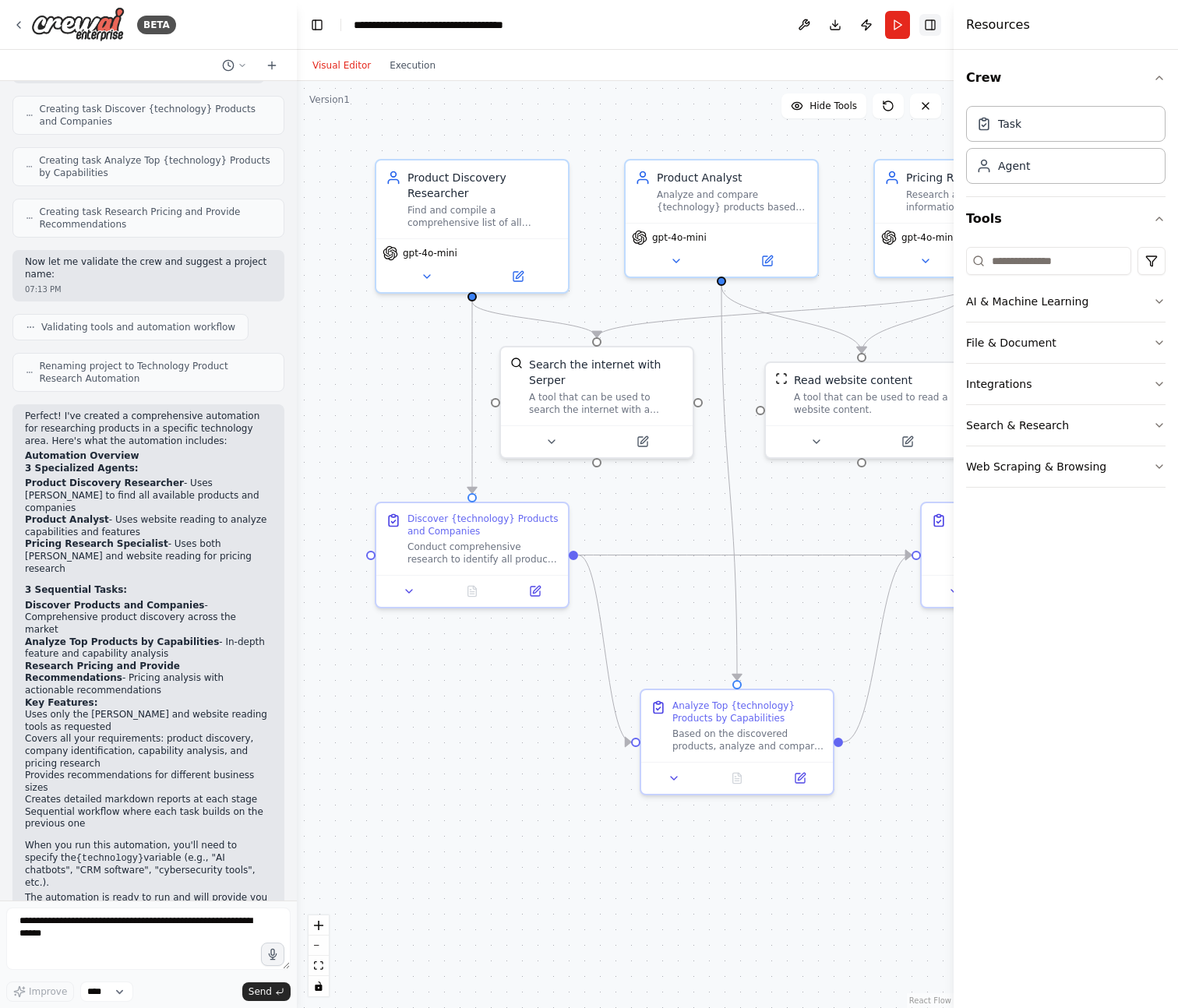
click at [935, 25] on button "Toggle Right Sidebar" at bounding box center [930, 24] width 22 height 22
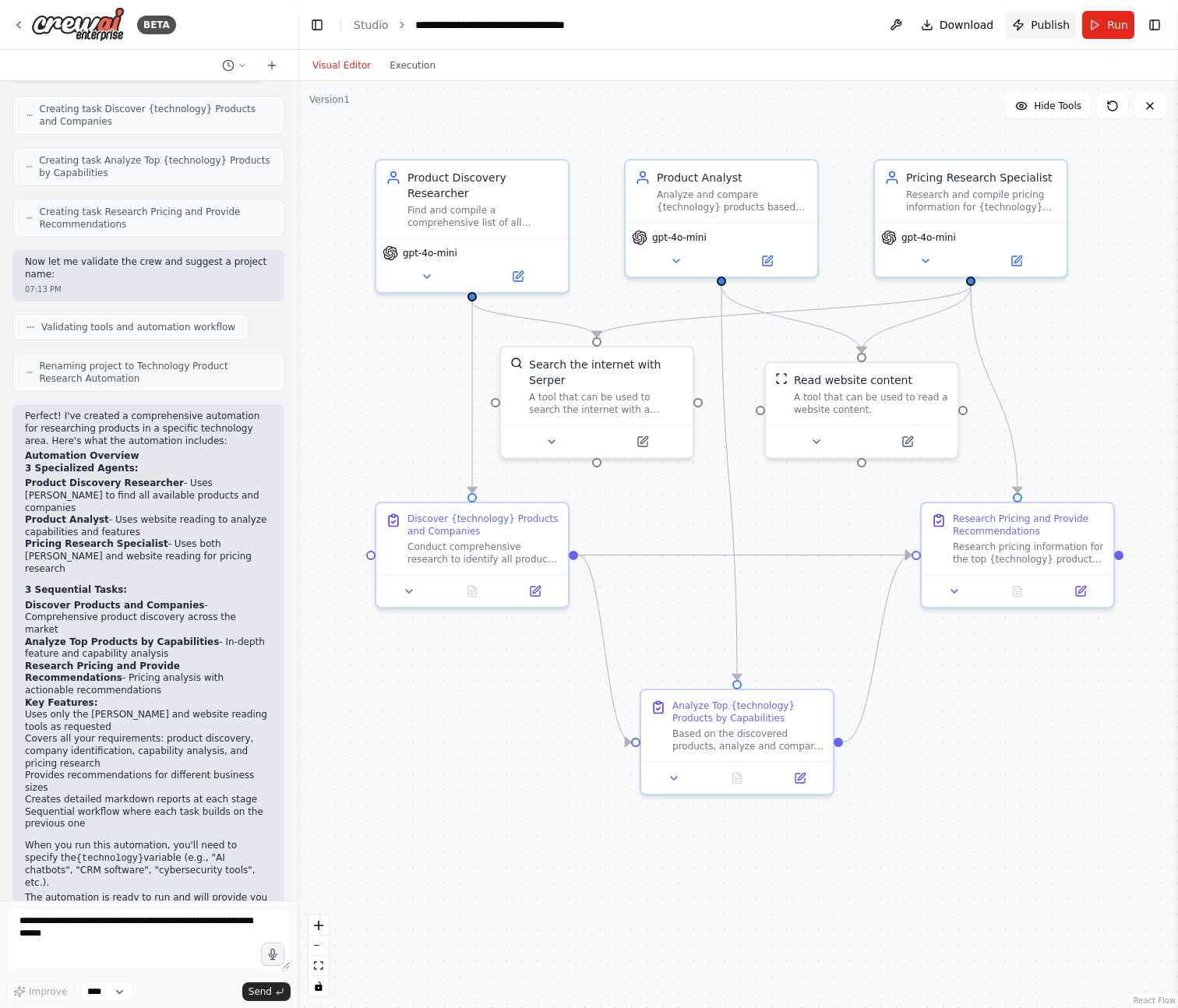
click at [1046, 30] on span "Publish" at bounding box center [1049, 24] width 39 height 16
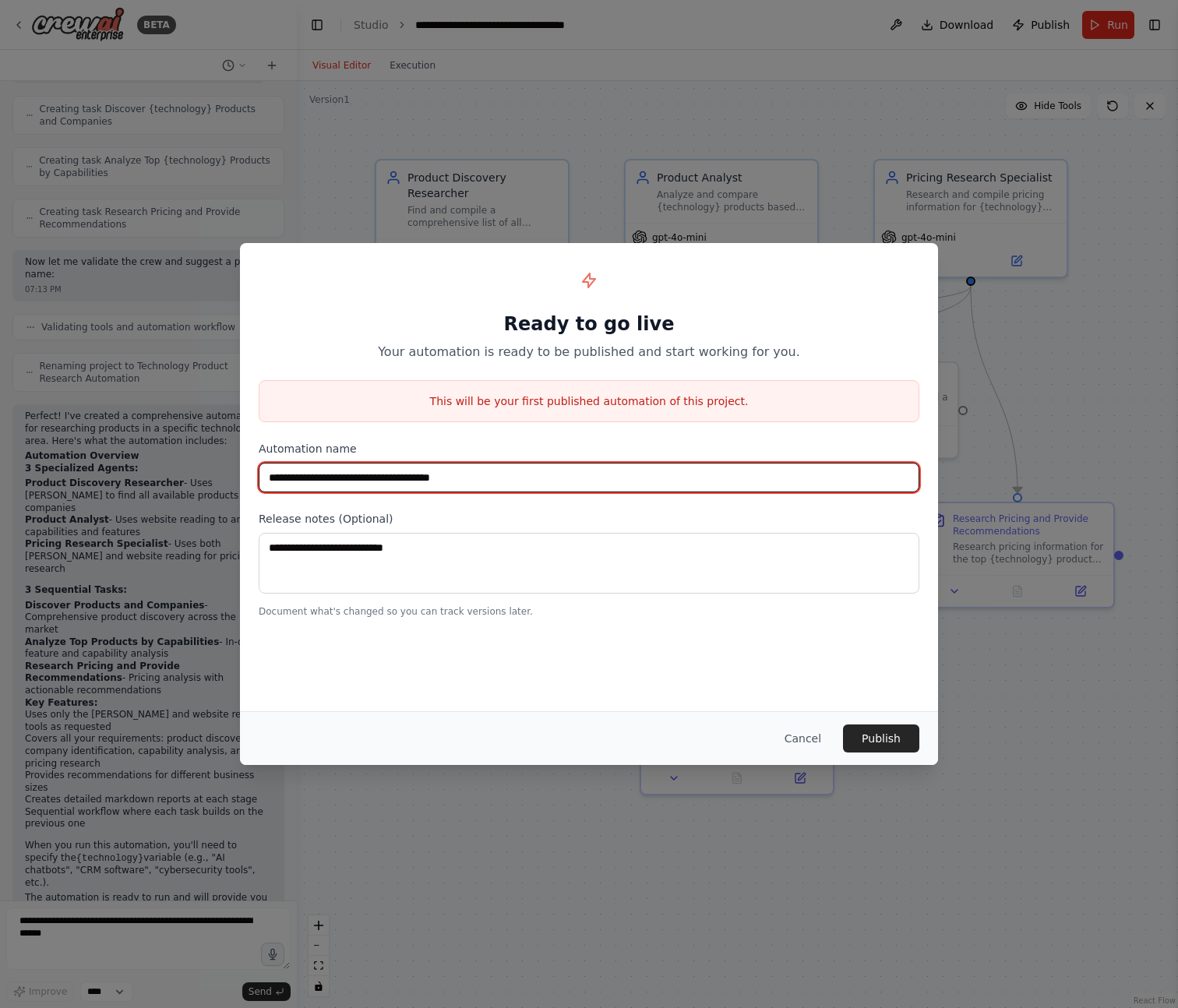
click at [562, 473] on input "**********" at bounding box center [588, 478] width 660 height 30
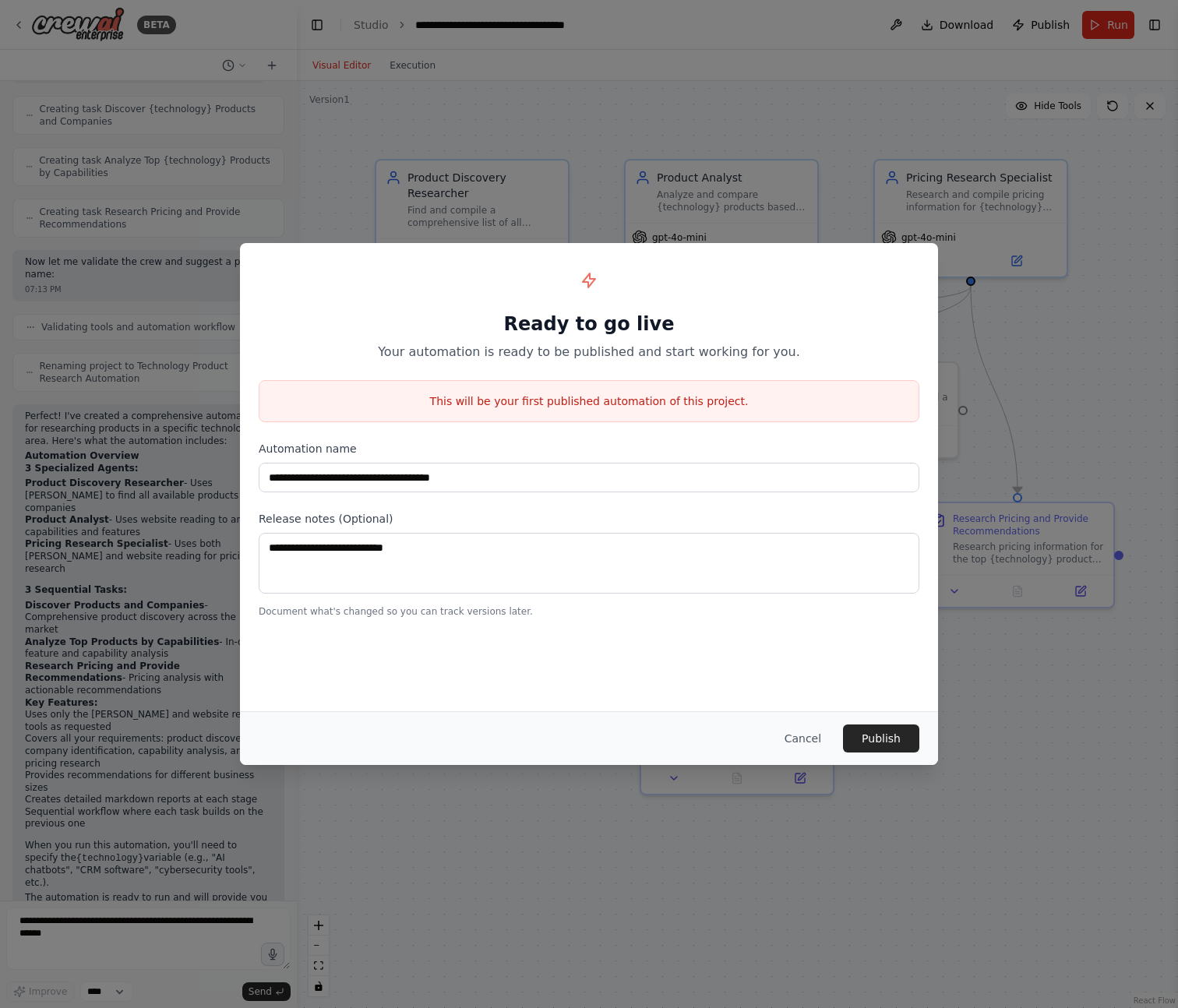
click at [548, 664] on div "**********" at bounding box center [588, 477] width 698 height 468
click at [903, 672] on div "**********" at bounding box center [588, 477] width 698 height 468
click at [898, 728] on button "Publish" at bounding box center [880, 738] width 76 height 28
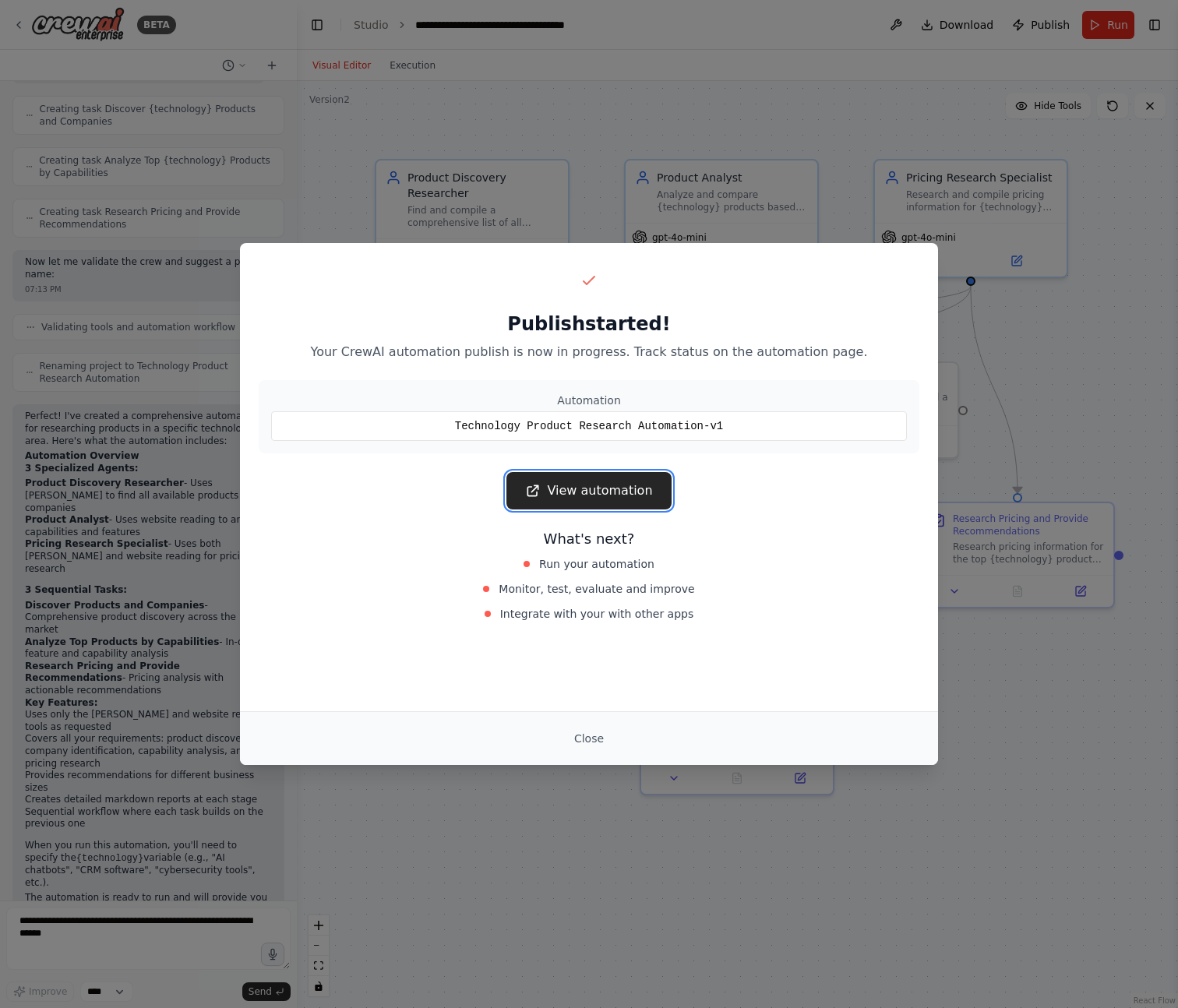
click at [634, 488] on link "View automation" at bounding box center [588, 491] width 164 height 38
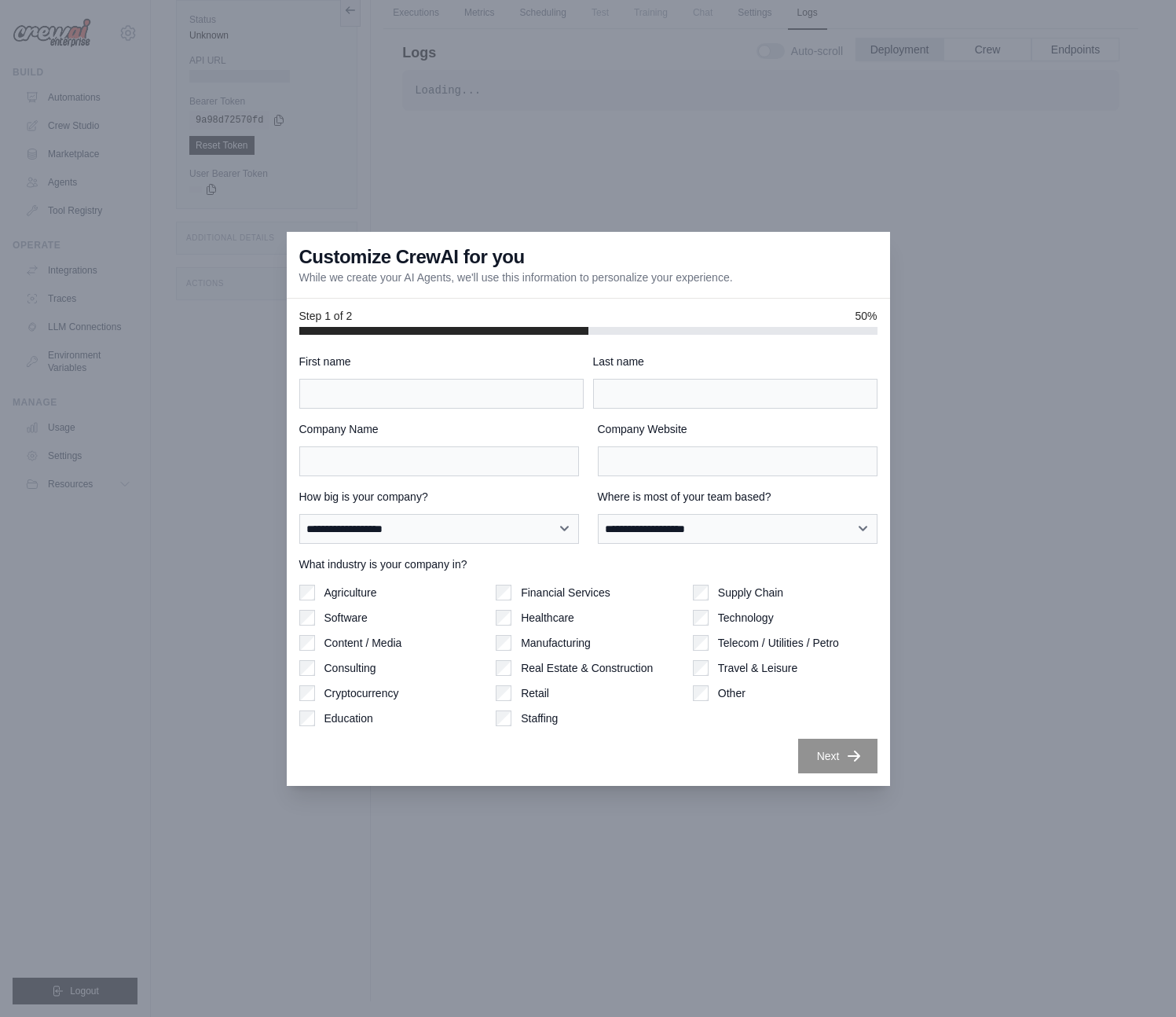
click at [344, 354] on label "First name" at bounding box center [442, 361] width 284 height 16
click at [344, 379] on input "First name" at bounding box center [442, 394] width 284 height 30
type input "*******"
type input "******"
type input "****"
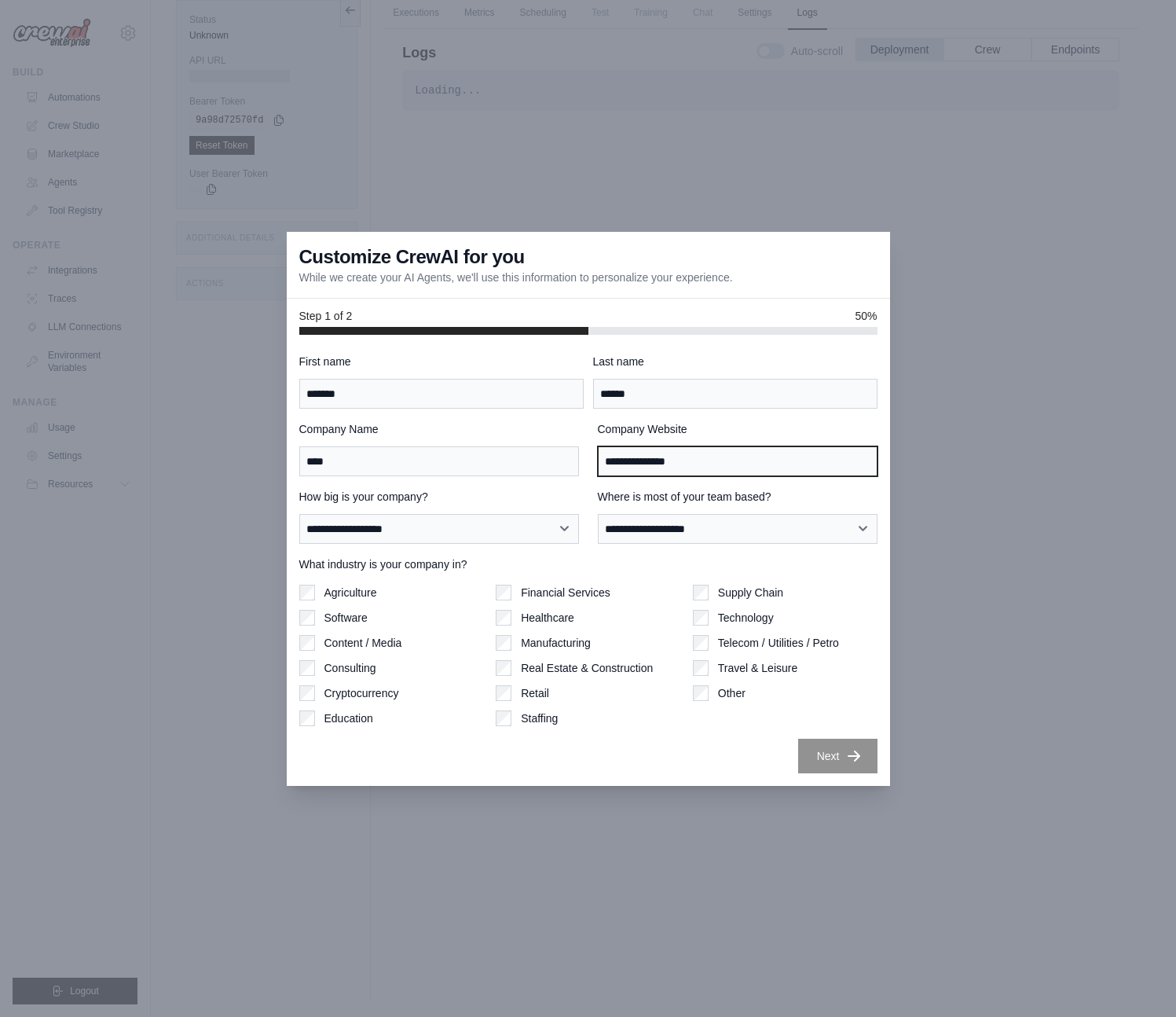
type input "**********"
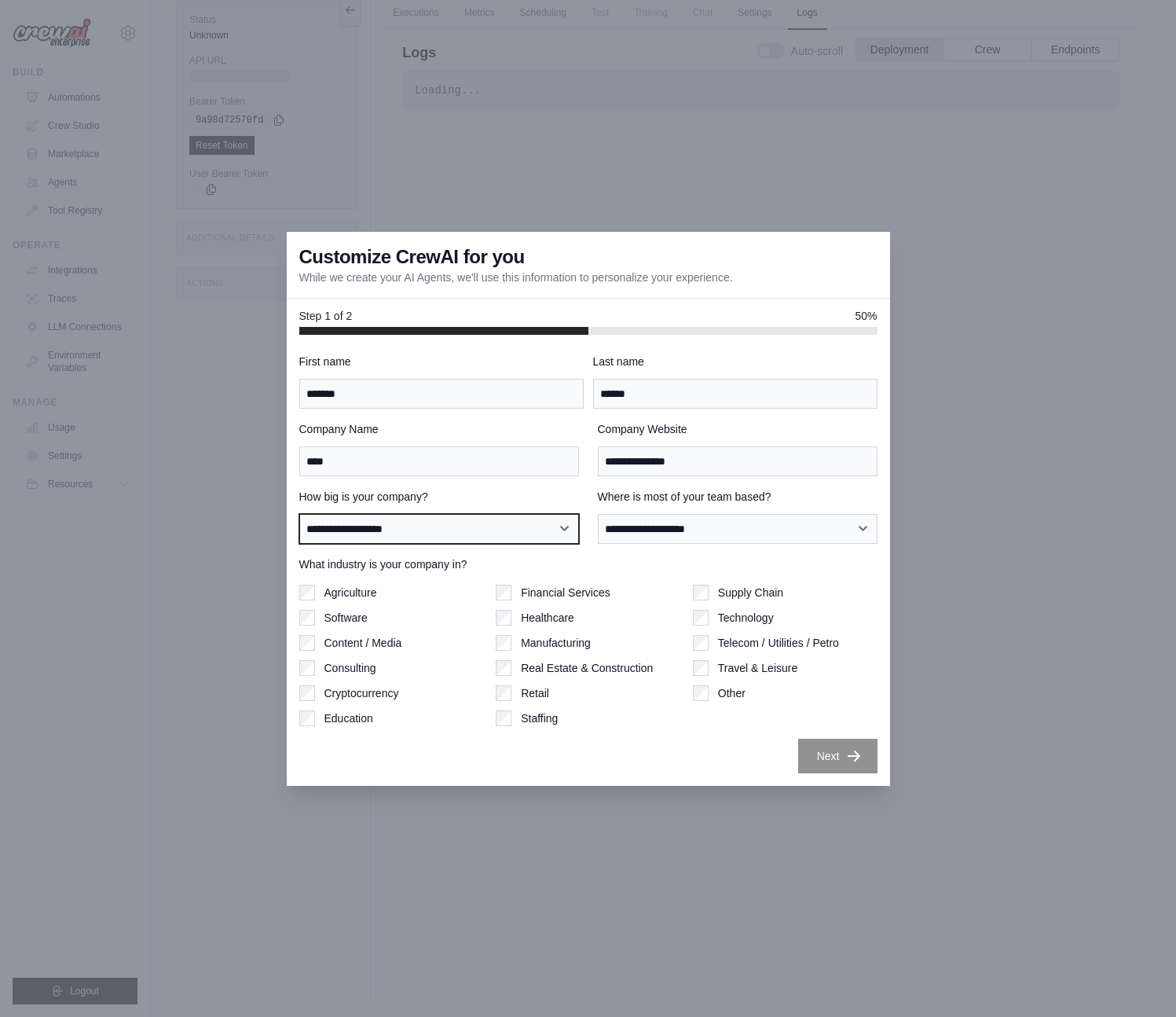
click at [554, 539] on select "**********" at bounding box center [439, 529] width 280 height 30
select select "**********"
click at [299, 514] on select "**********" at bounding box center [439, 529] width 280 height 30
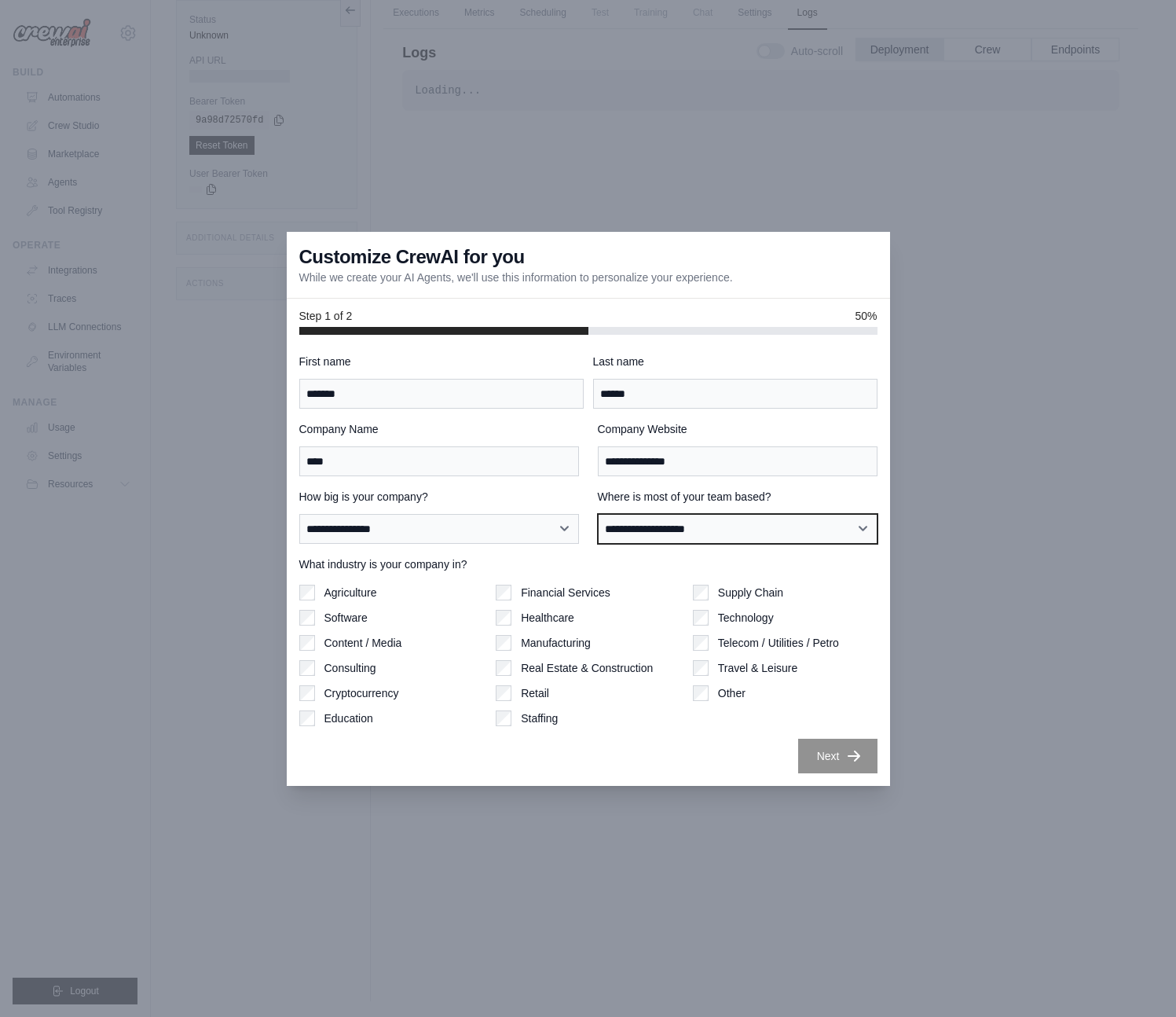
click at [709, 532] on select "**********" at bounding box center [737, 529] width 280 height 30
select select "******"
click at [598, 514] on select "**********" at bounding box center [737, 529] width 280 height 30
click at [338, 619] on label "Software" at bounding box center [347, 618] width 44 height 16
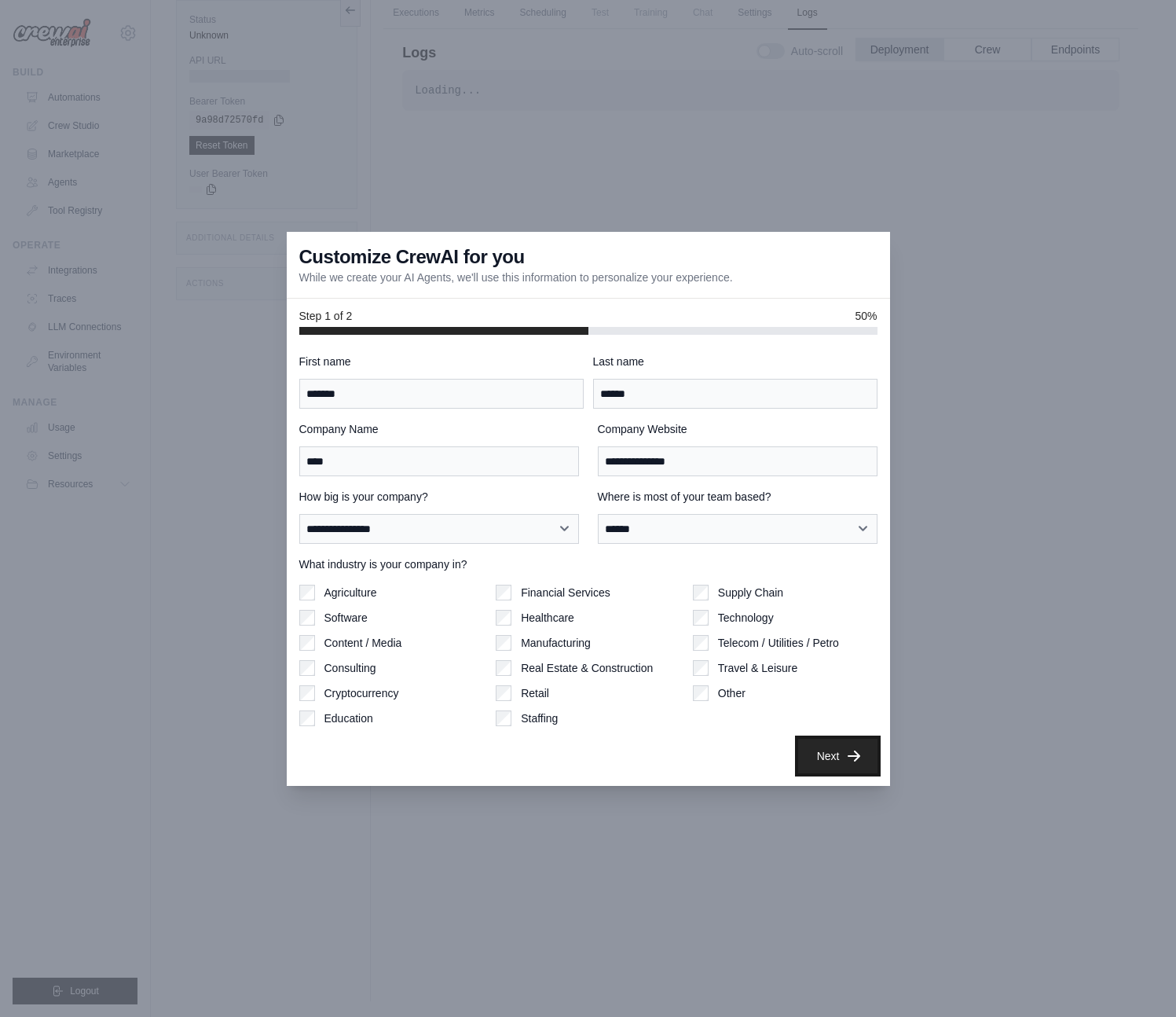
drag, startPoint x: 839, startPoint y: 753, endPoint x: 672, endPoint y: 743, distance: 167.3
click at [672, 743] on div "Next" at bounding box center [588, 756] width 578 height 34
click at [725, 702] on div "Supply Chain Technology Telecom / Utilities / Petro Travel & Leisure Other" at bounding box center [785, 655] width 185 height 141
click at [728, 698] on label "Other" at bounding box center [732, 693] width 27 height 16
click at [363, 638] on label "Content / Media" at bounding box center [364, 643] width 78 height 16
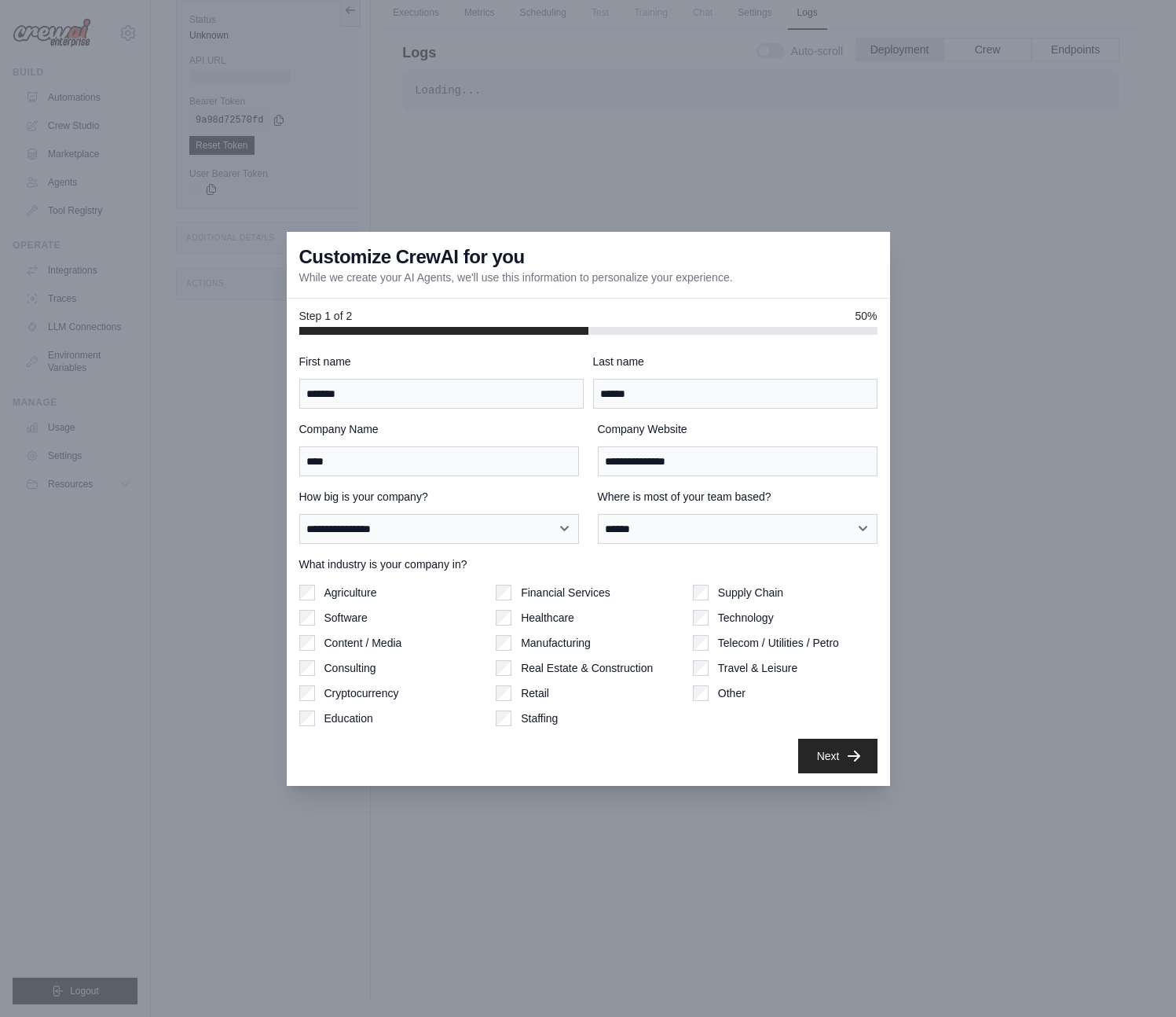
click at [588, 753] on div "Next" at bounding box center [588, 756] width 578 height 34
click at [841, 744] on button "Next" at bounding box center [839, 755] width 80 height 34
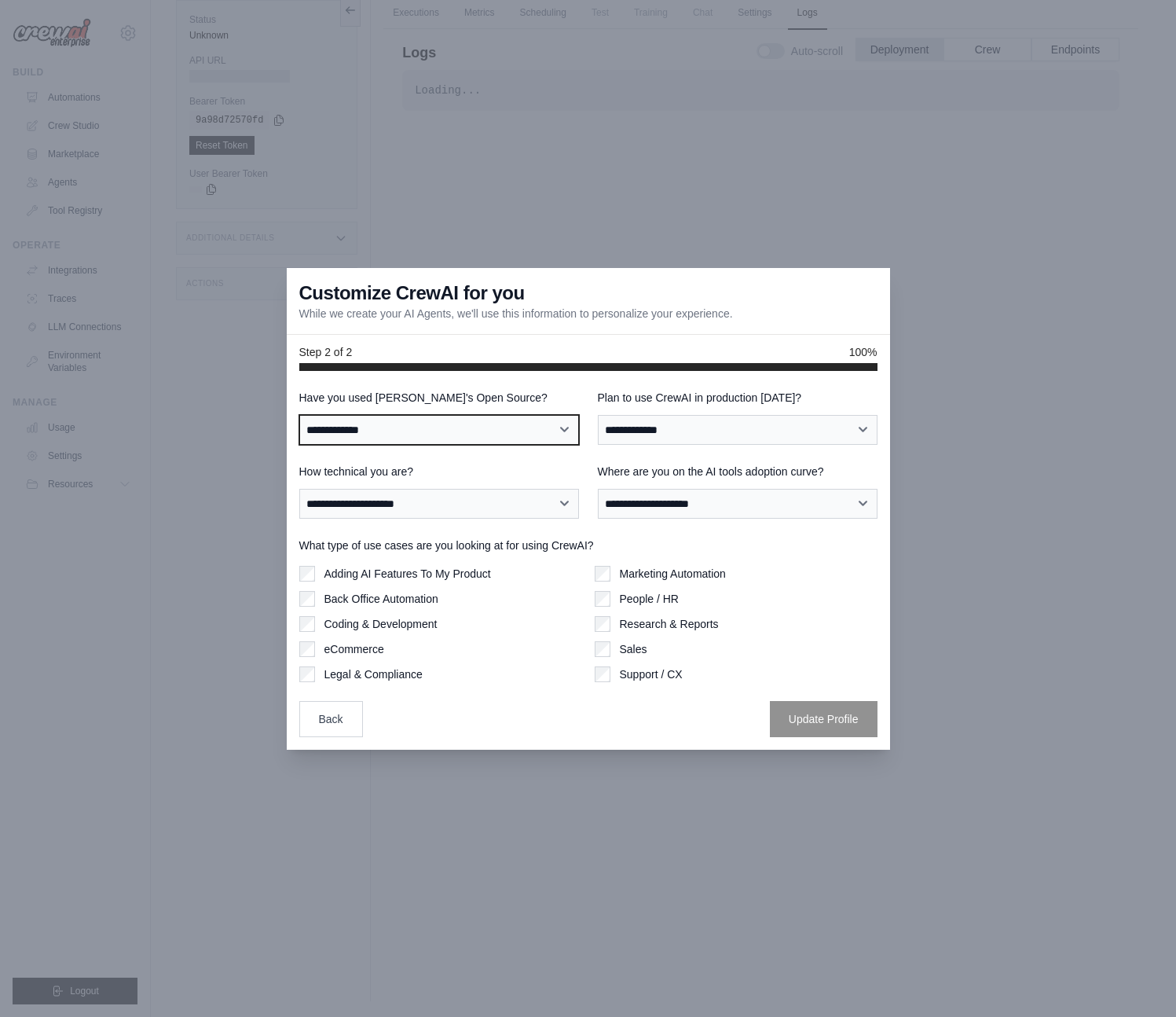
click at [444, 436] on select "**********" at bounding box center [439, 430] width 280 height 30
click at [470, 418] on select "**********" at bounding box center [439, 430] width 280 height 30
select select "**"
click at [299, 415] on select "**********" at bounding box center [439, 430] width 280 height 30
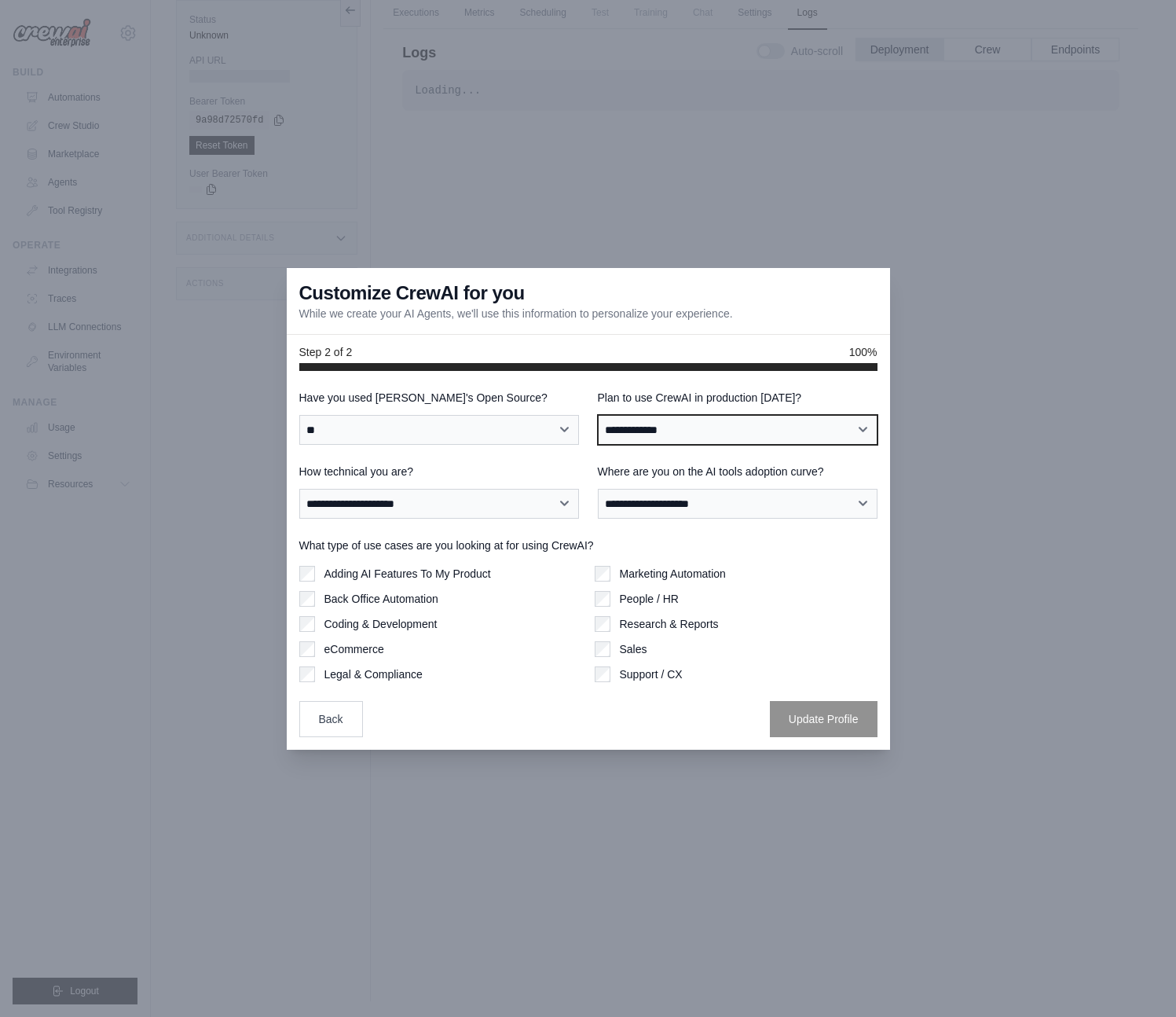
click at [675, 423] on select "**********" at bounding box center [737, 430] width 280 height 30
select select "****"
click at [598, 415] on select "**********" at bounding box center [737, 430] width 280 height 30
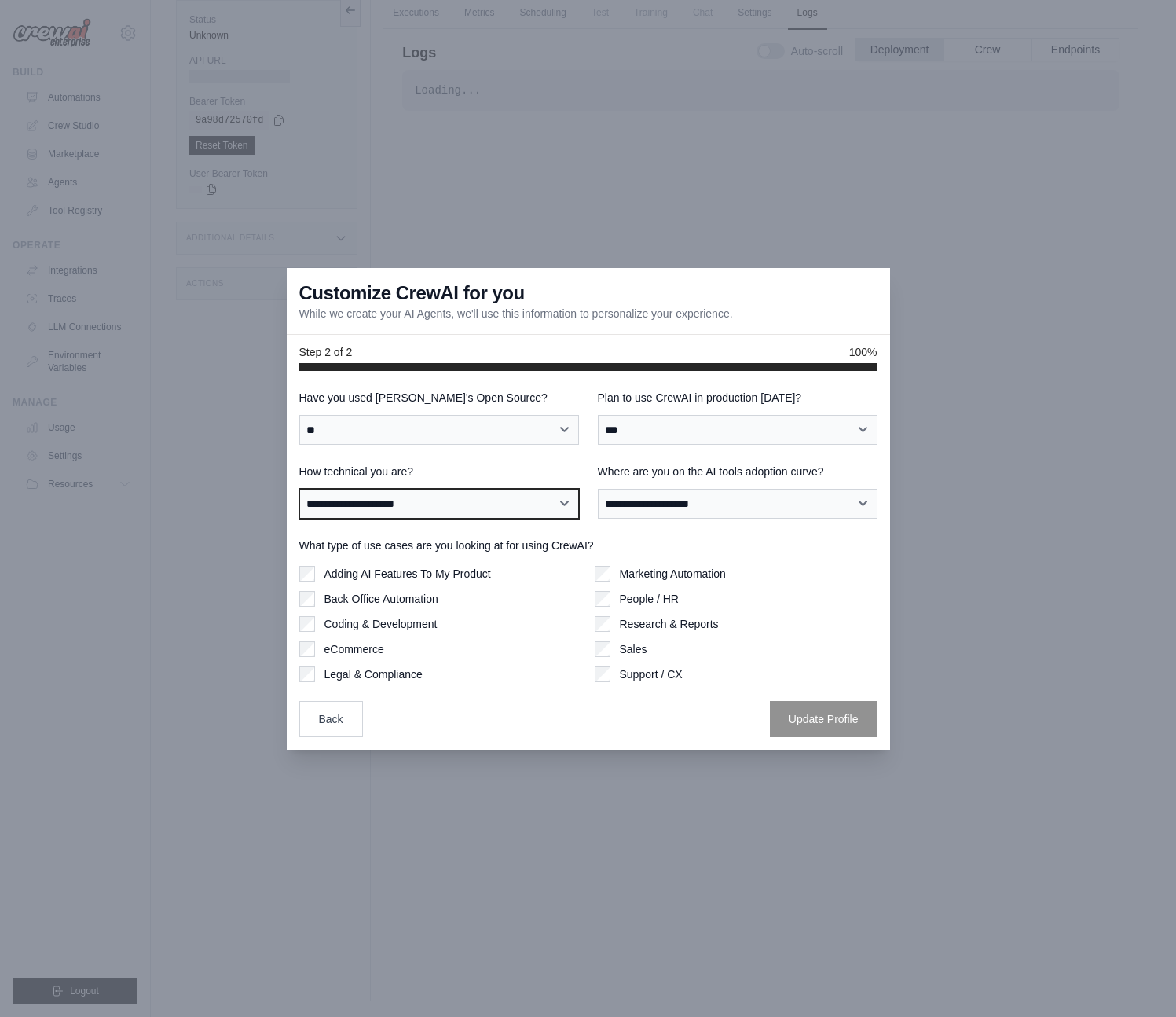
click at [448, 493] on select "**********" at bounding box center [439, 504] width 280 height 30
click at [299, 489] on select "**********" at bounding box center [439, 504] width 280 height 30
click at [529, 493] on select "**********" at bounding box center [439, 504] width 280 height 30
click at [299, 489] on select "**********" at bounding box center [439, 504] width 280 height 30
click at [508, 508] on select "**********" at bounding box center [439, 504] width 280 height 30
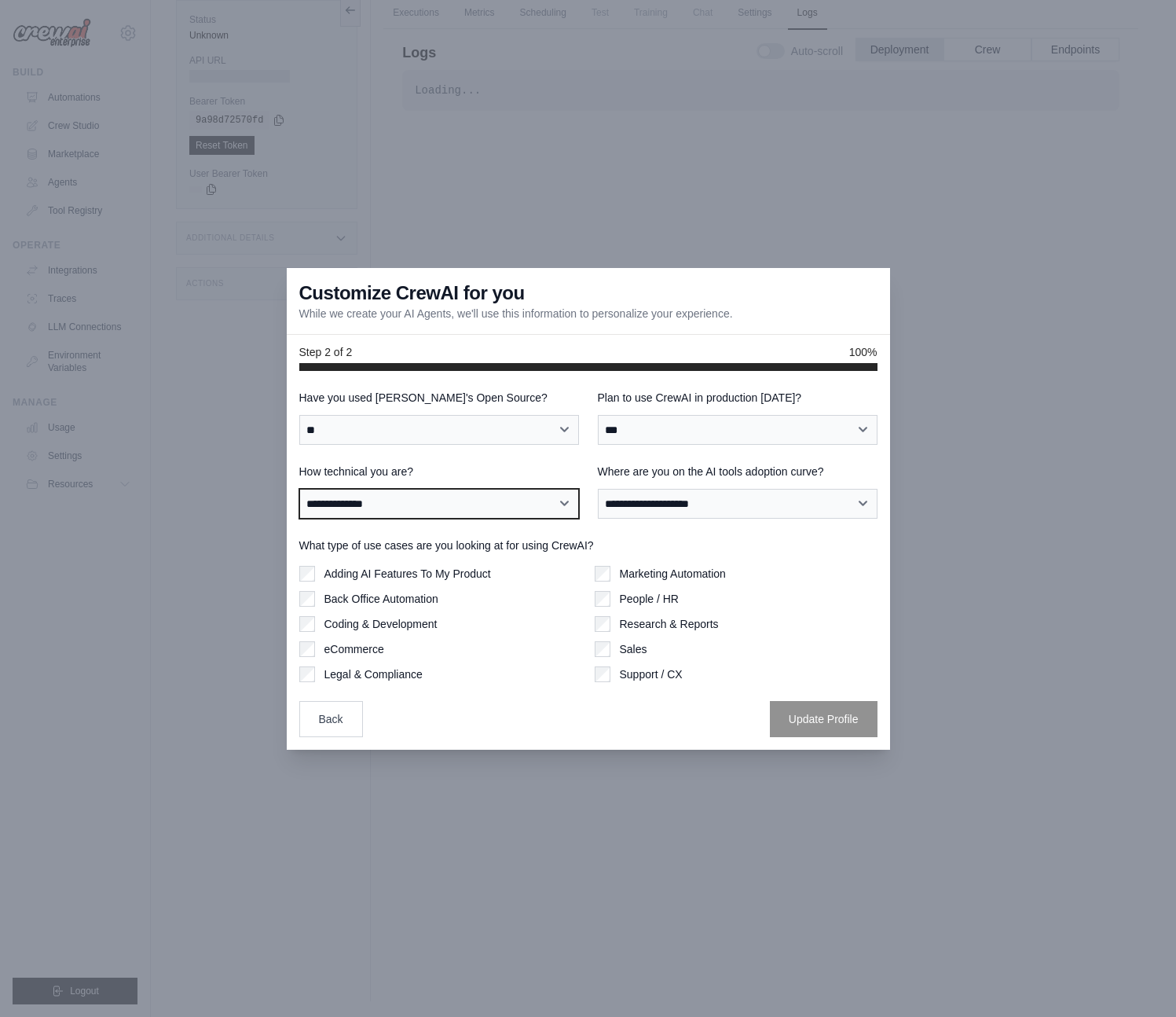
click at [299, 489] on select "**********" at bounding box center [439, 504] width 280 height 30
click at [515, 499] on select "**********" at bounding box center [439, 504] width 280 height 30
select select "**********"
click at [299, 489] on select "**********" at bounding box center [439, 504] width 280 height 30
click at [679, 507] on select "**********" at bounding box center [737, 504] width 280 height 30
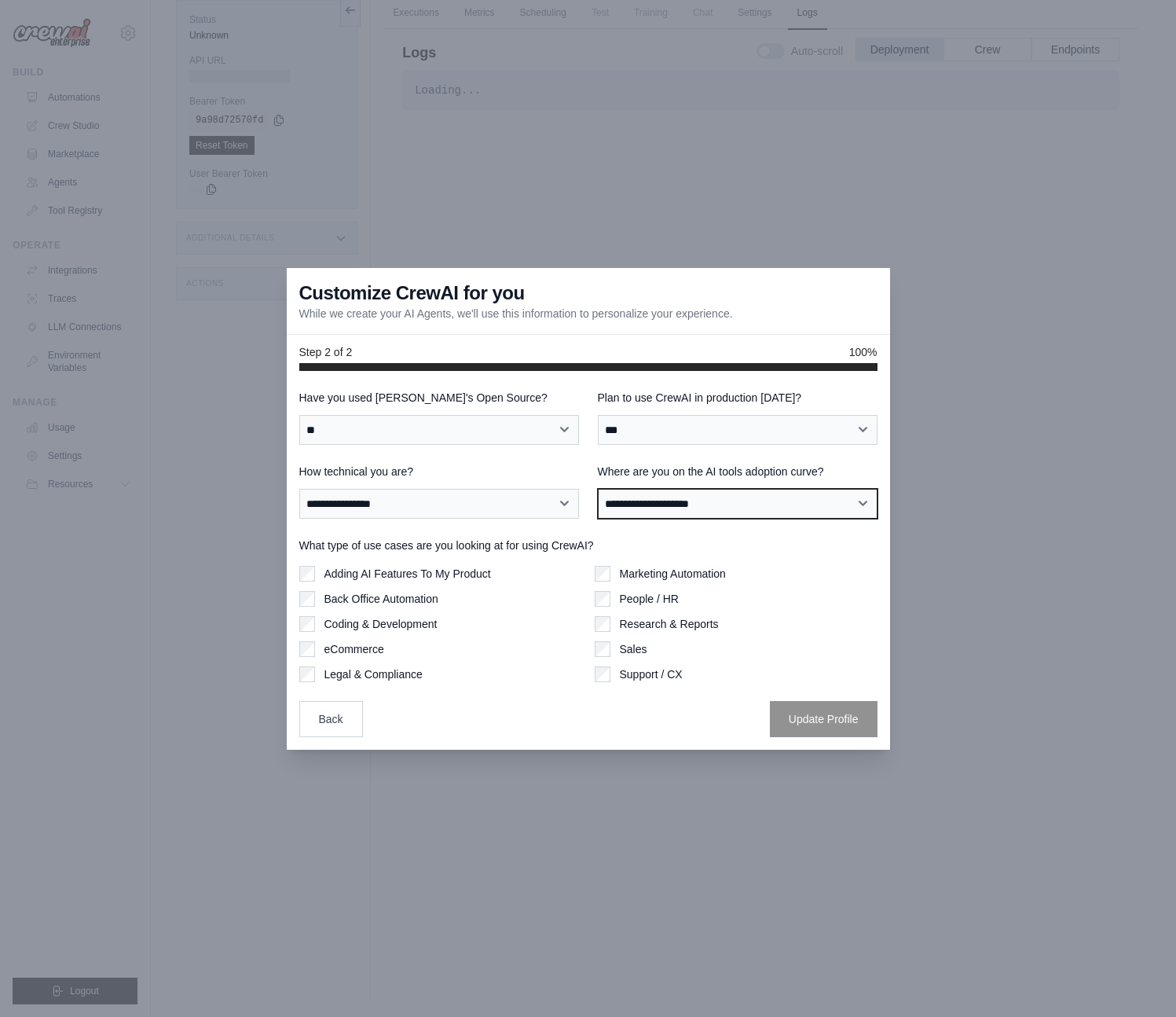
click at [662, 509] on select "**********" at bounding box center [737, 504] width 280 height 30
click at [598, 489] on select "**********" at bounding box center [737, 504] width 280 height 30
click at [681, 498] on select "**********" at bounding box center [737, 504] width 280 height 30
select select "**********"
click at [598, 489] on select "**********" at bounding box center [737, 504] width 280 height 30
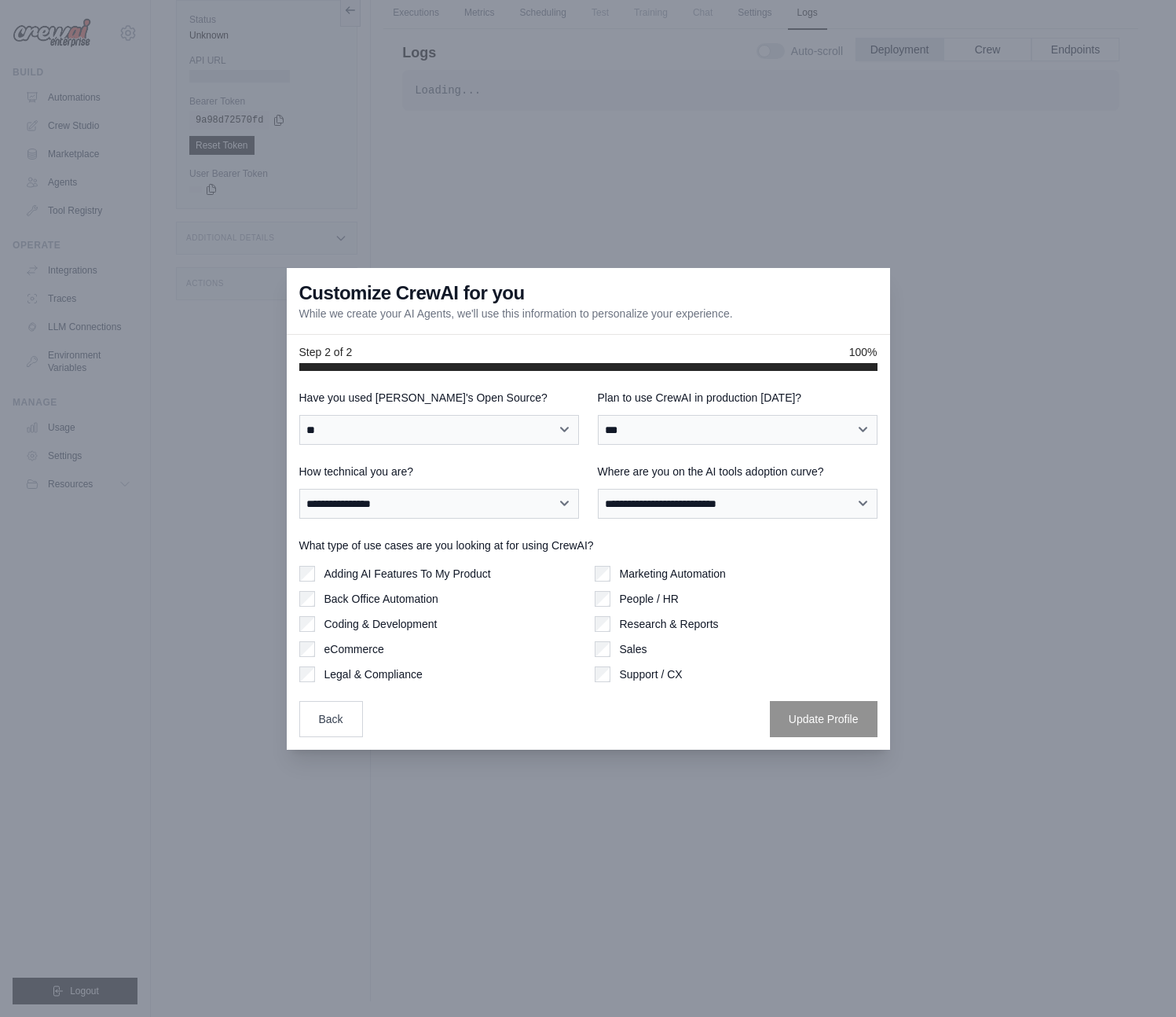
click at [389, 574] on label "Adding AI Features To My Product" at bounding box center [408, 573] width 167 height 16
click at [393, 601] on label "Back Office Automation" at bounding box center [382, 599] width 114 height 16
click at [404, 627] on label "Coding & Development" at bounding box center [381, 624] width 113 height 16
click at [667, 574] on label "Marketing Automation" at bounding box center [673, 573] width 106 height 16
click at [786, 705] on button "Update Profile" at bounding box center [824, 718] width 108 height 36
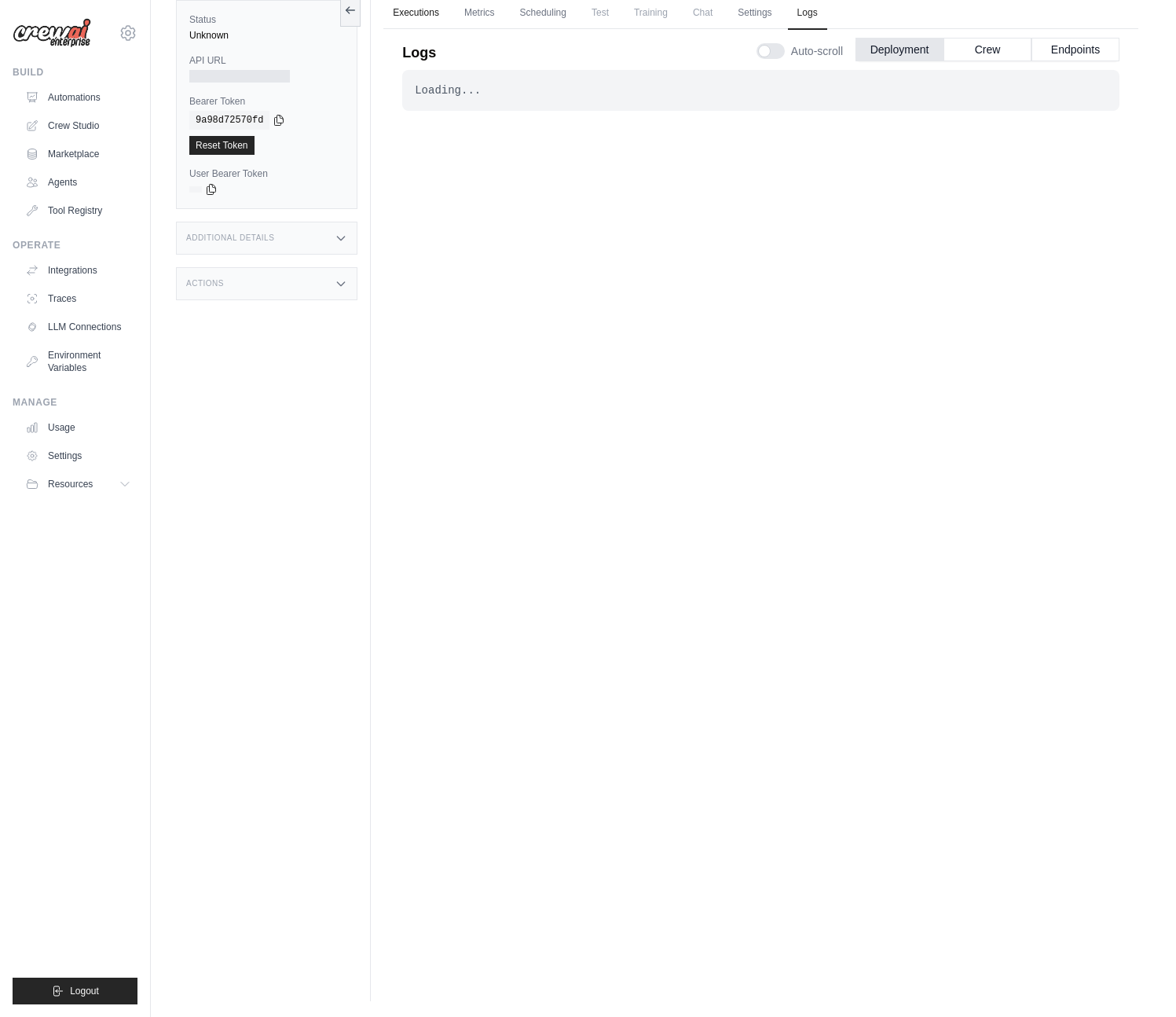
click at [430, 21] on link "Executions" at bounding box center [416, 13] width 65 height 33
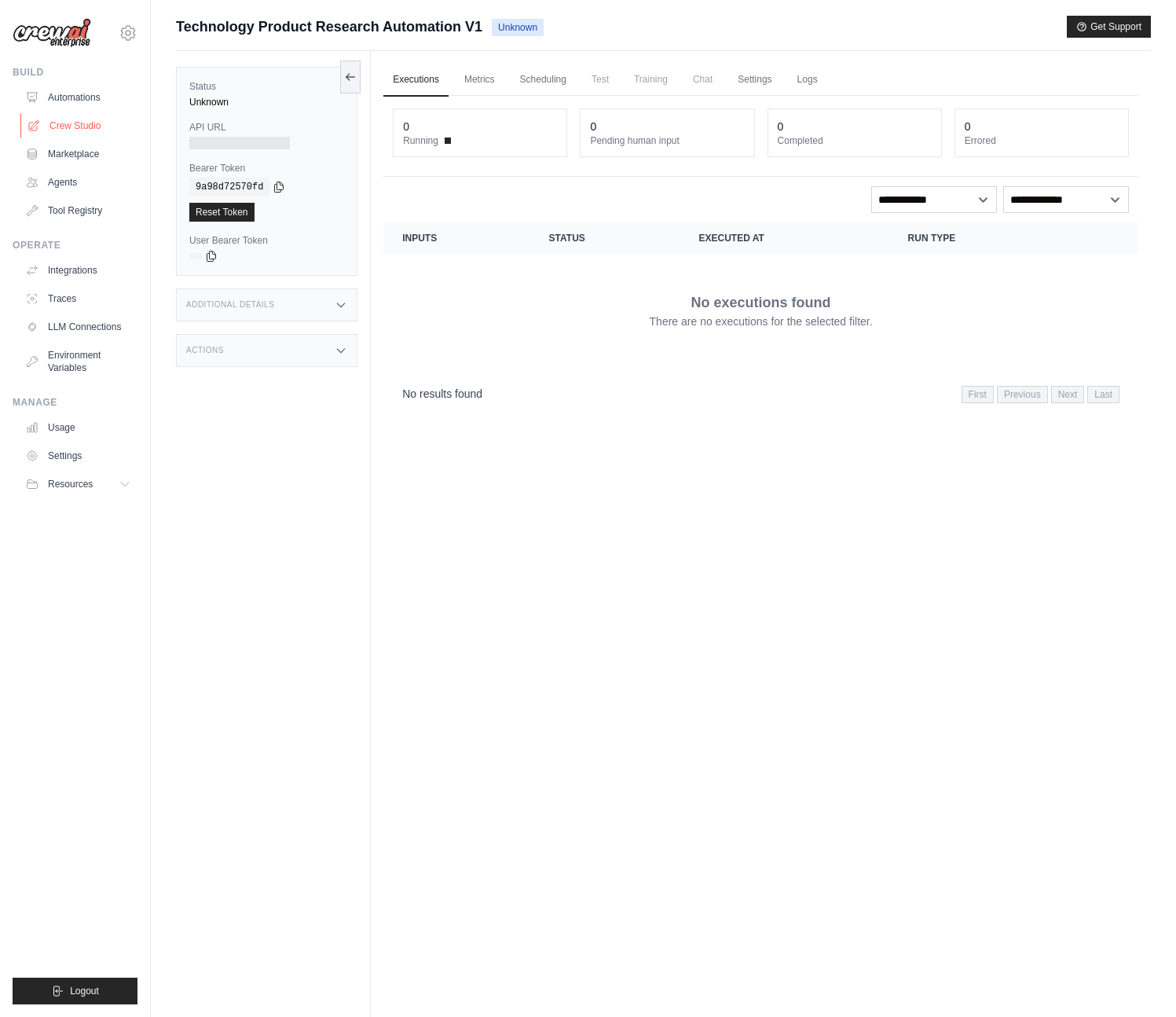
click at [58, 128] on link "Crew Studio" at bounding box center [80, 125] width 118 height 26
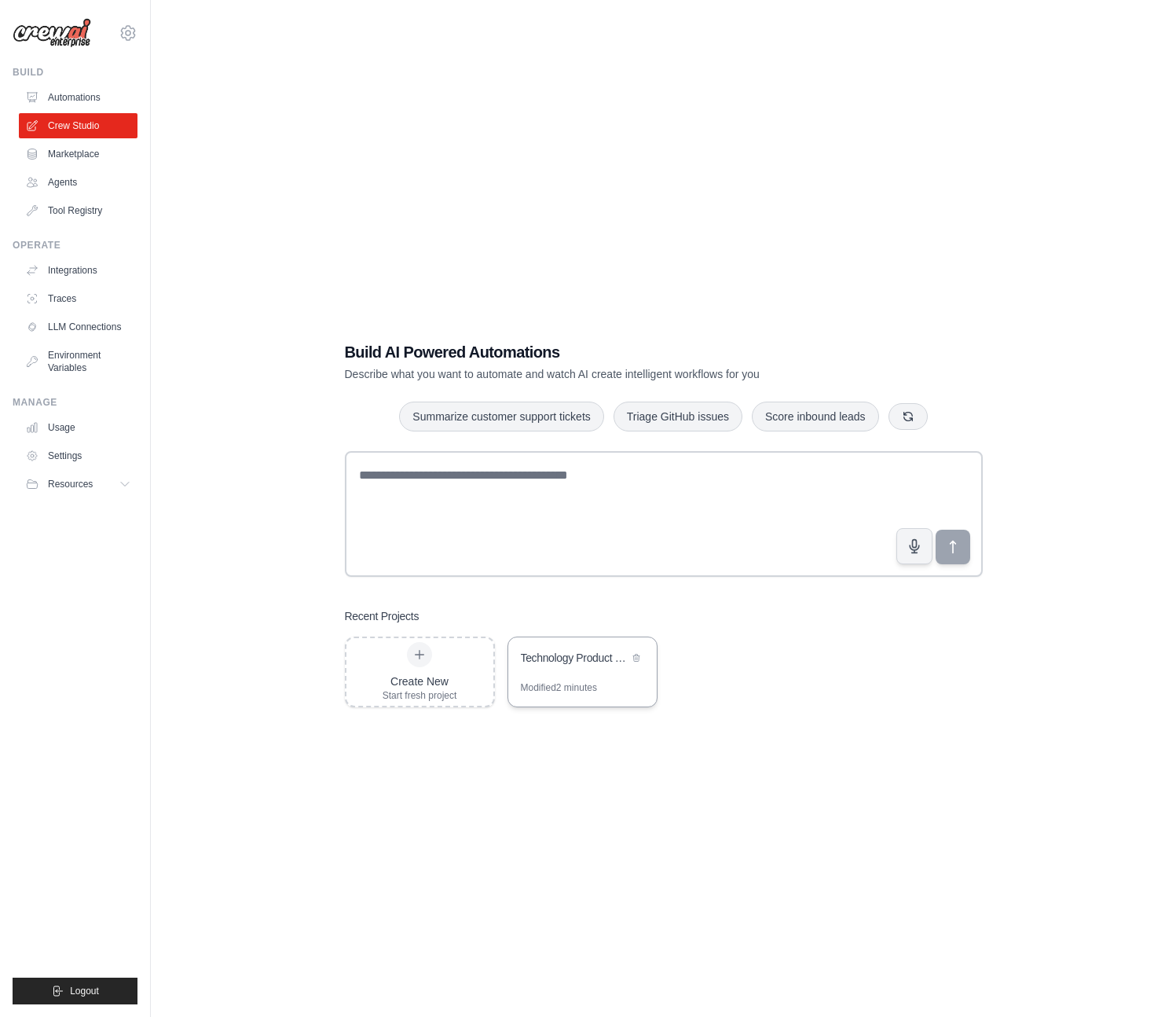
click at [606, 666] on div "Technology Product Research Automation" at bounding box center [575, 660] width 108 height 19
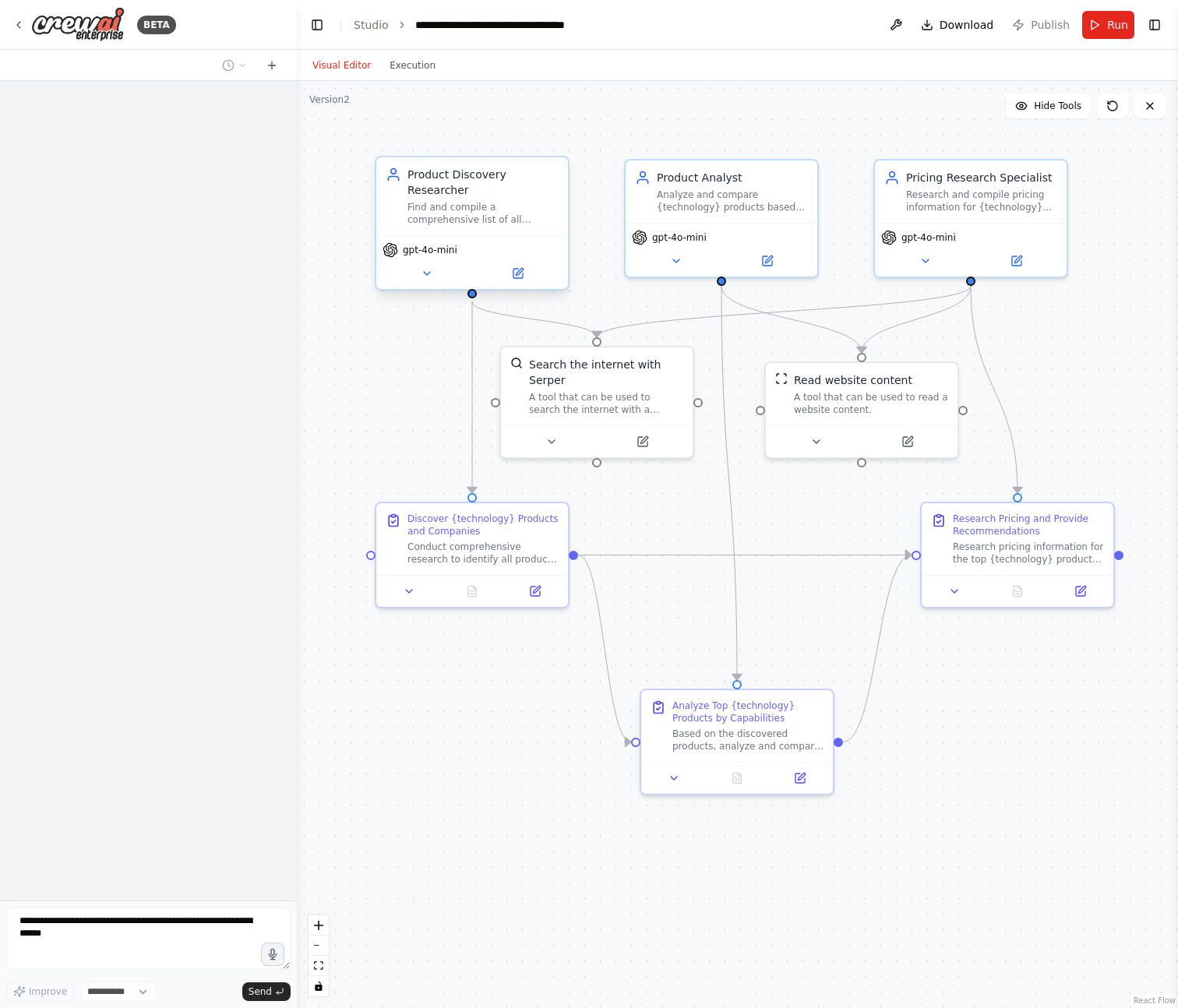
select select "****"
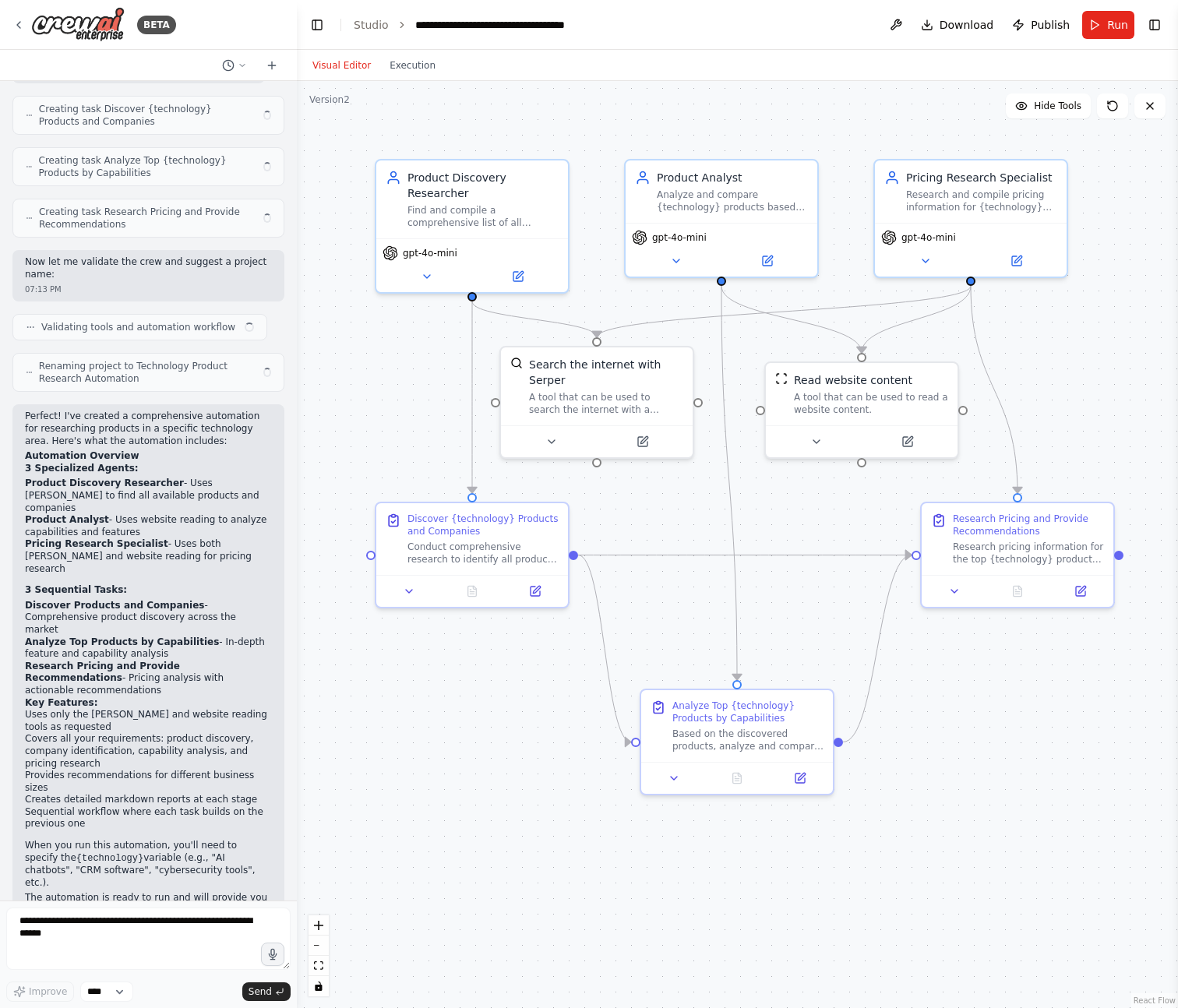
click at [816, 7] on header "**********" at bounding box center [737, 24] width 881 height 50
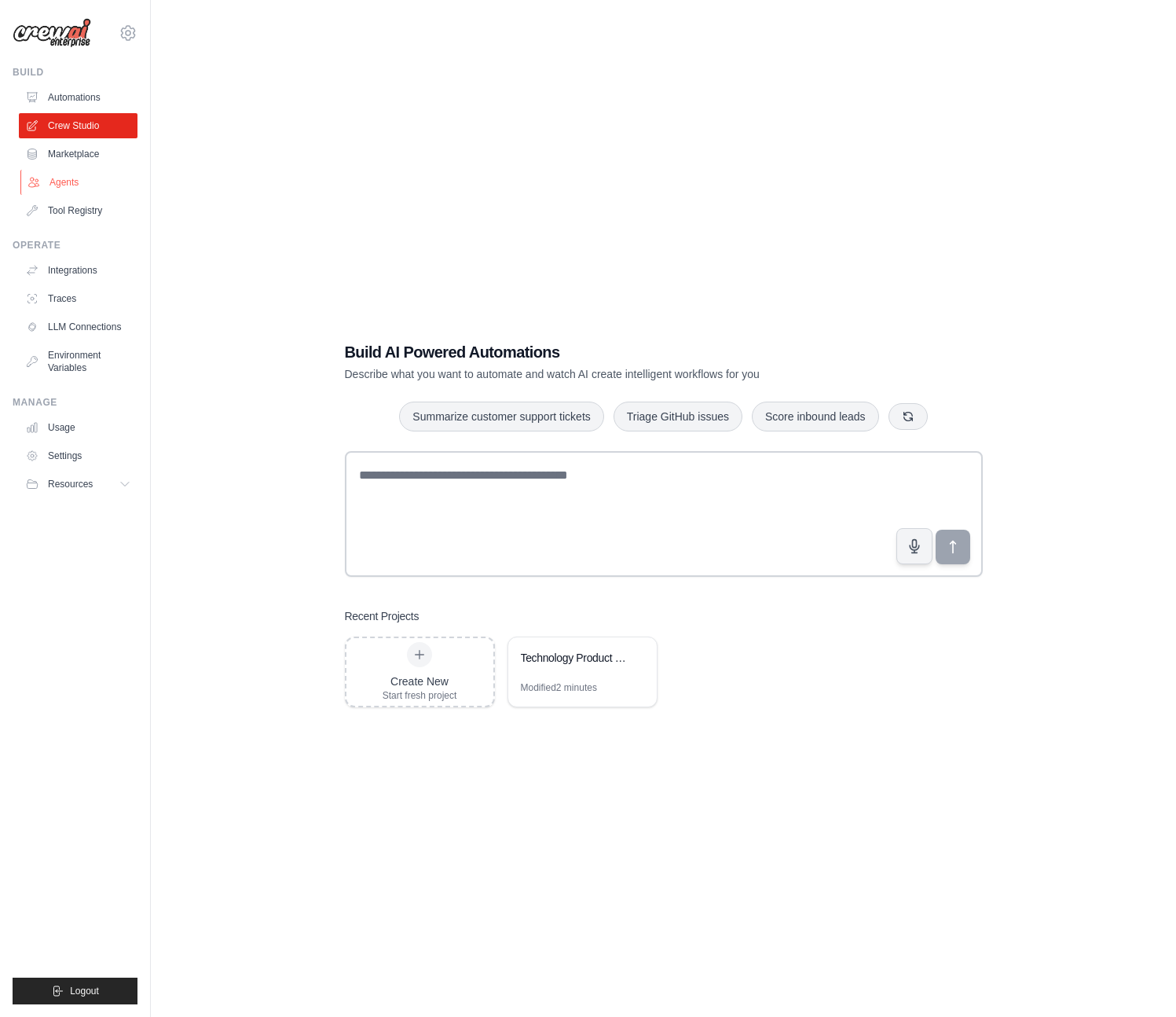
click at [61, 175] on link "Agents" at bounding box center [80, 182] width 118 height 26
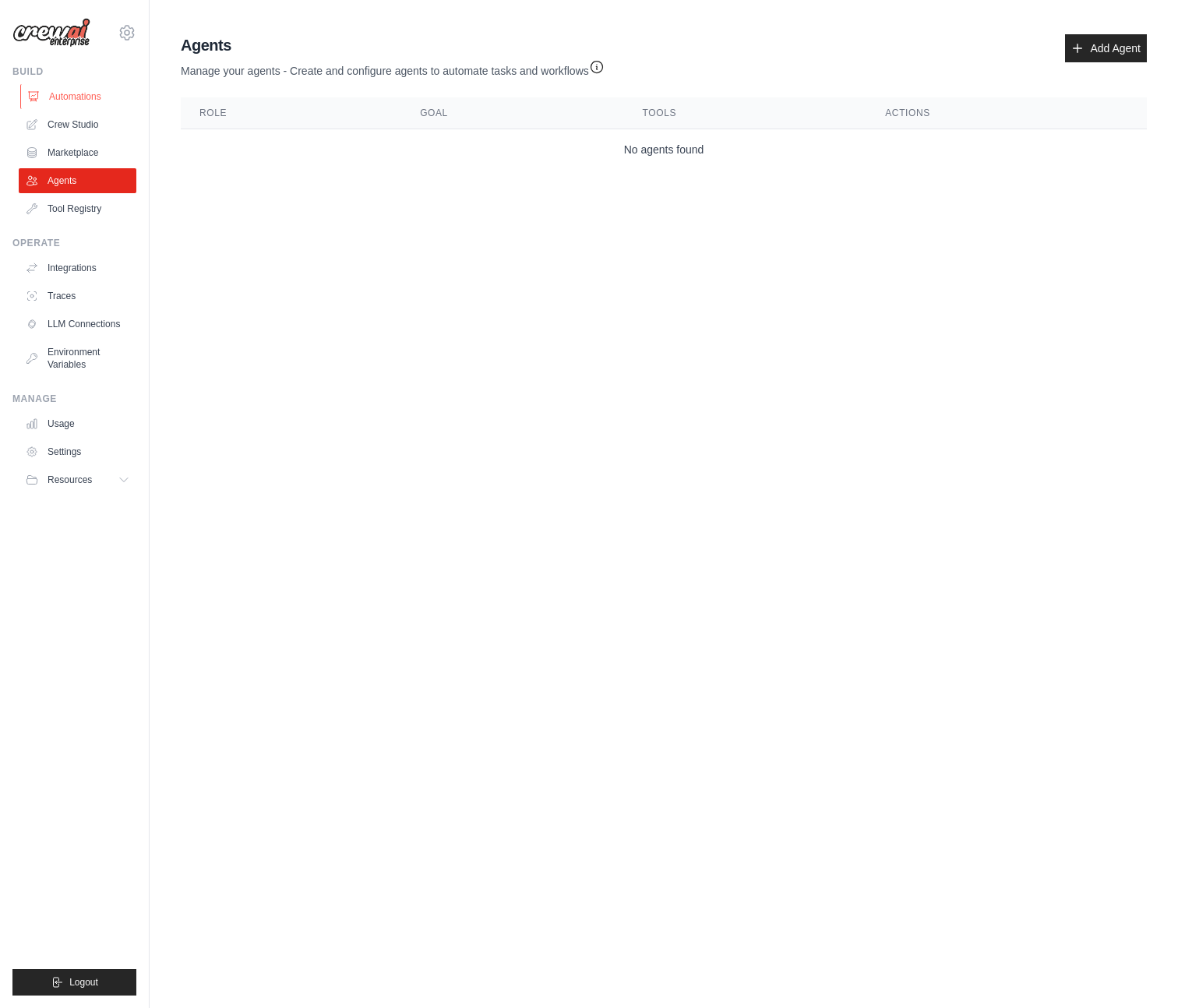
click at [75, 94] on link "Automations" at bounding box center [79, 97] width 117 height 25
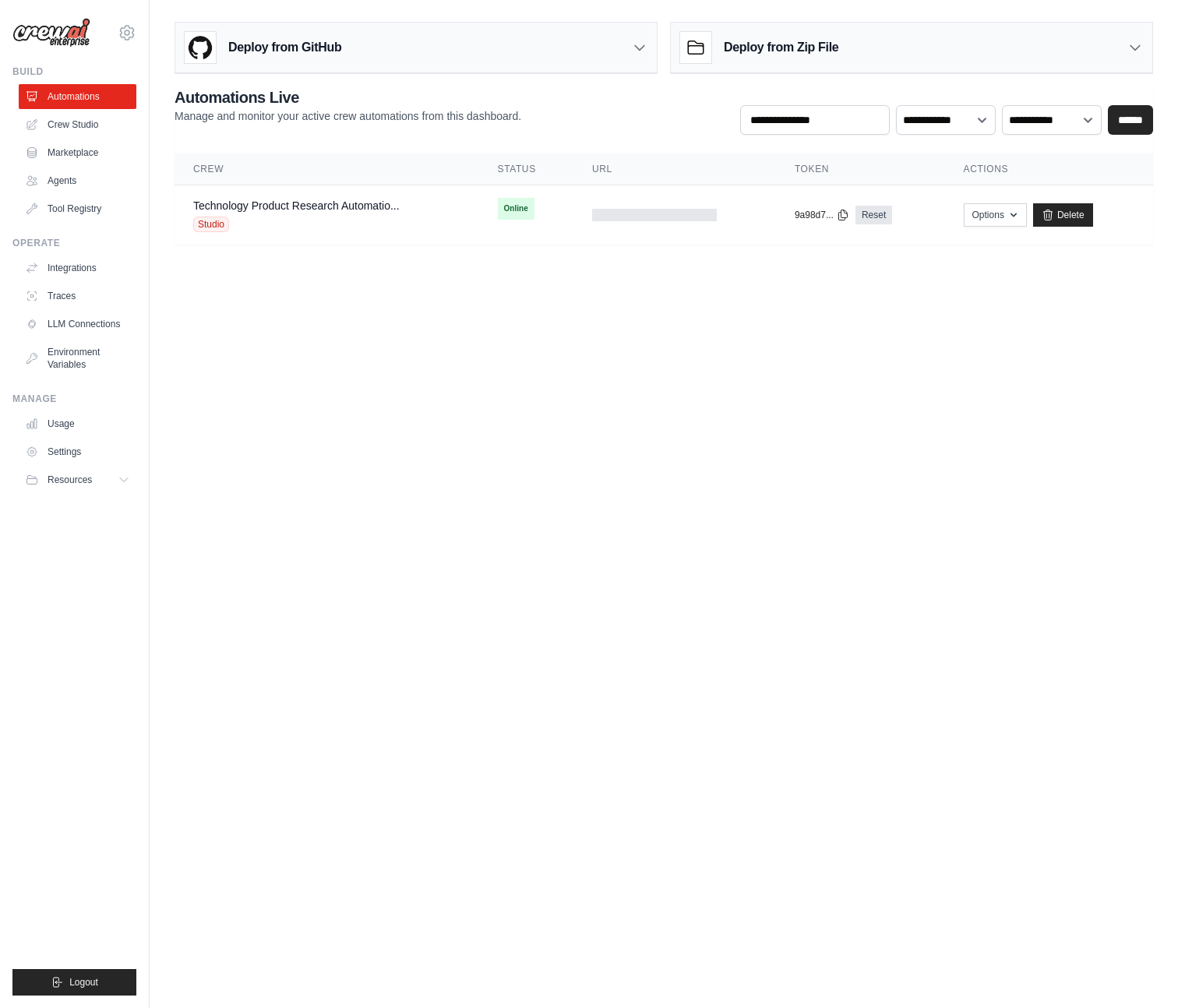
click at [579, 387] on body "[PERSON_NAME][EMAIL_ADDRESS][DOMAIN_NAME] Settings Build Automations Crew Studio" at bounding box center [589, 504] width 1178 height 1008
click at [306, 361] on body "[PERSON_NAME][EMAIL_ADDRESS][DOMAIN_NAME] Settings Build Automations Crew Studio" at bounding box center [589, 504] width 1178 height 1008
click at [302, 204] on link "Technology Product Research Automatio..." at bounding box center [297, 205] width 207 height 12
click at [496, 591] on body "l.simoes@cliqdigital.com Settings Build Automations Crew Studio" at bounding box center [589, 504] width 1178 height 1008
click at [980, 384] on body "l.simoes@cliqdigital.com Settings Build Automations Crew Studio" at bounding box center [589, 504] width 1178 height 1008
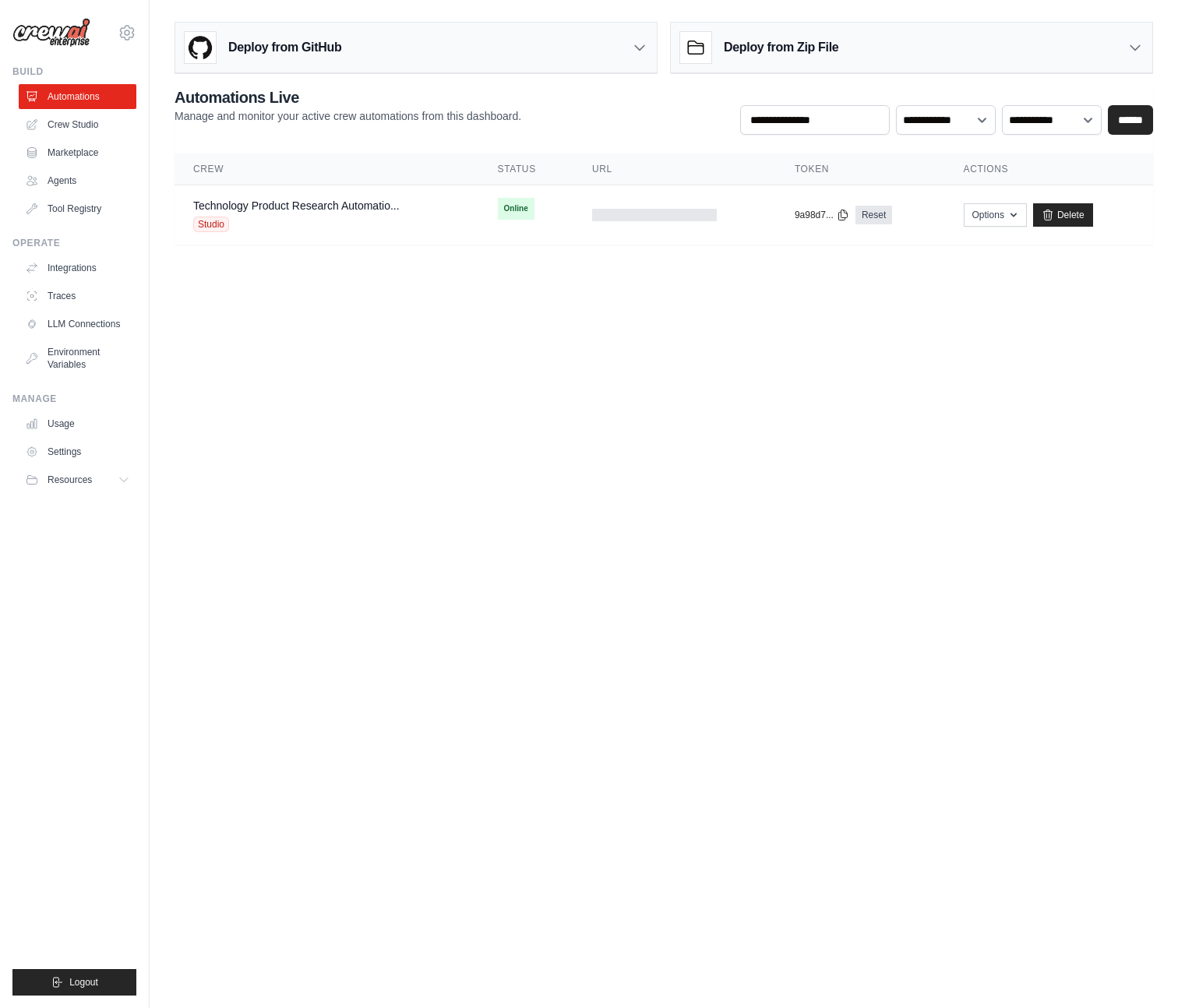
click at [879, 463] on body "l.simoes@cliqdigital.com Settings Build Automations Crew Studio" at bounding box center [589, 504] width 1178 height 1008
click at [581, 386] on body "l.simoes@cliqdigital.com Settings Build Automations Crew Studio" at bounding box center [589, 504] width 1178 height 1008
click at [455, 217] on div "Technology Product Research Automatio... Studio" at bounding box center [327, 215] width 267 height 34
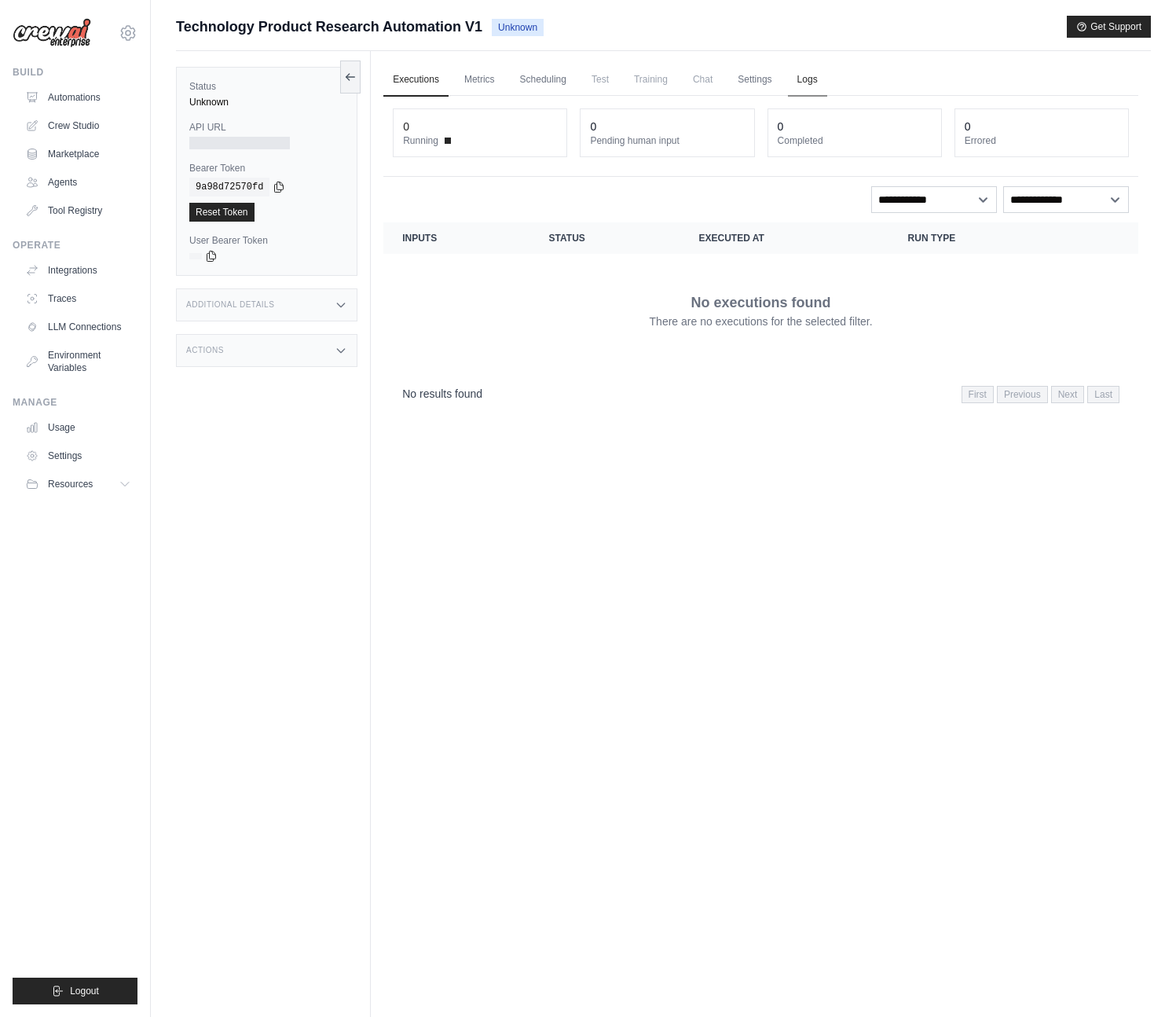
click at [804, 71] on link "Logs" at bounding box center [807, 80] width 39 height 33
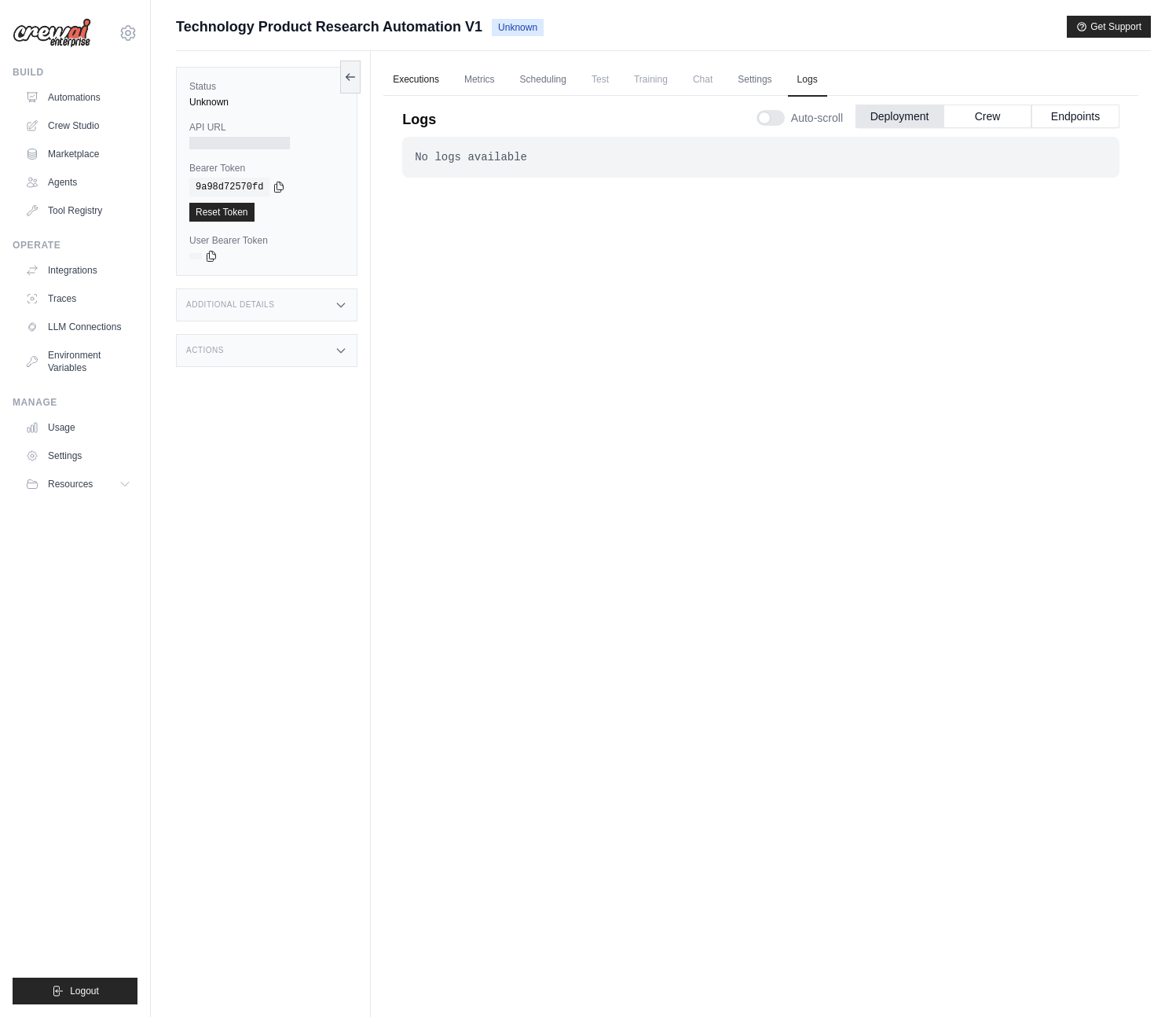
click at [433, 84] on link "Executions" at bounding box center [416, 80] width 65 height 33
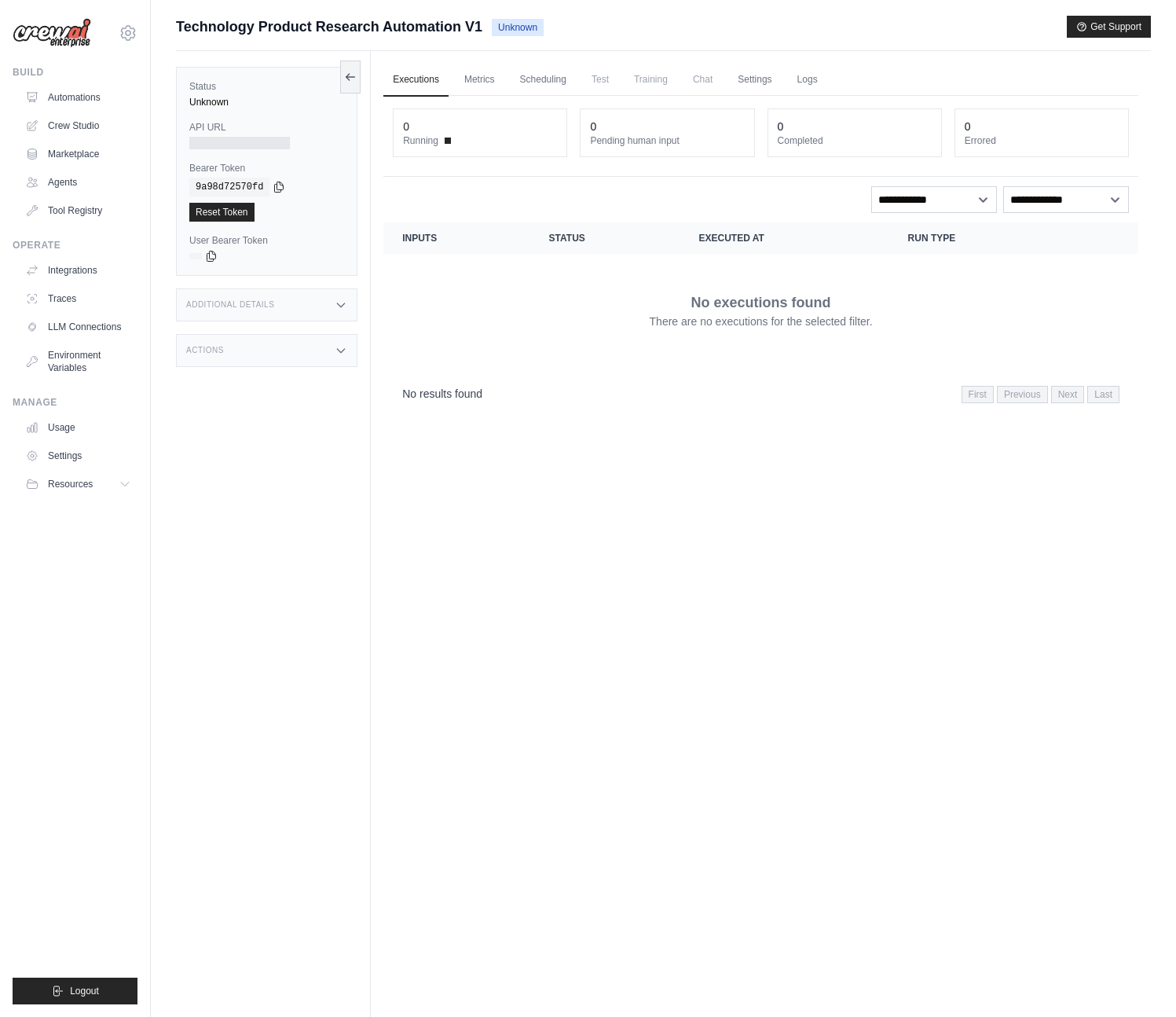
click at [578, 536] on div "Executions Metrics Scheduling Test Training Chat Settings Logs 0 Running 0 Pend…" at bounding box center [761, 559] width 781 height 1017
click at [354, 77] on icon at bounding box center [350, 76] width 12 height 12
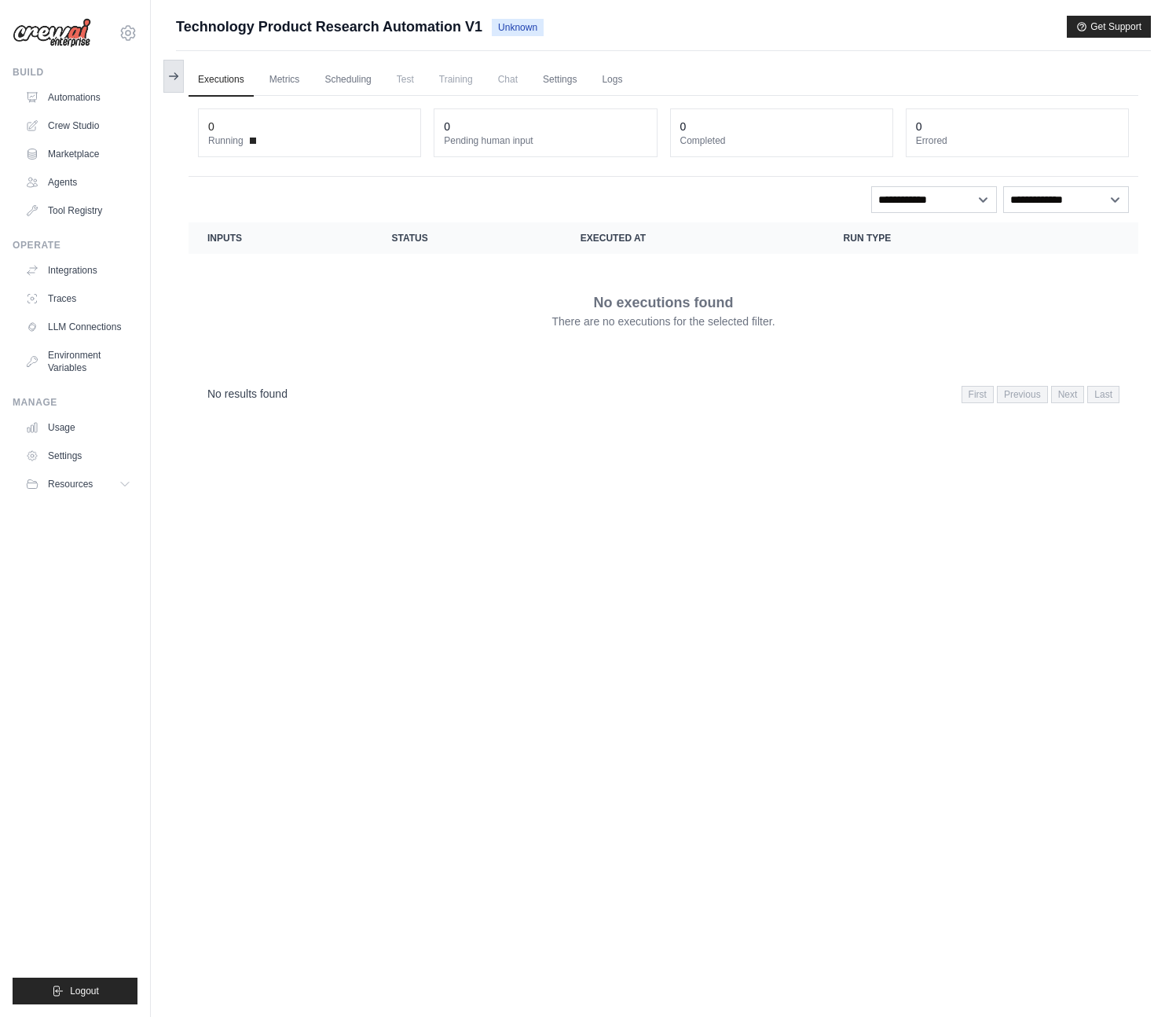
click at [172, 72] on icon at bounding box center [173, 76] width 12 height 12
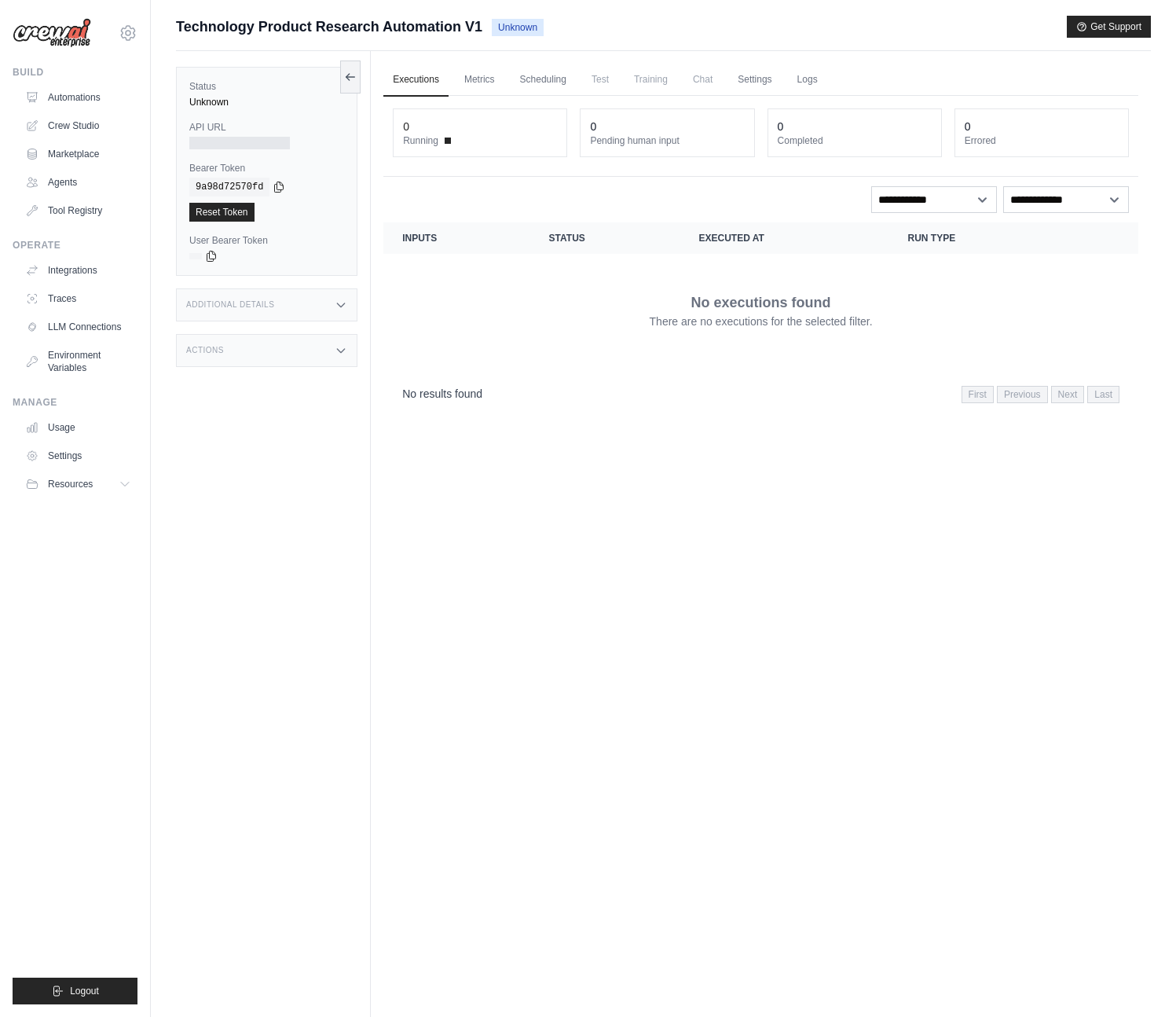
click at [695, 463] on div "Executions Metrics Scheduling Test Training Chat Settings Logs 0 Running 0 Pend…" at bounding box center [761, 559] width 781 height 1017
click at [473, 82] on link "Metrics" at bounding box center [479, 80] width 49 height 33
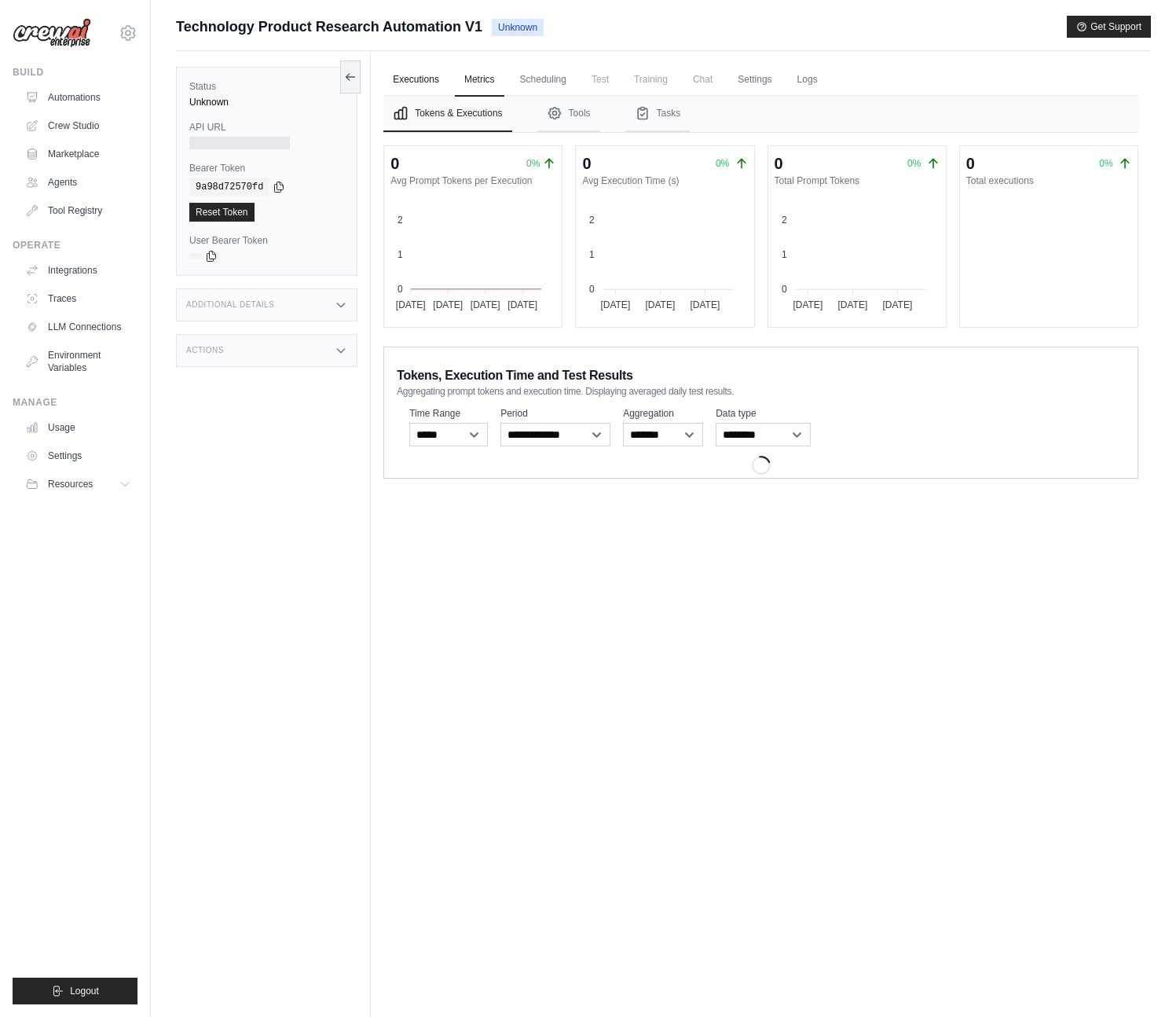
click at [443, 83] on link "Executions" at bounding box center [416, 80] width 65 height 33
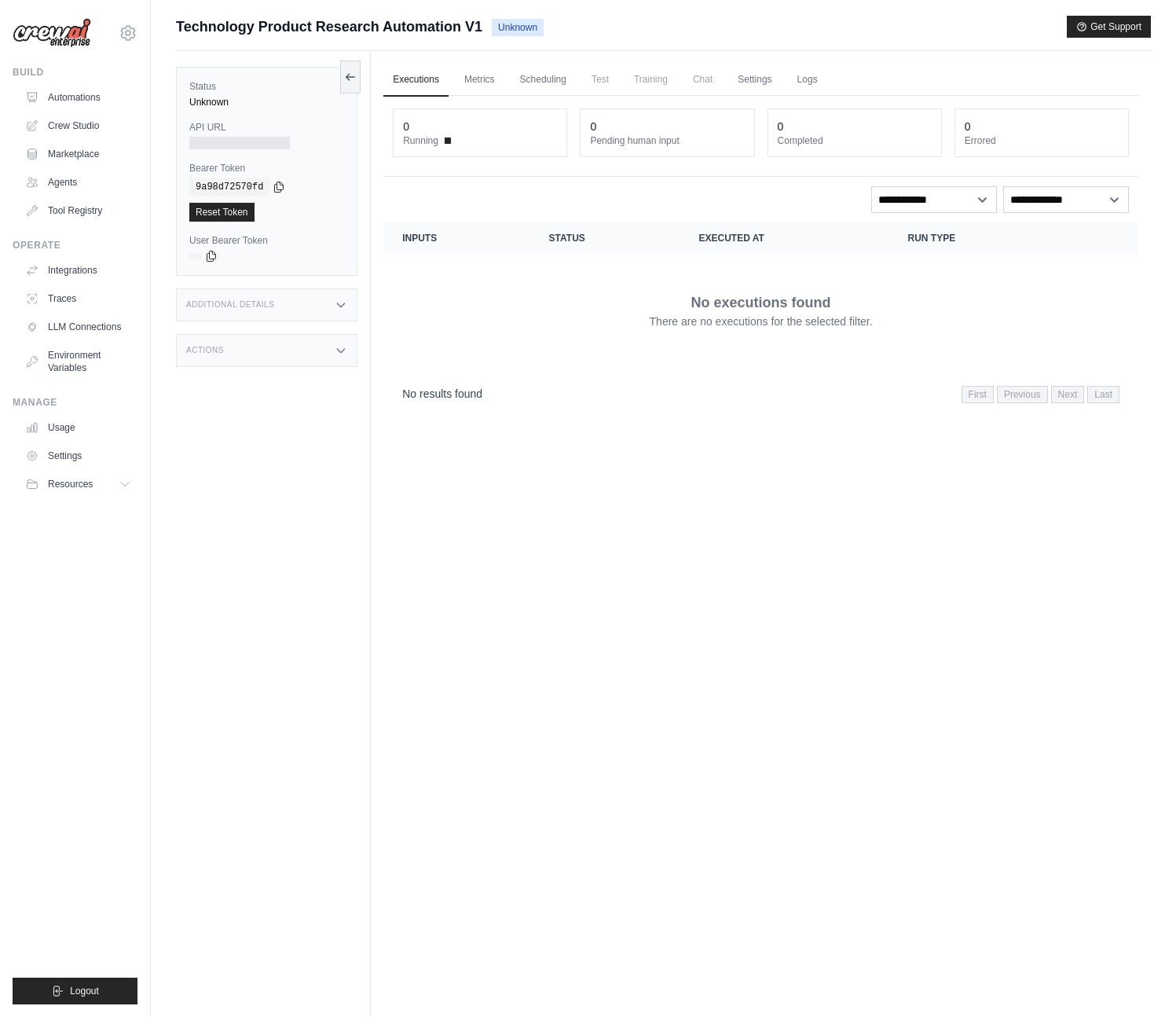
click at [653, 20] on div "Technology Product Research Automation V1 Unknown Get Support" at bounding box center [663, 27] width 975 height 22
click at [518, 22] on span "Unknown" at bounding box center [517, 27] width 52 height 17
click at [387, 27] on span "Technology Product Research Automation V1" at bounding box center [329, 27] width 306 height 22
click at [624, 84] on ul "Executions Metrics Scheduling Test Training Chat Settings Logs" at bounding box center [761, 80] width 755 height 32
click at [596, 77] on span "Test" at bounding box center [601, 79] width 36 height 31
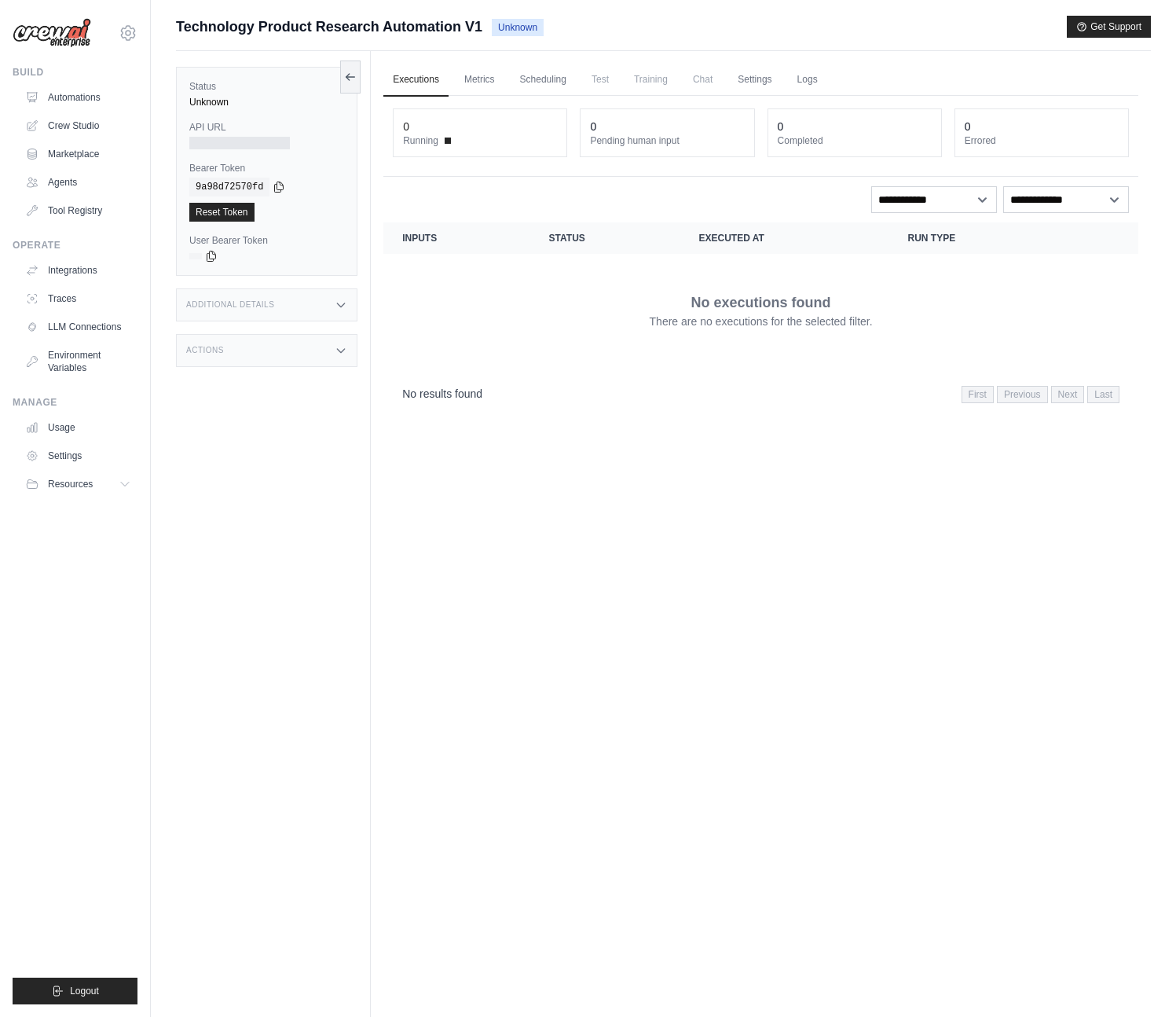
click at [648, 74] on span "Training" at bounding box center [651, 79] width 53 height 31
drag, startPoint x: 707, startPoint y: 68, endPoint x: 725, endPoint y: 73, distance: 18.7
click at [709, 68] on span "Chat" at bounding box center [703, 79] width 39 height 31
click at [734, 74] on link "Settings" at bounding box center [755, 80] width 53 height 33
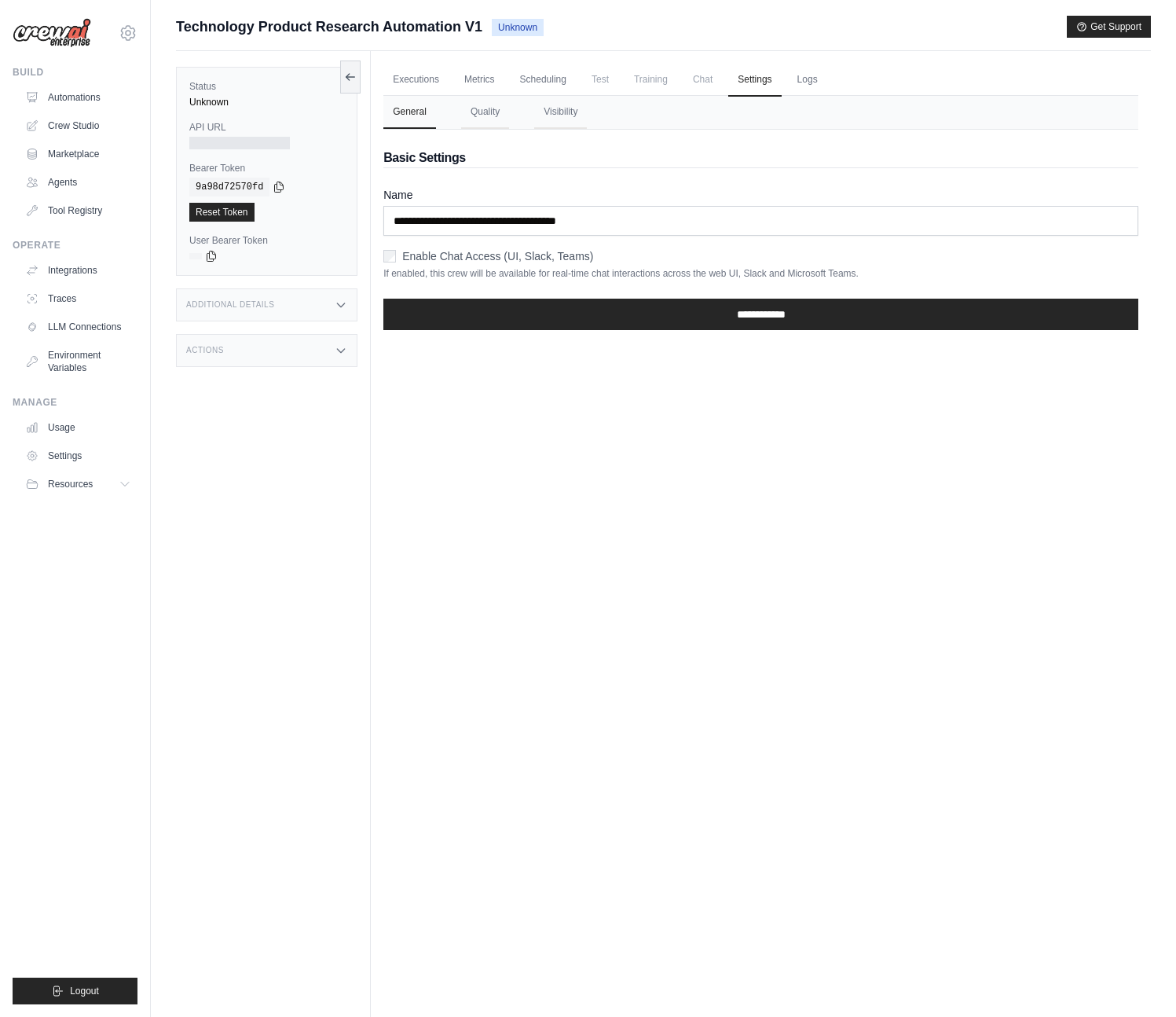
click at [569, 540] on div "Executions Metrics Scheduling Test Training Chat Settings Logs 0 Running 0 Pend…" at bounding box center [761, 559] width 781 height 1017
click at [564, 407] on div "Executions Metrics Scheduling Test Training Chat Settings Logs 0 Running 0 Pend…" at bounding box center [761, 559] width 781 height 1017
click at [545, 401] on div "Executions Metrics Scheduling Test Training Chat Settings Logs 0 Running 0 Pend…" at bounding box center [761, 559] width 781 height 1017
click at [431, 77] on link "Executions" at bounding box center [416, 80] width 65 height 33
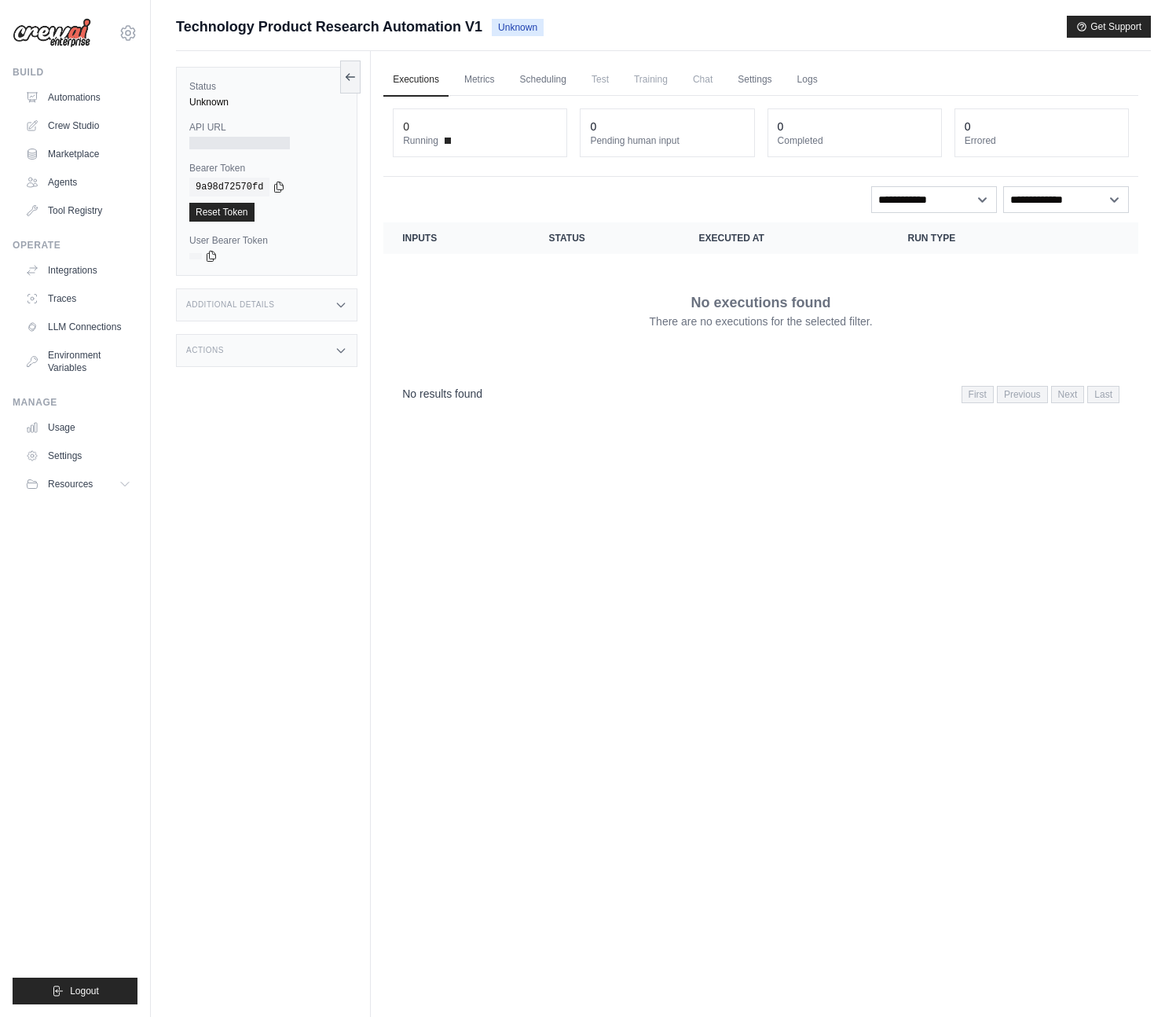
click at [532, 375] on div "No results found First Previous Next Last" at bounding box center [761, 393] width 755 height 40
click at [784, 453] on div "Executions Metrics Scheduling Test Training Chat Settings Logs 0 Running 0 Pend…" at bounding box center [761, 559] width 781 height 1017
click at [777, 575] on div "Executions Metrics Scheduling Test Training Chat Settings Logs 0 Running 0 Pend…" at bounding box center [761, 559] width 781 height 1017
click at [221, 30] on span "Technology Product Research Automation V1" at bounding box center [329, 27] width 306 height 22
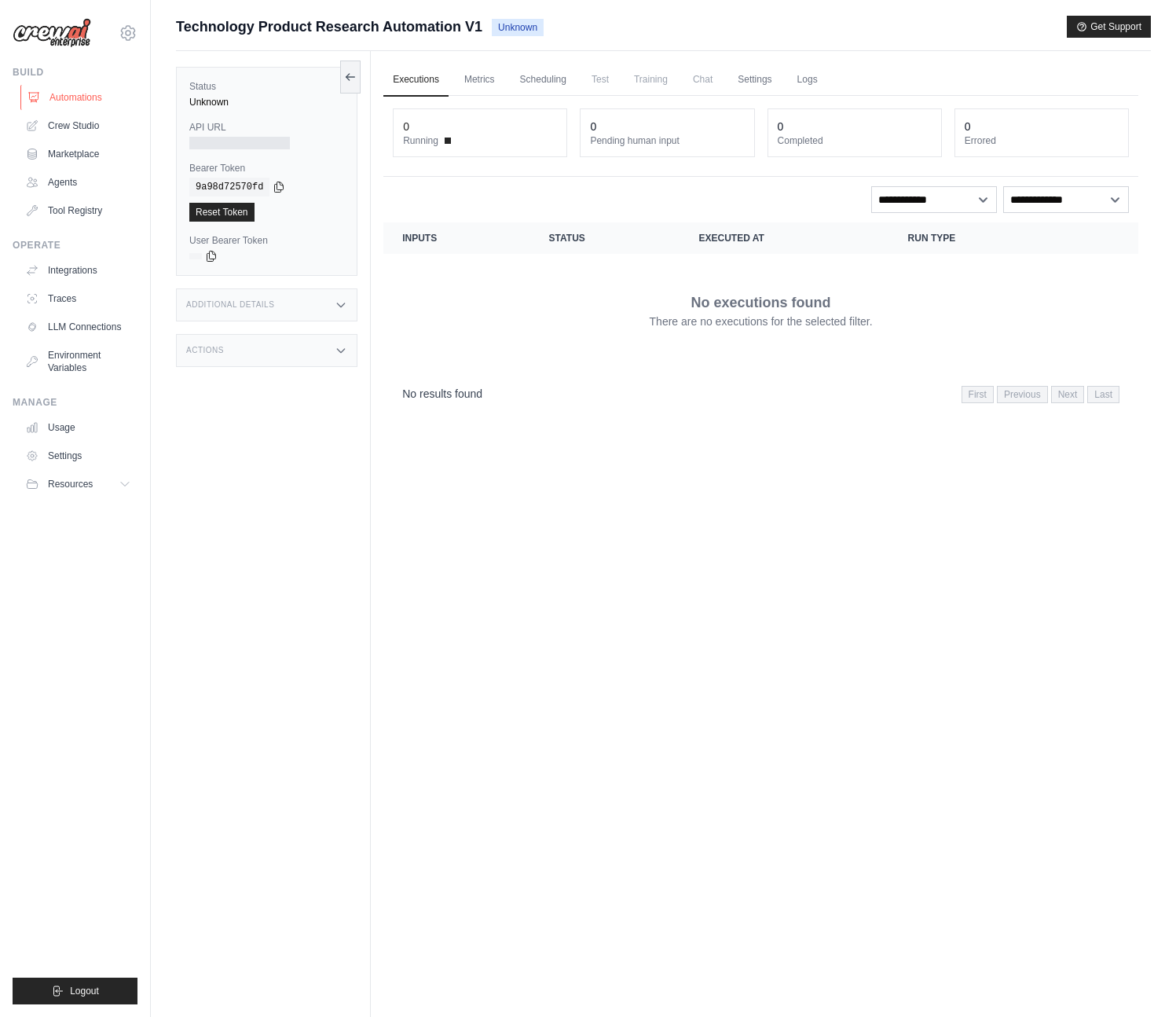
click at [63, 95] on link "Automations" at bounding box center [80, 98] width 118 height 26
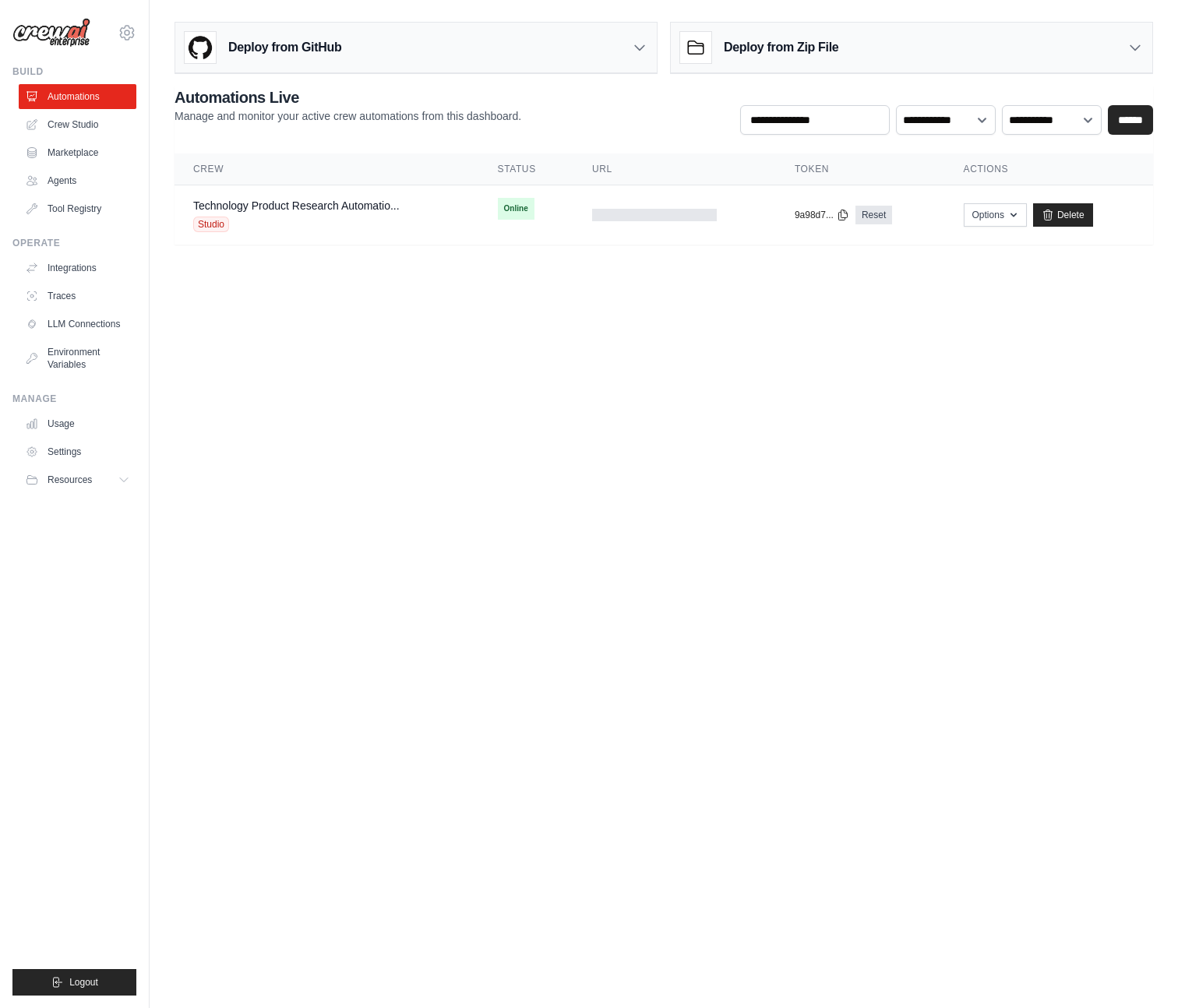
click at [682, 425] on body "[PERSON_NAME][EMAIL_ADDRESS][DOMAIN_NAME] Settings Build Automations Crew Studio" at bounding box center [589, 504] width 1178 height 1008
click at [1000, 218] on button "Options" at bounding box center [995, 214] width 63 height 23
click at [908, 380] on body "[PERSON_NAME][EMAIL_ADDRESS][DOMAIN_NAME] Settings Build Automations Crew Studio" at bounding box center [589, 504] width 1178 height 1008
click at [325, 213] on div "Technology Product Research Automatio... Studio" at bounding box center [297, 215] width 207 height 34
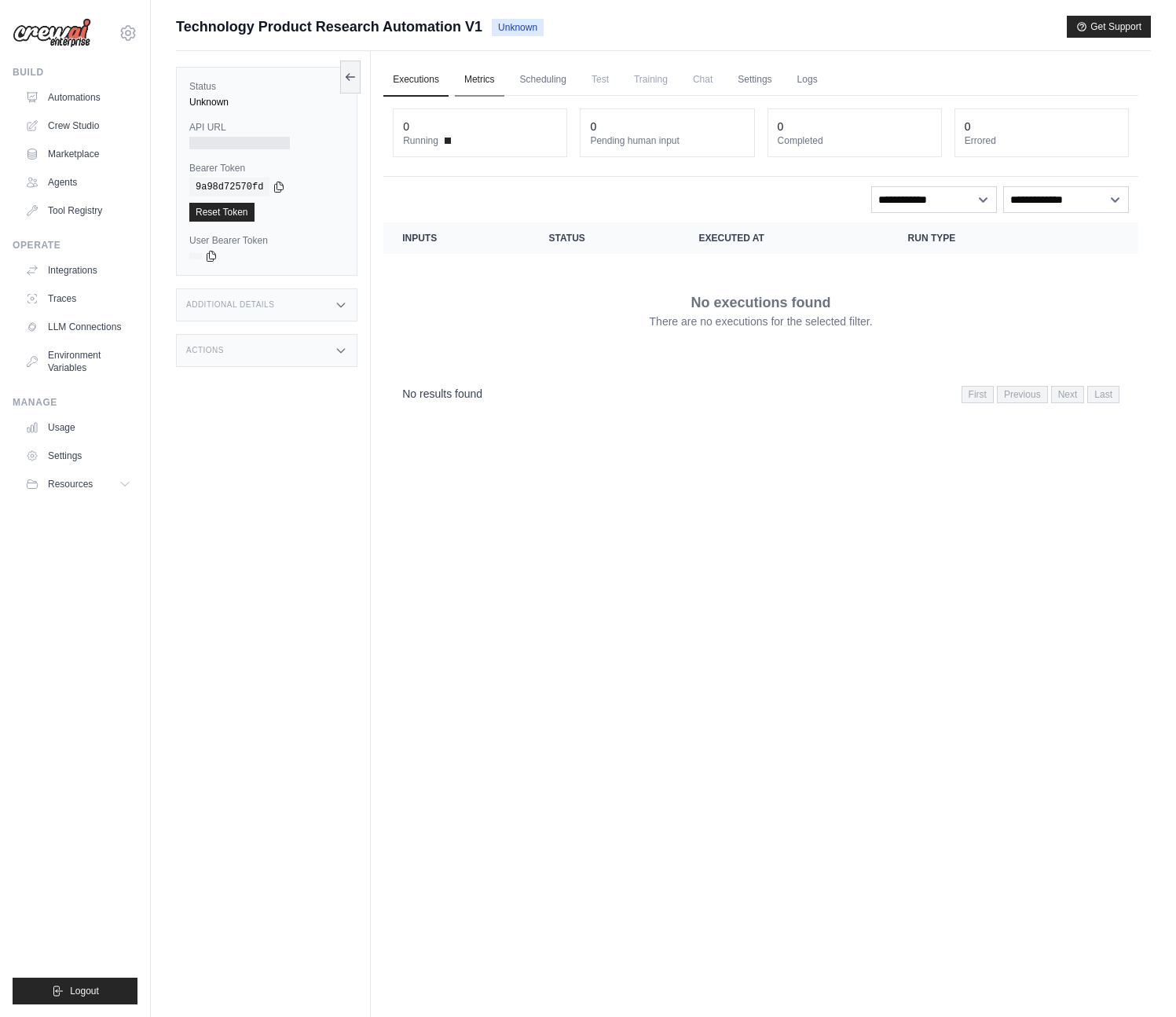
click at [470, 86] on link "Metrics" at bounding box center [479, 80] width 49 height 33
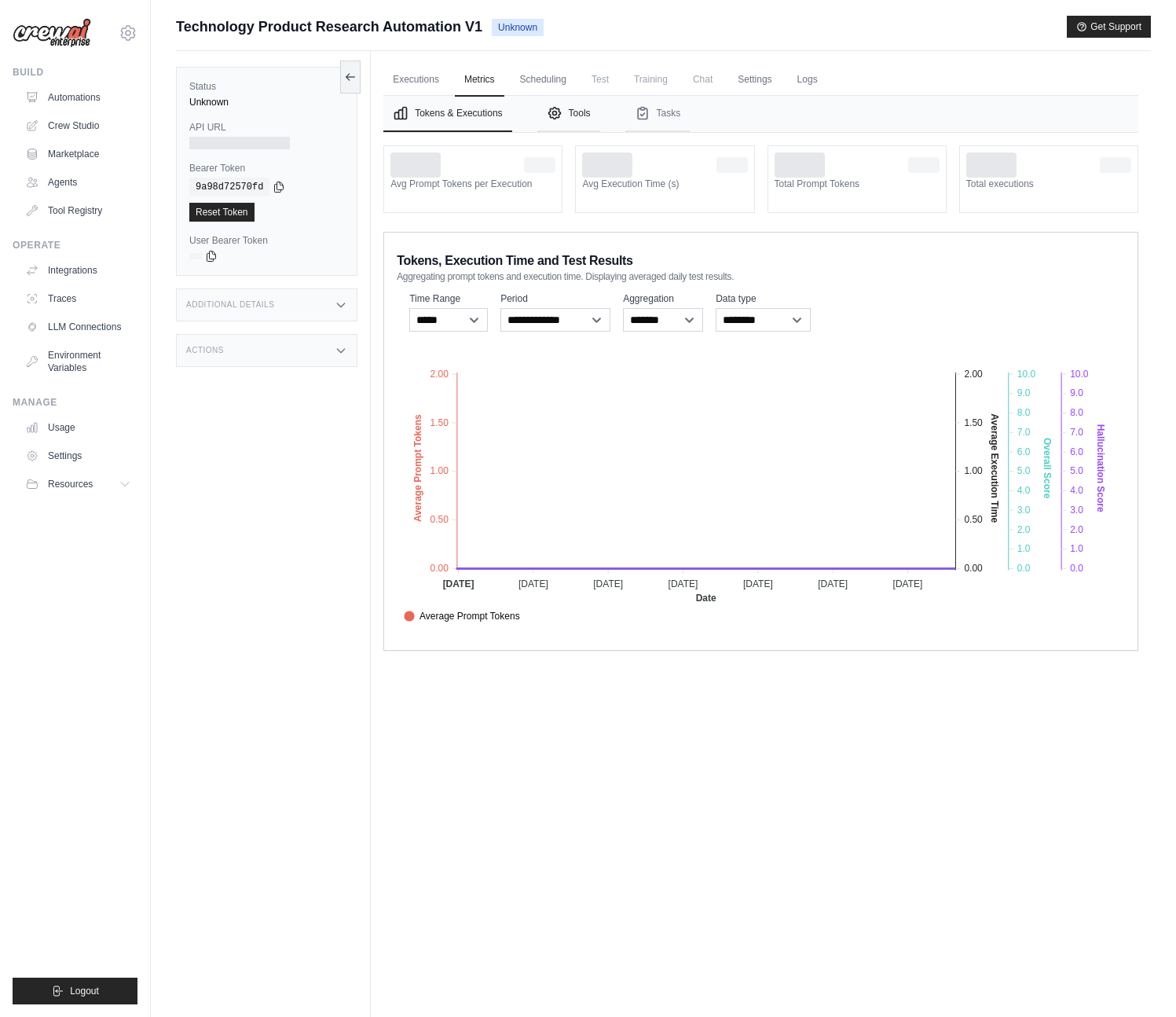
click at [573, 97] on button "Tools" at bounding box center [569, 114] width 63 height 36
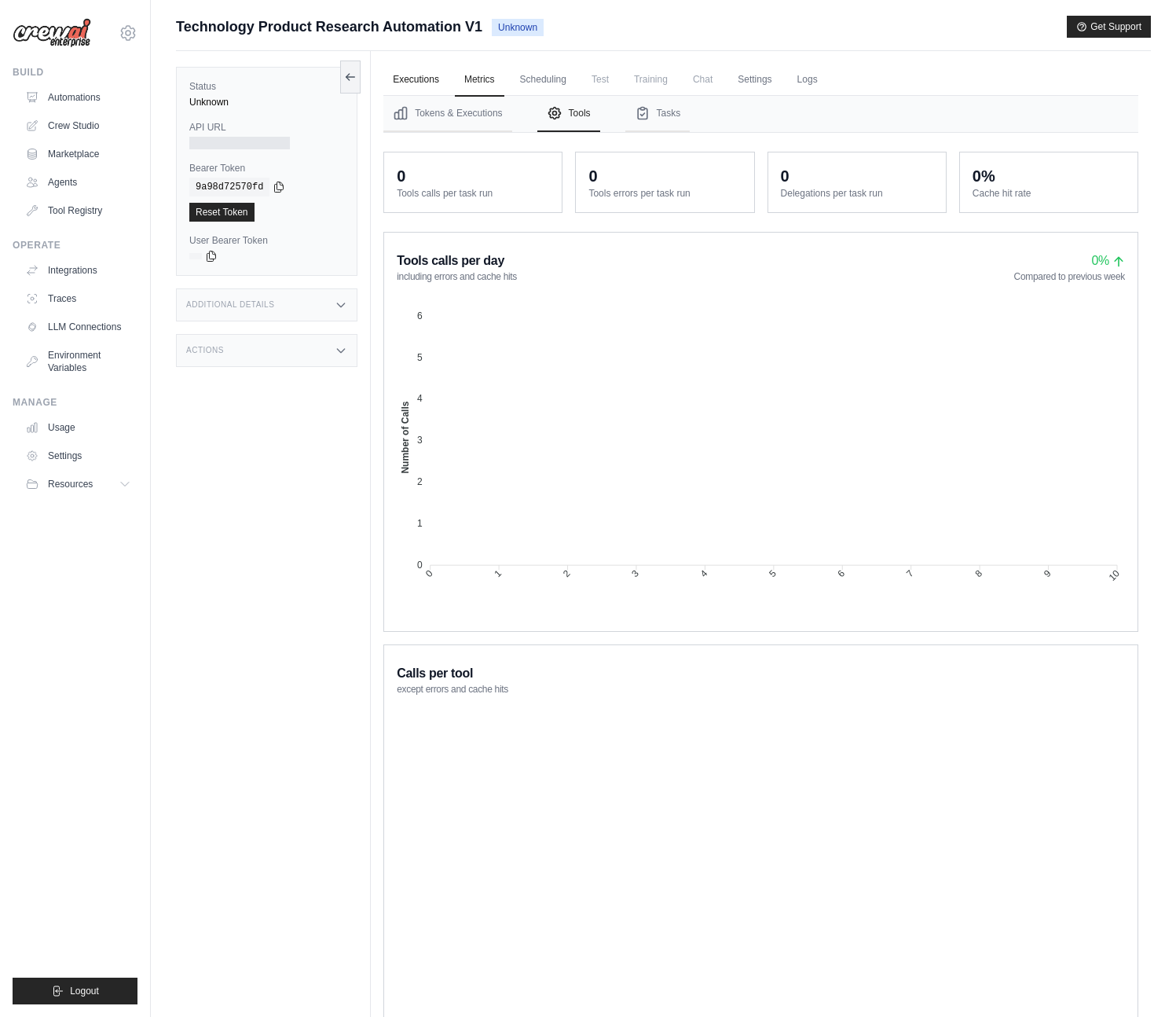
click at [434, 84] on link "Executions" at bounding box center [416, 80] width 65 height 33
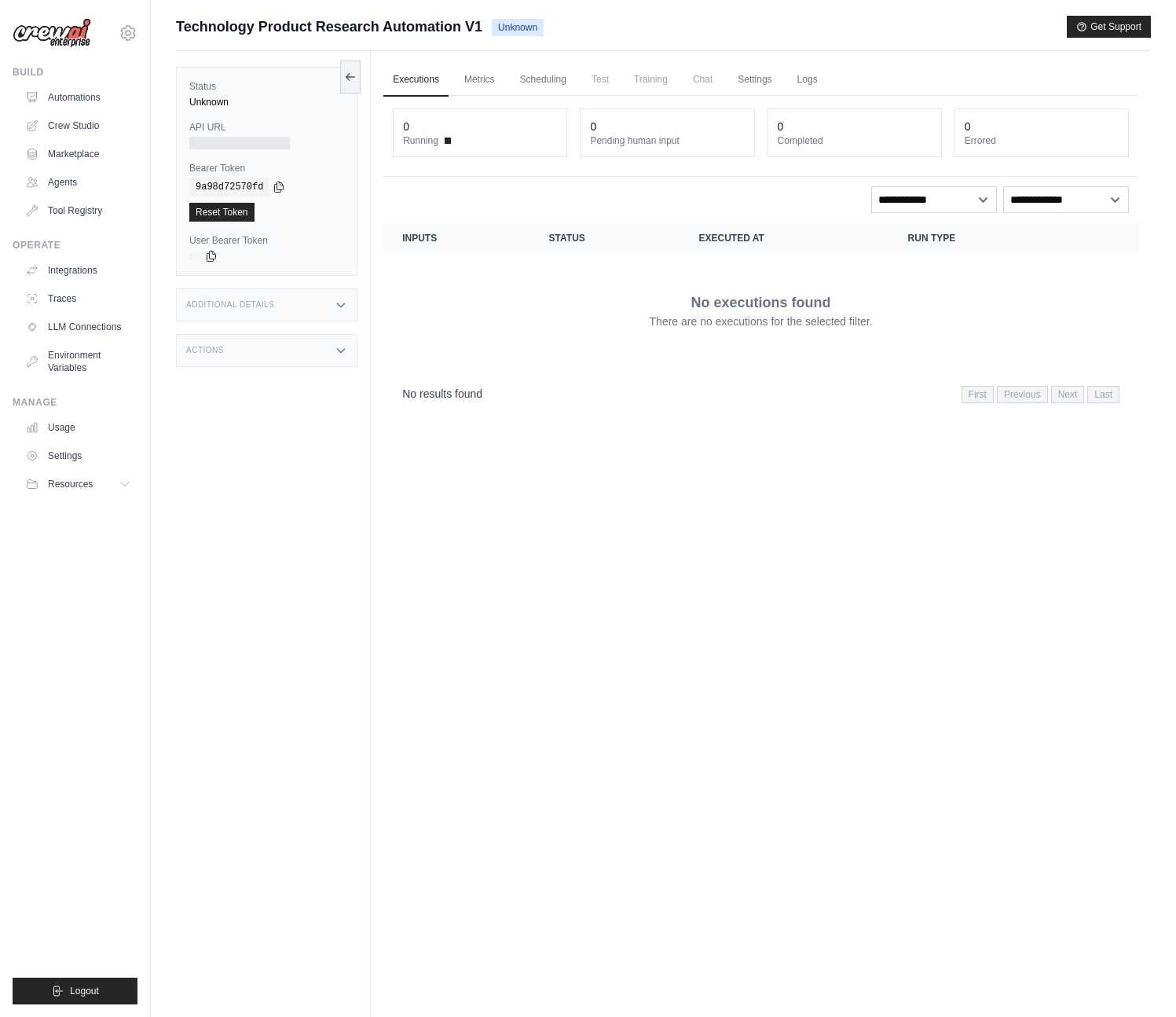
click at [444, 137] on span at bounding box center [447, 140] width 7 height 7
click at [320, 473] on div "Status Unknown API URL Bearer Token copied 9a98d72570fd Reset Token User Bearer…" at bounding box center [274, 559] width 195 height 1017
click at [231, 146] on div at bounding box center [240, 142] width 100 height 12
click at [390, 408] on div "No results found First Previous Next Last" at bounding box center [761, 393] width 755 height 40
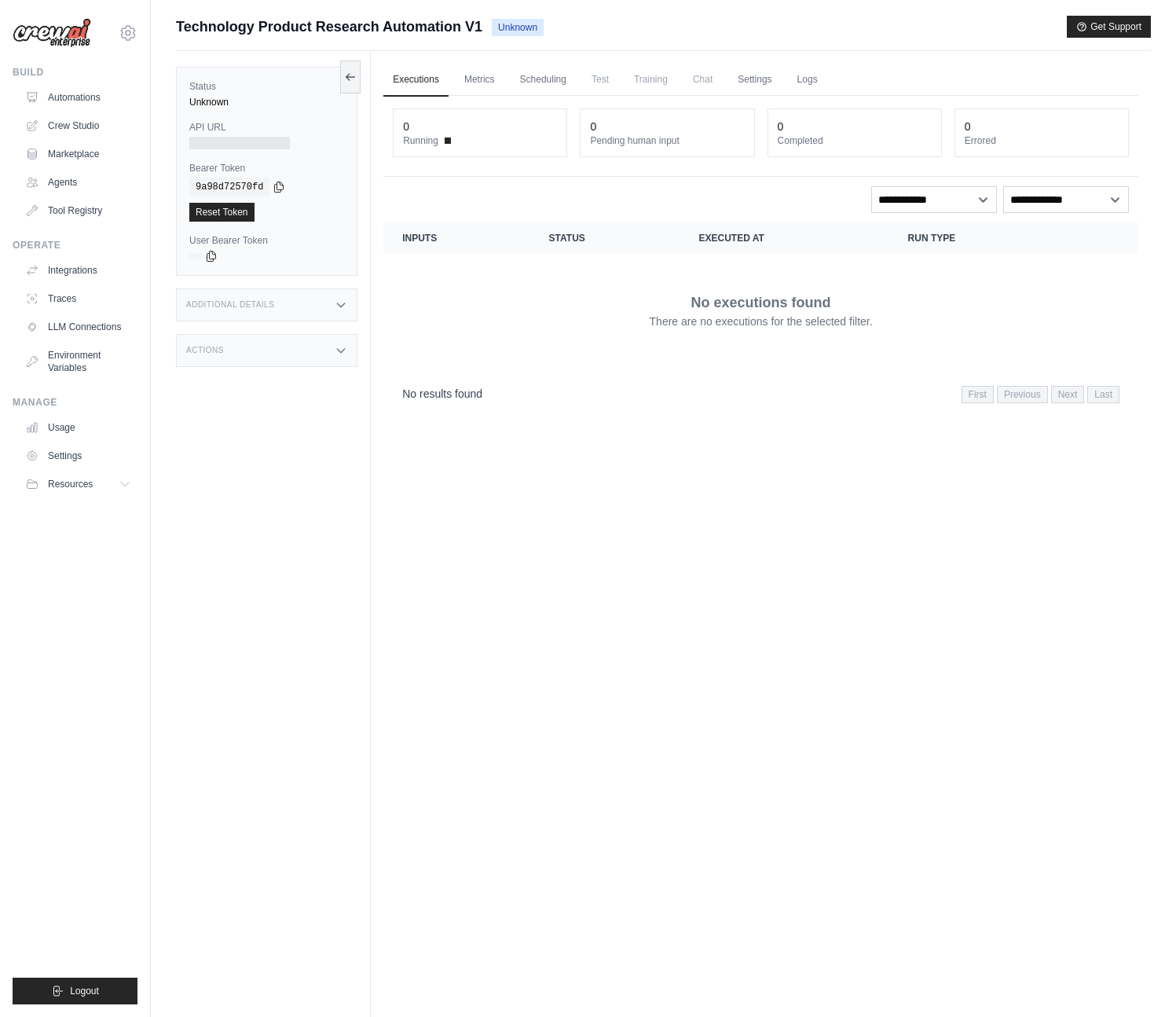
click at [476, 468] on div "Executions Metrics Scheduling Test Training Chat Settings Logs 0 Running 0 Pend…" at bounding box center [761, 559] width 781 height 1017
click at [113, 96] on link "Automations" at bounding box center [80, 98] width 118 height 26
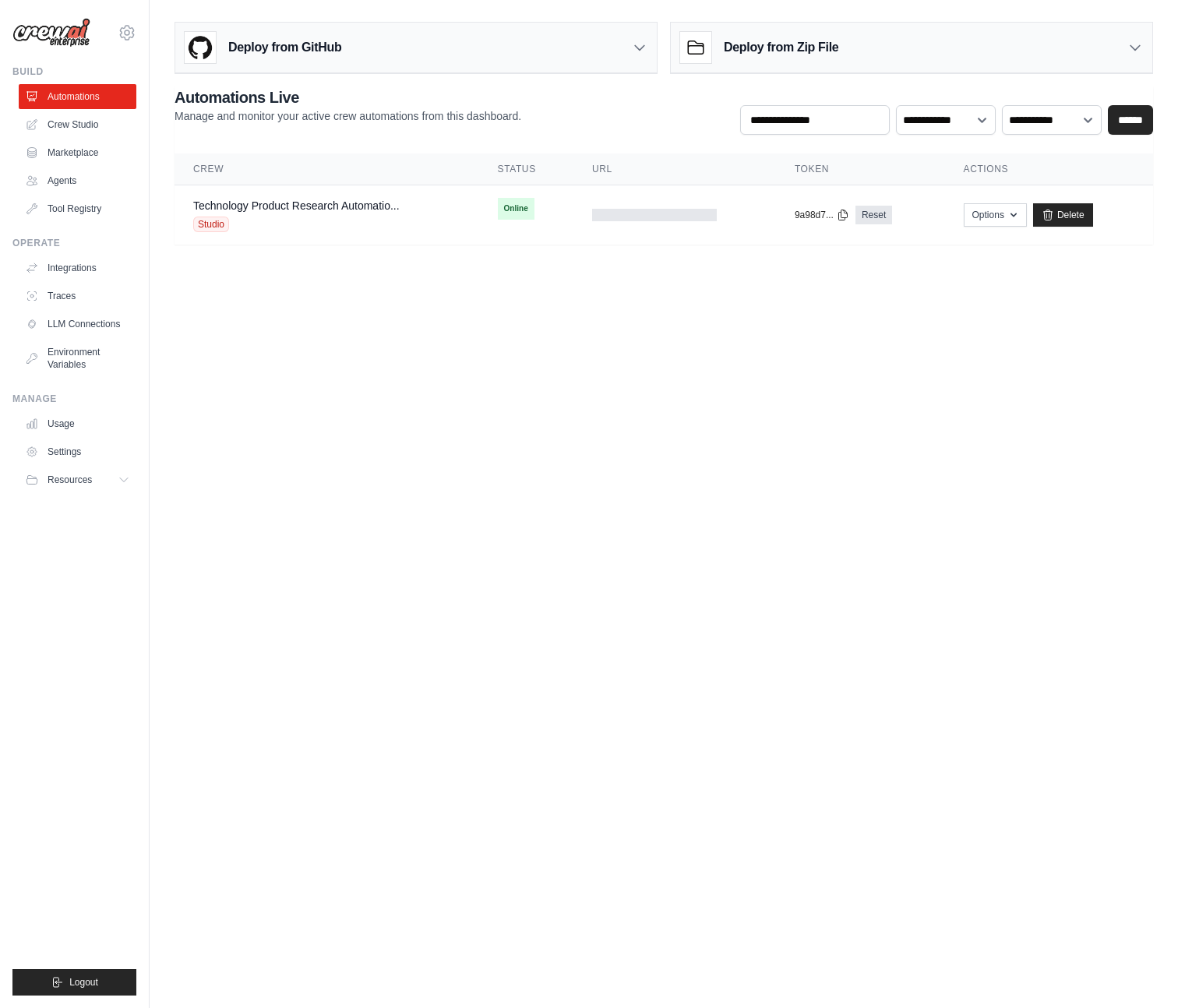
click at [708, 340] on body "[PERSON_NAME][EMAIL_ADDRESS][DOMAIN_NAME] Settings Build Automations Crew Studio" at bounding box center [589, 504] width 1178 height 1008
click at [984, 349] on body "[PERSON_NAME][EMAIL_ADDRESS][DOMAIN_NAME] Settings Build Automations Crew Studio" at bounding box center [589, 504] width 1178 height 1008
click at [902, 487] on body "[PERSON_NAME][EMAIL_ADDRESS][DOMAIN_NAME] Settings Build Automations Crew Studio" at bounding box center [589, 504] width 1178 height 1008
click at [440, 454] on body "[PERSON_NAME][EMAIL_ADDRESS][DOMAIN_NAME] Settings Build Automations Crew Studio" at bounding box center [589, 504] width 1178 height 1008
click at [404, 232] on td "Technology Product Research Automatio... Studio" at bounding box center [327, 215] width 304 height 60
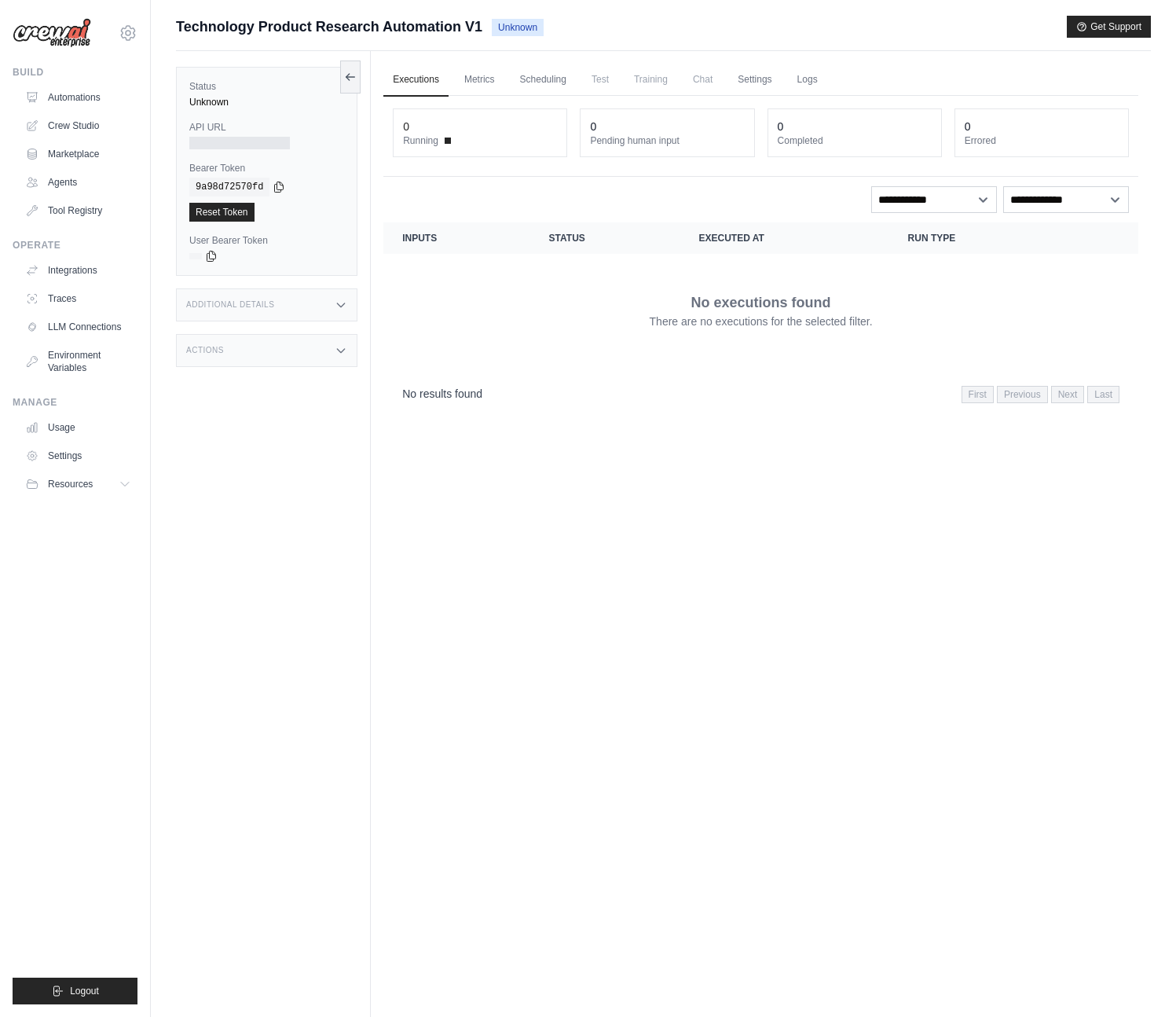
click at [688, 548] on div "Executions Metrics Scheduling Test Training Chat Settings Logs 0 Running 0 Pend…" at bounding box center [761, 559] width 781 height 1017
click at [814, 540] on div "Executions Metrics Scheduling Test Training Chat Settings Logs 0 Running 0 Pend…" at bounding box center [761, 559] width 781 height 1017
click at [489, 88] on link "Metrics" at bounding box center [479, 80] width 49 height 33
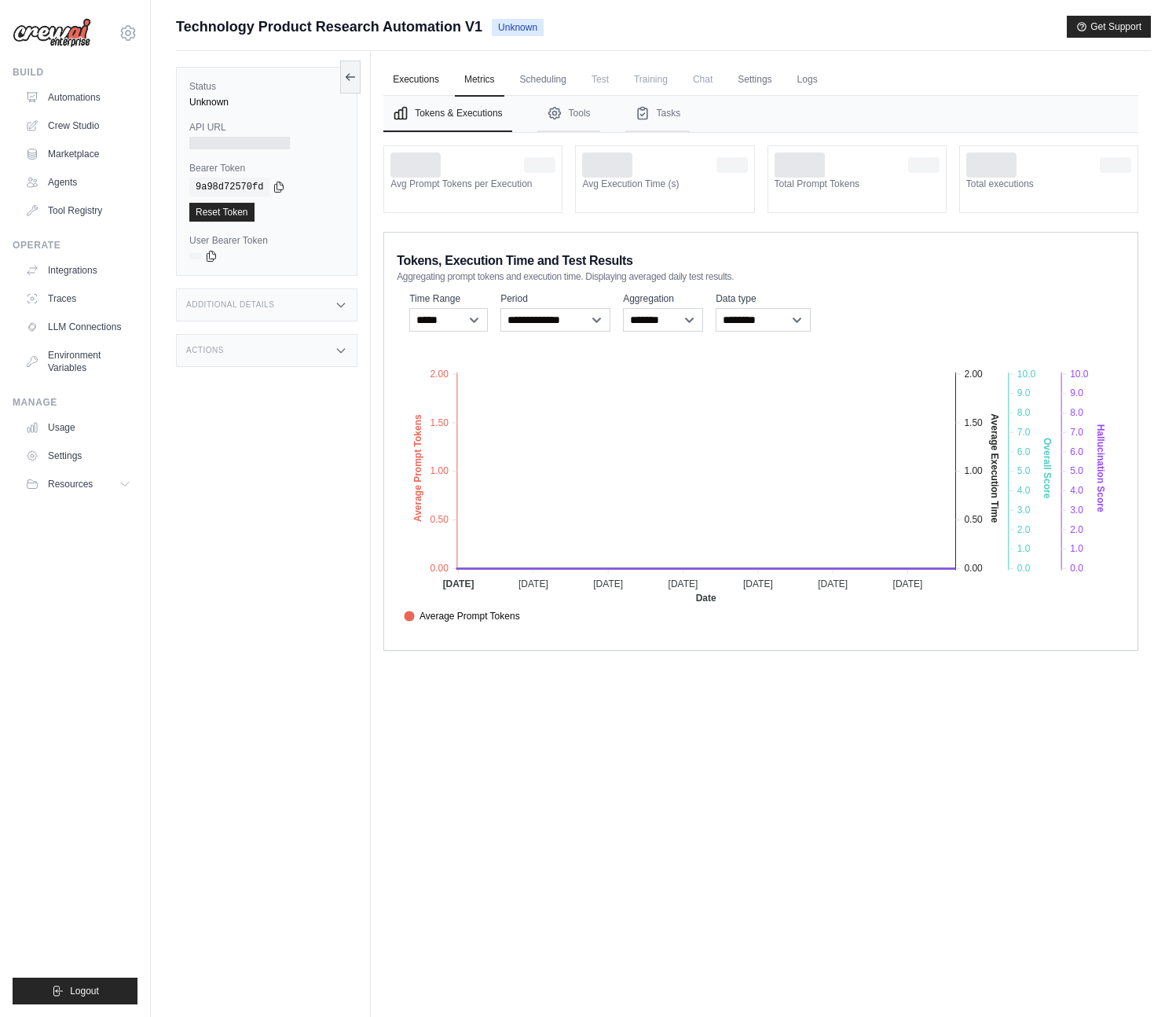
click at [432, 81] on link "Executions" at bounding box center [416, 80] width 65 height 33
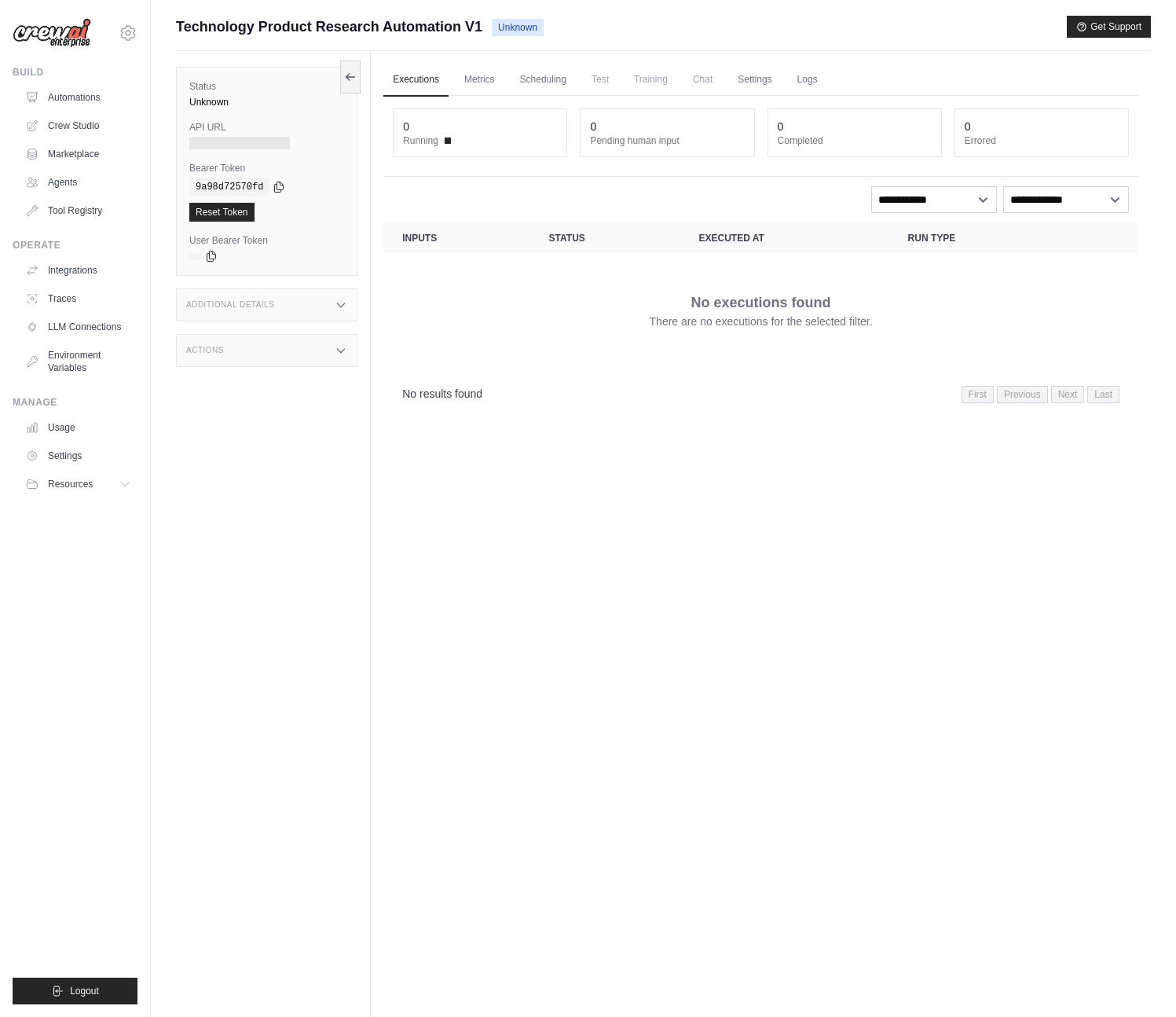
click at [652, 512] on div "Executions Metrics Scheduling Test Training Chat Settings Logs 0 Running 0 Pend…" at bounding box center [761, 559] width 781 height 1017
click at [936, 538] on div "Executions Metrics Scheduling Test Training Chat Settings Logs 0 Running 0 Pend…" at bounding box center [761, 559] width 781 height 1017
click at [725, 319] on p "There are no executions for the selected filter." at bounding box center [762, 321] width 224 height 16
click at [436, 440] on div "Executions Metrics Scheduling Test Training Chat Settings Logs 0 Running 0 Pend…" at bounding box center [761, 559] width 781 height 1017
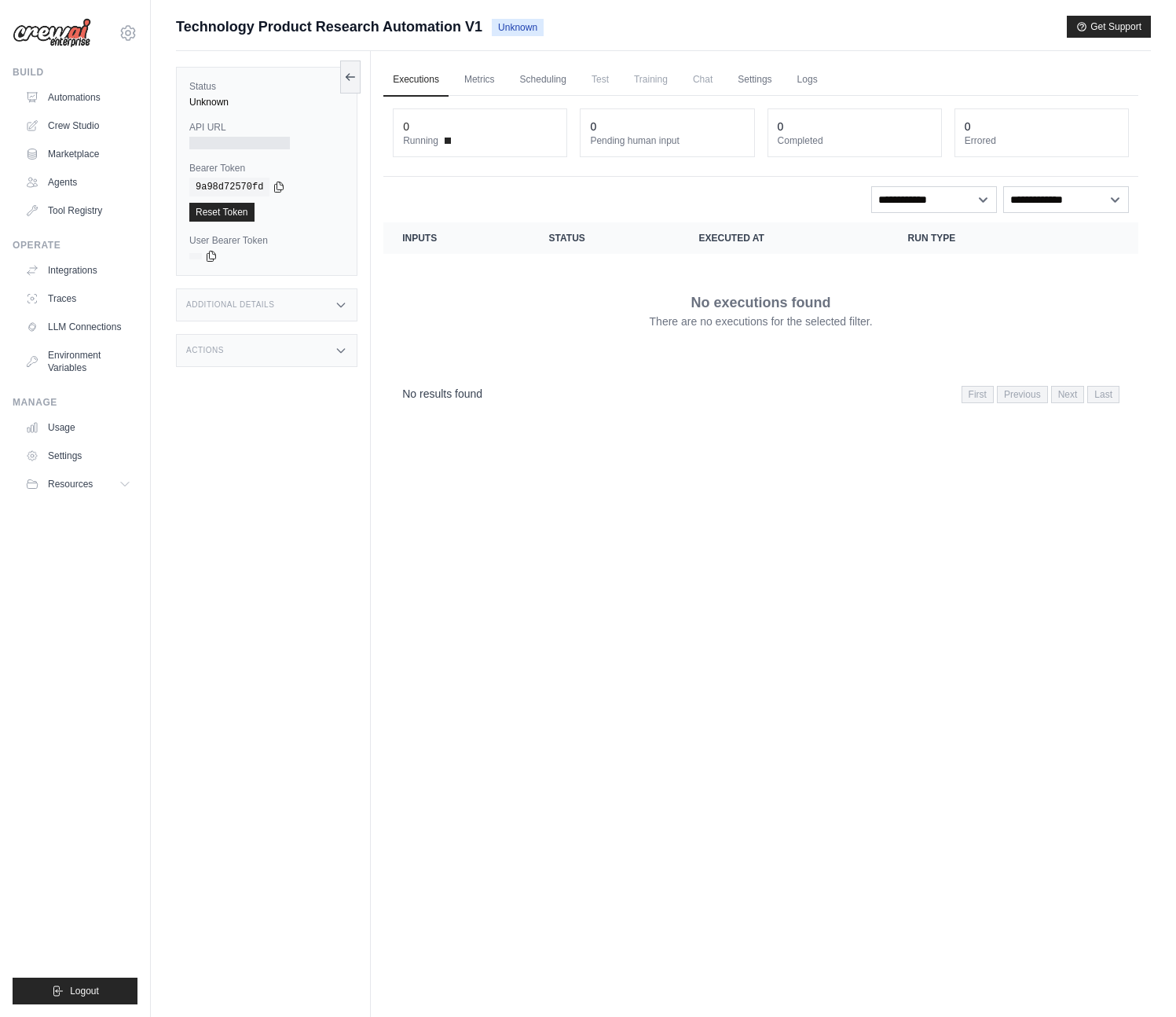
click at [563, 544] on div "Executions Metrics Scheduling Test Training Chat Settings Logs 0 Running 0 Pend…" at bounding box center [761, 559] width 781 height 1017
click at [552, 451] on div "Executions Metrics Scheduling Test Training Chat Settings Logs 0 Running 0 Pend…" at bounding box center [761, 559] width 781 height 1017
click at [500, 486] on div "Executions Metrics Scheduling Test Training Chat Settings Logs 0 Running 0 Pend…" at bounding box center [761, 559] width 781 height 1017
click at [541, 587] on div "Executions Metrics Scheduling Test Training Chat Settings Logs 0 Running 0 Pend…" at bounding box center [761, 559] width 781 height 1017
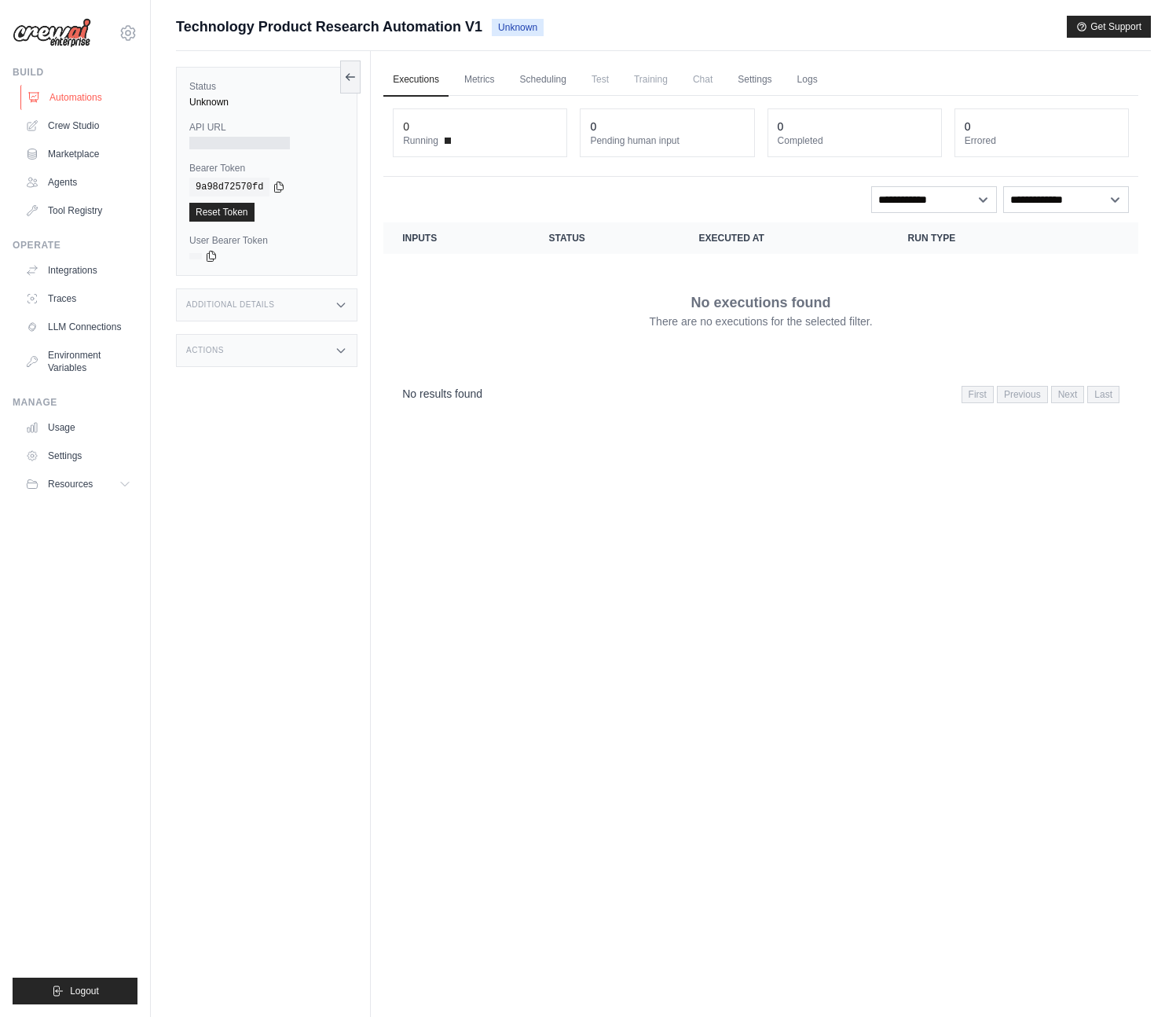
click at [48, 85] on link "Automations" at bounding box center [80, 98] width 118 height 26
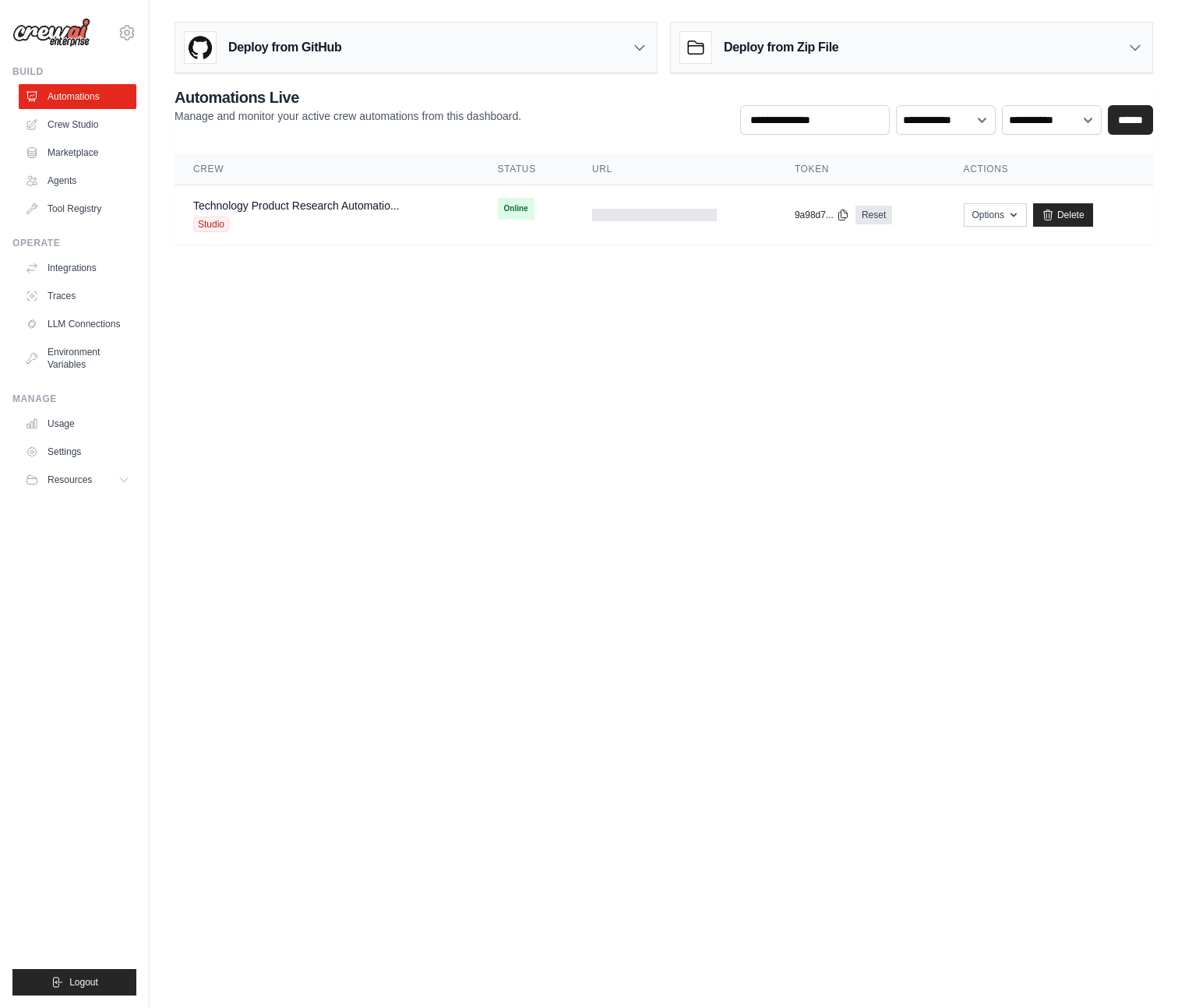
click at [1021, 432] on body "[PERSON_NAME][EMAIL_ADDRESS][DOMAIN_NAME] Settings Build Automations Crew Studio" at bounding box center [589, 504] width 1178 height 1008
click at [975, 426] on body "[PERSON_NAME][EMAIL_ADDRESS][DOMAIN_NAME] Settings Build Automations Crew Studio" at bounding box center [589, 504] width 1178 height 1008
click at [461, 377] on body "[PERSON_NAME][EMAIL_ADDRESS][DOMAIN_NAME] Settings Build Automations Crew Studio" at bounding box center [589, 504] width 1178 height 1008
click at [1025, 509] on body "[PERSON_NAME][EMAIL_ADDRESS][DOMAIN_NAME] Settings Build Automations Crew Studio" at bounding box center [589, 504] width 1178 height 1008
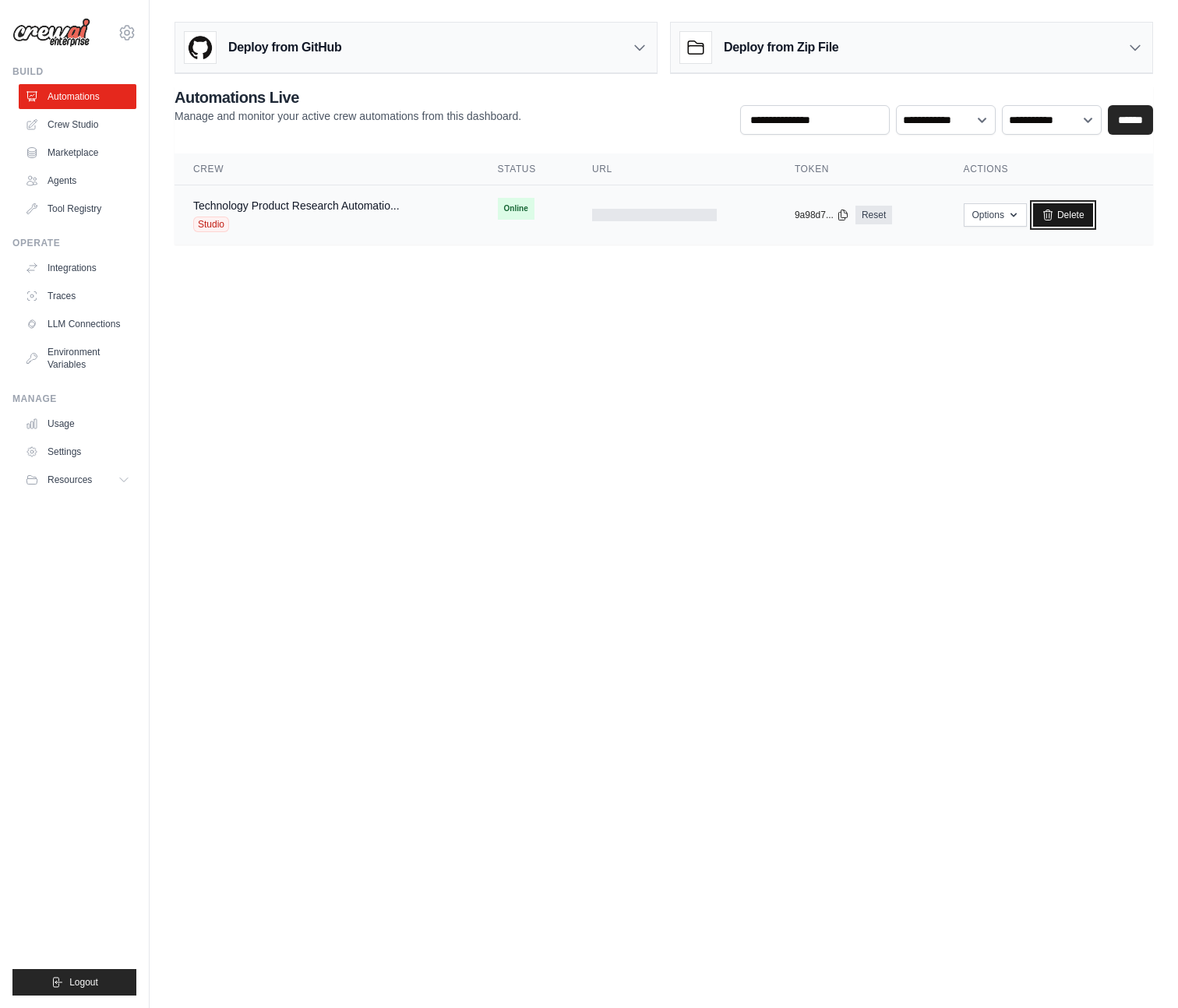
click at [1074, 219] on link "Delete" at bounding box center [1063, 214] width 60 height 23
click at [581, 463] on body "l.simoes@cliqdigital.com Settings Build Automations Crew Studio" at bounding box center [589, 504] width 1178 height 1008
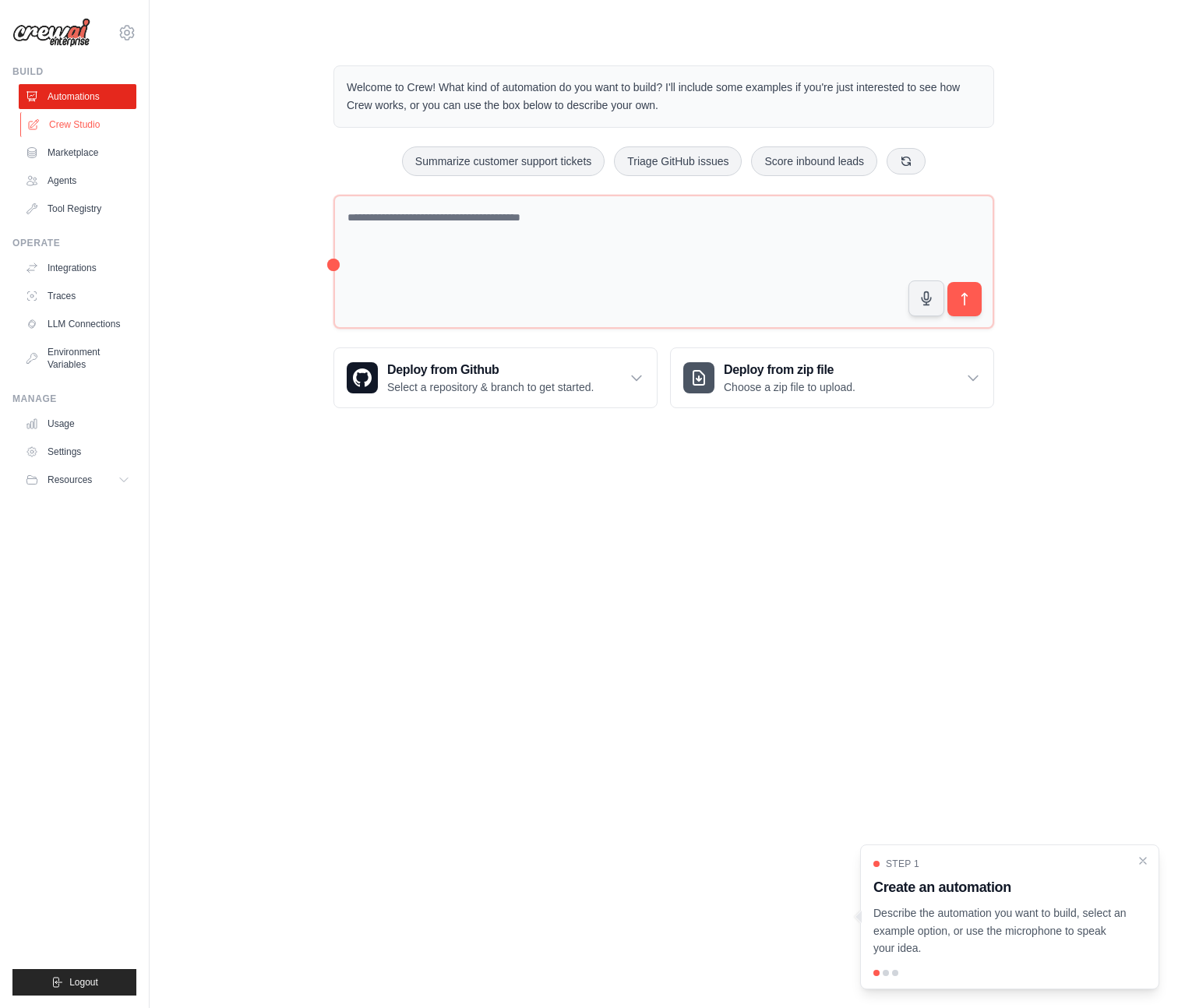
click at [81, 121] on link "Crew Studio" at bounding box center [79, 124] width 117 height 25
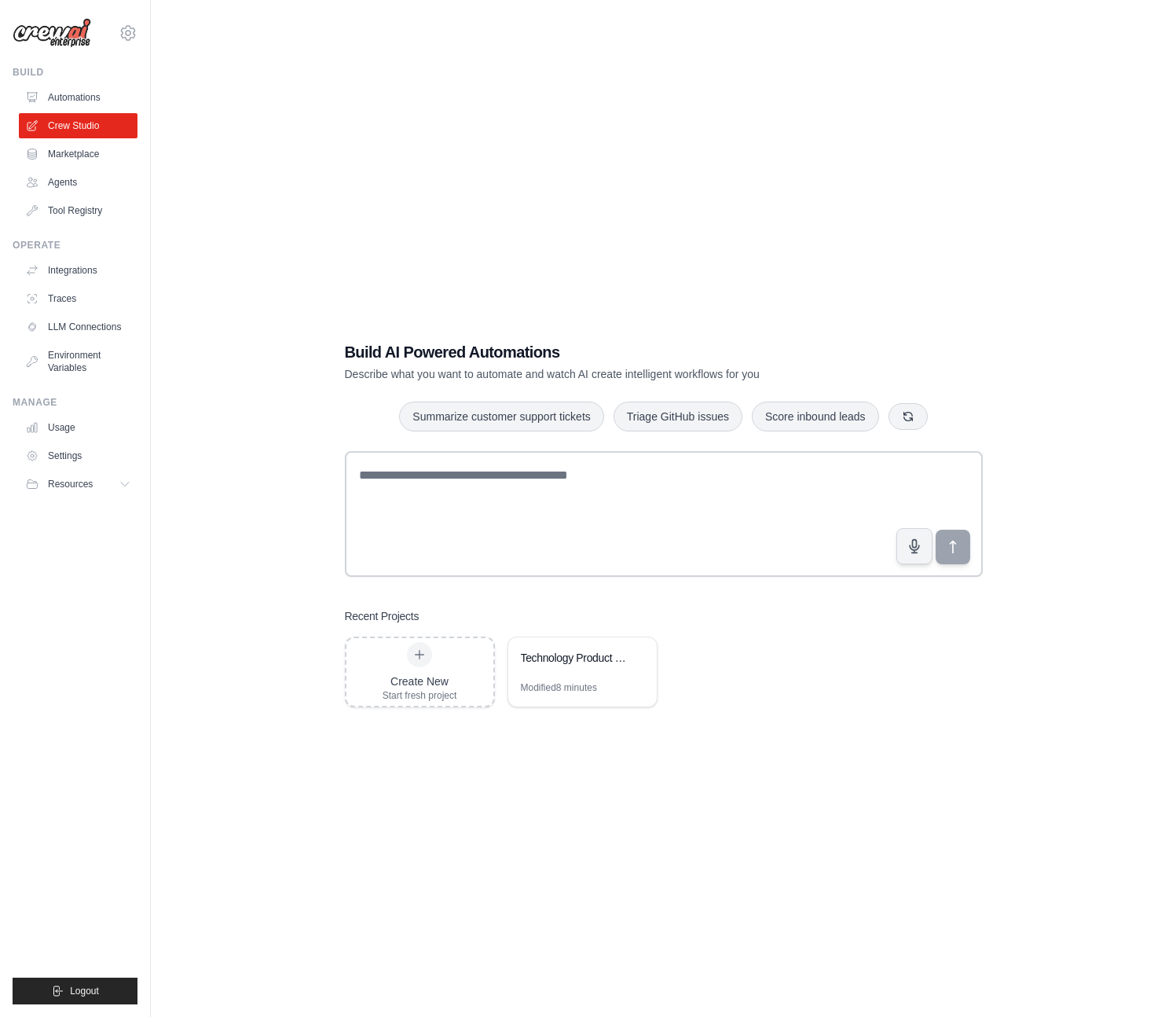
click at [425, 138] on div "Build AI Powered Automations Describe what you want to automate and watch AI cr…" at bounding box center [663, 524] width 975 height 1017
click at [588, 828] on div "Build AI Powered Automations Describe what you want to automate and watch AI cr…" at bounding box center [663, 524] width 975 height 1017
drag, startPoint x: 482, startPoint y: 205, endPoint x: 430, endPoint y: 3, distance: 208.6
click at [482, 205] on div "Build AI Powered Automations Describe what you want to automate and watch AI cr…" at bounding box center [663, 524] width 975 height 1017
